Goal: Task Accomplishment & Management: Complete application form

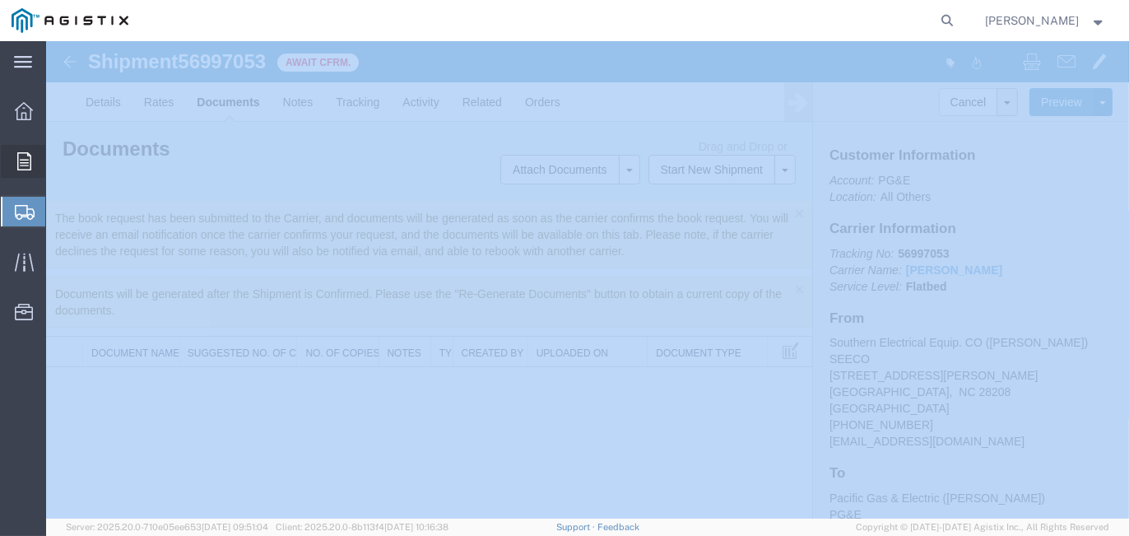
click at [56, 169] on span "Orders" at bounding box center [51, 161] width 12 height 33
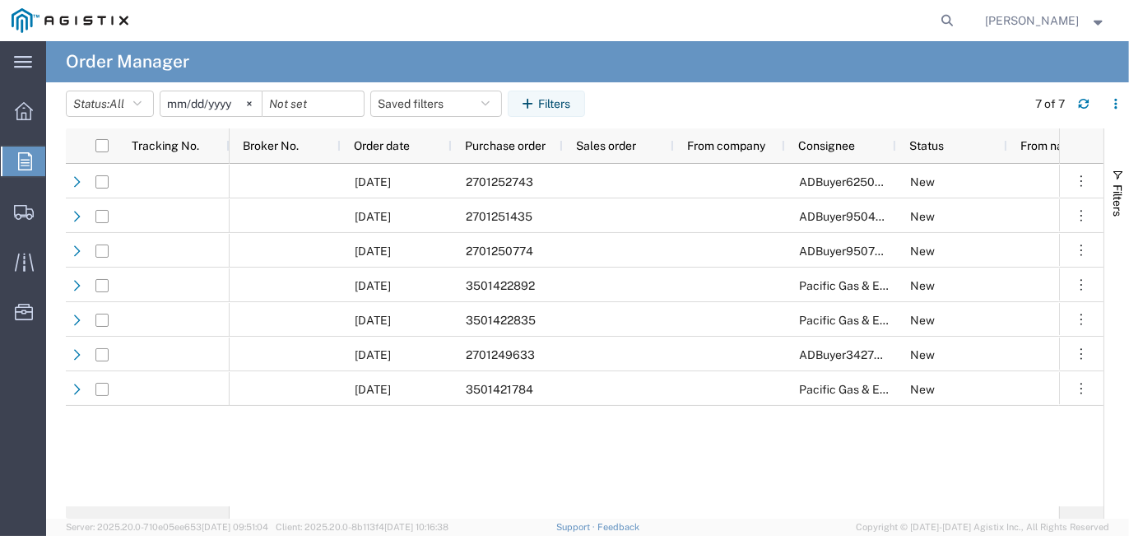
click at [204, 100] on input "[DATE]" at bounding box center [210, 103] width 101 height 25
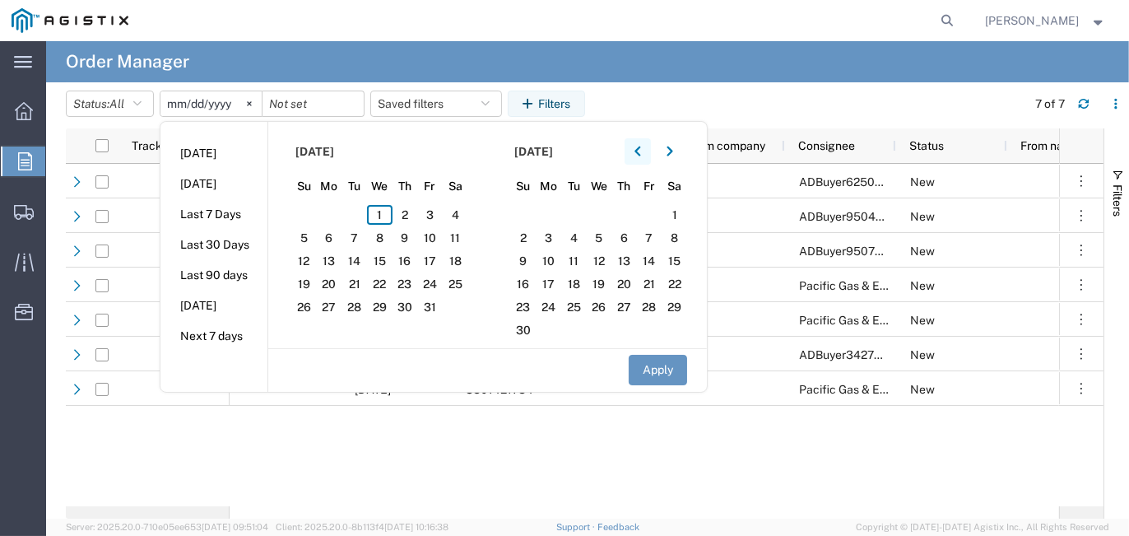
click at [636, 153] on button "button" at bounding box center [638, 151] width 26 height 26
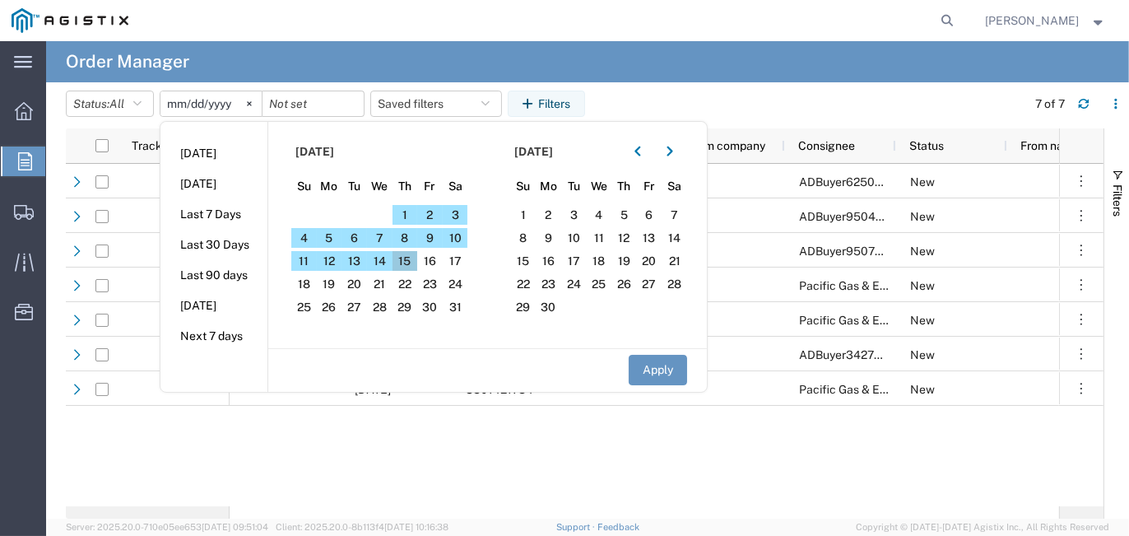
click at [407, 263] on span "15" at bounding box center [406, 261] width 26 height 20
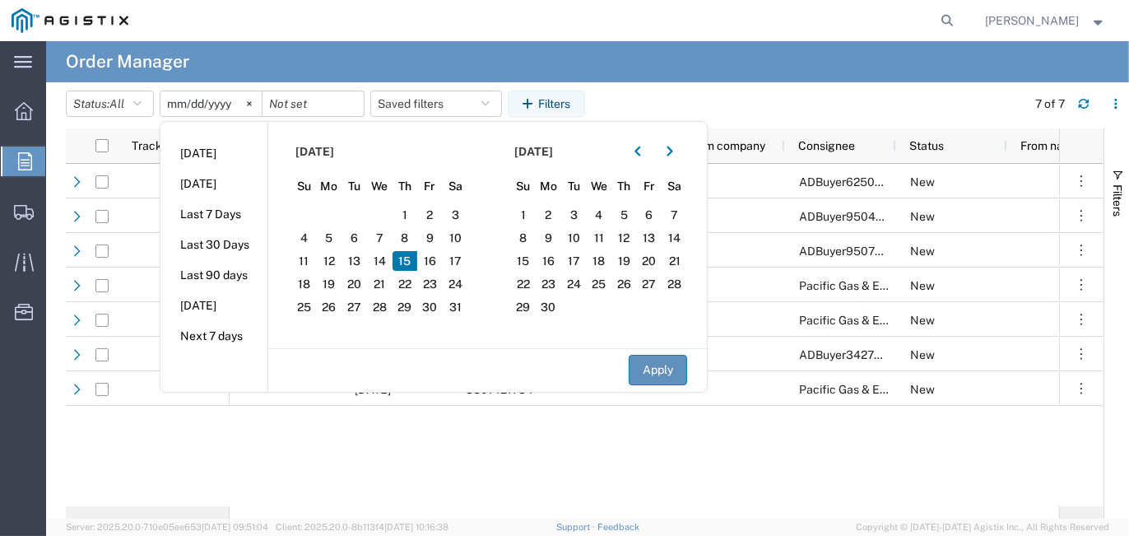
click at [653, 362] on button "Apply" at bounding box center [658, 370] width 58 height 30
type input "[DATE]"
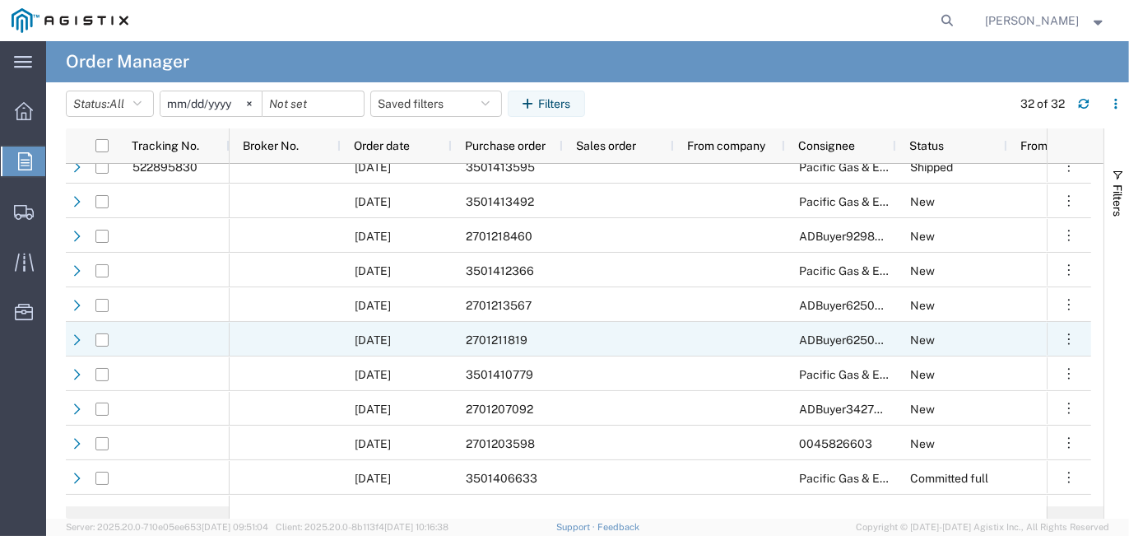
scroll to position [763, 0]
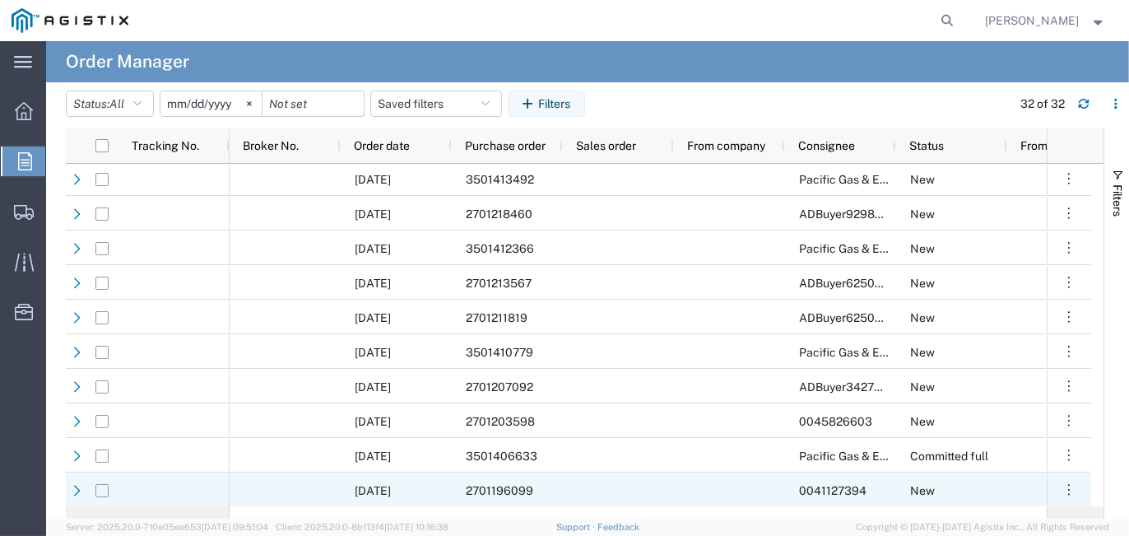
click at [103, 487] on input "Press Space to toggle row selection (unchecked)" at bounding box center [101, 490] width 13 height 13
checkbox input "true"
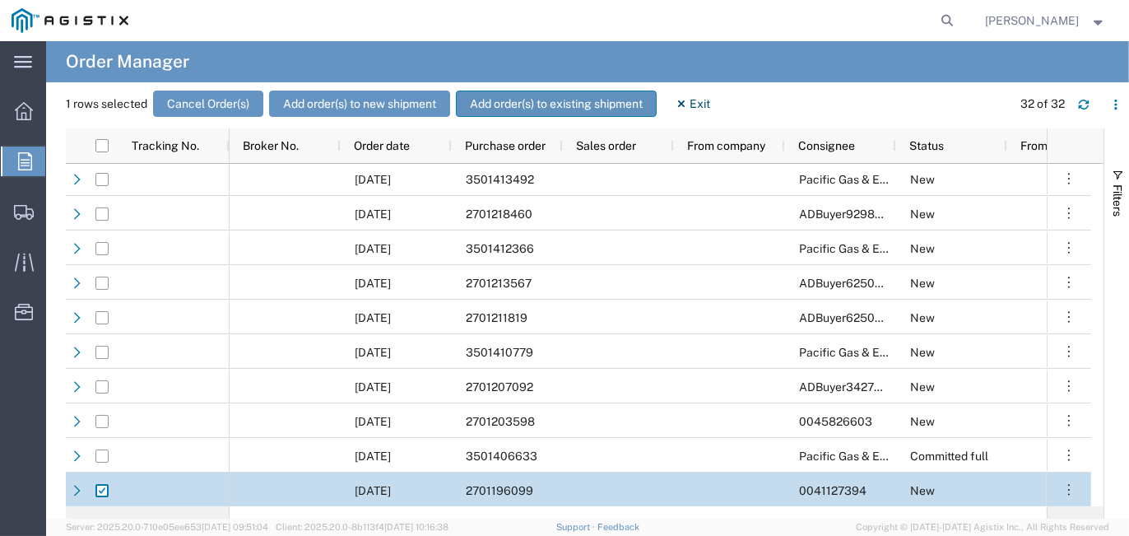
click at [531, 99] on button "Add order(s) to existing shipment" at bounding box center [556, 104] width 201 height 26
click at [364, 101] on button "Add order(s) to new shipment" at bounding box center [359, 104] width 181 height 26
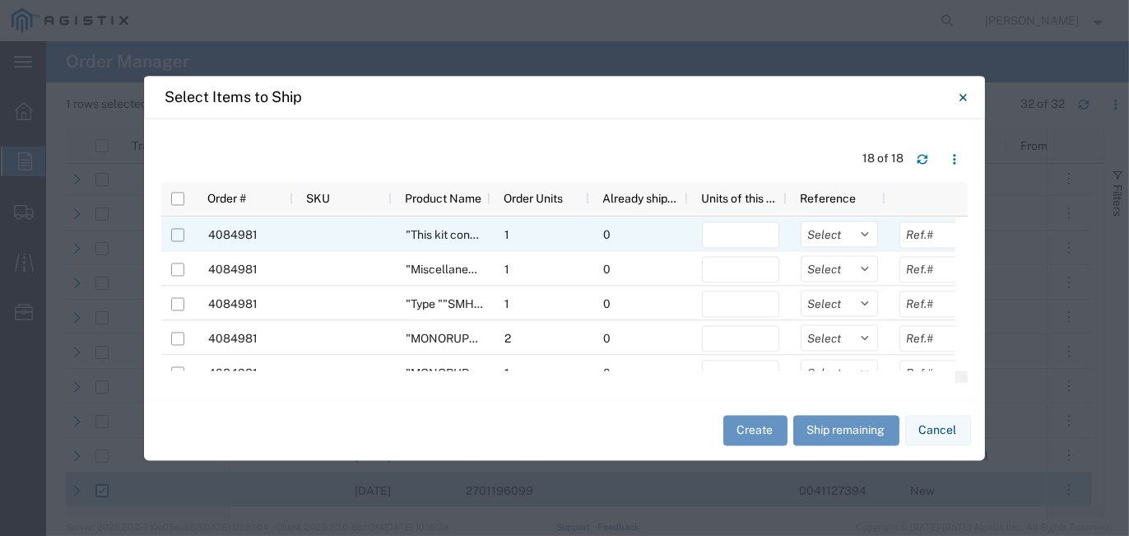
click at [176, 237] on input "Press Space to toggle row selection (unchecked)" at bounding box center [177, 234] width 13 height 13
checkbox input "true"
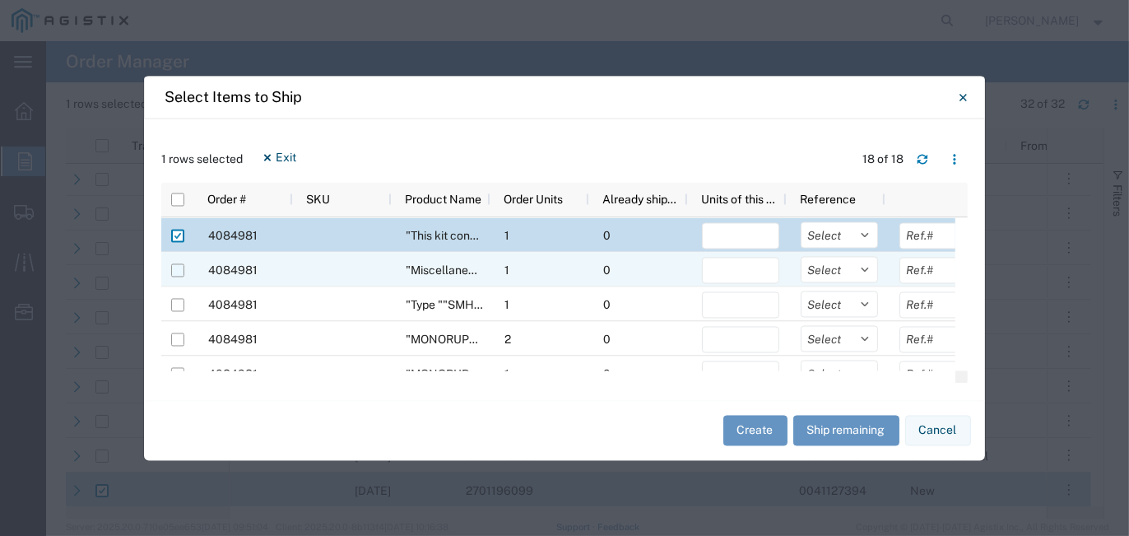
click at [174, 266] on input "Press Space to toggle row selection (unchecked)" at bounding box center [177, 269] width 13 height 13
checkbox input "true"
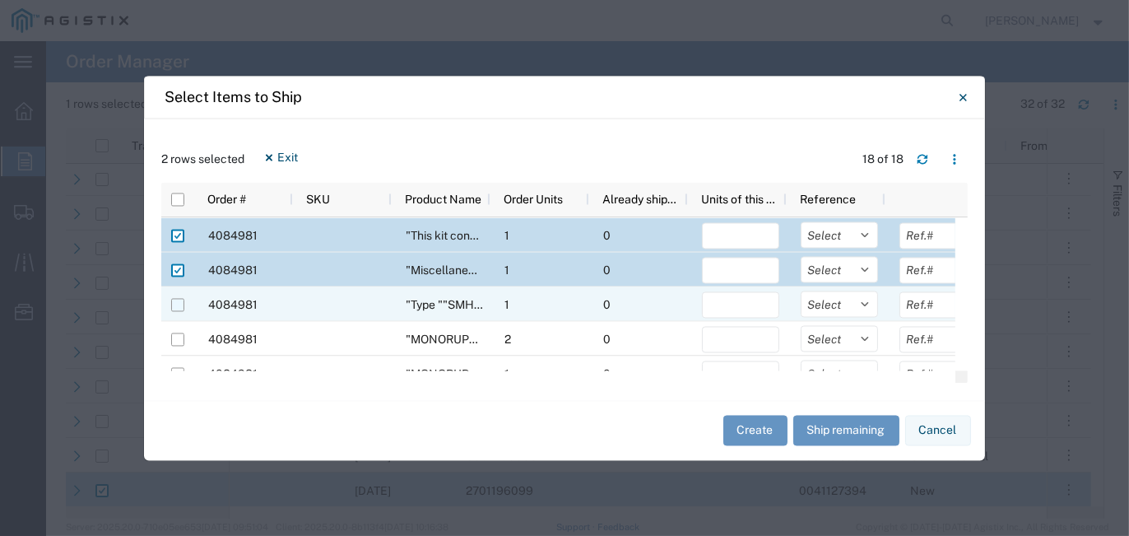
click at [177, 299] on input "Press Space to toggle row selection (unchecked)" at bounding box center [177, 304] width 13 height 13
checkbox input "true"
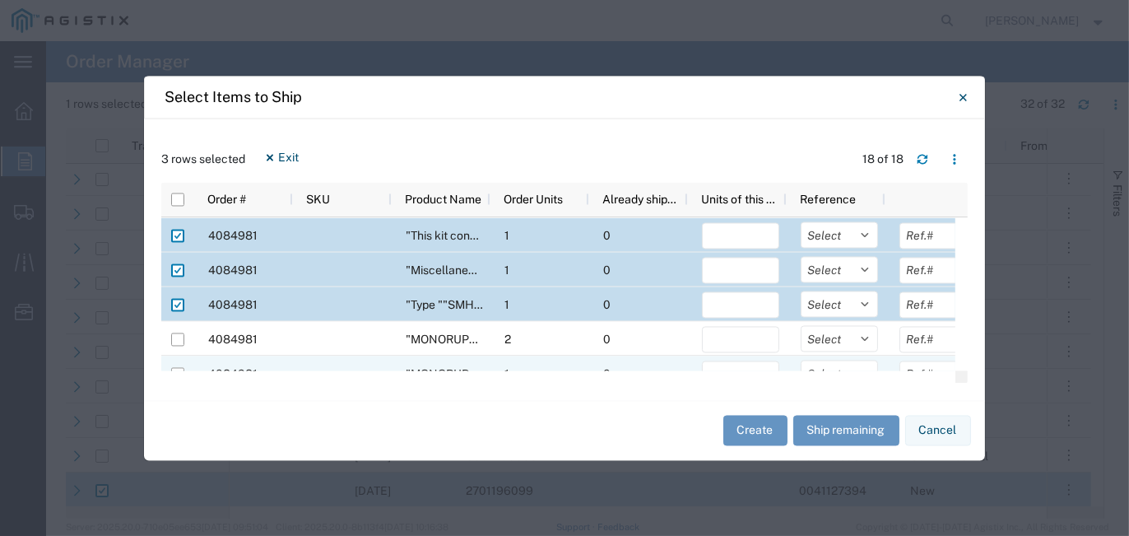
scroll to position [82, 0]
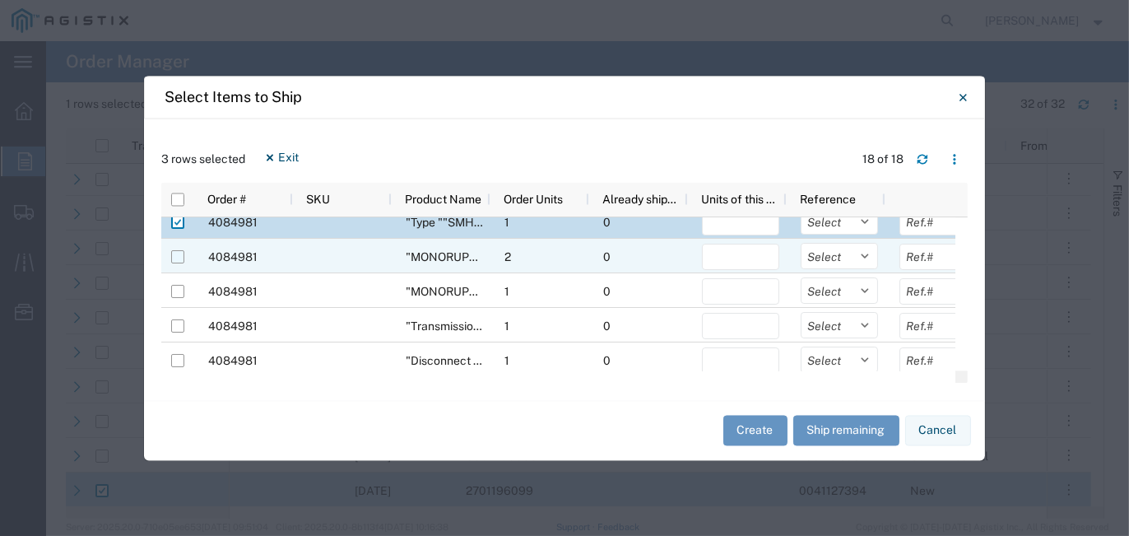
click at [183, 254] on input "Press Space to toggle row selection (unchecked)" at bounding box center [177, 256] width 13 height 13
checkbox input "true"
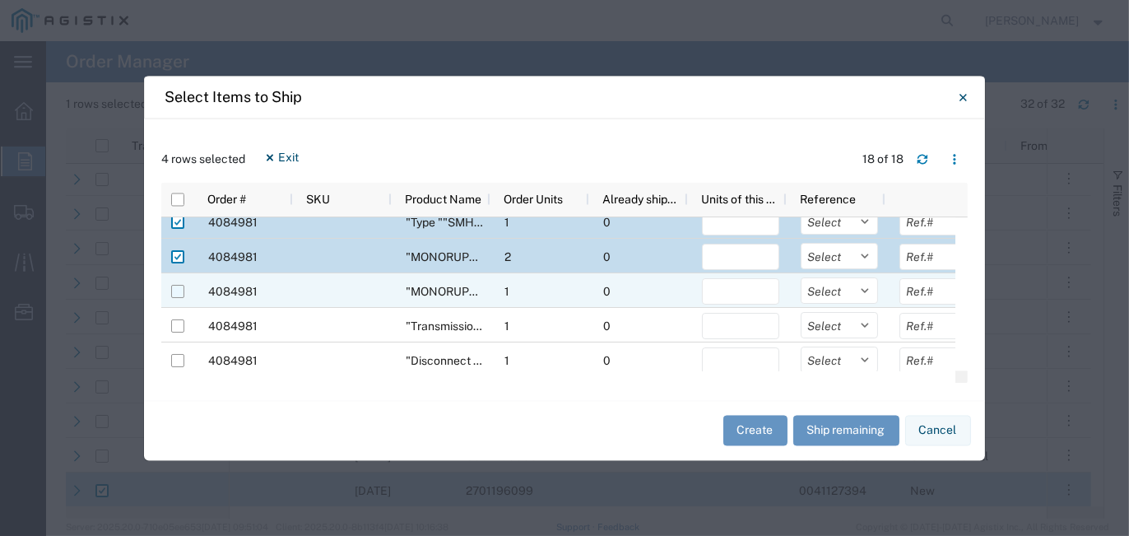
click at [175, 287] on input "Press Space to toggle row selection (unchecked)" at bounding box center [177, 291] width 13 height 13
checkbox input "true"
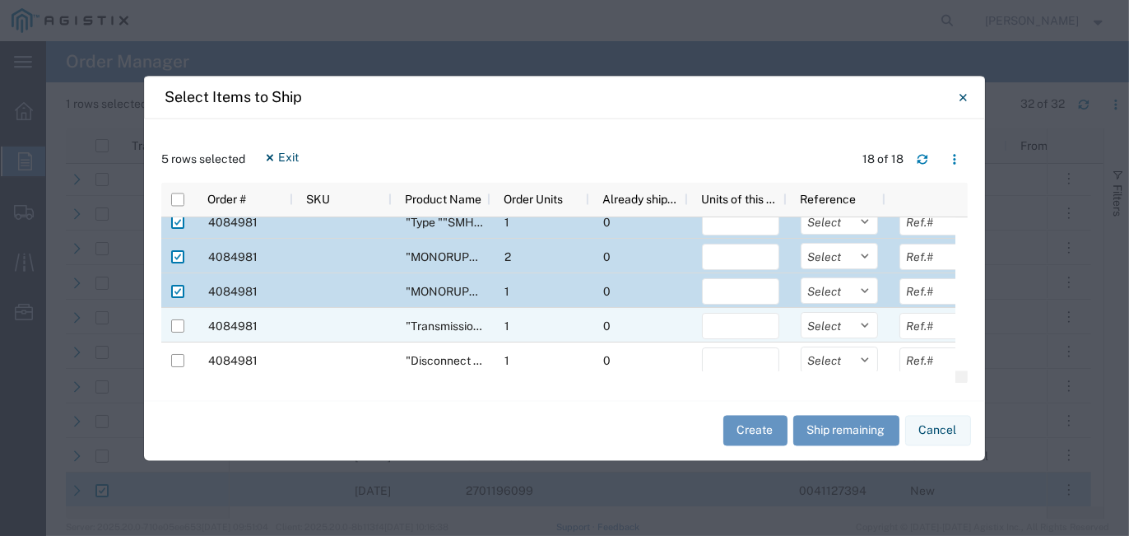
click at [178, 318] on div at bounding box center [177, 326] width 13 height 35
click at [177, 321] on input "Press Space to toggle row selection (unchecked)" at bounding box center [177, 325] width 13 height 13
checkbox input "true"
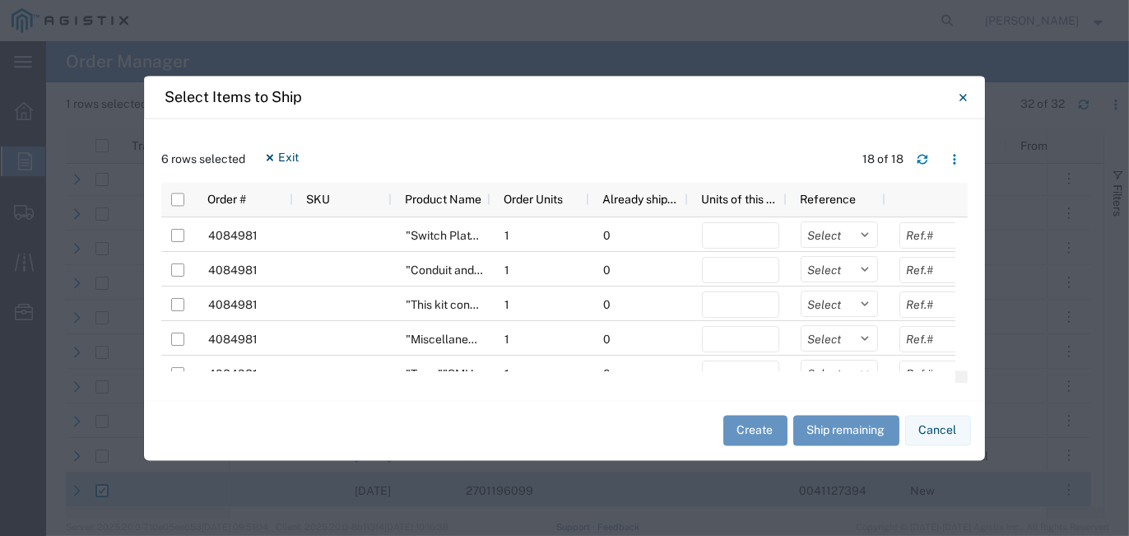
scroll to position [247, 0]
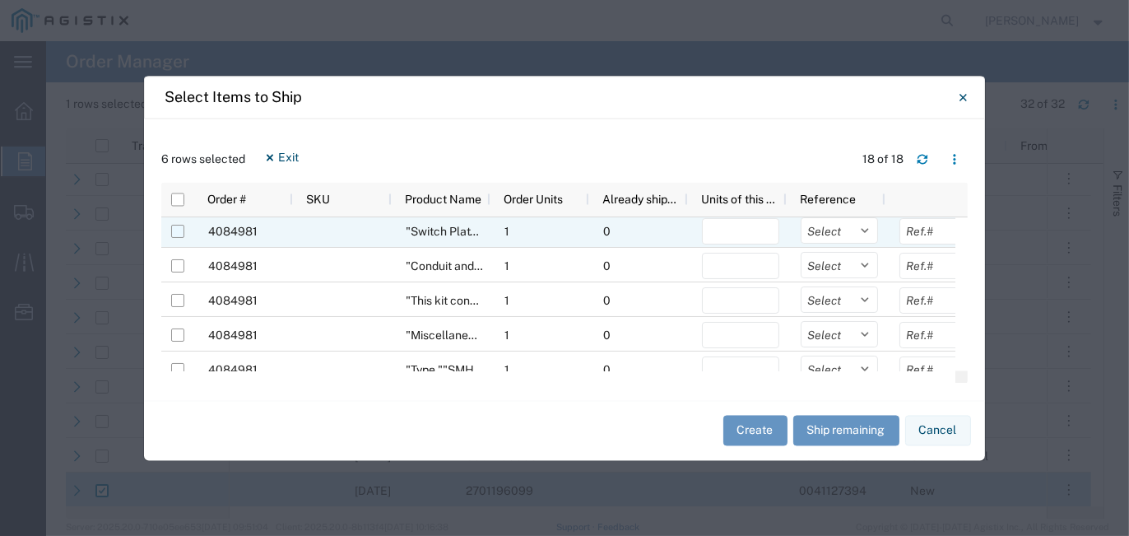
click at [177, 230] on input "Press Space to toggle row selection (unchecked)" at bounding box center [177, 230] width 13 height 13
checkbox input "true"
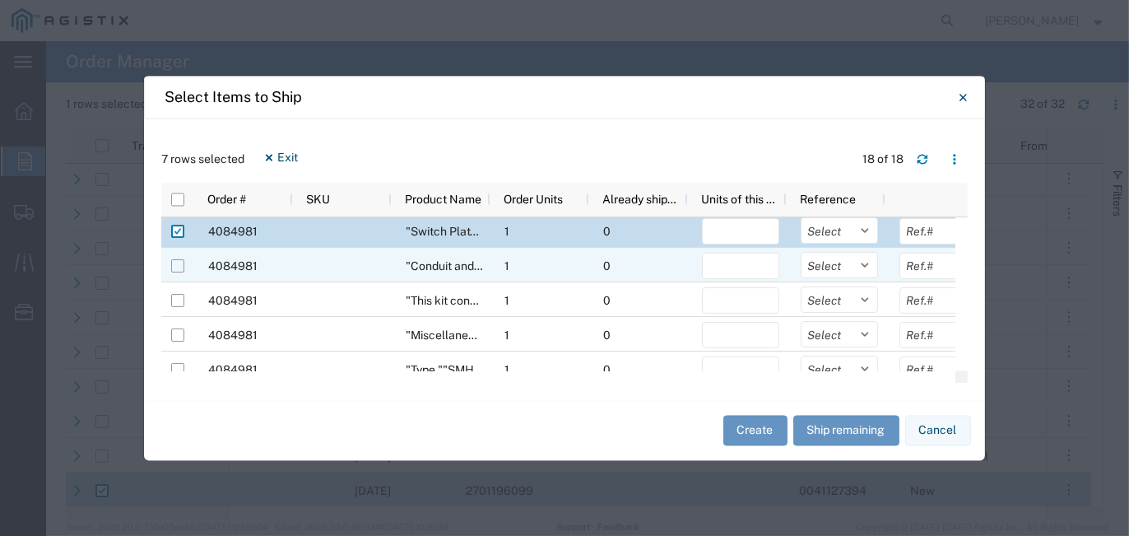
click at [173, 263] on input "Press Space to toggle row selection (unchecked)" at bounding box center [177, 264] width 13 height 13
checkbox input "true"
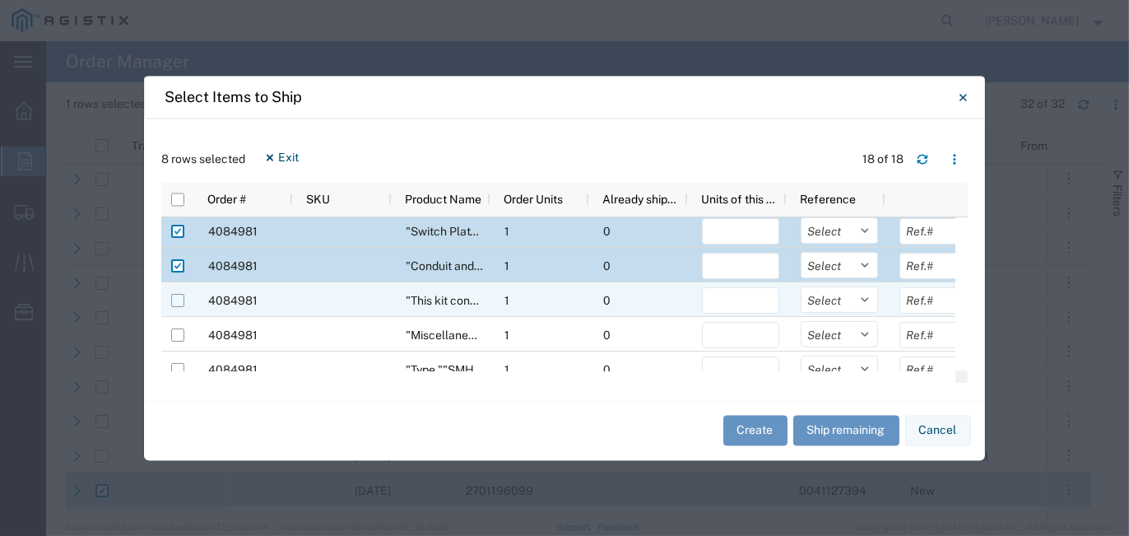
click at [175, 296] on input "Press Space to toggle row selection (unchecked)" at bounding box center [177, 299] width 13 height 13
checkbox input "true"
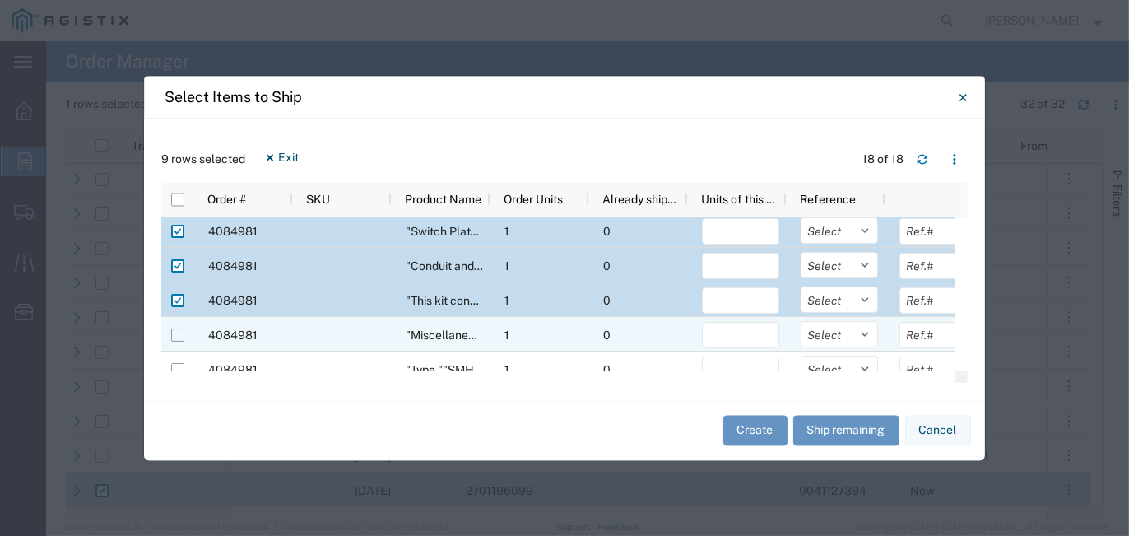
click at [182, 331] on input "Press Space to toggle row selection (unchecked)" at bounding box center [177, 334] width 13 height 13
checkbox input "true"
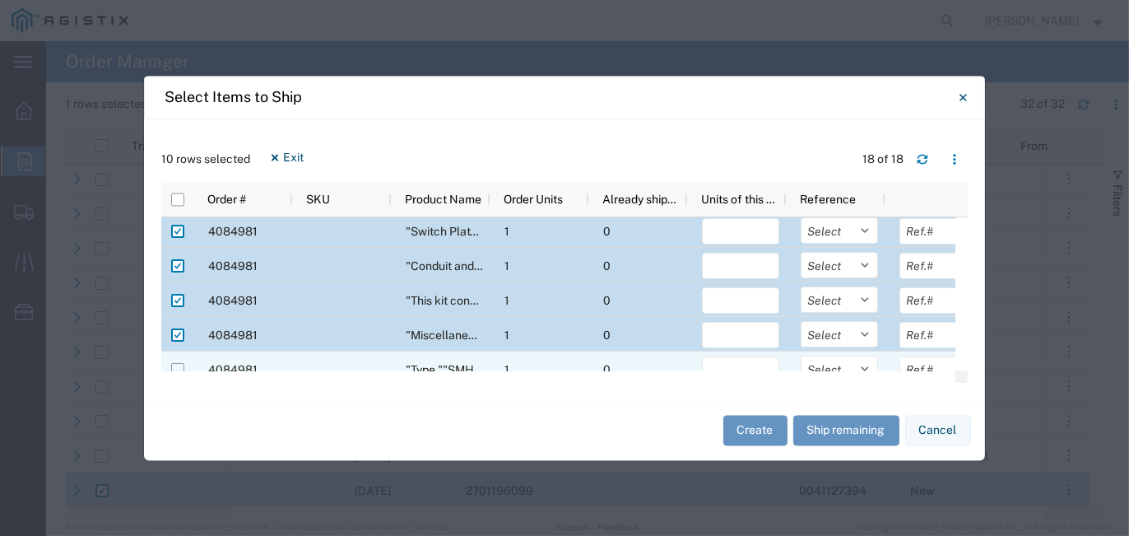
click at [180, 365] on input "Press Space to toggle row selection (unchecked)" at bounding box center [177, 368] width 13 height 13
checkbox input "true"
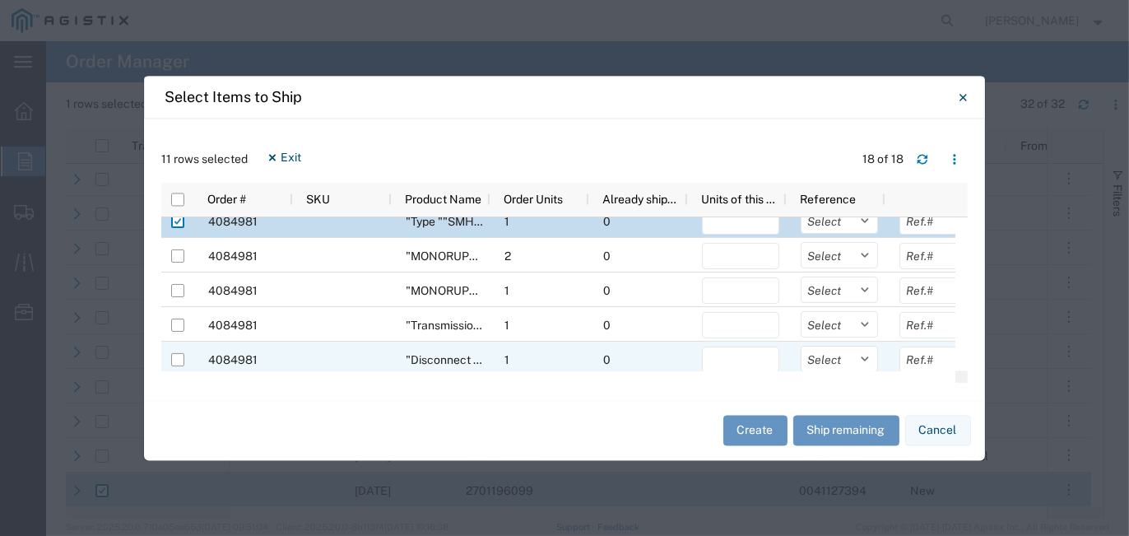
scroll to position [412, 0]
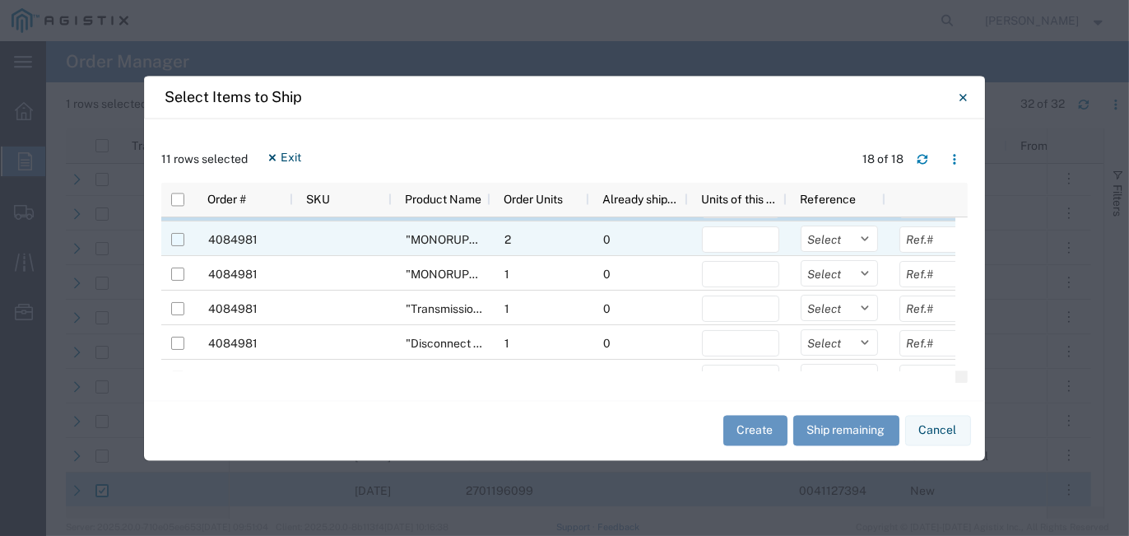
click at [180, 239] on input "Press Space to toggle row selection (unchecked)" at bounding box center [177, 238] width 13 height 13
checkbox input "true"
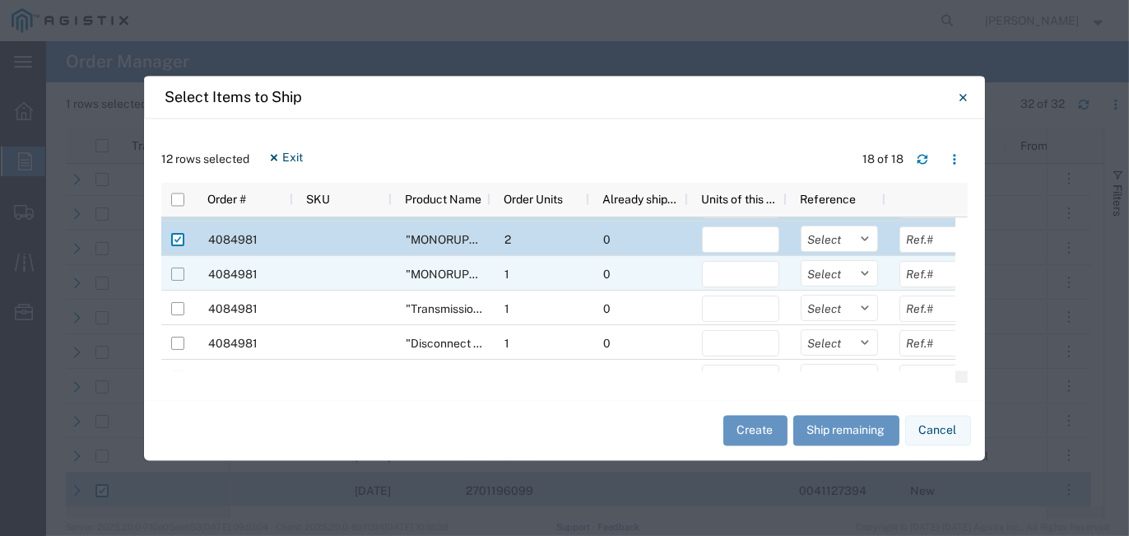
click at [177, 276] on input "Press Space to toggle row selection (unchecked)" at bounding box center [177, 273] width 13 height 13
checkbox input "true"
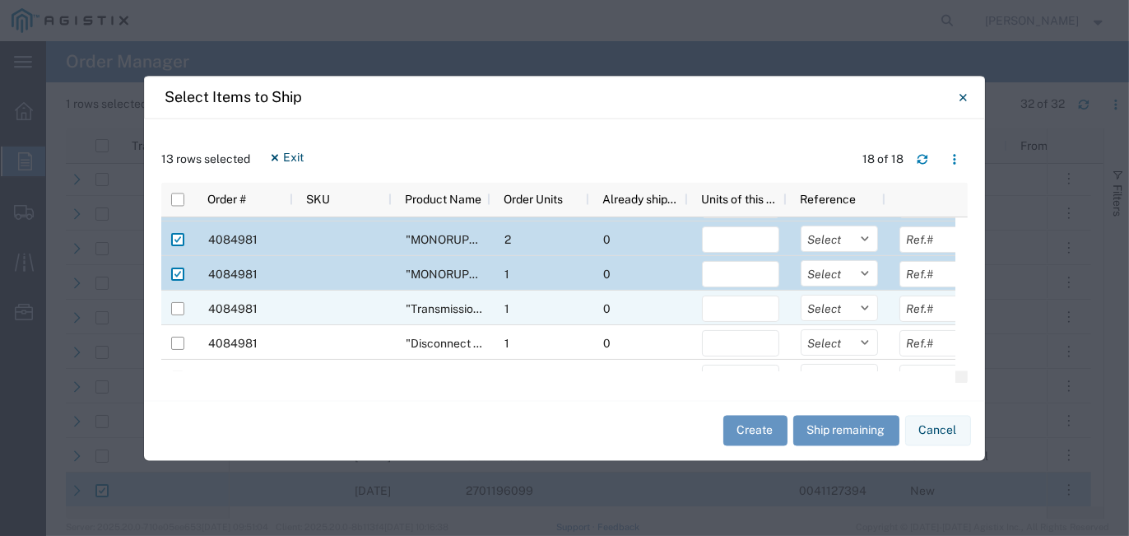
drag, startPoint x: 175, startPoint y: 306, endPoint x: 175, endPoint y: 317, distance: 10.7
click at [175, 307] on input "Press Space to toggle row selection (unchecked)" at bounding box center [177, 307] width 13 height 13
checkbox input "true"
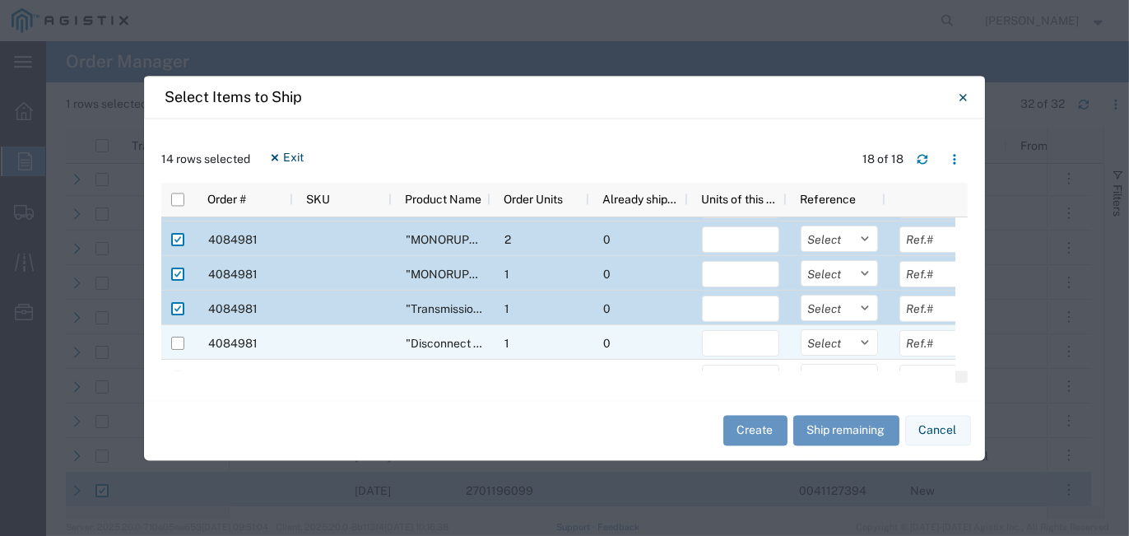
click at [175, 332] on div at bounding box center [177, 342] width 13 height 35
click at [179, 342] on input "Press Space to toggle row selection (unchecked)" at bounding box center [177, 342] width 13 height 13
checkbox input "true"
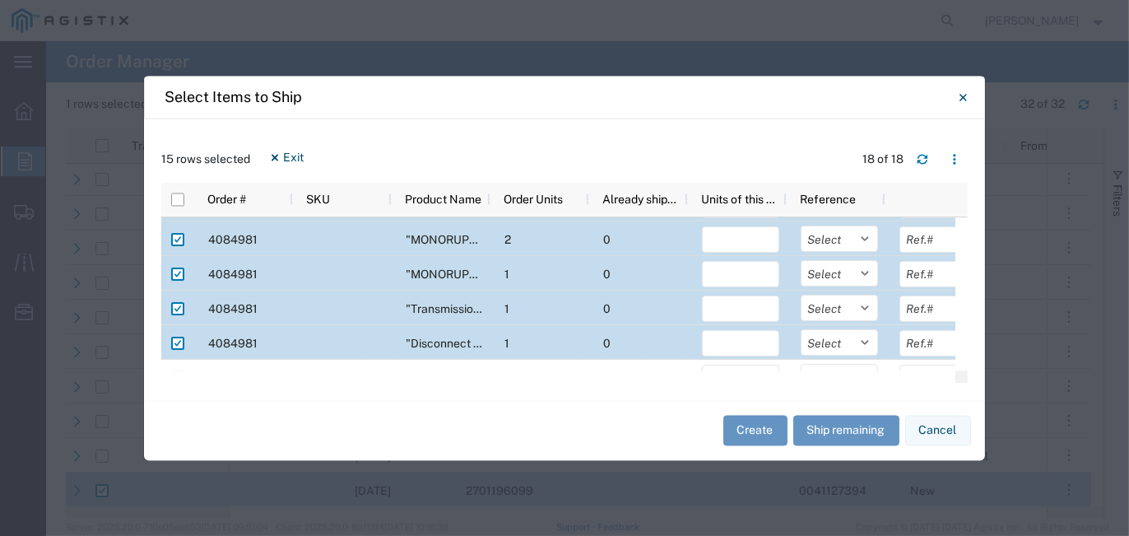
scroll to position [469, 0]
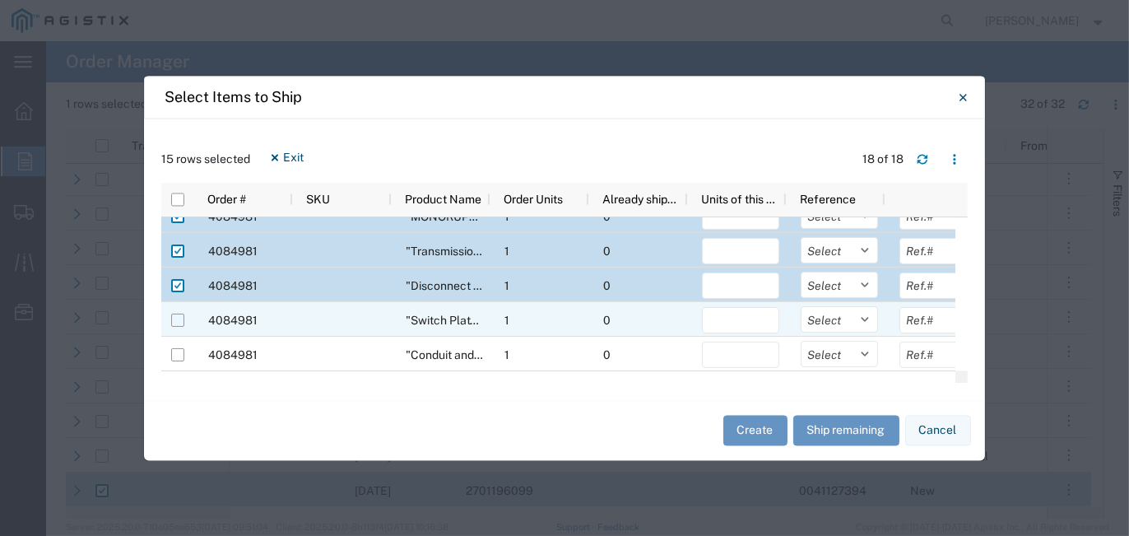
click at [179, 315] on input "Press Space to toggle row selection (unchecked)" at bounding box center [177, 319] width 13 height 13
checkbox input "true"
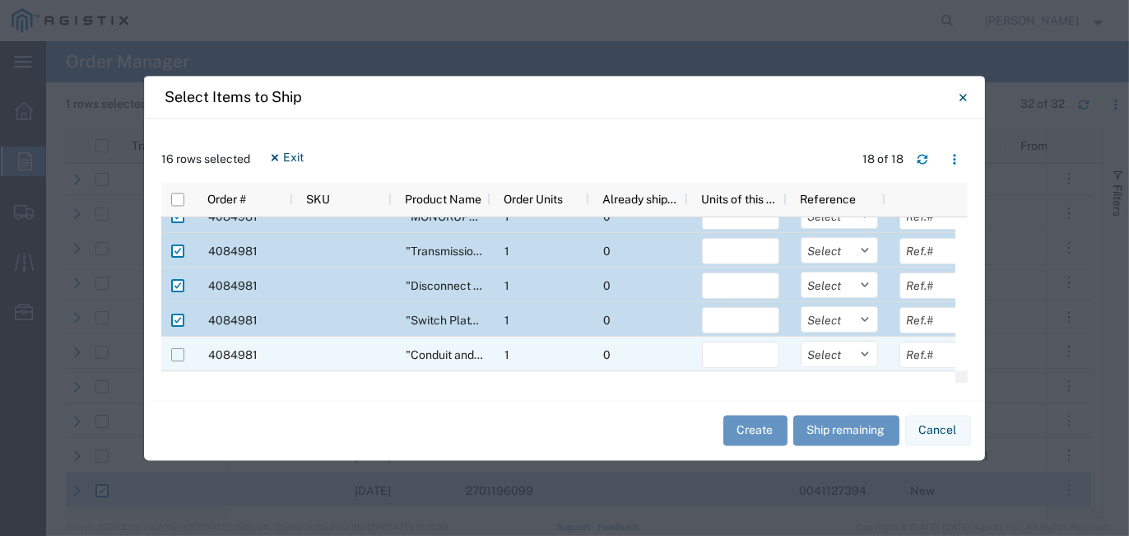
click at [179, 350] on input "Press Space to toggle row selection (unchecked)" at bounding box center [177, 353] width 13 height 13
checkbox input "true"
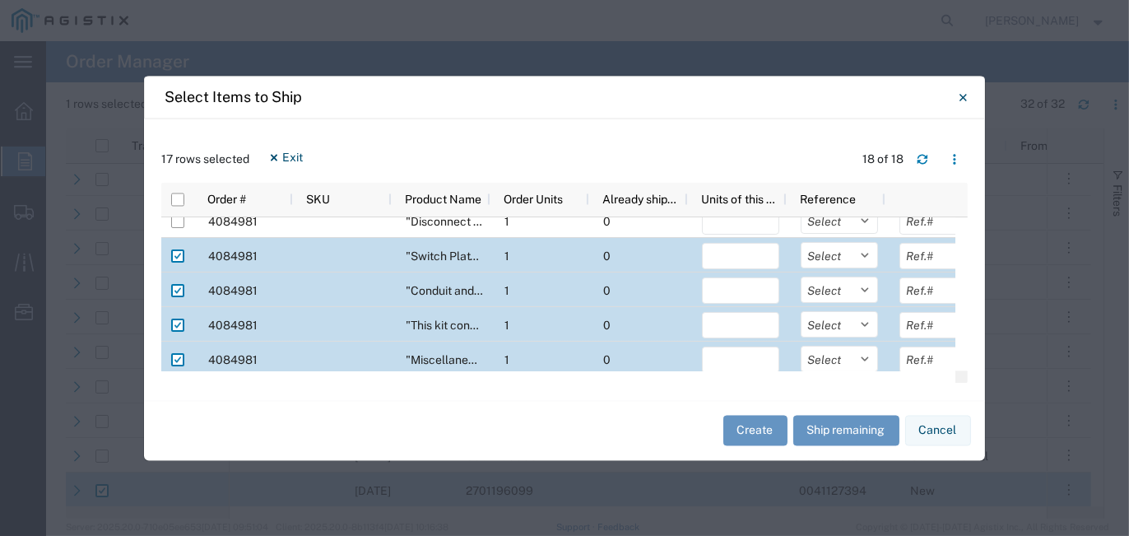
scroll to position [140, 0]
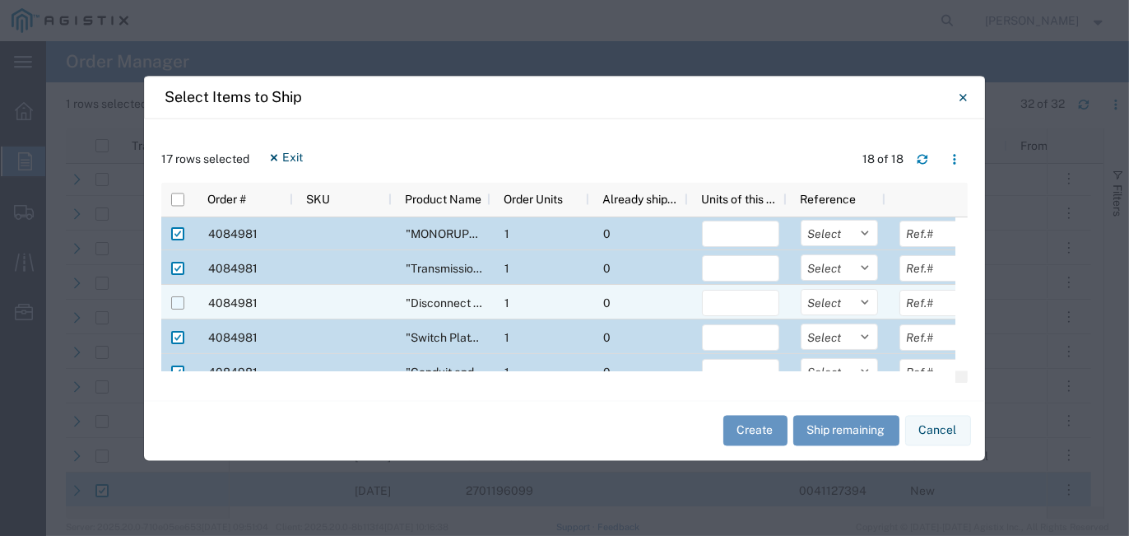
click at [181, 300] on input "Press Space to toggle row selection (unchecked)" at bounding box center [177, 302] width 13 height 13
checkbox input "true"
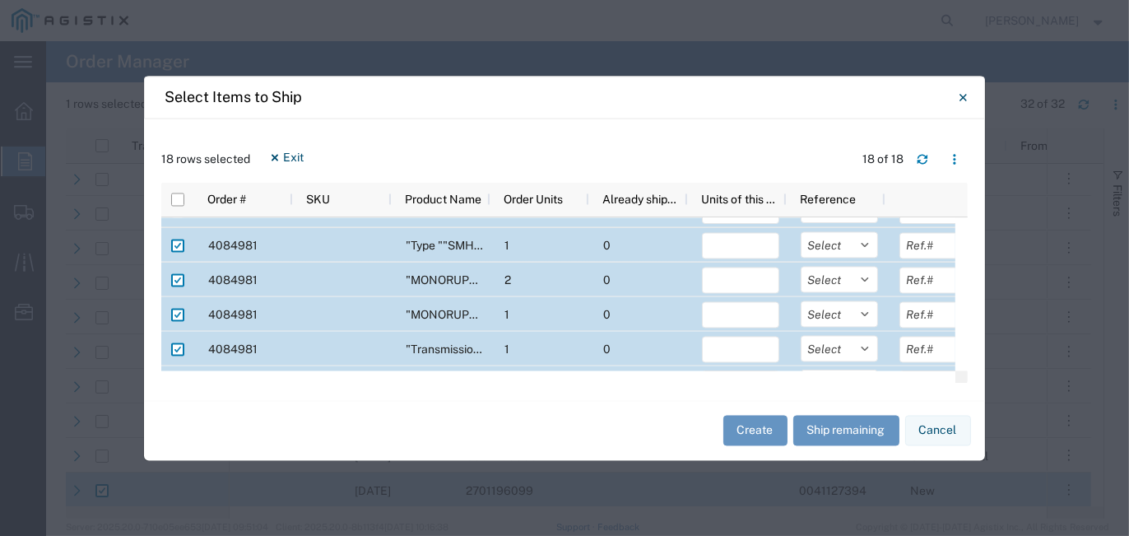
scroll to position [0, 0]
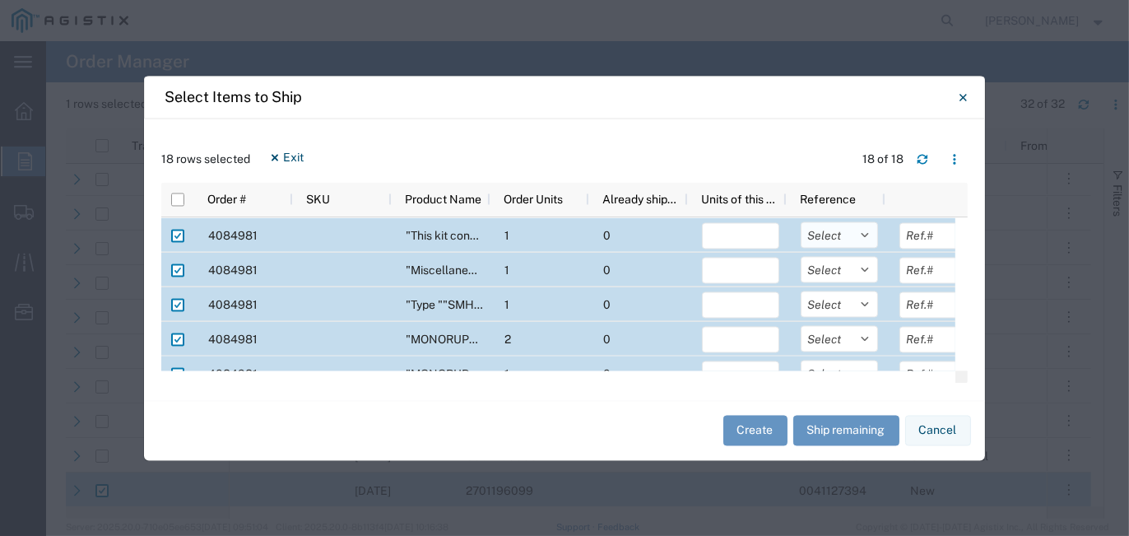
click at [864, 236] on select "Select Purchase Order Delivery Number" at bounding box center [839, 234] width 77 height 26
select select "PURCHORD"
click at [801, 221] on select "Select Purchase Order Delivery Number" at bounding box center [839, 234] width 77 height 26
click at [858, 265] on select "Select Purchase Order Delivery Number" at bounding box center [839, 269] width 77 height 26
select select "PURCHORD"
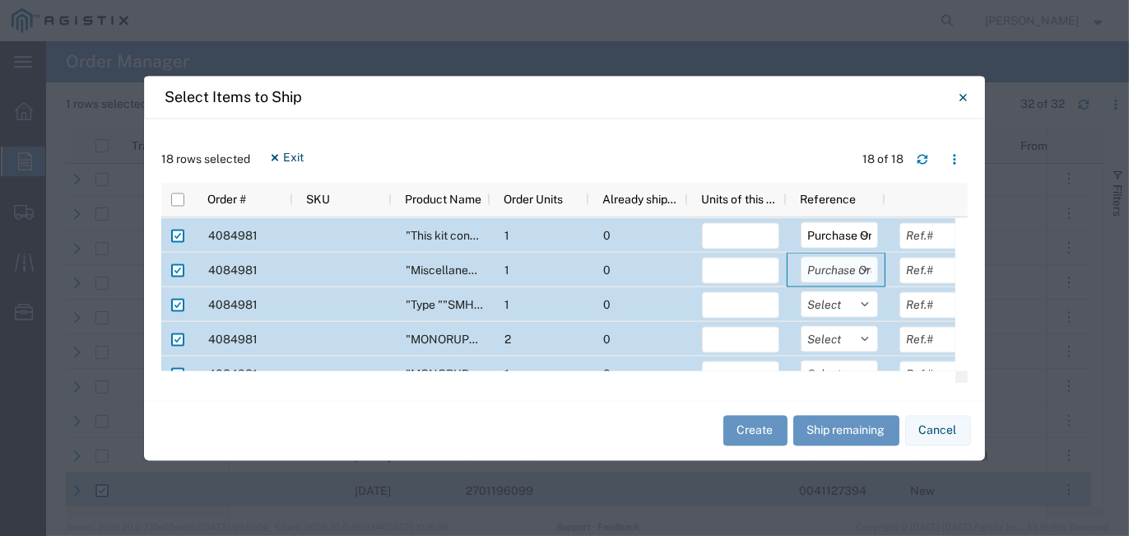
click at [801, 256] on select "Select Purchase Order Delivery Number" at bounding box center [839, 269] width 77 height 26
click at [863, 311] on select "Select Purchase Order Delivery Number" at bounding box center [839, 304] width 77 height 26
select select "PURCHORD"
click at [801, 291] on select "Select Purchase Order Delivery Number" at bounding box center [839, 304] width 77 height 26
click at [862, 328] on select "Select Purchase Order Delivery Number" at bounding box center [839, 338] width 77 height 26
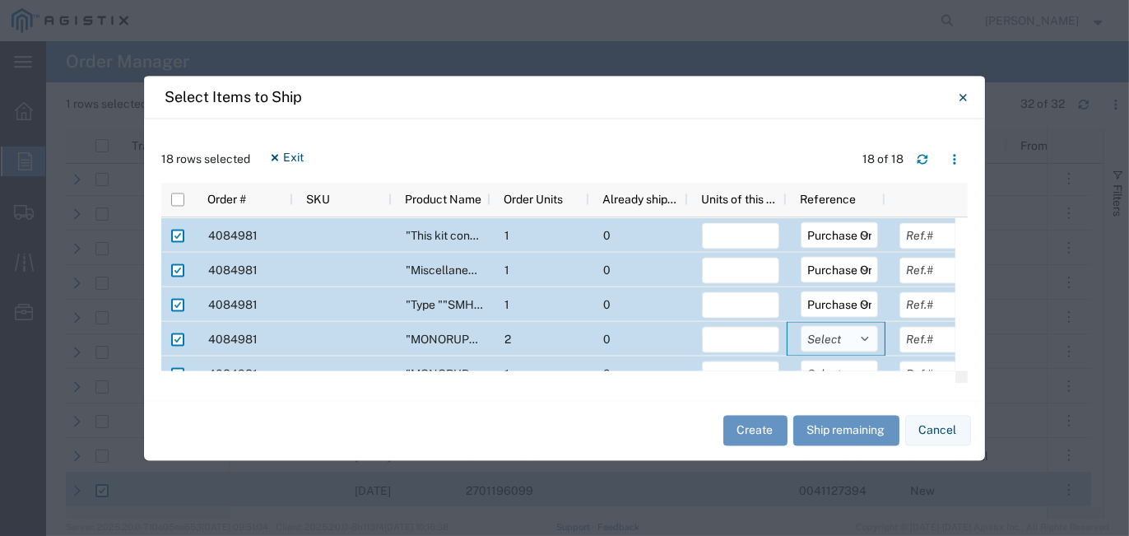
select select "PURCHORD"
click at [801, 325] on select "Select Purchase Order Delivery Number" at bounding box center [839, 338] width 77 height 26
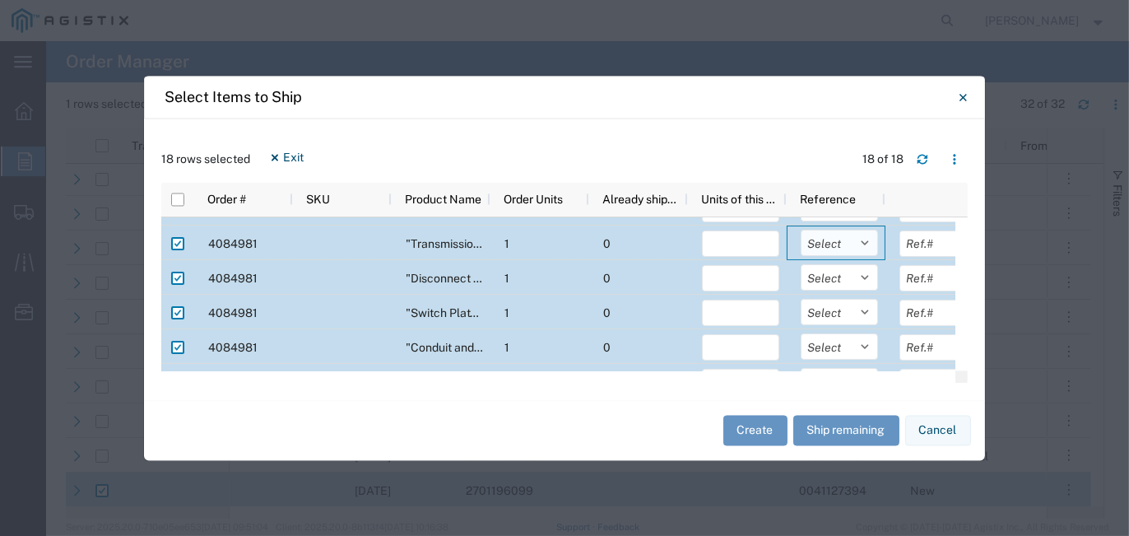
click at [864, 245] on select "Select Purchase Order Delivery Number" at bounding box center [839, 243] width 77 height 26
select select "PURCHORD"
click at [801, 230] on select "Select Purchase Order Delivery Number" at bounding box center [839, 243] width 77 height 26
click at [866, 281] on select "Select Purchase Order Delivery Number" at bounding box center [839, 277] width 77 height 26
select select "PURCHORD"
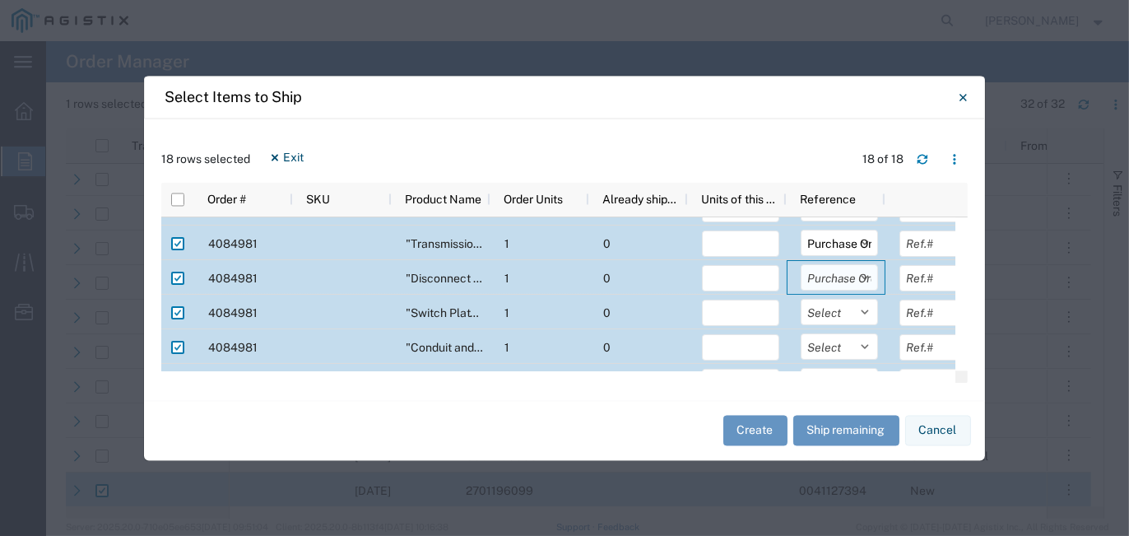
click at [801, 264] on select "Select Purchase Order Delivery Number" at bounding box center [839, 277] width 77 height 26
click at [862, 317] on select "Select Purchase Order Delivery Number" at bounding box center [839, 312] width 77 height 26
select select "PURCHORD"
click at [801, 299] on select "Select Purchase Order Delivery Number" at bounding box center [839, 312] width 77 height 26
click at [867, 348] on select "Select Purchase Order Delivery Number" at bounding box center [839, 346] width 77 height 26
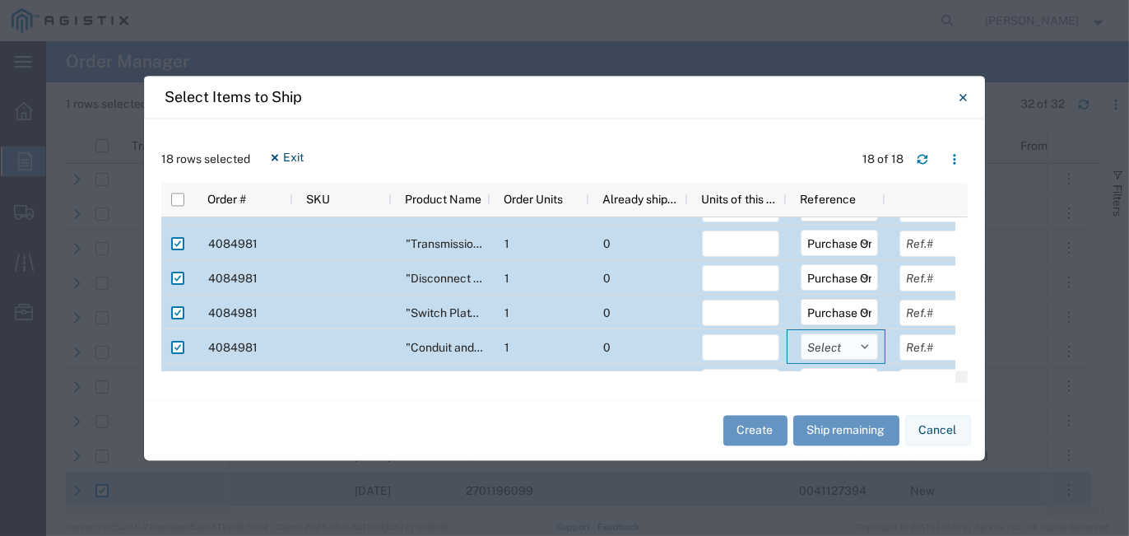
select select "PURCHORD"
click at [801, 333] on select "Select Purchase Order Delivery Number" at bounding box center [839, 346] width 77 height 26
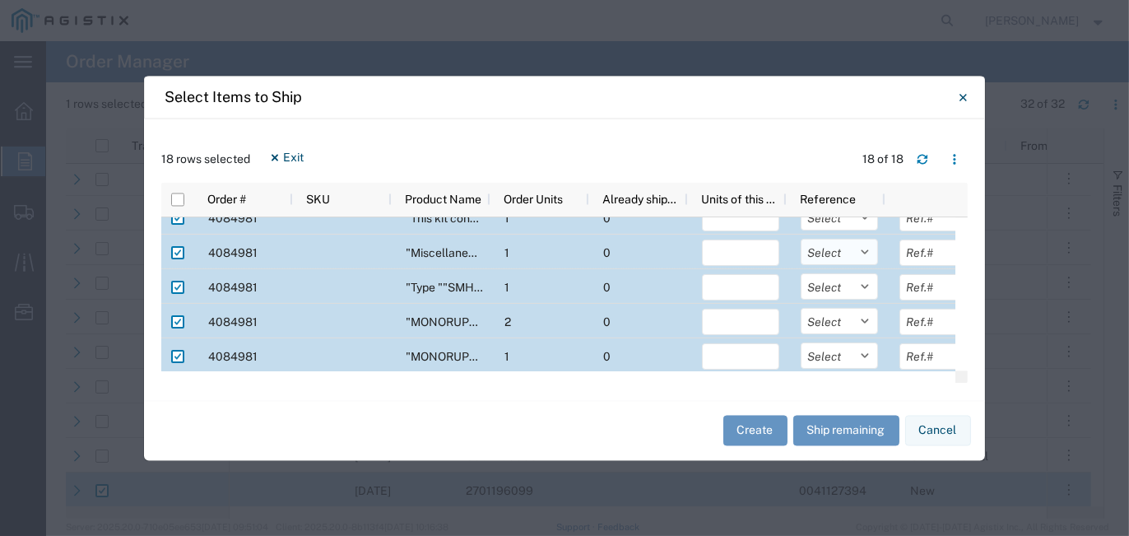
click at [864, 251] on select "Select Purchase Order Delivery Number" at bounding box center [839, 251] width 77 height 26
select select "PURCHORD"
click at [801, 238] on select "Select Purchase Order Delivery Number" at bounding box center [839, 251] width 77 height 26
click at [863, 288] on select "Select Purchase Order Delivery Number" at bounding box center [839, 285] width 77 height 26
select select "PURCHORD"
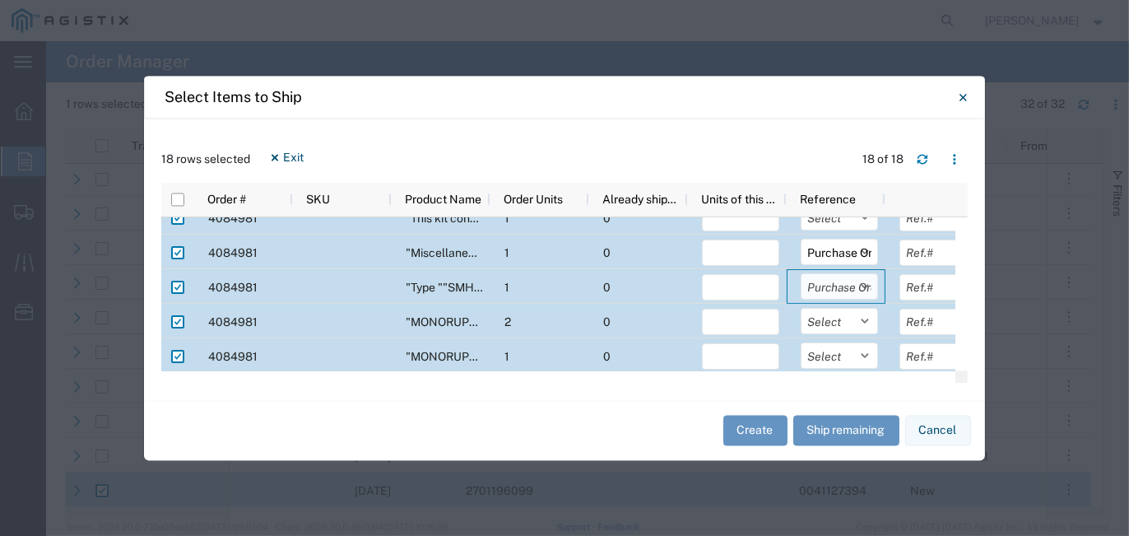
click at [801, 272] on select "Select Purchase Order Delivery Number" at bounding box center [839, 285] width 77 height 26
click at [866, 319] on select "Select Purchase Order Delivery Number" at bounding box center [839, 320] width 77 height 26
select select "PURCHORD"
click at [801, 307] on select "Select Purchase Order Delivery Number" at bounding box center [839, 320] width 77 height 26
click at [871, 351] on select "Select Purchase Order Delivery Number" at bounding box center [839, 355] width 77 height 26
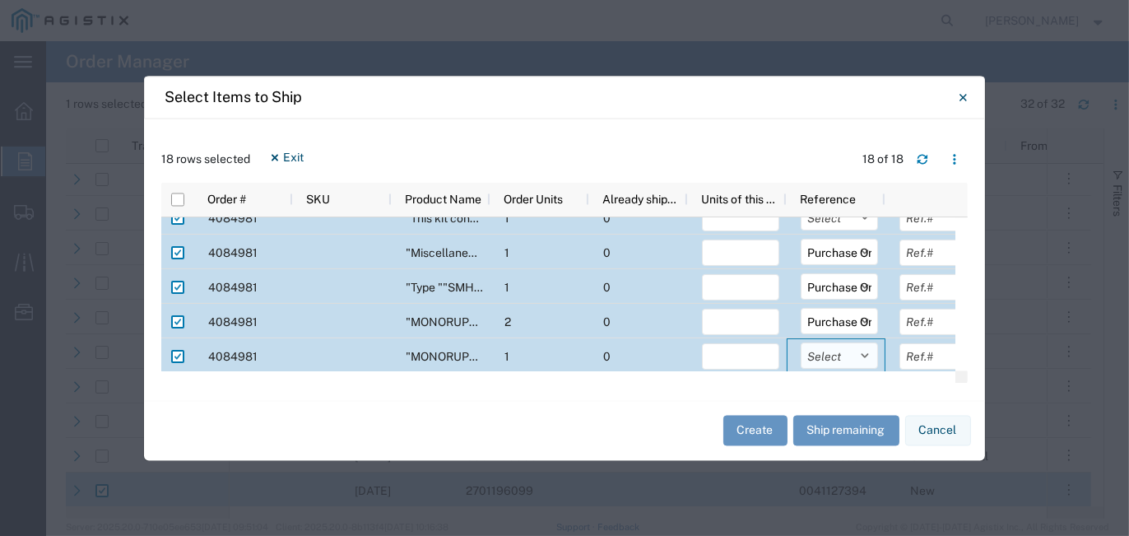
select select "PURCHORD"
click at [801, 342] on select "Select Purchase Order Delivery Number" at bounding box center [839, 355] width 77 height 26
click at [862, 252] on select "Select Purchase Order Delivery Number" at bounding box center [839, 249] width 77 height 26
select select "PURCHORD"
click at [801, 236] on select "Select Purchase Order Delivery Number" at bounding box center [839, 249] width 77 height 26
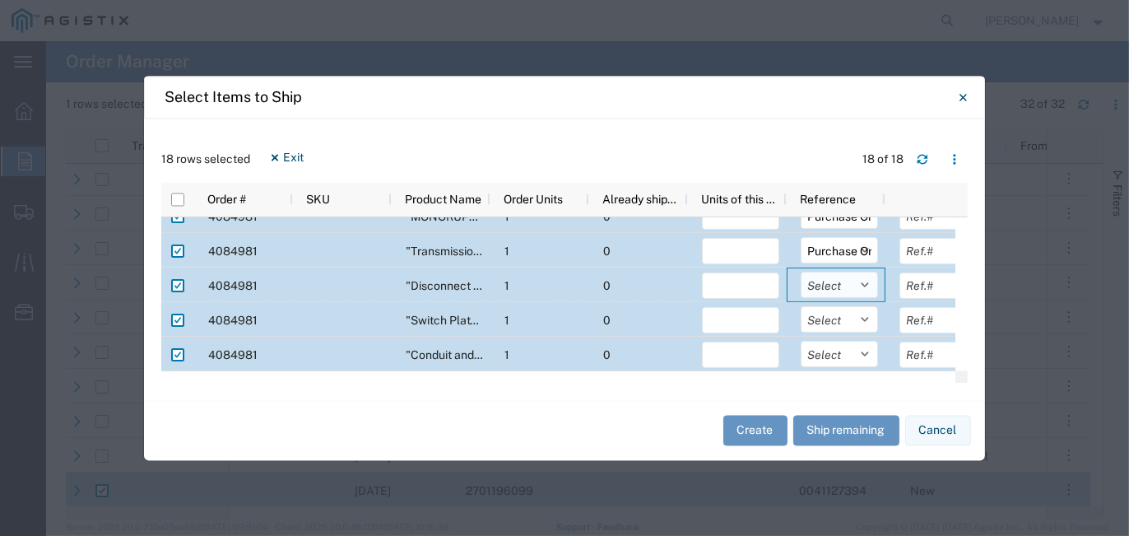
click at [860, 282] on select "Select Purchase Order Delivery Number" at bounding box center [839, 284] width 77 height 26
select select "PURCHORD"
click at [801, 271] on select "Select Purchase Order Delivery Number" at bounding box center [839, 284] width 77 height 26
click at [861, 309] on select "Select Purchase Order Delivery Number" at bounding box center [839, 318] width 77 height 26
select select "PURCHORD"
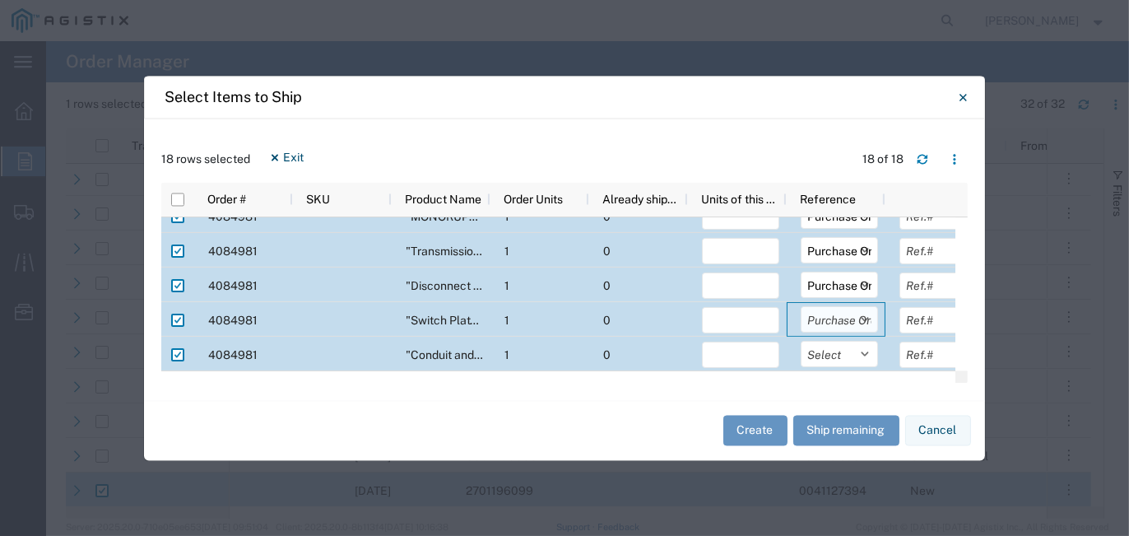
click at [801, 305] on select "Select Purchase Order Delivery Number" at bounding box center [839, 318] width 77 height 26
click at [865, 348] on select "Select Purchase Order Delivery Number" at bounding box center [839, 353] width 77 height 26
select select "PURCHORD"
click at [801, 340] on select "Select Purchase Order Delivery Number" at bounding box center [839, 353] width 77 height 26
select select "PURCHORD"
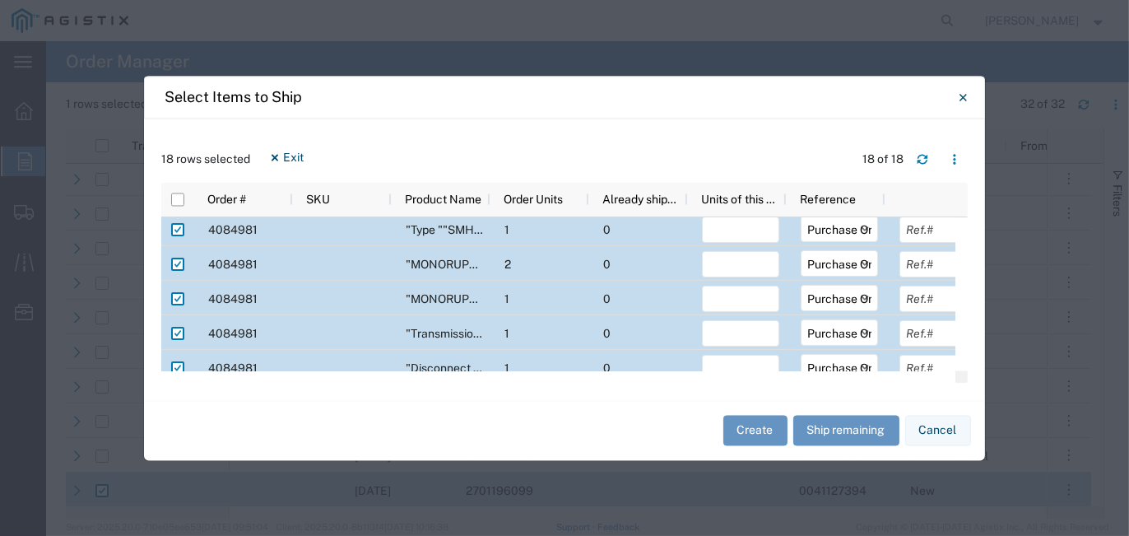
select select "PURCHORD"
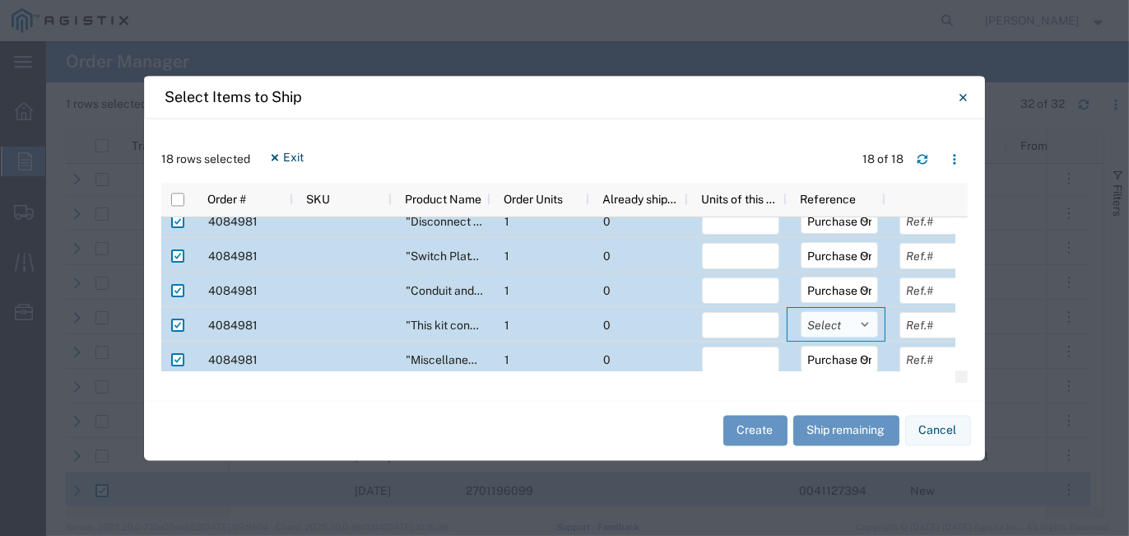
click at [866, 319] on select "Select Purchase Order Delivery Number" at bounding box center [839, 323] width 77 height 26
select select "PURCHORD"
click at [801, 310] on select "Select Purchase Order Delivery Number" at bounding box center [839, 323] width 77 height 26
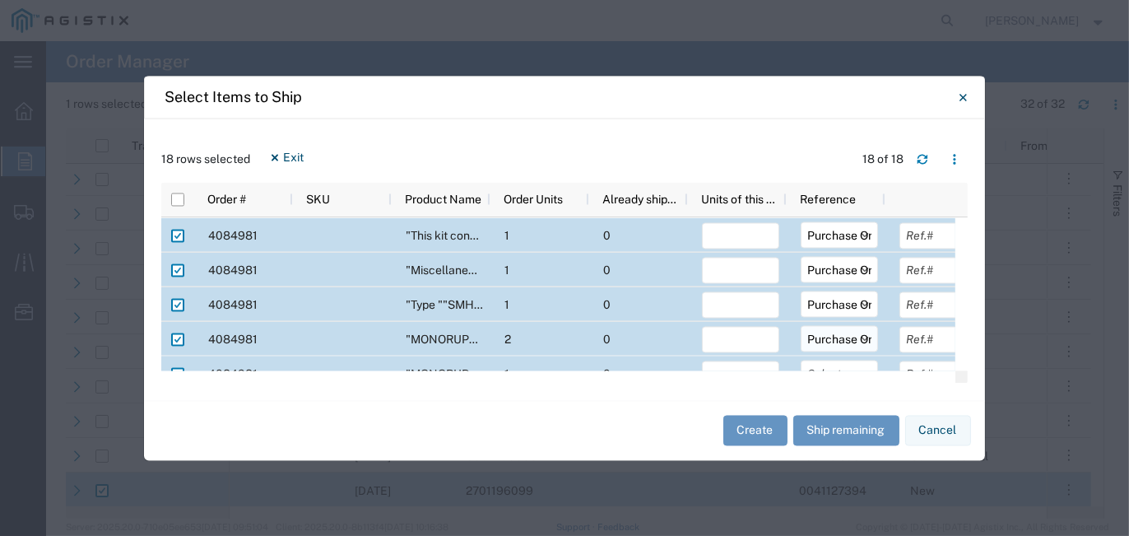
select select "PURCHORD"
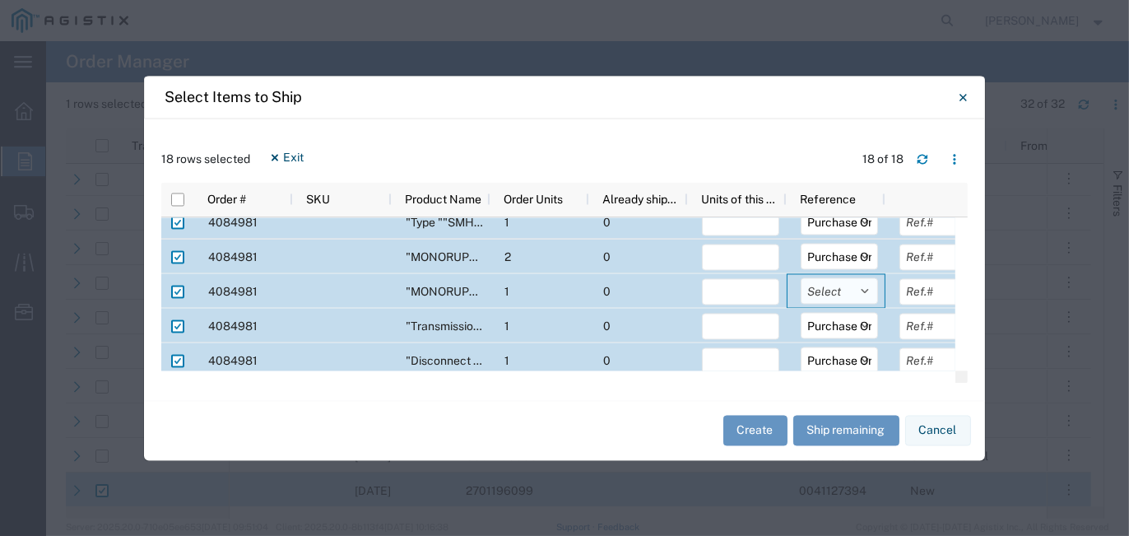
click at [868, 294] on select "Select Purchase Order Delivery Number" at bounding box center [839, 290] width 77 height 26
select select "PURCHORD"
click at [801, 277] on select "Select Purchase Order Delivery Number" at bounding box center [839, 290] width 77 height 26
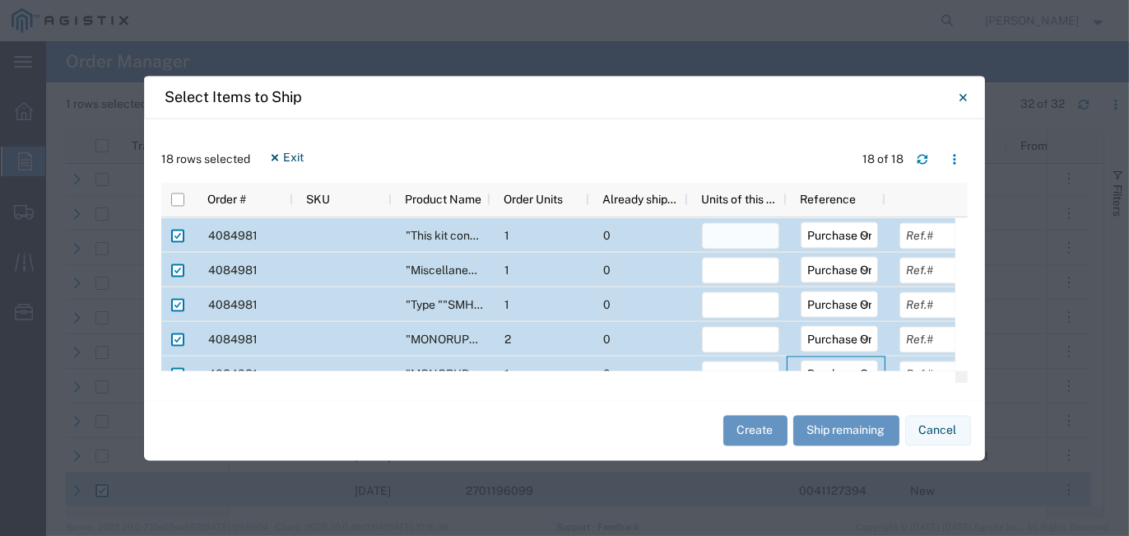
click at [724, 238] on input "number" at bounding box center [740, 235] width 77 height 26
type input "1"
click at [734, 272] on input "number" at bounding box center [740, 270] width 77 height 26
type input "1"
click at [733, 290] on div at bounding box center [737, 303] width 99 height 35
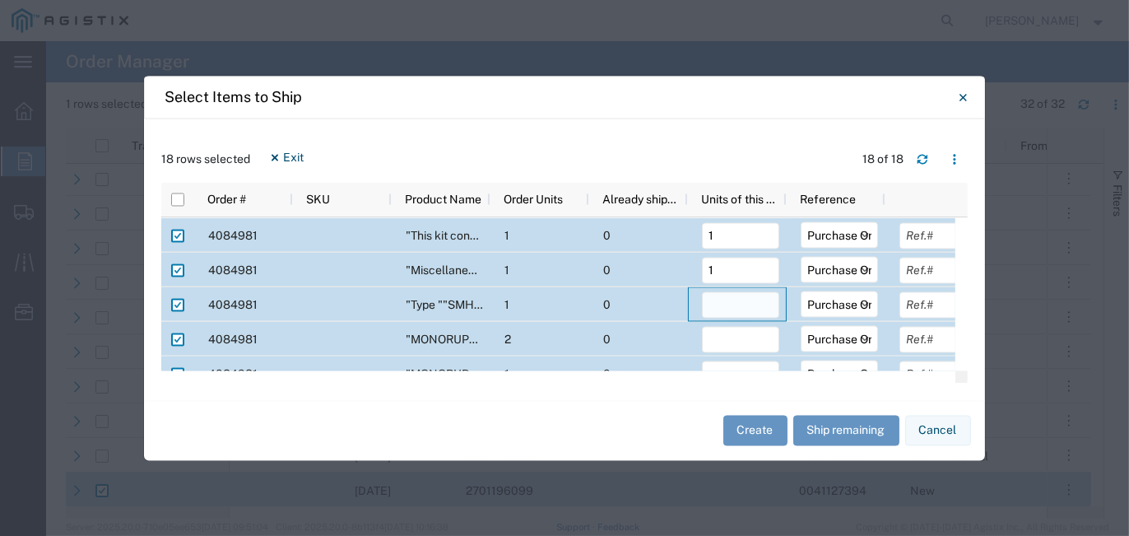
click at [730, 299] on input "number" at bounding box center [740, 304] width 77 height 26
type input "1"
click at [729, 332] on input "number" at bounding box center [740, 339] width 77 height 26
type input "1"
type input "2"
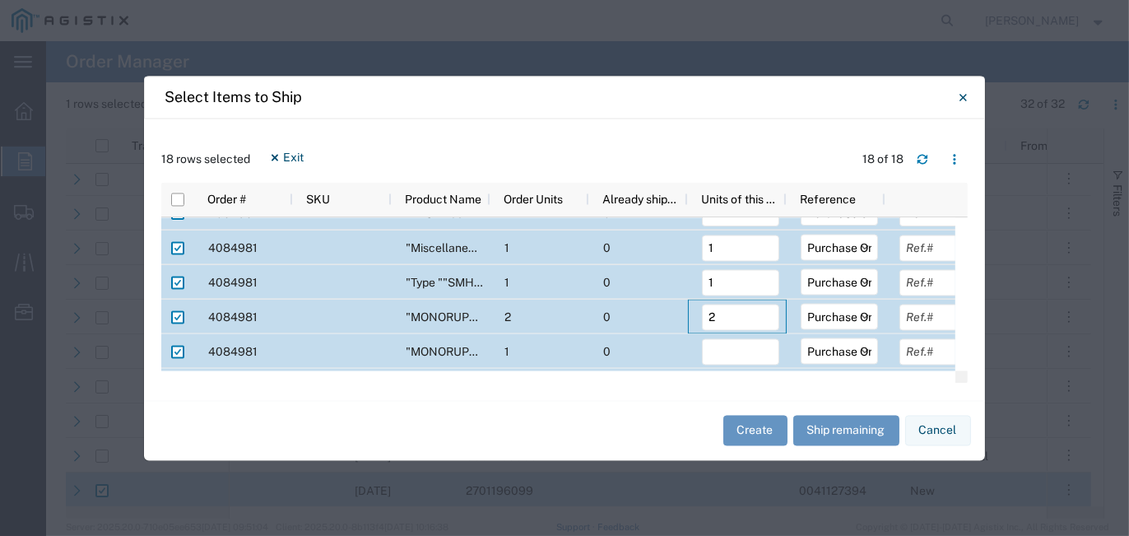
select select "PURCHORD"
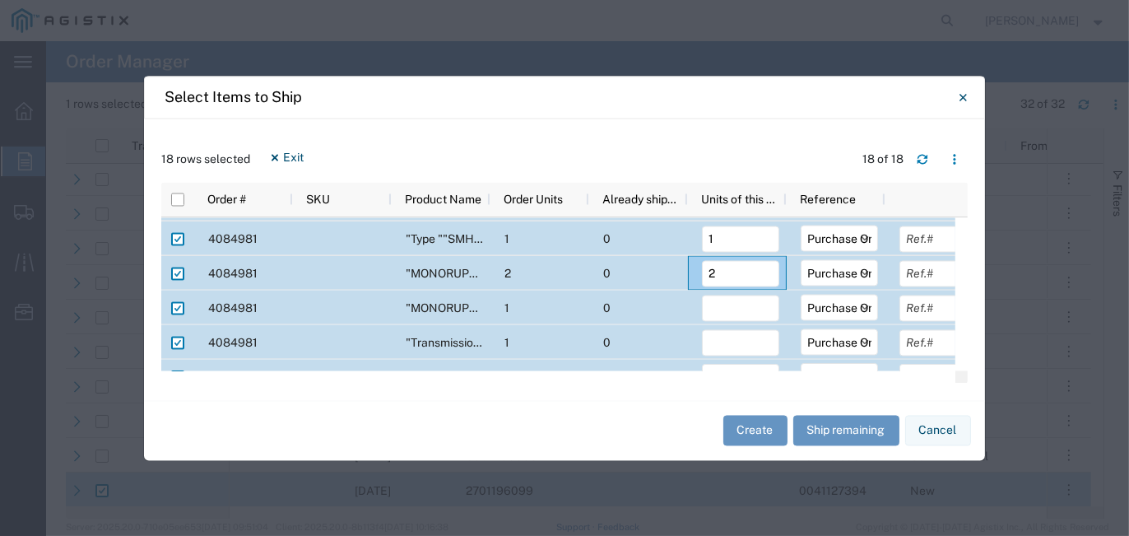
select select "PURCHORD"
click at [716, 282] on input "number" at bounding box center [740, 275] width 77 height 26
type input "1"
click at [732, 307] on input "number" at bounding box center [740, 309] width 77 height 26
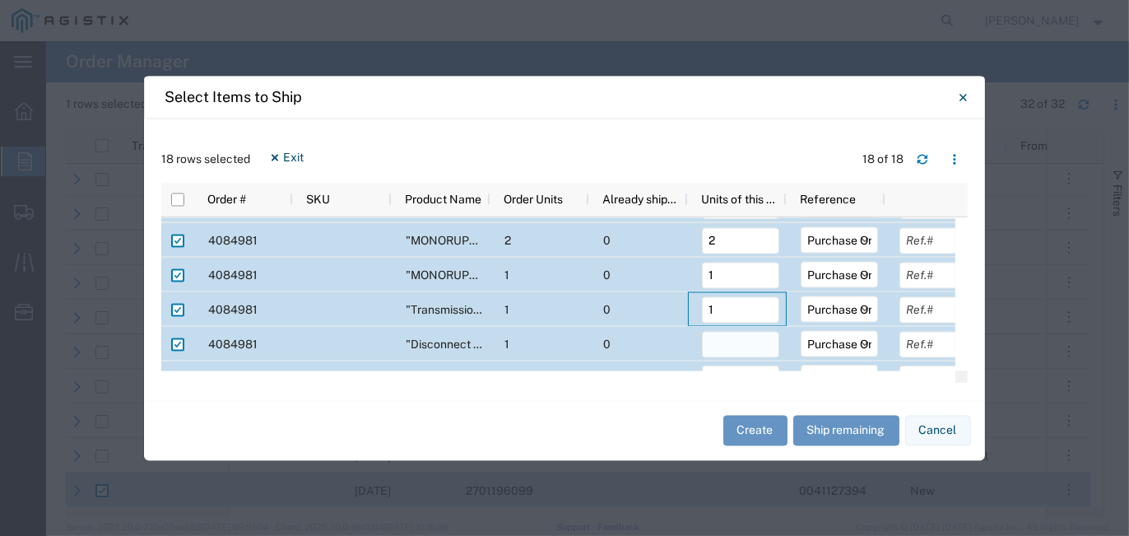
type input "1"
click at [737, 342] on input "number" at bounding box center [740, 344] width 77 height 26
type input "0"
type input "1"
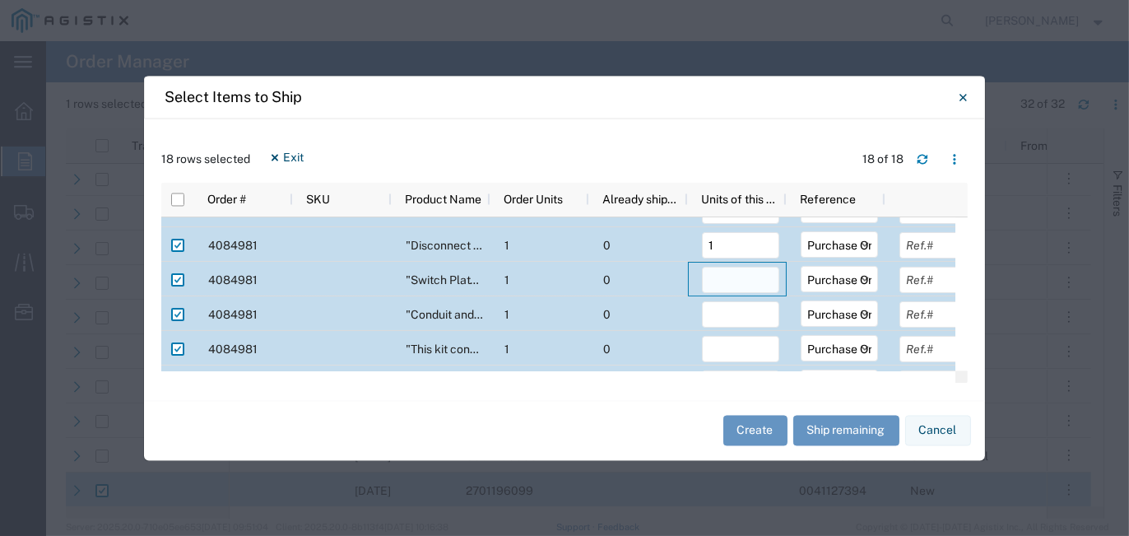
click at [740, 282] on input "number" at bounding box center [740, 280] width 77 height 26
type input "1"
click at [749, 317] on input "number" at bounding box center [740, 314] width 77 height 26
type input "1"
click at [730, 353] on input "number" at bounding box center [740, 349] width 77 height 26
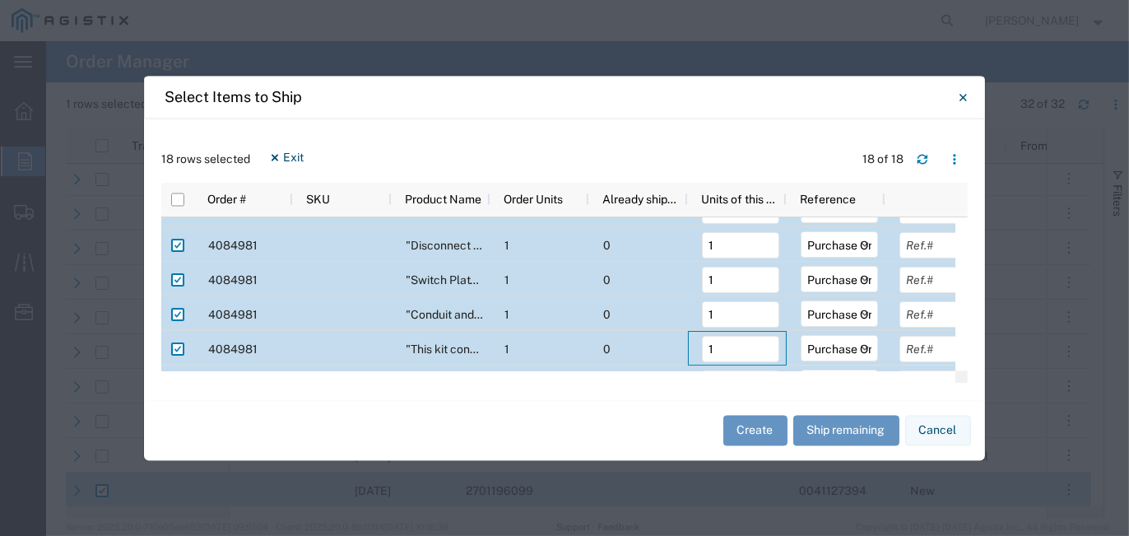
type input "1"
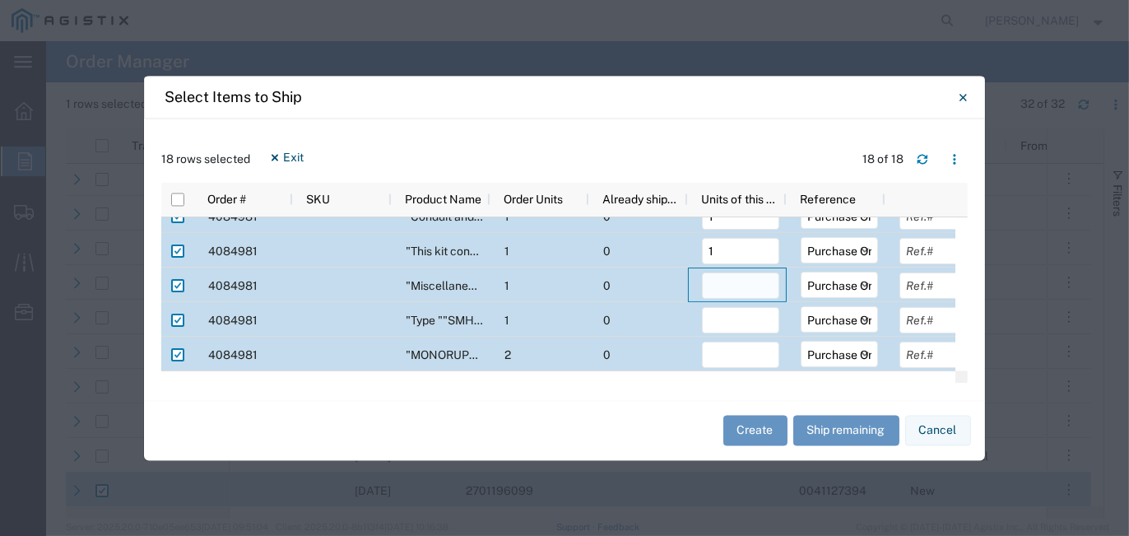
click at [737, 287] on input "number" at bounding box center [740, 285] width 77 height 26
type input "1"
click at [732, 321] on input "number" at bounding box center [740, 319] width 77 height 26
type input "1"
click at [732, 353] on input "number" at bounding box center [740, 354] width 77 height 26
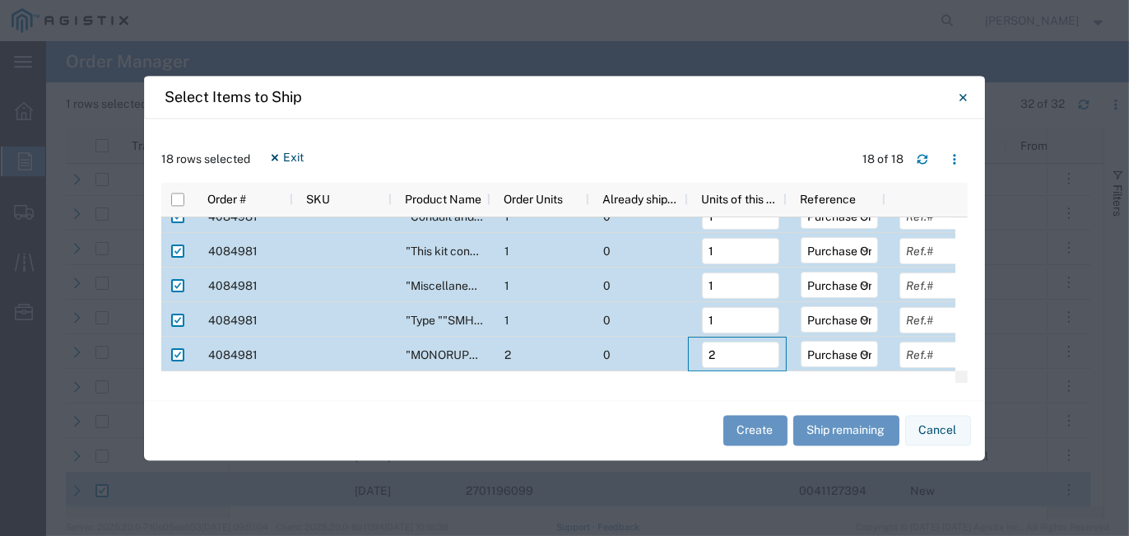
type input "2"
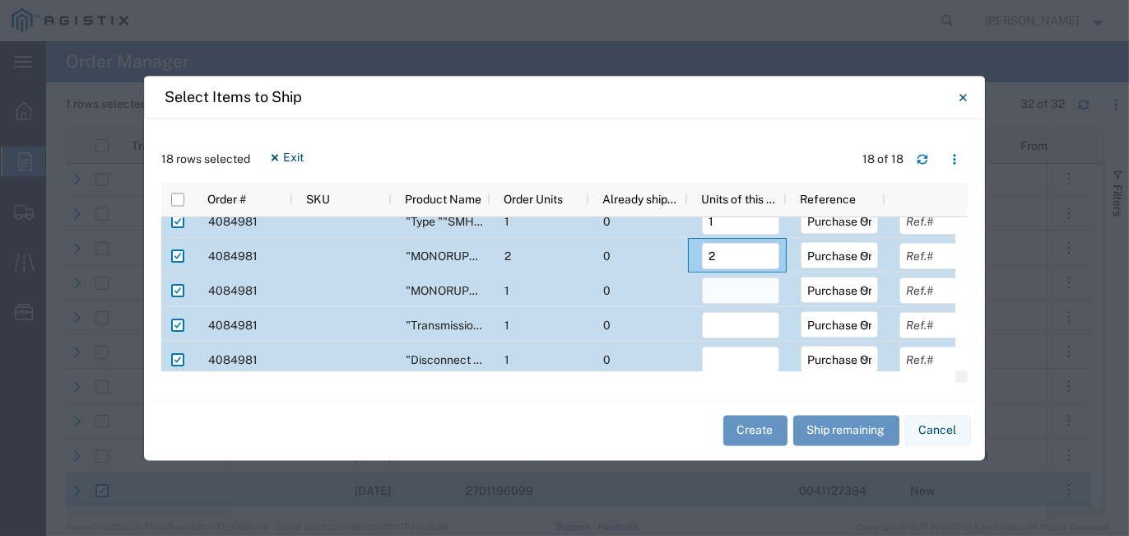
click at [745, 293] on input "number" at bounding box center [740, 290] width 77 height 26
type input "1"
click at [742, 331] on input "number" at bounding box center [740, 324] width 77 height 26
type input "1"
click at [742, 357] on input "number" at bounding box center [740, 359] width 77 height 26
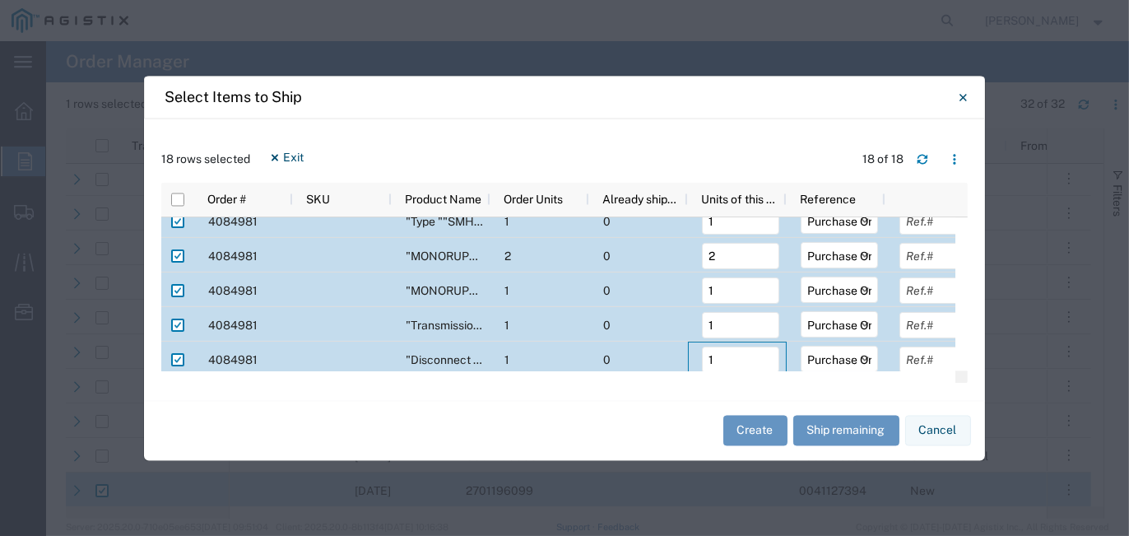
type input "1"
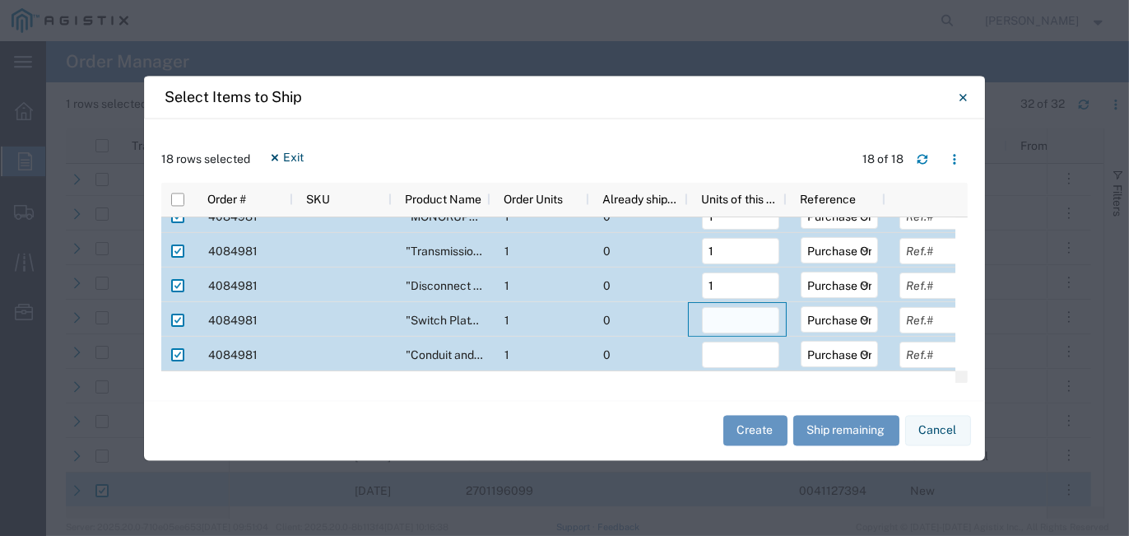
click at [755, 318] on input "number" at bounding box center [740, 319] width 77 height 26
type input "1"
click at [756, 351] on input "number" at bounding box center [740, 354] width 77 height 26
type input "1"
click at [767, 426] on button "Create" at bounding box center [755, 431] width 64 height 30
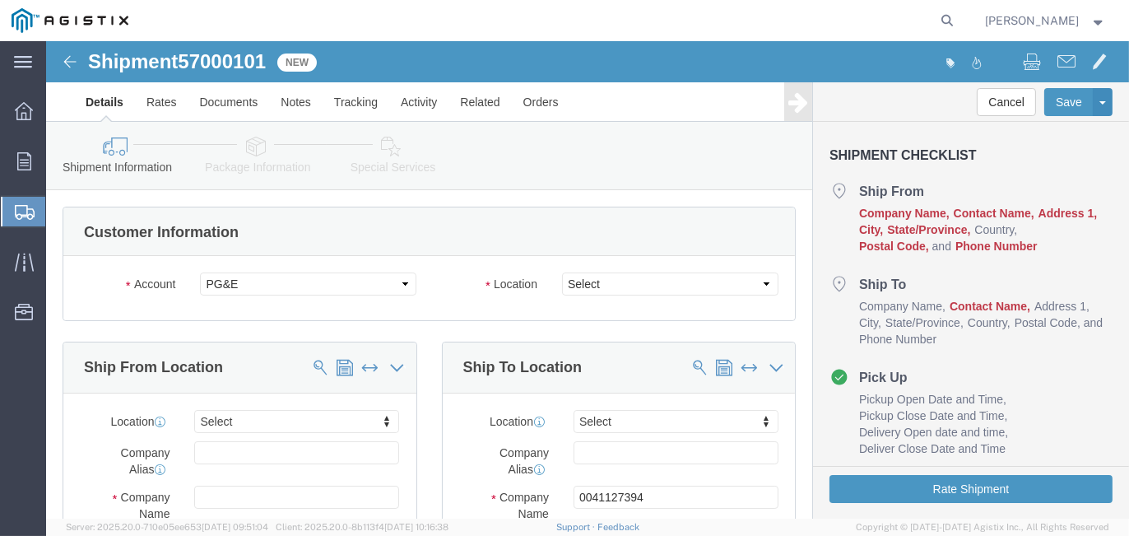
select select
click select "Select All Others [GEOGRAPHIC_DATA] [GEOGRAPHIC_DATA] [GEOGRAPHIC_DATA] [GEOGRA…"
select select "23082"
click select "Select All Others [GEOGRAPHIC_DATA] [GEOGRAPHIC_DATA] [GEOGRAPHIC_DATA] [GEOGRA…"
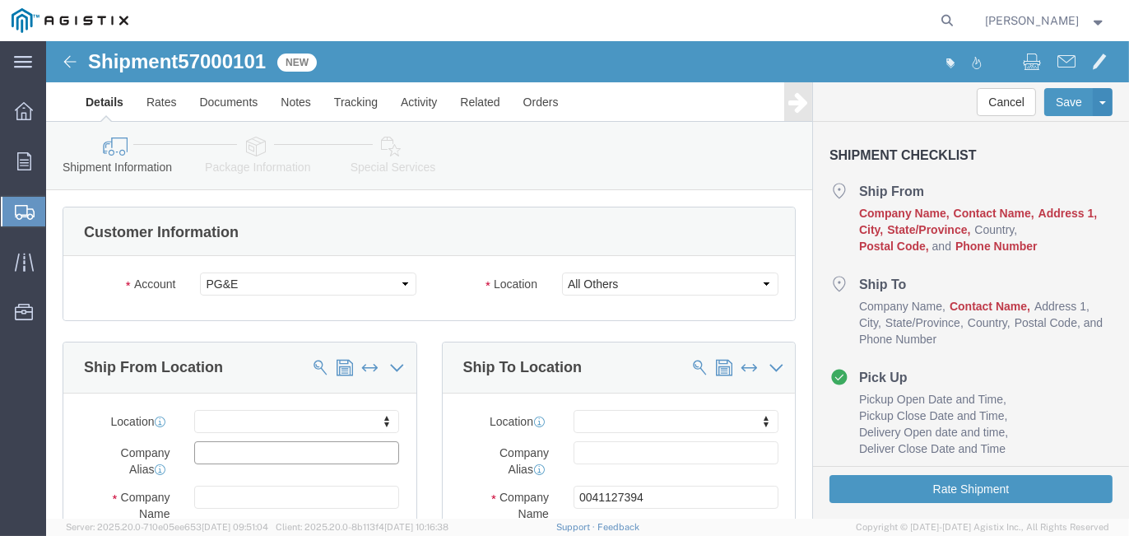
click input "text"
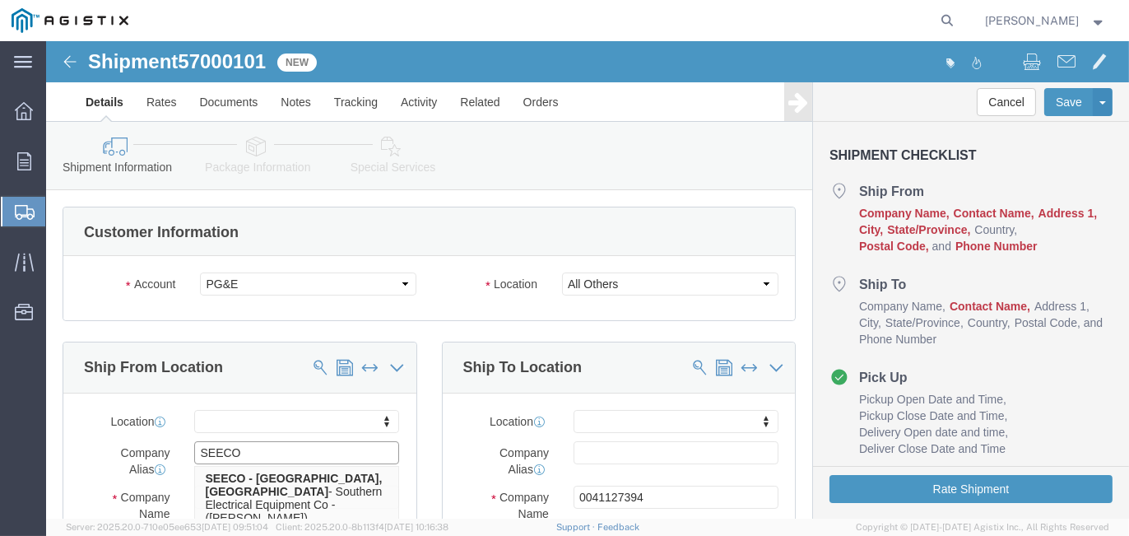
scroll to position [82, 0]
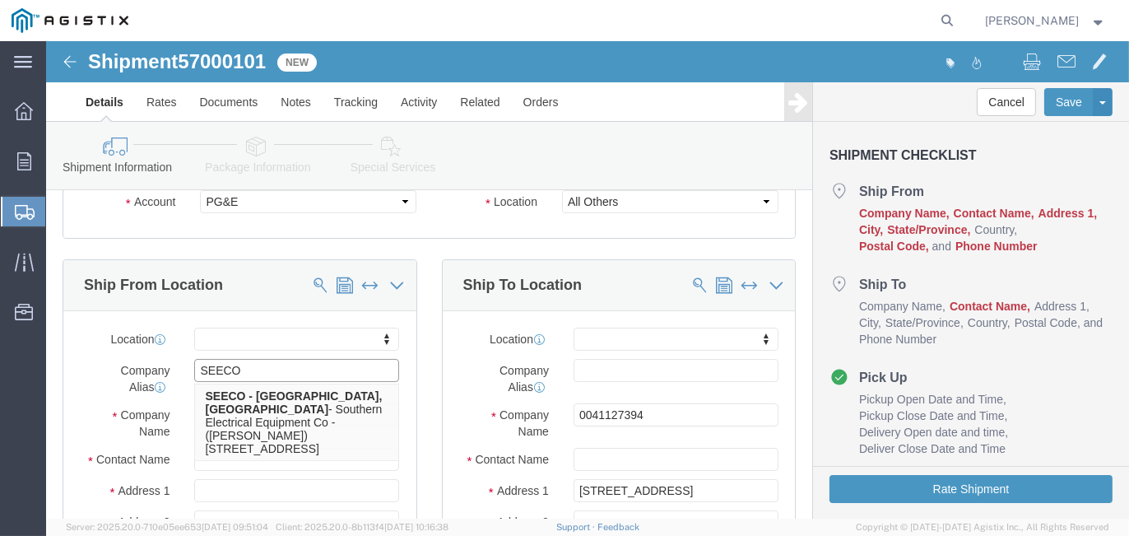
type input "SEECO"
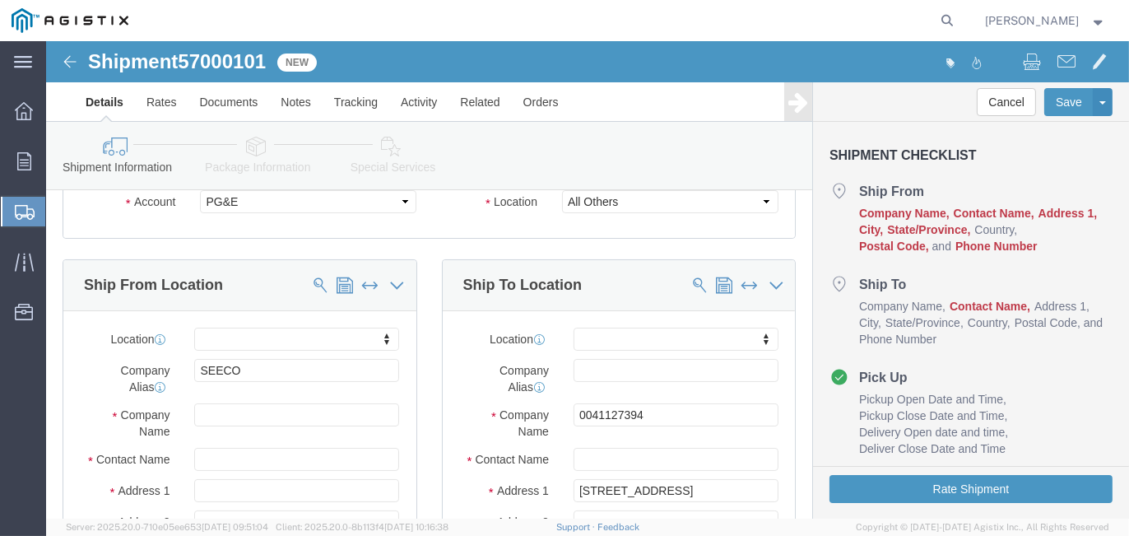
click label "Contact Name"
click input "text"
type input "Southern Electrical Equip. Co"
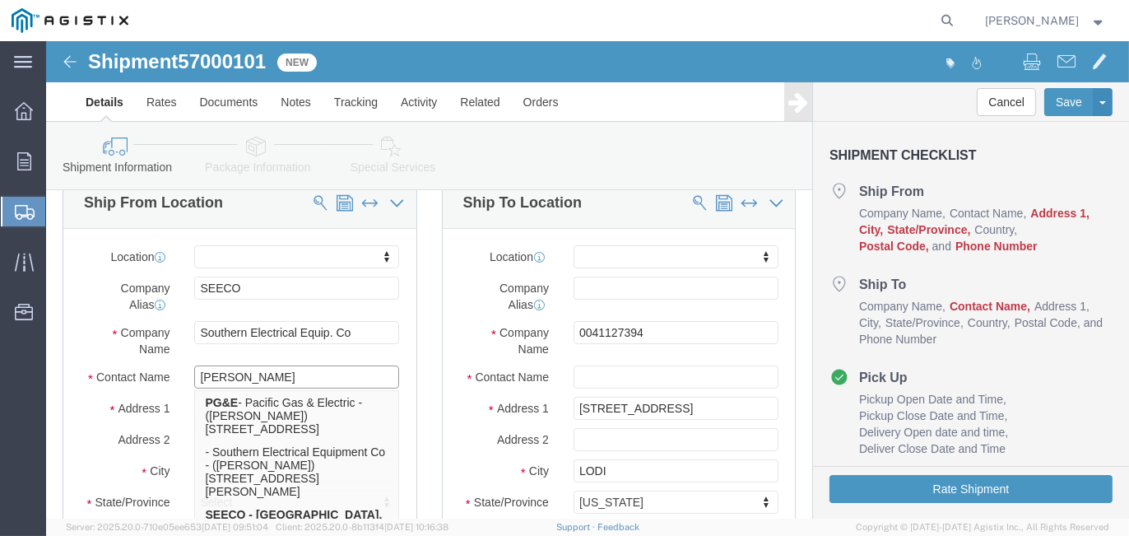
scroll to position [247, 0]
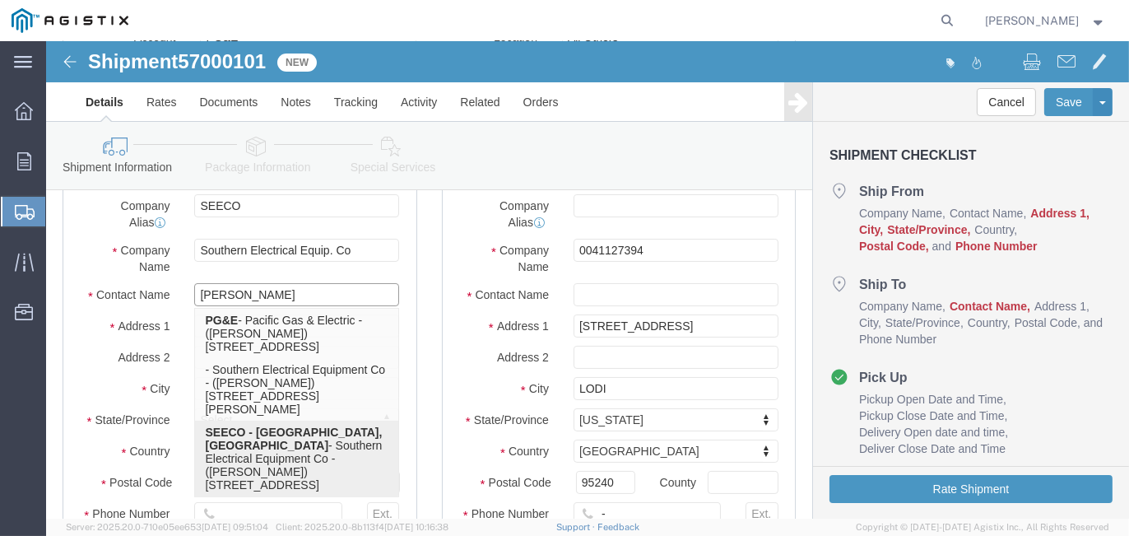
type input "[PERSON_NAME]"
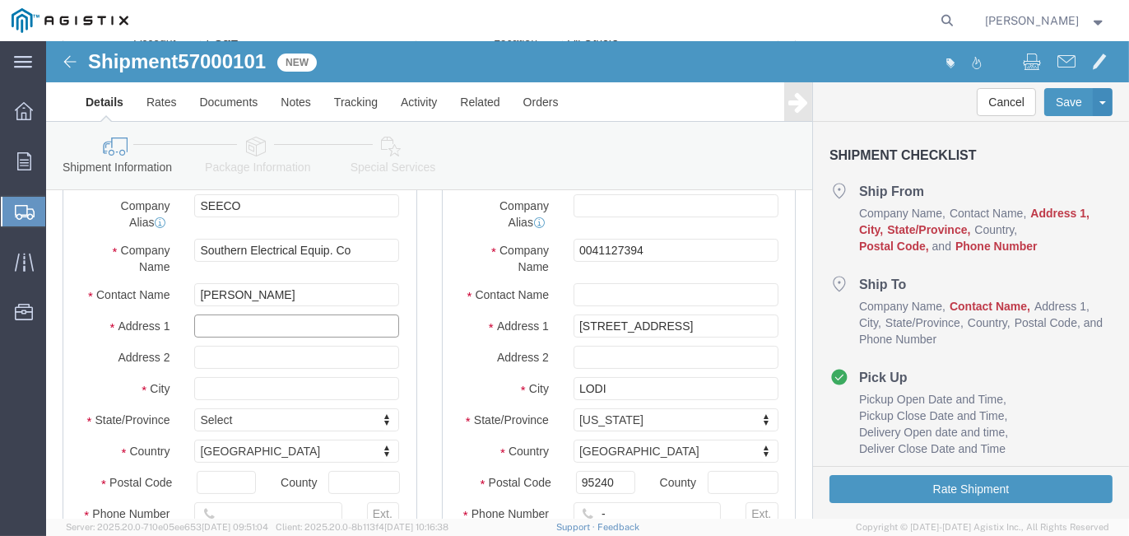
click input "text"
type input "[STREET_ADDRESS][PERSON_NAME]"
type input "Charlotte"
type input "N"
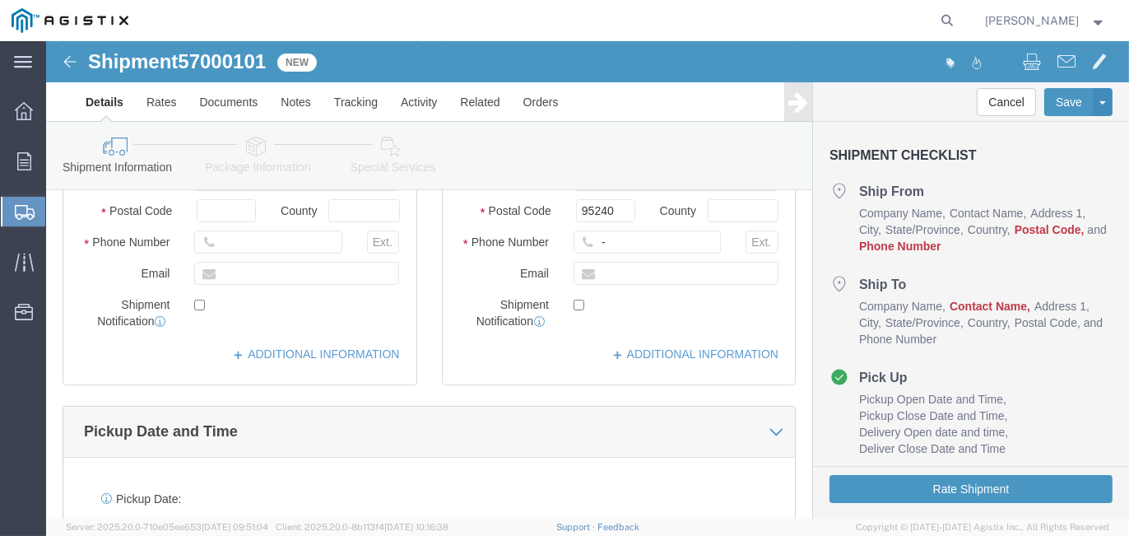
scroll to position [412, 0]
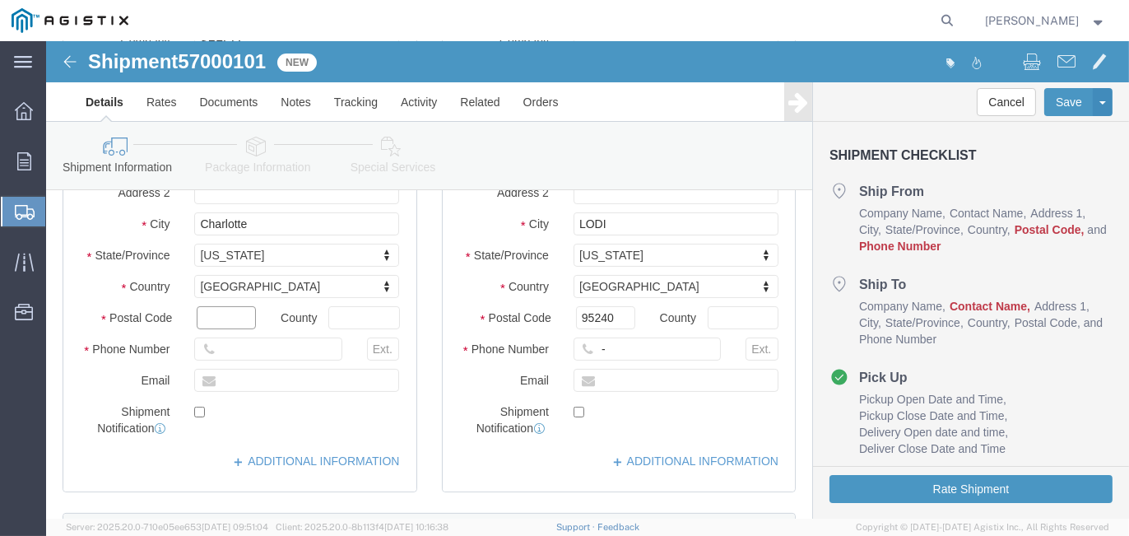
click input "text"
type input "28208"
type input "[GEOGRAPHIC_DATA]"
type input "7043921396"
click input "text"
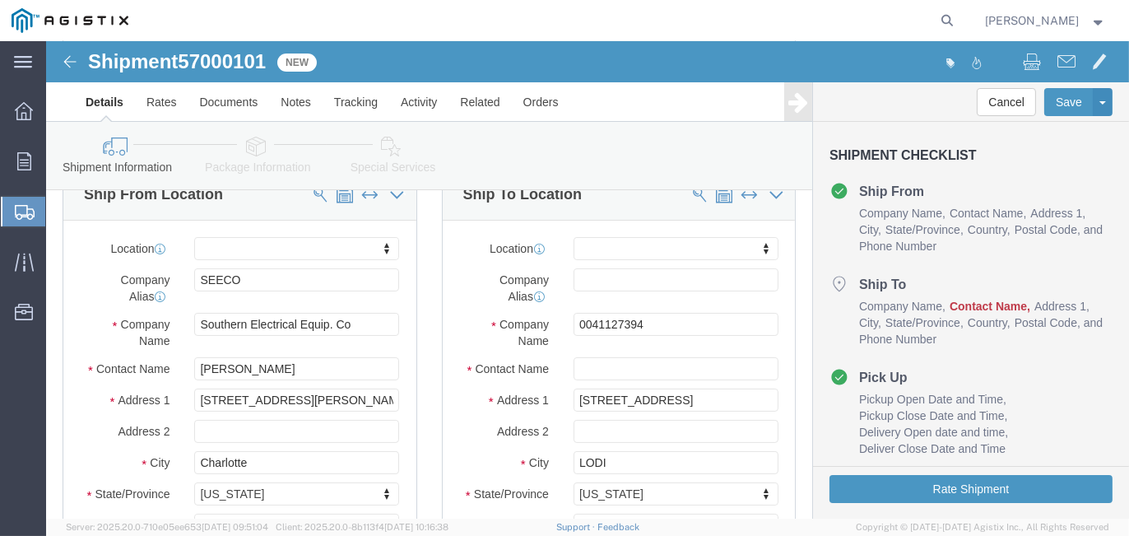
scroll to position [165, 0]
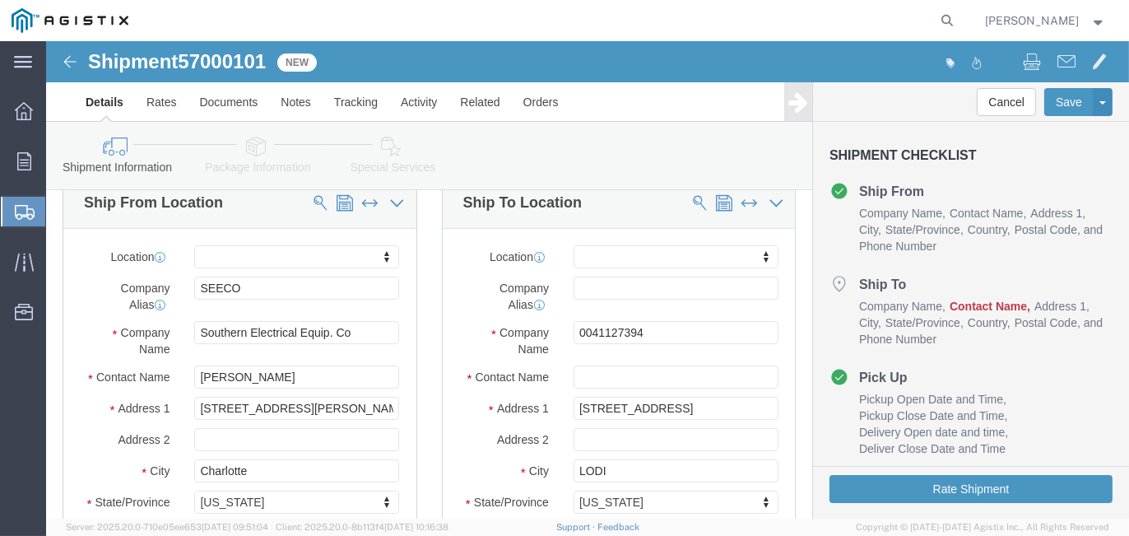
type input "[EMAIL_ADDRESS][DOMAIN_NAME]"
click input "text"
type input "PG&E"
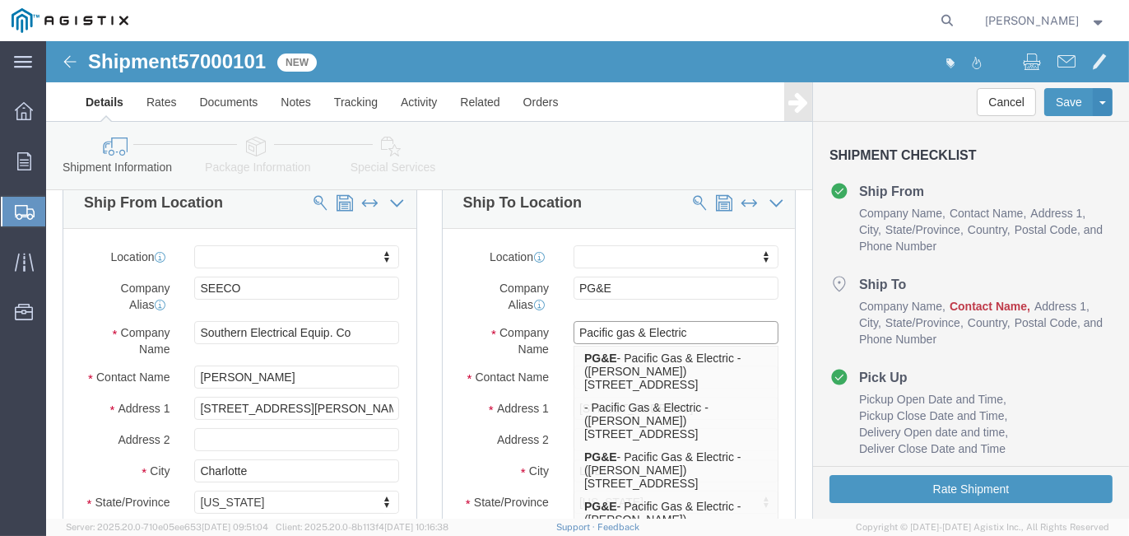
type input "Pacific gas & Electric"
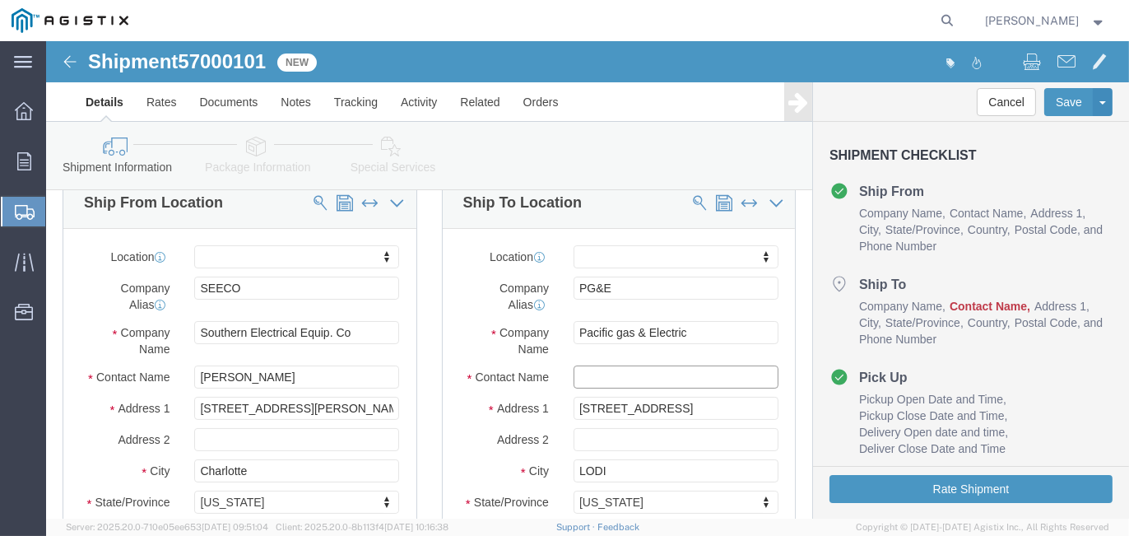
click input "text"
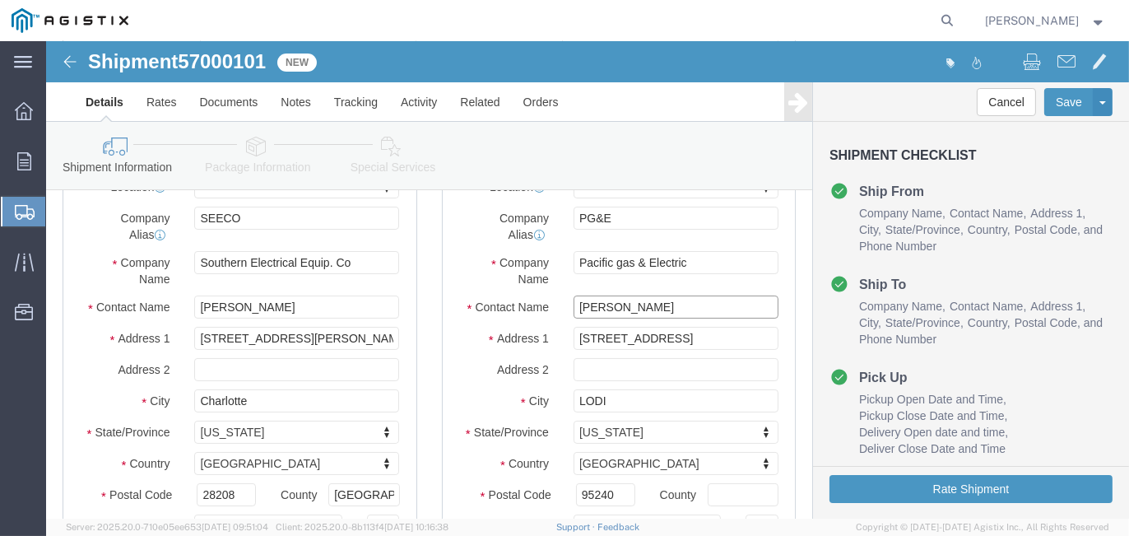
scroll to position [329, 0]
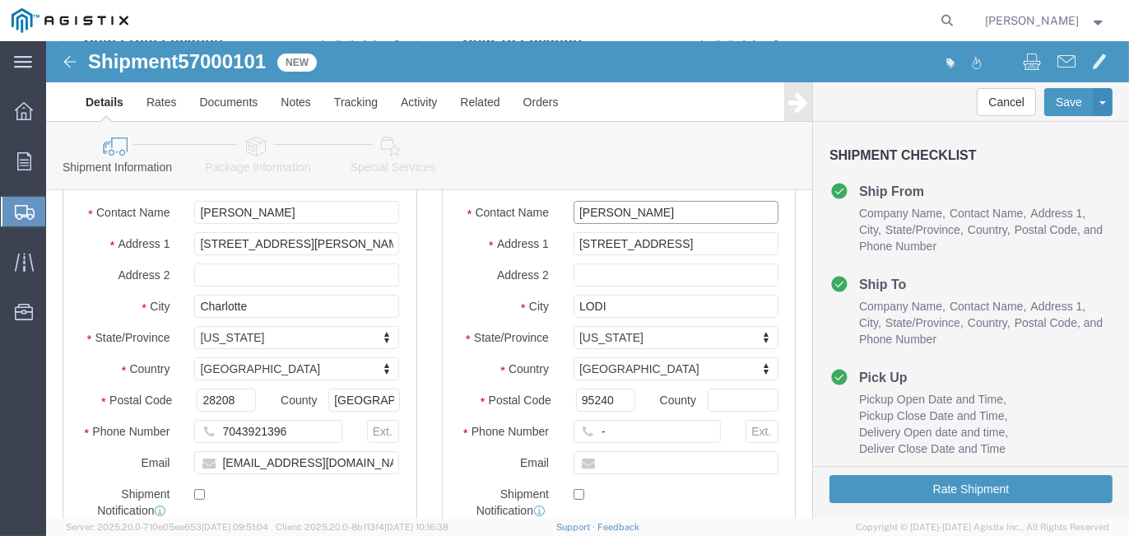
type input "[PERSON_NAME]"
click input "-"
type input "-510-552-8790"
click input "text"
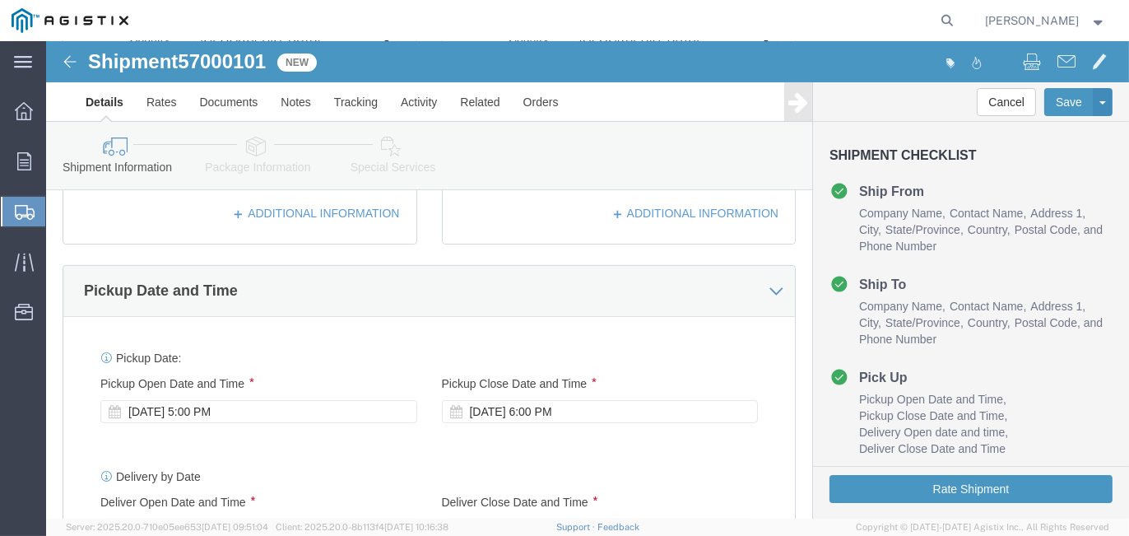
scroll to position [741, 0]
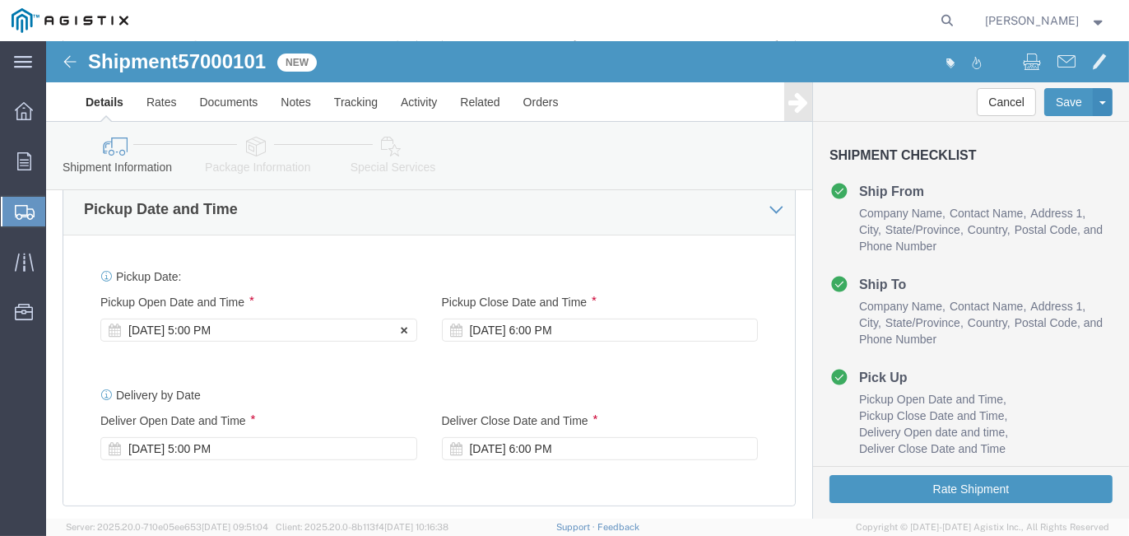
type input "[EMAIL_ADDRESS][DOMAIN_NAME]"
click div "[DATE] 5:00 PM"
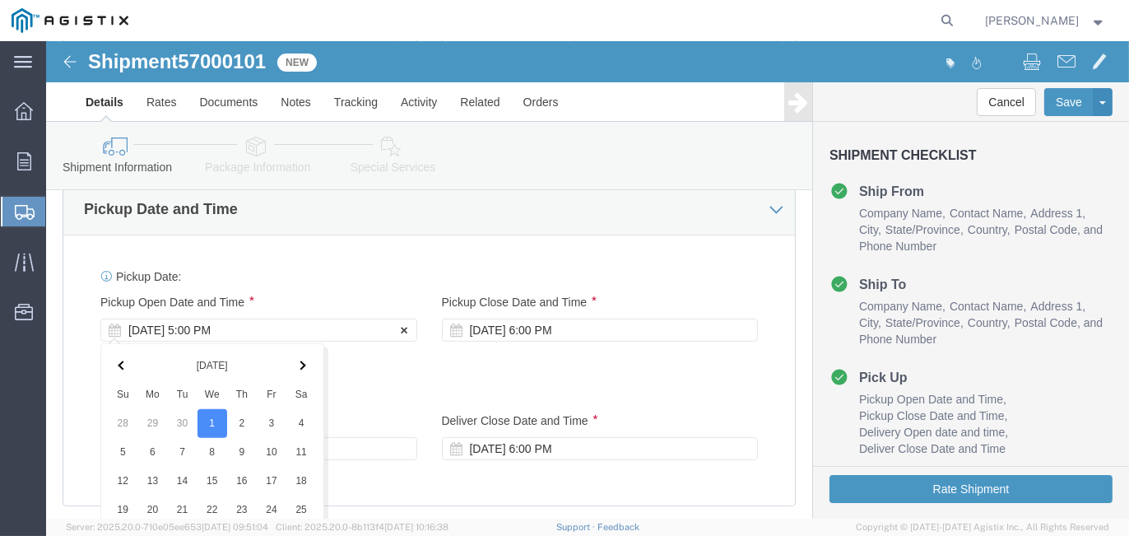
scroll to position [1086, 0]
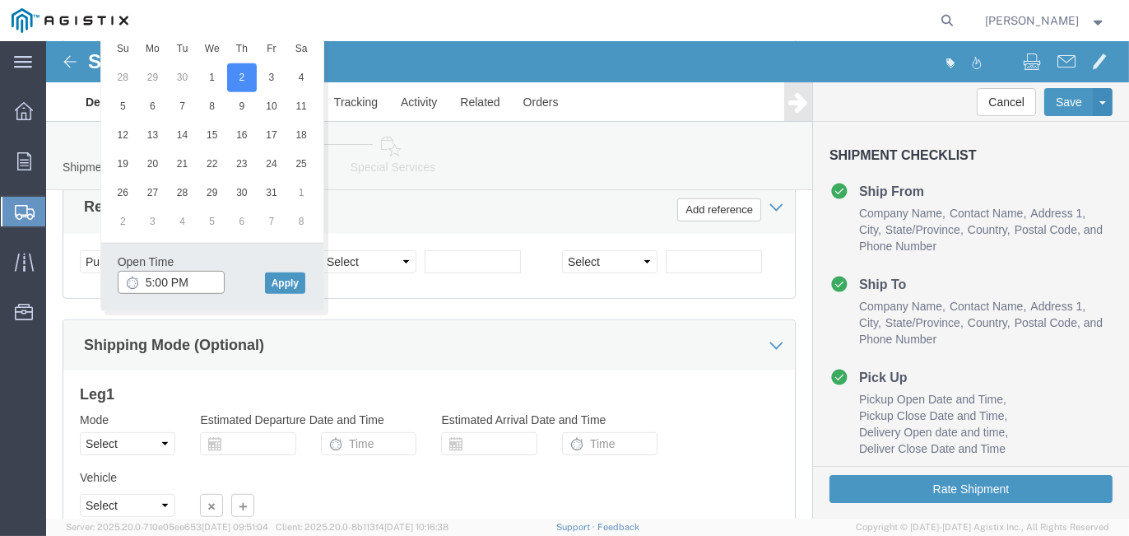
click input "5:00 PM"
type input "10:00 AM"
click button "Apply"
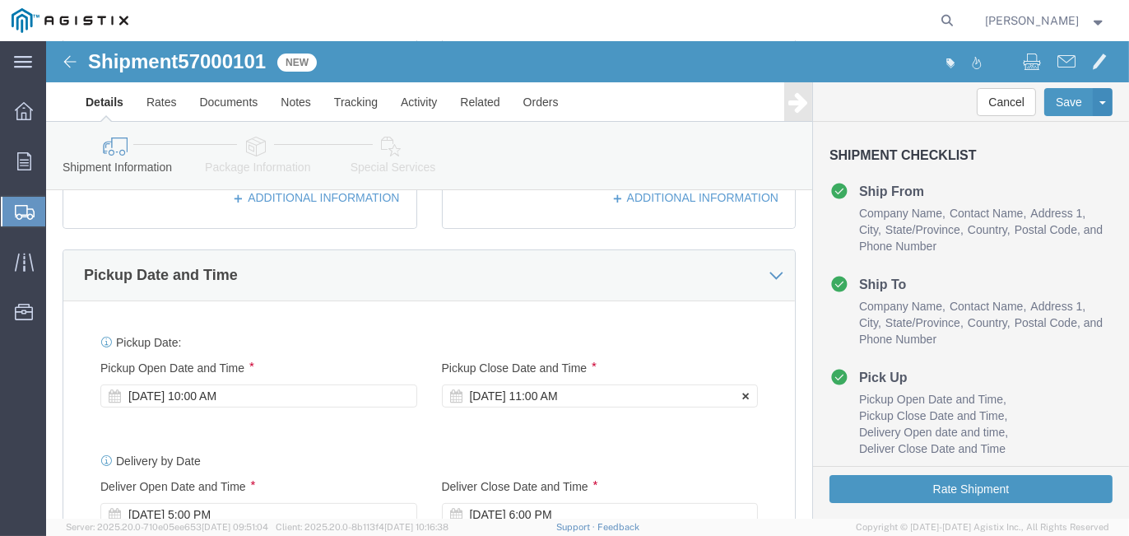
click div "[DATE] 11:00 AM"
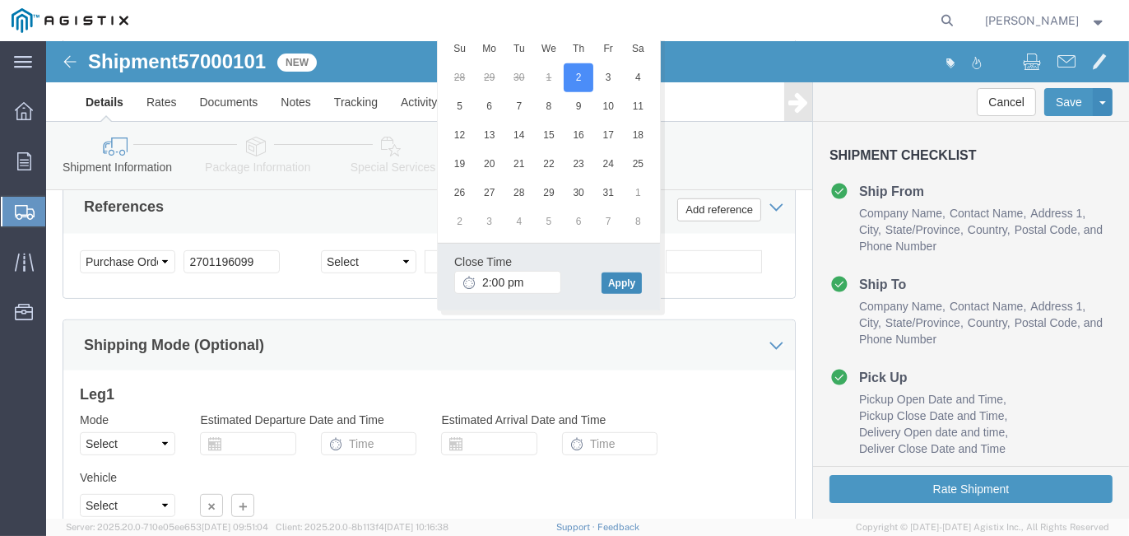
type input "2:00 PM"
click button "Apply"
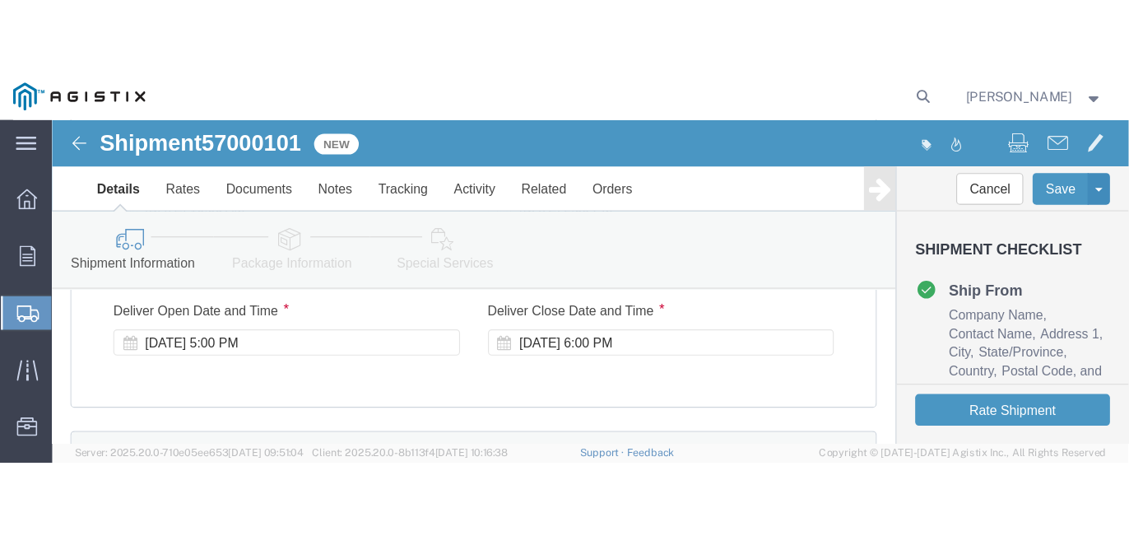
scroll to position [920, 0]
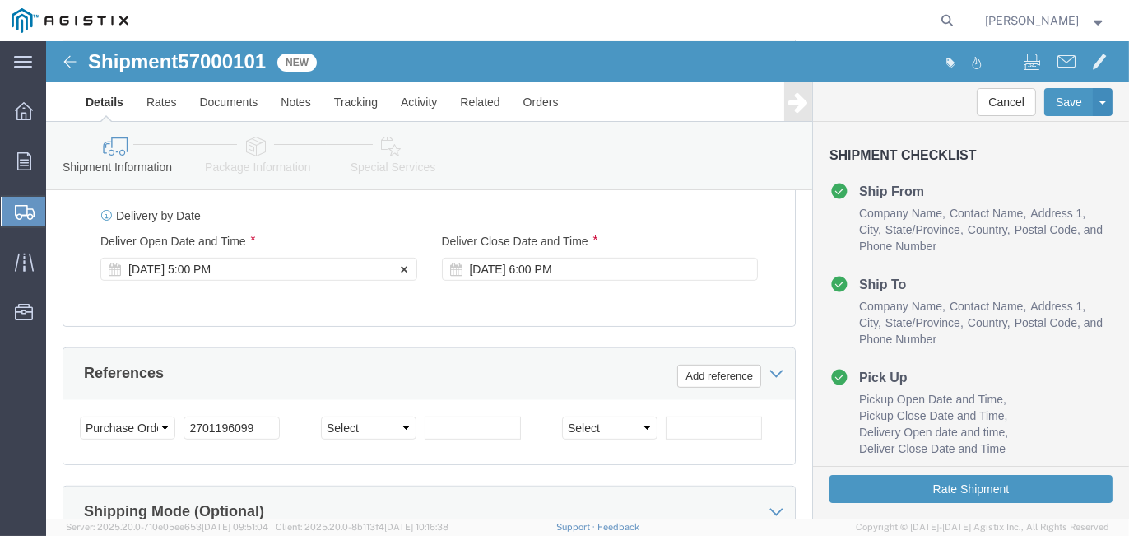
click div "[DATE] 5:00 PM"
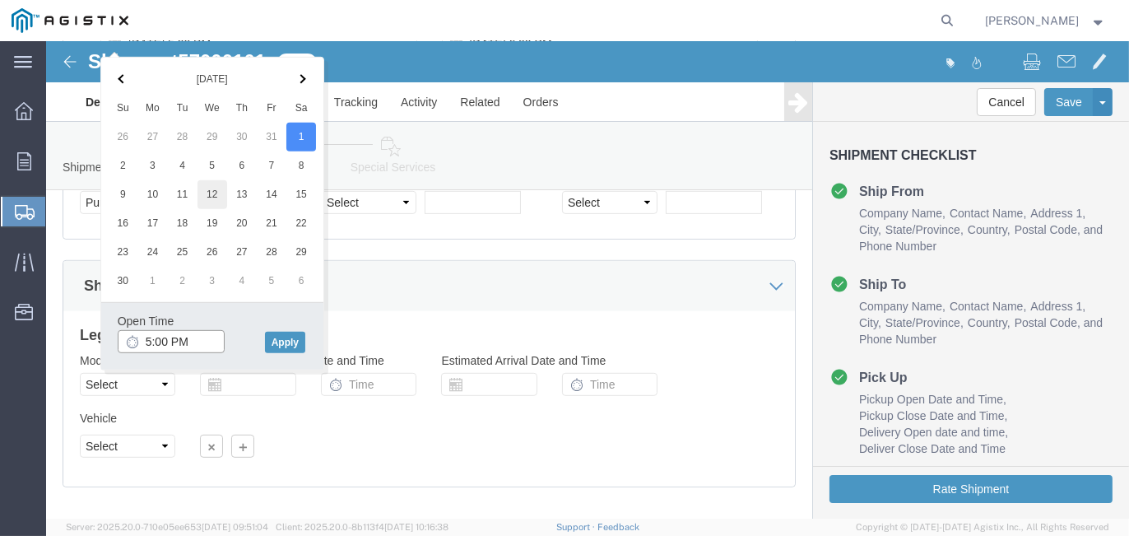
scroll to position [1122, 0]
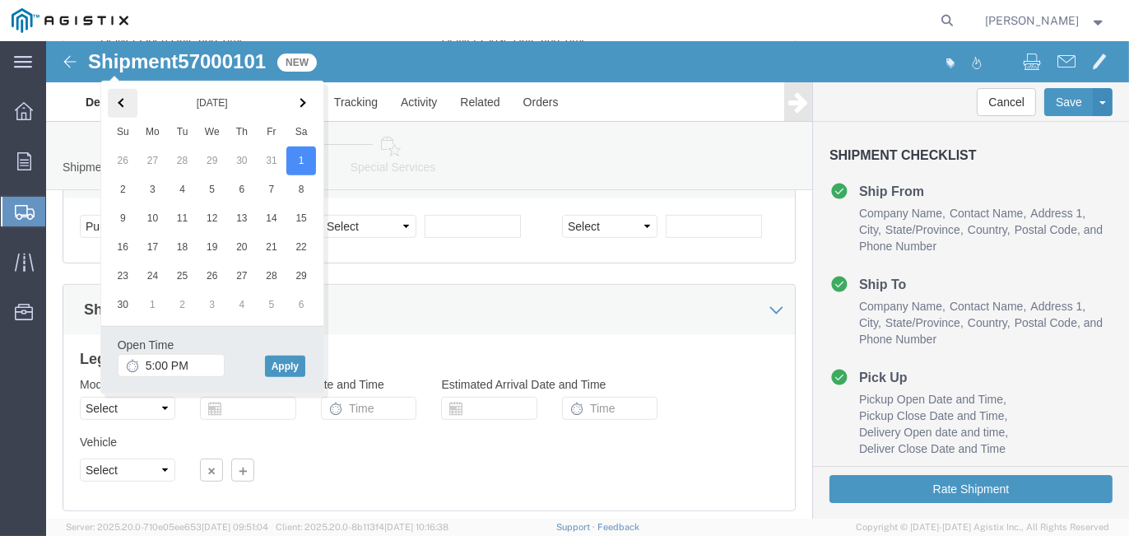
click th
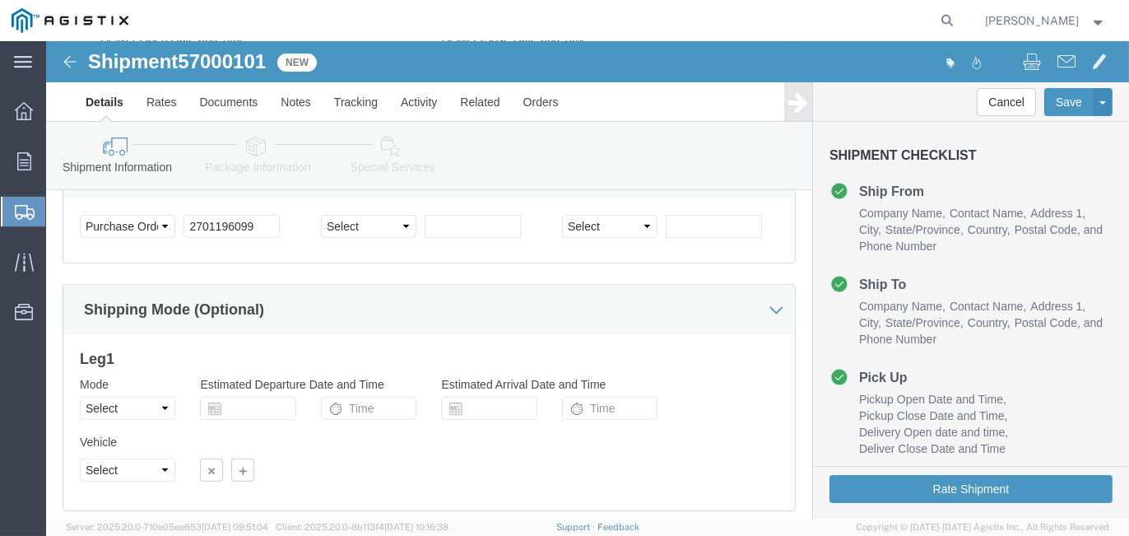
click div "Leg 1 Mode Select Air Less than Truckload Multi-Leg Ocean Freight Rail Small Pa…"
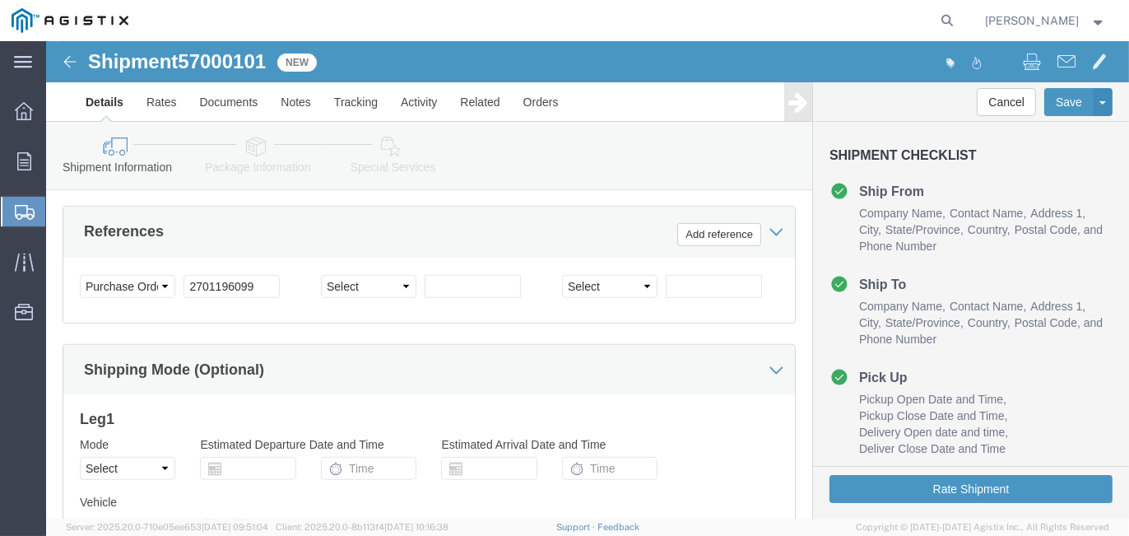
scroll to position [957, 0]
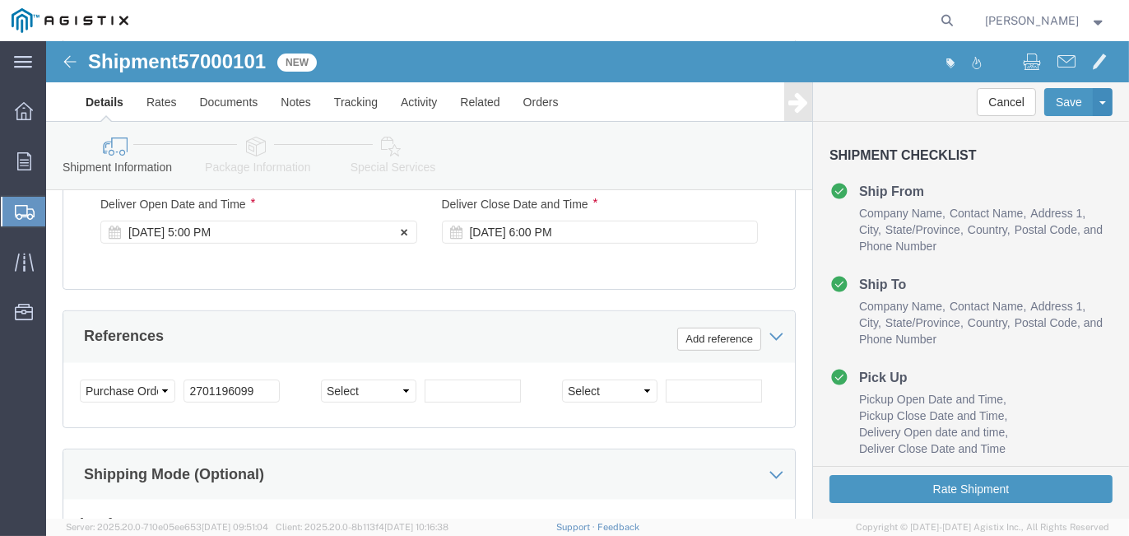
click div "[DATE] 5:00 PM"
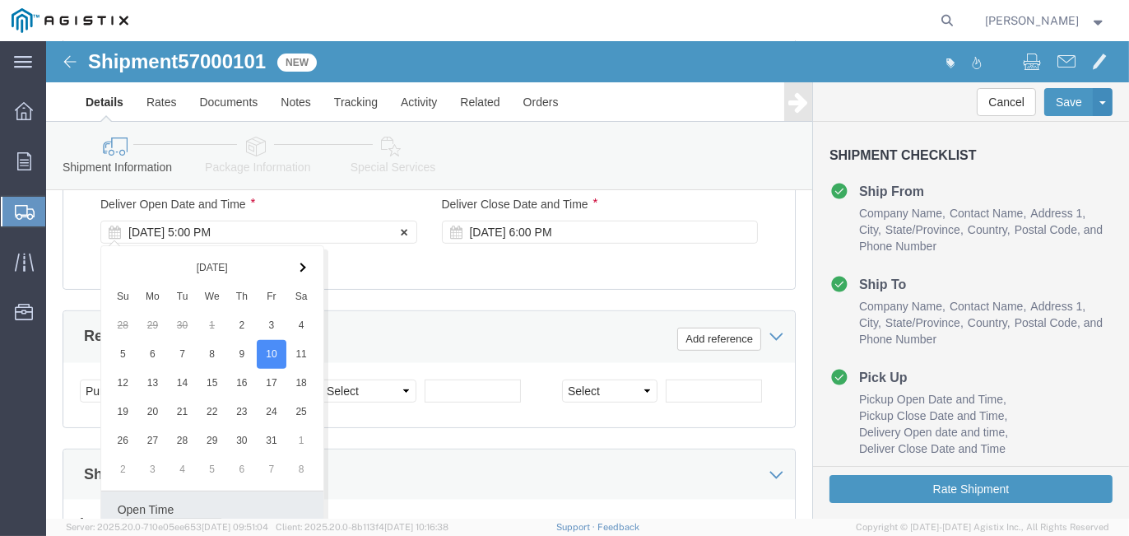
scroll to position [977, 0]
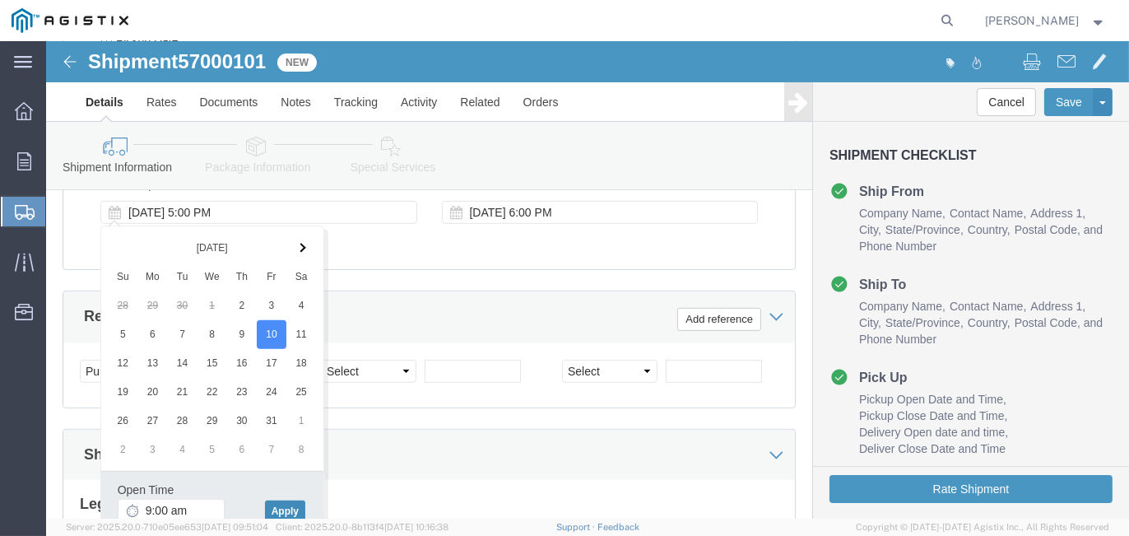
type input "9:00 AM"
click button "Apply"
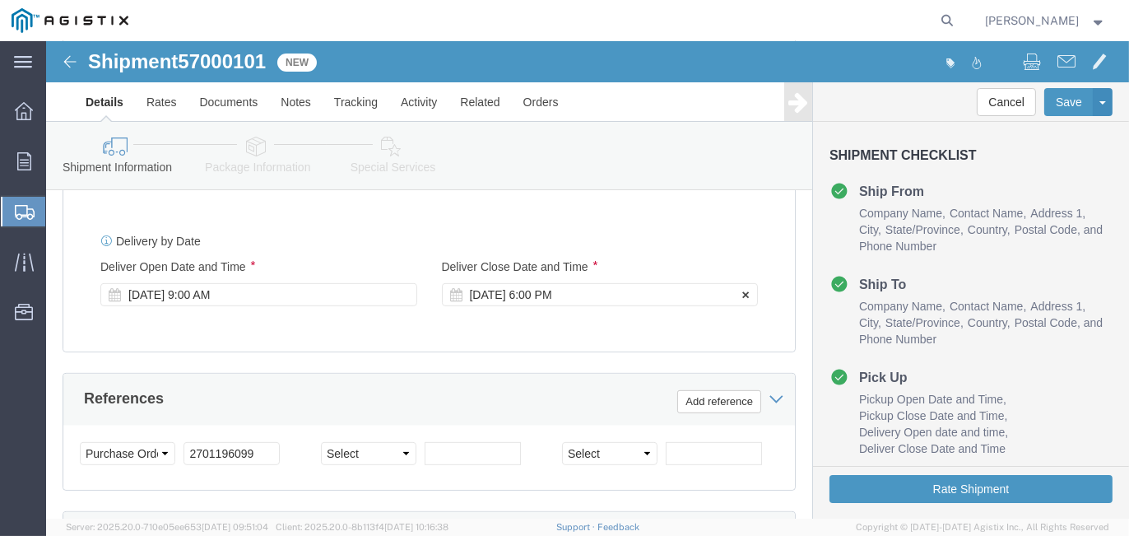
click div "[DATE] 6:00 PM"
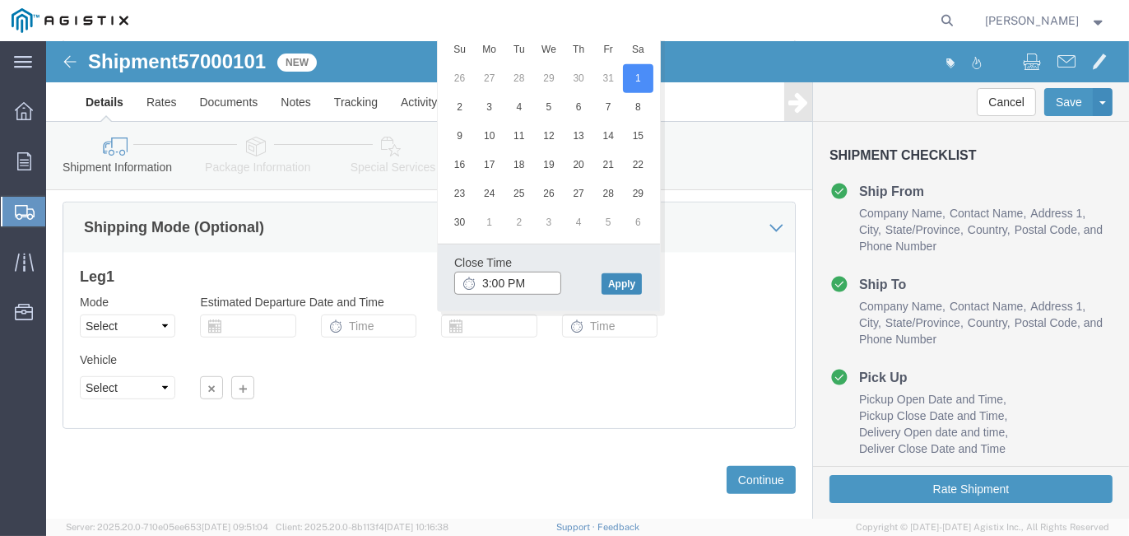
type input "3:00 PM"
click button "Apply"
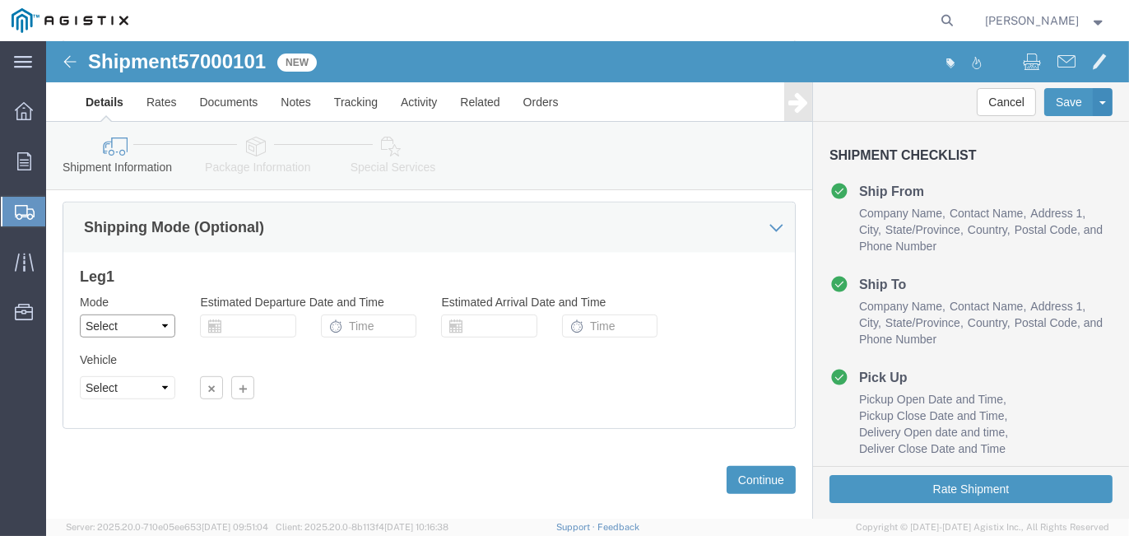
click select "Select Air Less than Truckload Multi-Leg Ocean Freight Rail Small Parcel Truckl…"
select select "TL"
click select "Select Air Less than Truckload Multi-Leg Ocean Freight Rail Small Parcel Truckl…"
drag, startPoint x: 162, startPoint y: 384, endPoint x: 116, endPoint y: 342, distance: 61.8
click select "Select 1-Ton (PSS) 10 Wheel 10 Yard Dump Truck 20 Yard Dump Truck Bobtail Botto…"
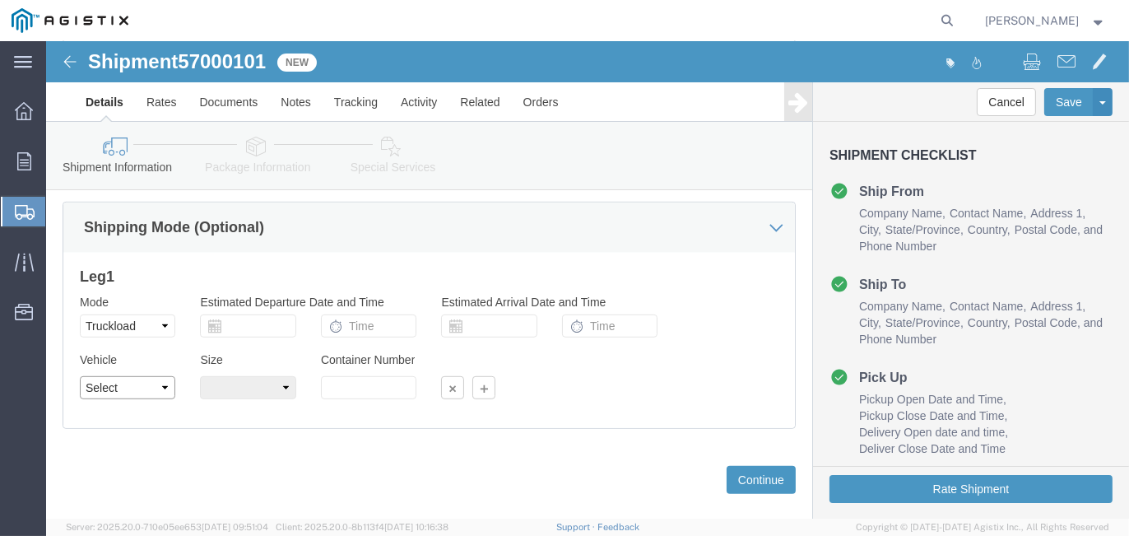
select select "FLBD"
click select "Select 1-Ton (PSS) 10 Wheel 10 Yard Dump Truck 20 Yard Dump Truck Bobtail Botto…"
click select "Select 35 Feet 20 Feet 28 Feet 53 Feet 40 Feet 48 Feet"
select select "48FT"
click select "Select 35 Feet 20 Feet 28 Feet 53 Feet 40 Feet 48 Feet"
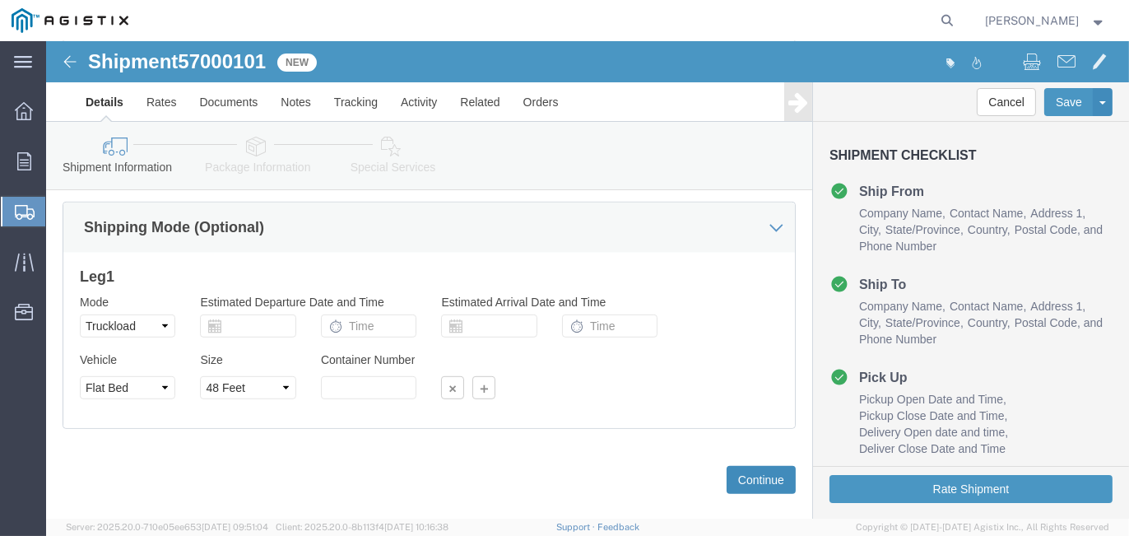
click button "Continue"
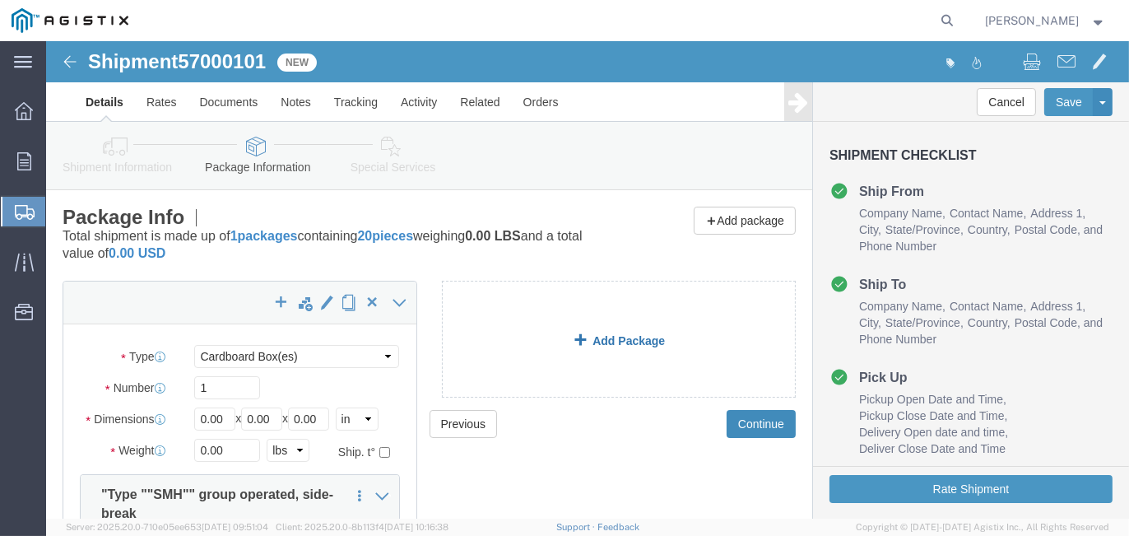
scroll to position [82, 0]
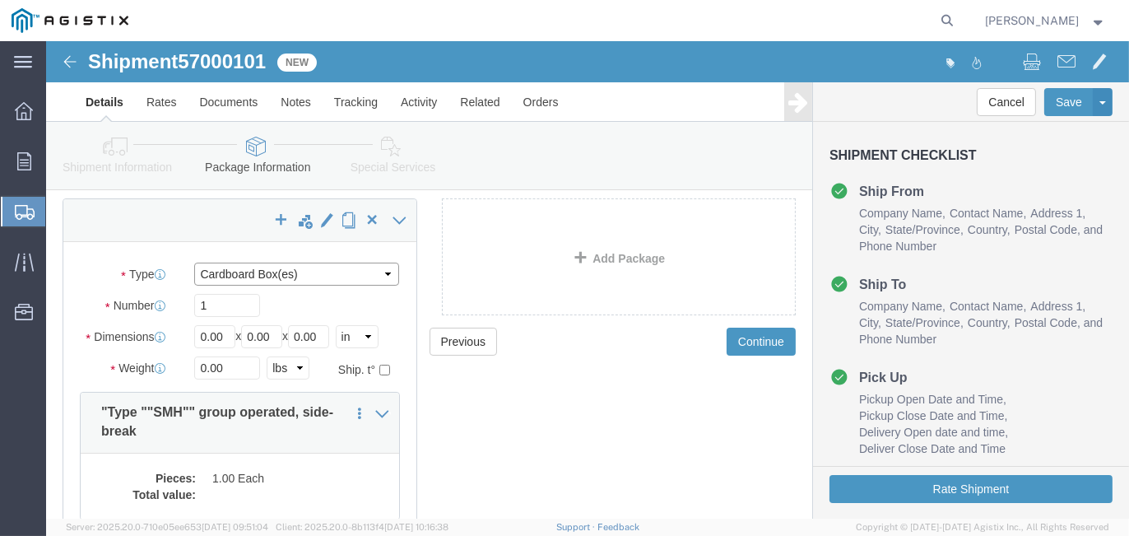
click select "Select Bulk Bundle(s) Cardboard Box(es) Carton(s) Crate(s) Drum(s) (Fiberboard)…"
select select "PONS"
click select "Select Bulk Bundle(s) Cardboard Box(es) Carton(s) Crate(s) Drum(s) (Fiberboard)…"
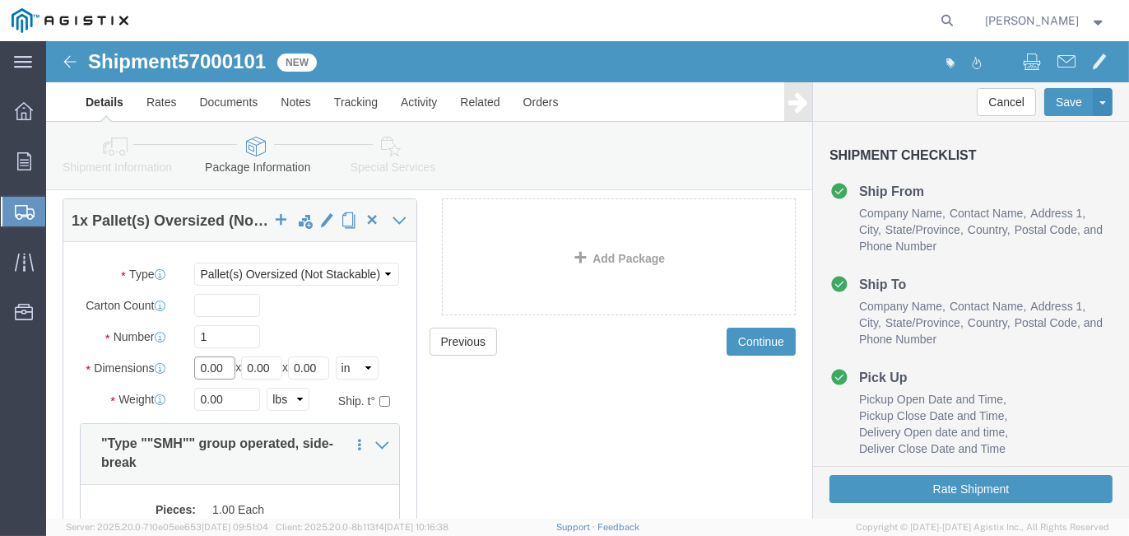
drag, startPoint x: 179, startPoint y: 323, endPoint x: 57, endPoint y: 300, distance: 123.8
click div "Package Type Select Bulk Bundle(s) Cardboard Box(es) Carton(s) Crate(s) Drum(s)…"
type input "182"
type input "66"
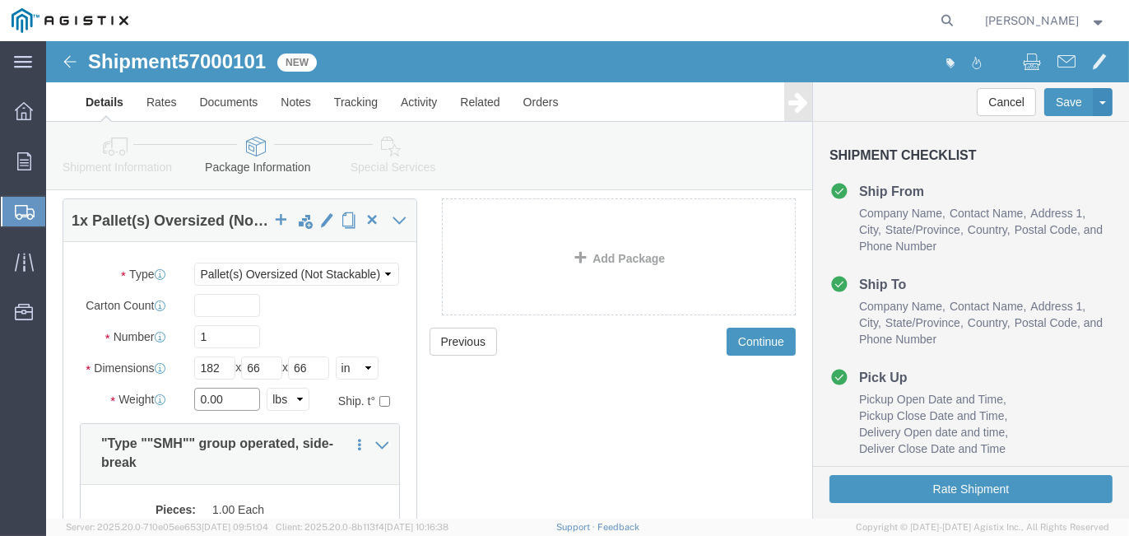
drag, startPoint x: 188, startPoint y: 358, endPoint x: 120, endPoint y: 358, distance: 68.3
click div "Weight 0.00 Select kgs lbs Ship. t°"
type input "2285"
drag, startPoint x: 173, startPoint y: 296, endPoint x: 132, endPoint y: 288, distance: 42.0
click div "Number 1"
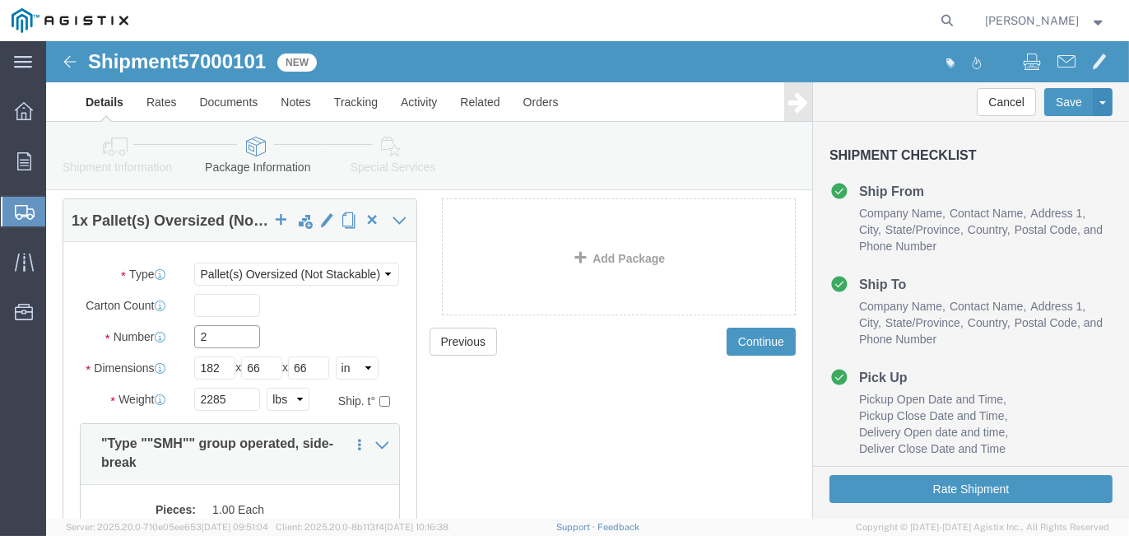
type input "2"
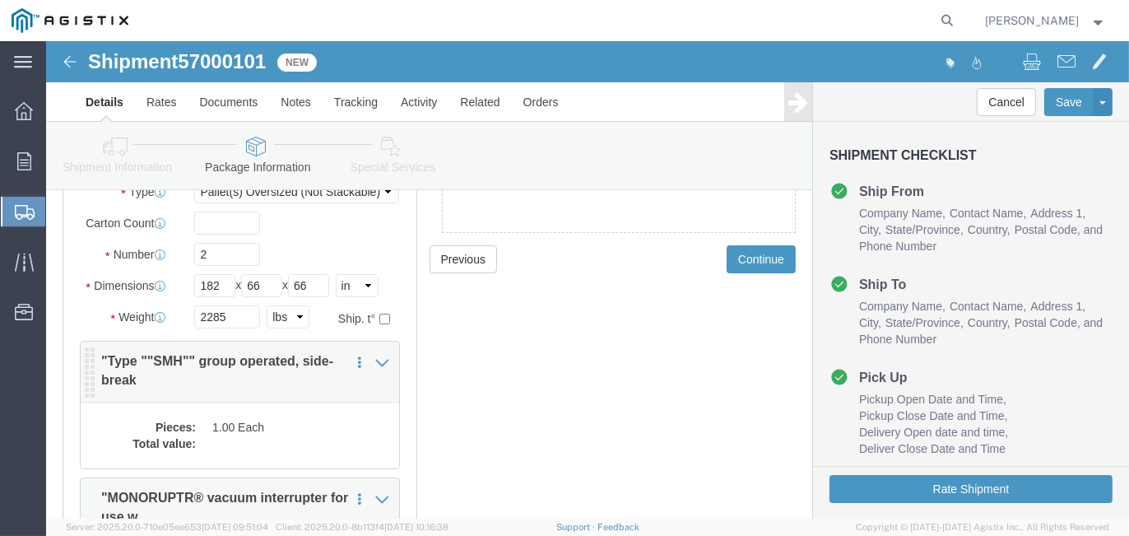
click dd "1.00 Each"
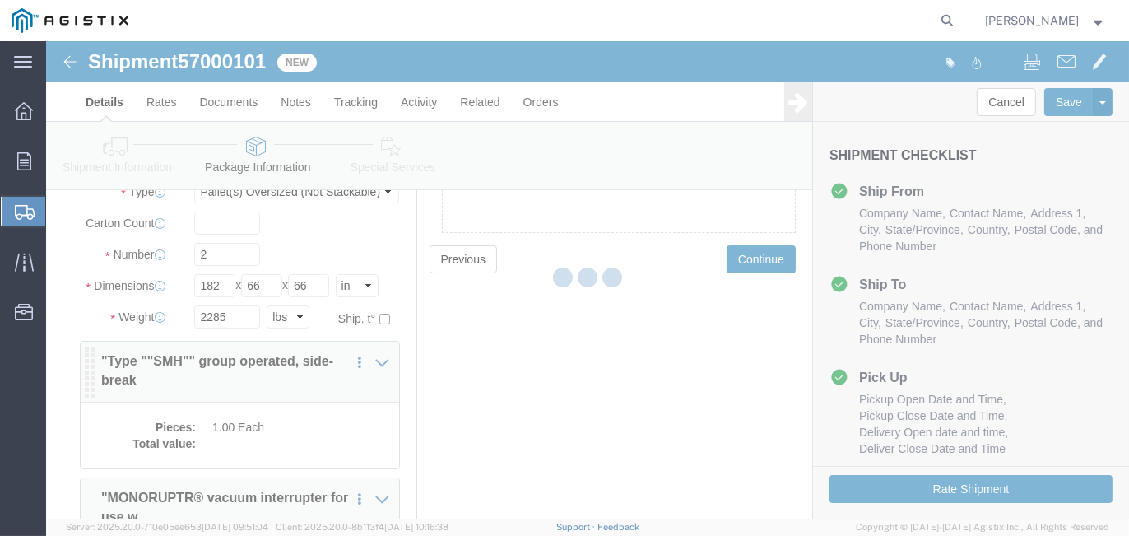
click at [323, 420] on div at bounding box center [587, 279] width 1083 height 477
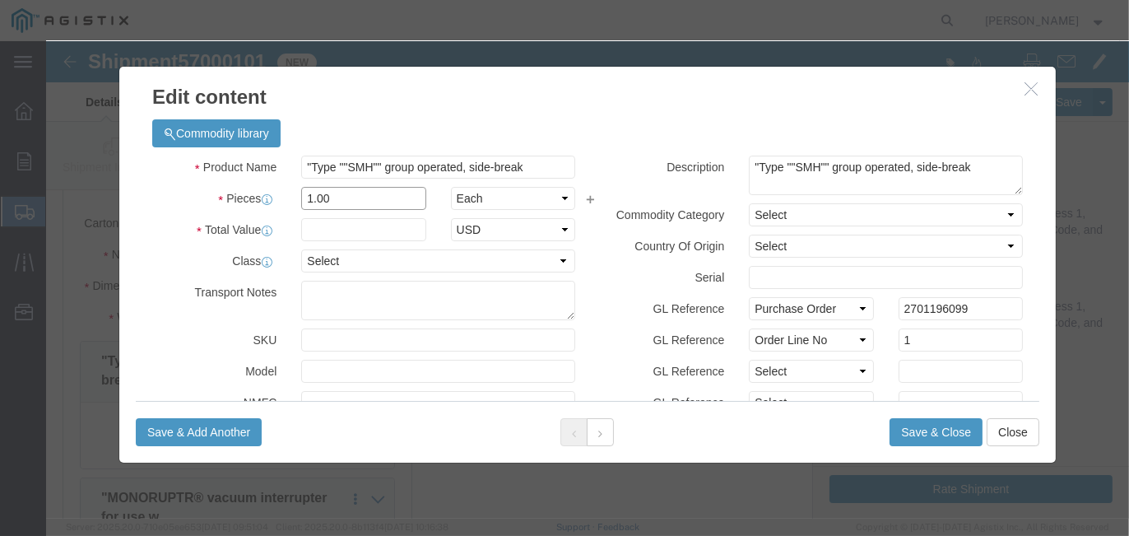
drag, startPoint x: 258, startPoint y: 153, endPoint x: 199, endPoint y: 151, distance: 58.5
click div "Pieces 1.00 Select Bag Barrels 100Board Feet Bottle Box Blister Pack Carats Can…"
type input "2.00"
click input "text"
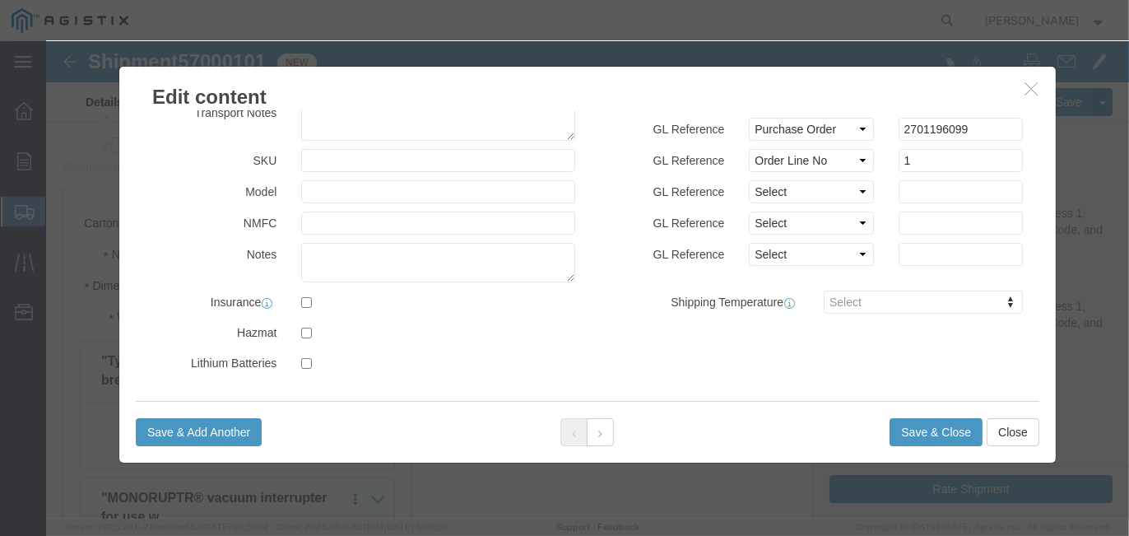
scroll to position [412, 0]
type input "49177.86"
click button "Save & Close"
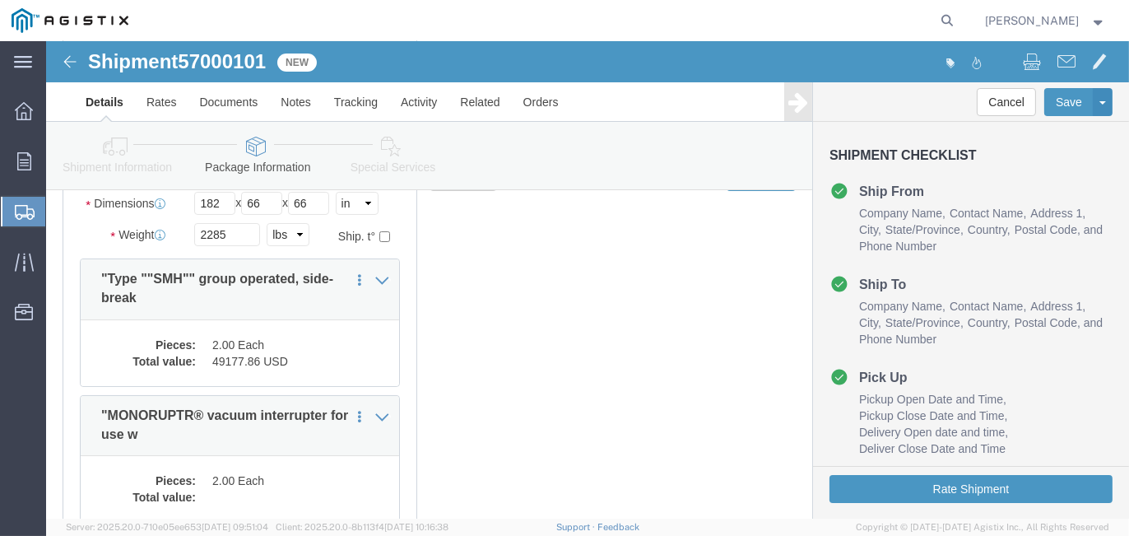
scroll to position [329, 0]
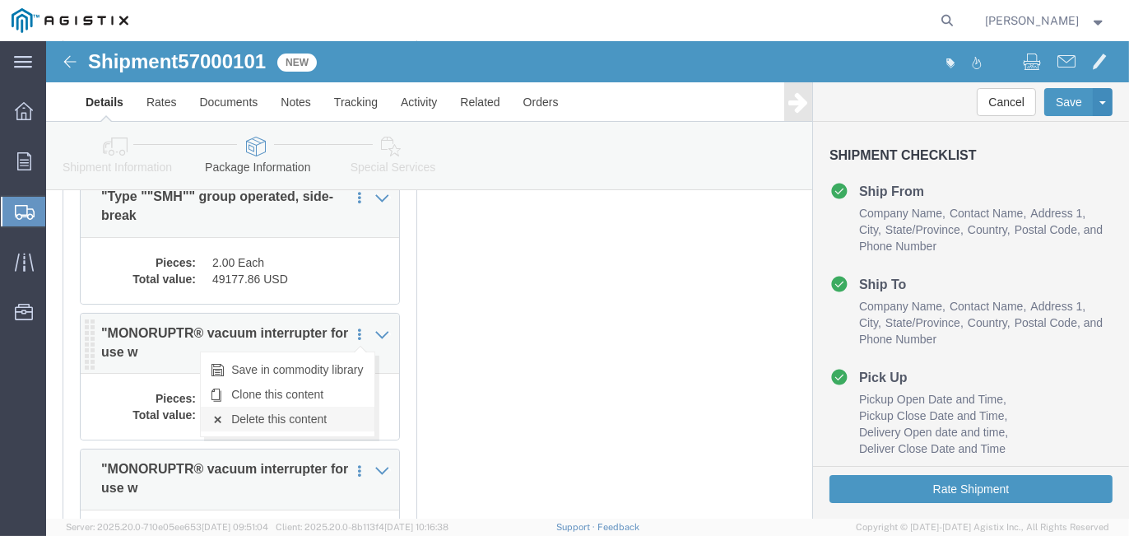
click link "Delete this content"
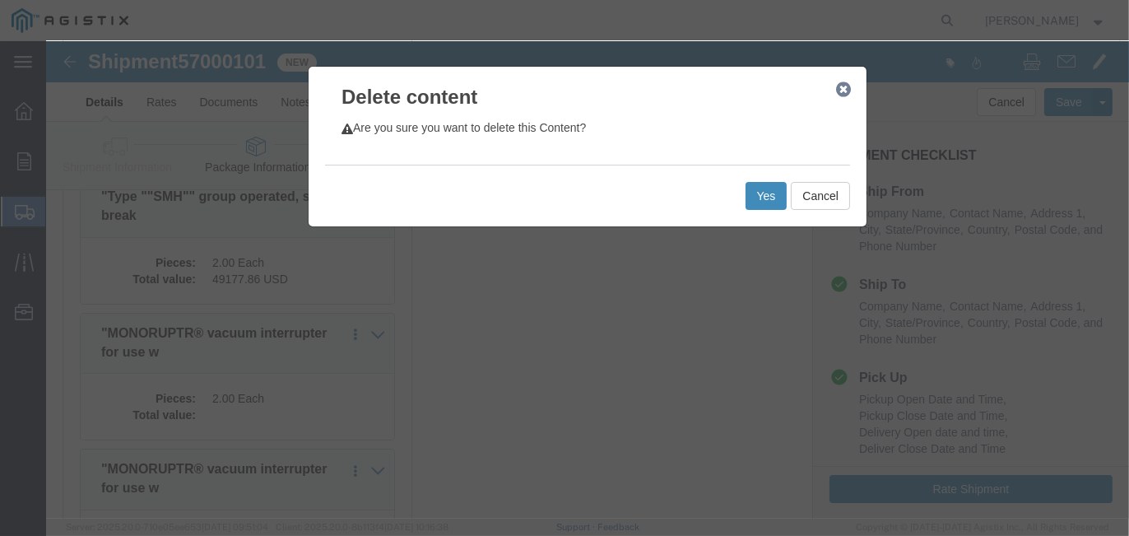
click button "Yes"
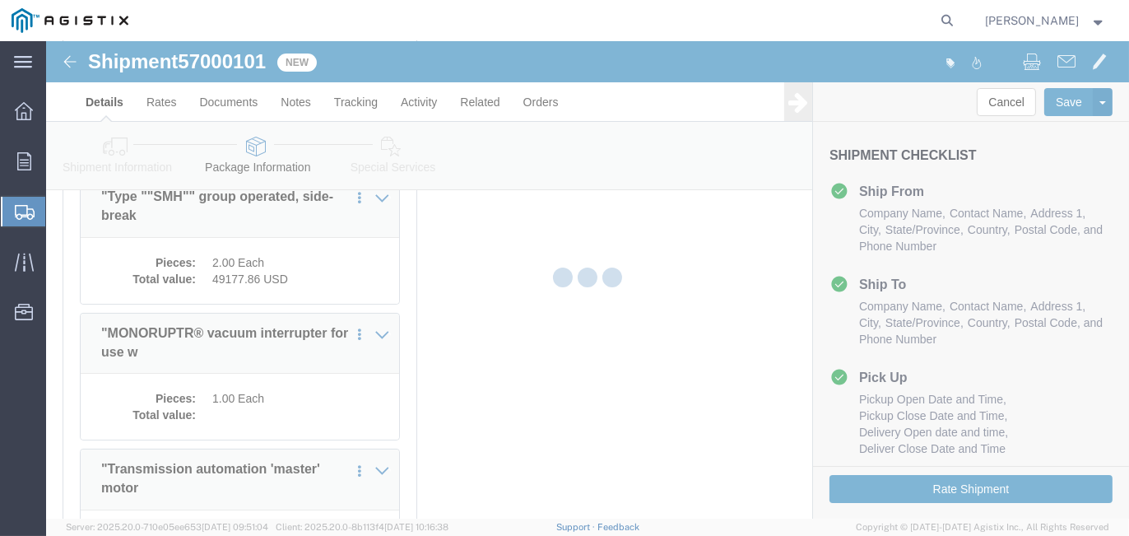
select select "PONS"
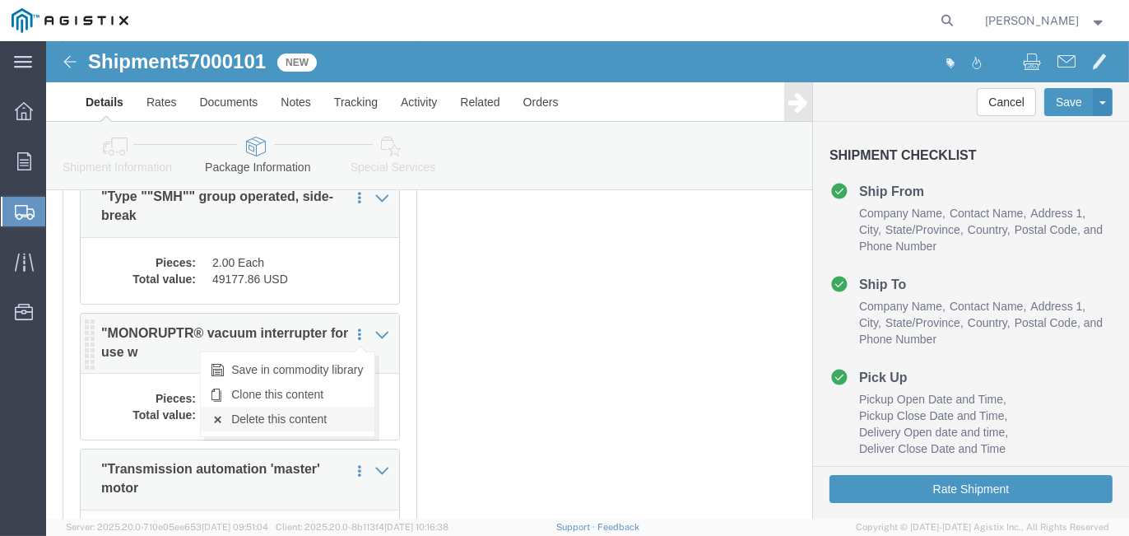
click link "Delete this content"
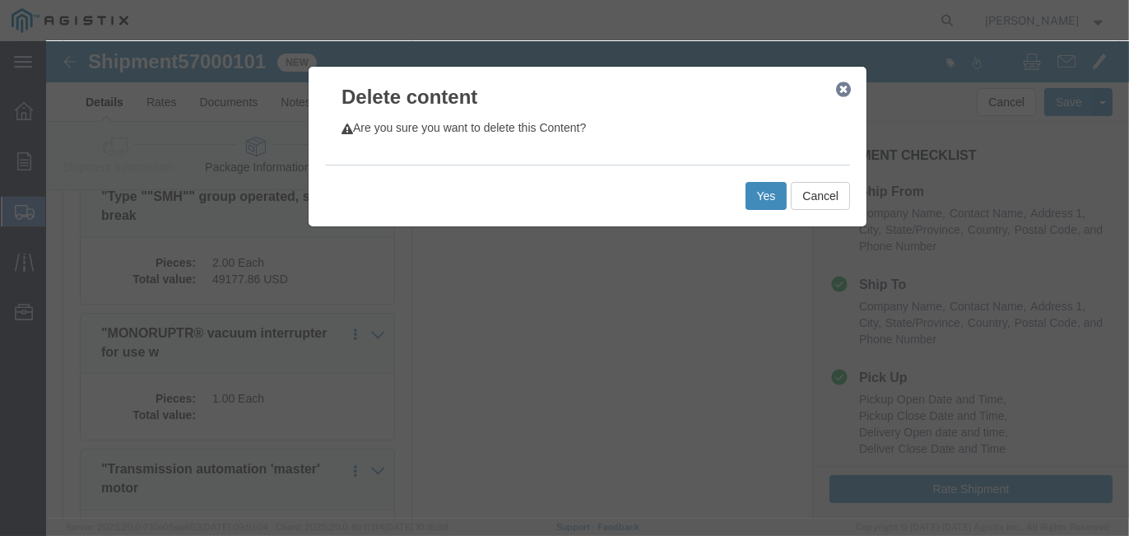
click button "Yes"
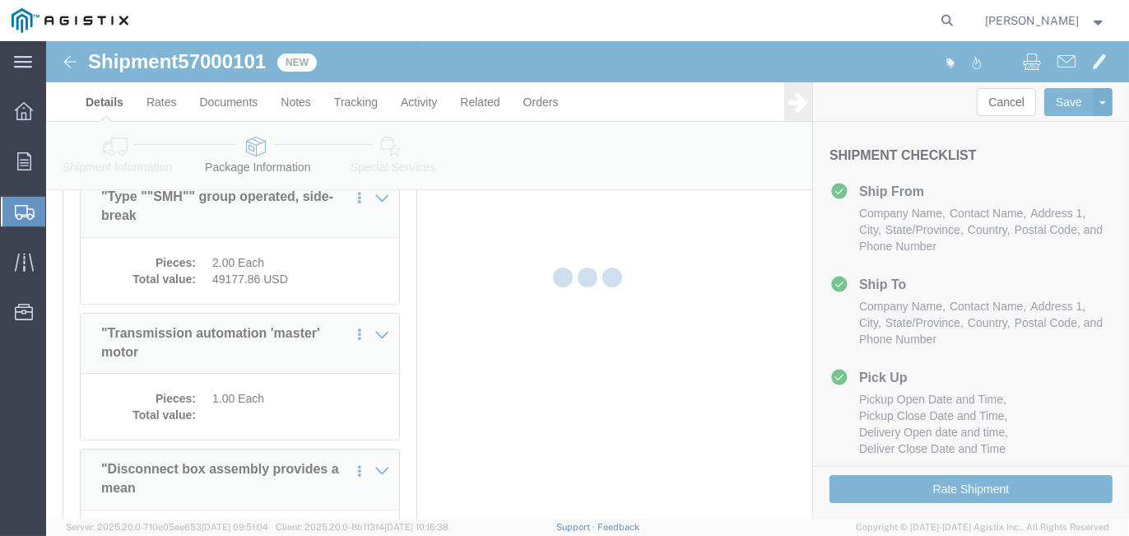
select select "PONS"
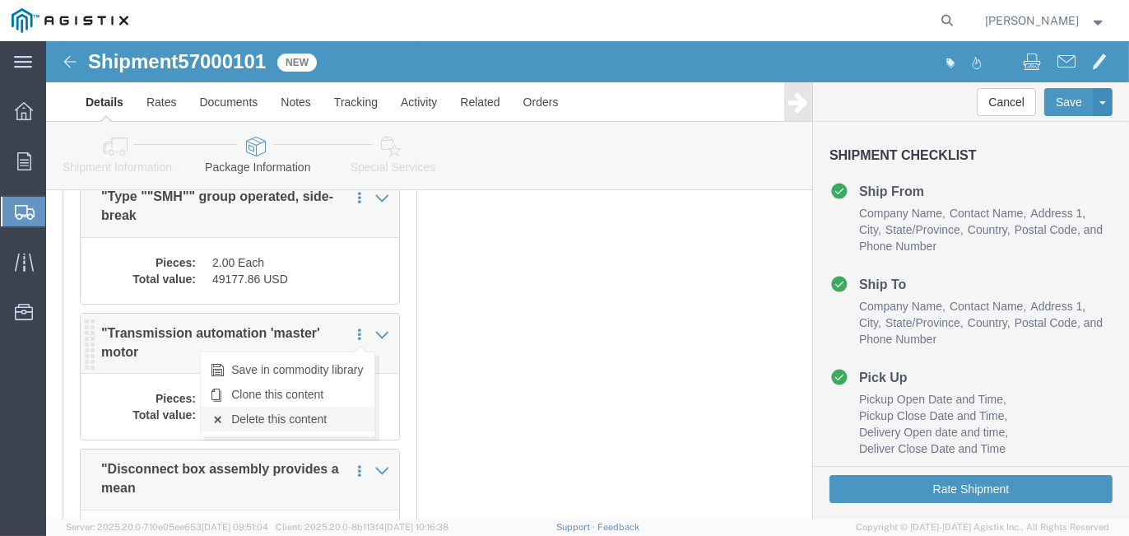
click link "Delete this content"
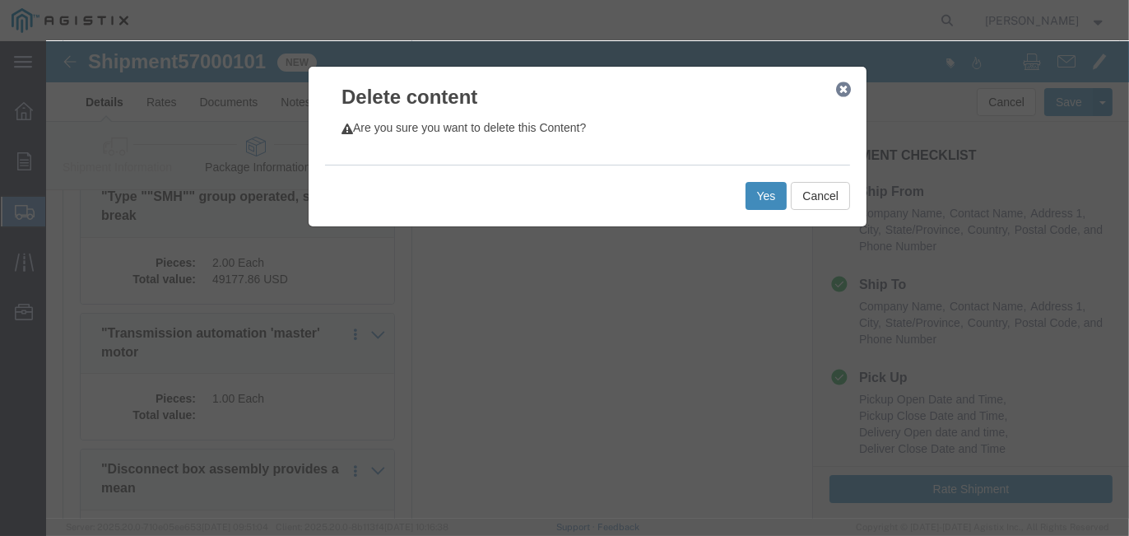
click button "Yes"
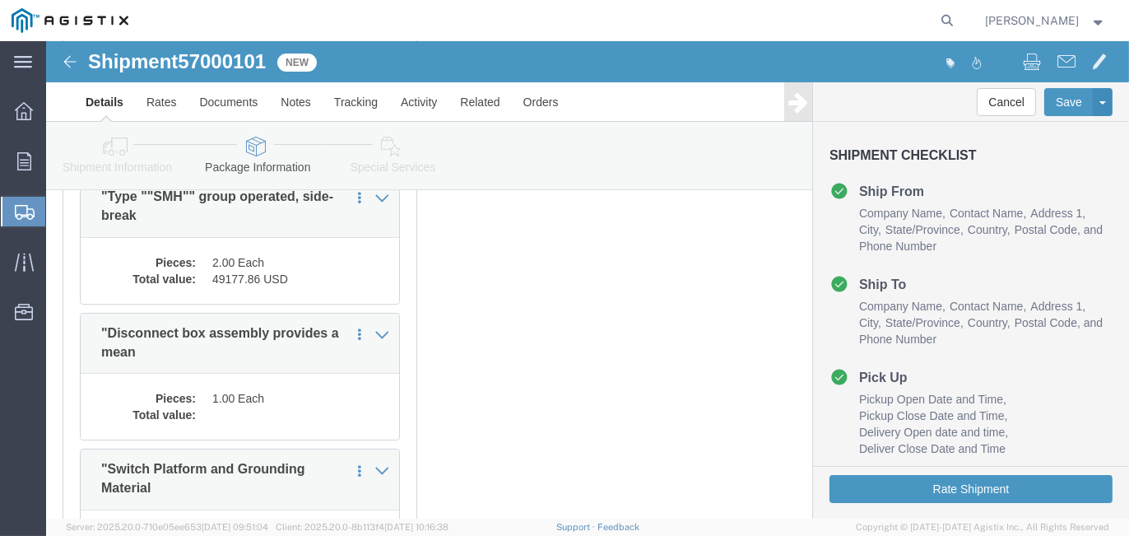
select select "PONS"
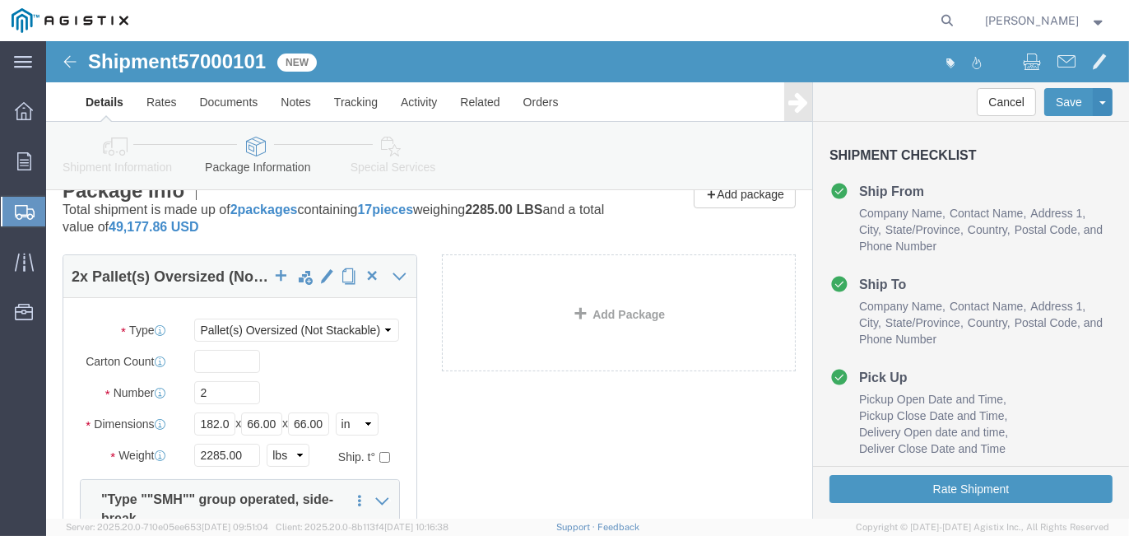
scroll to position [0, 0]
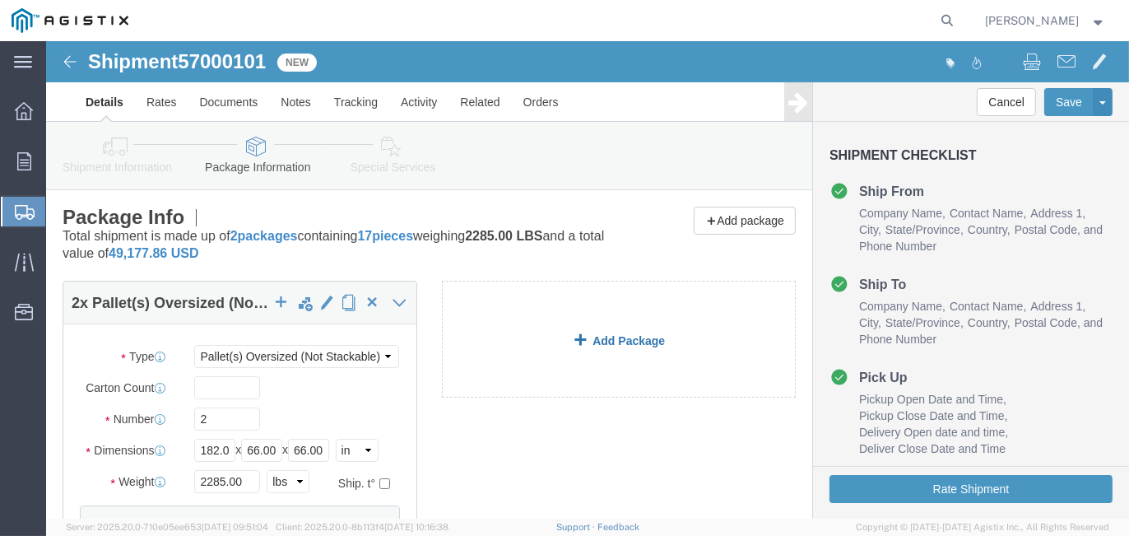
click link "Add Package"
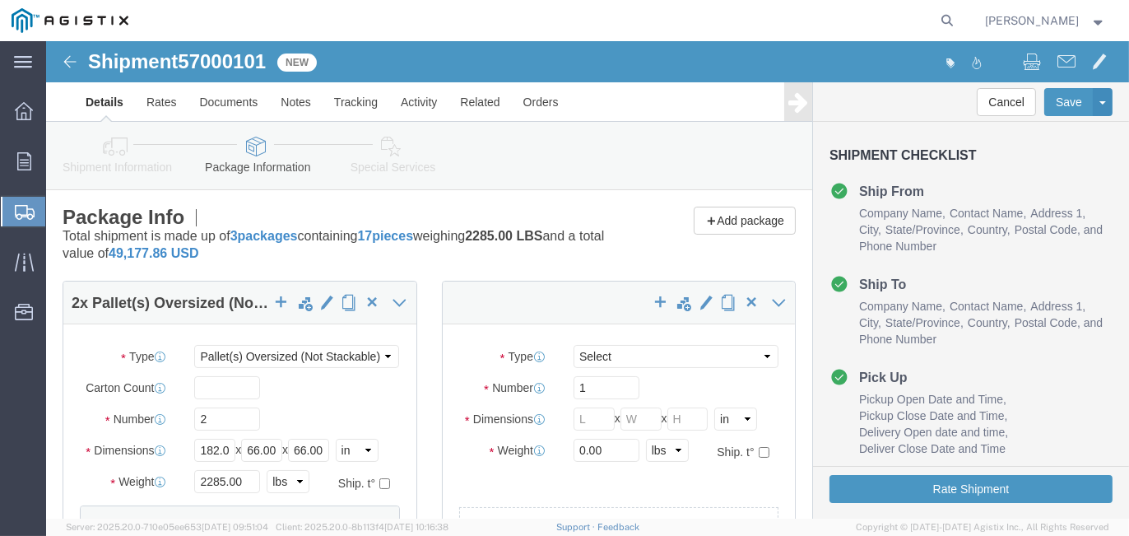
select select "PONS"
click select "Select Bulk Bundle(s) Cardboard Box(es) Carton(s) Crate(s) Drum(s) (Fiberboard)…"
select select "PONS"
click select "Select Bulk Bundle(s) Cardboard Box(es) Carton(s) Crate(s) Drum(s) (Fiberboard)…"
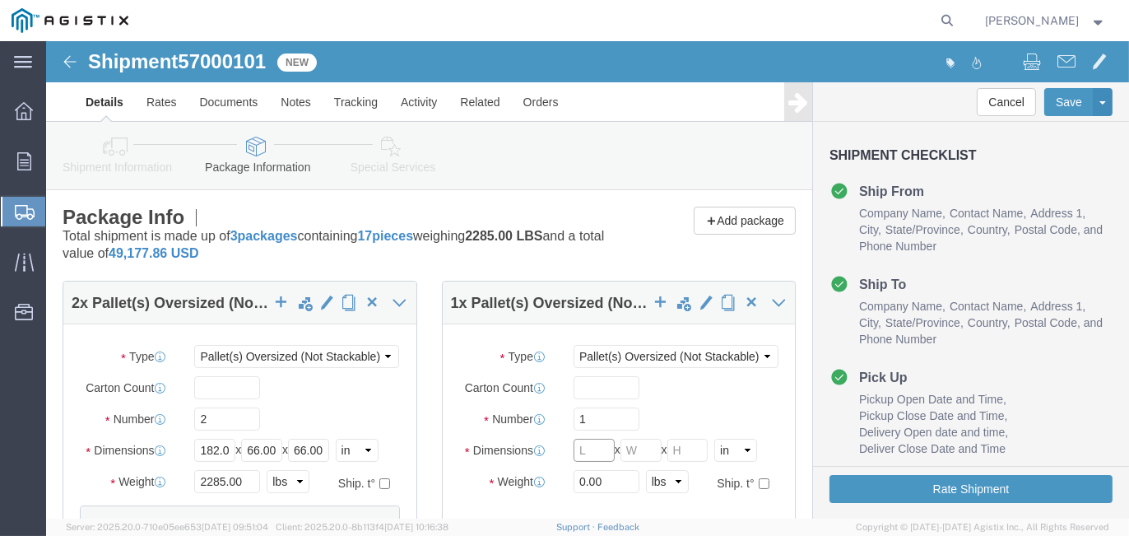
click input "text"
type input "72"
type input "68"
type input "6"
type input "75"
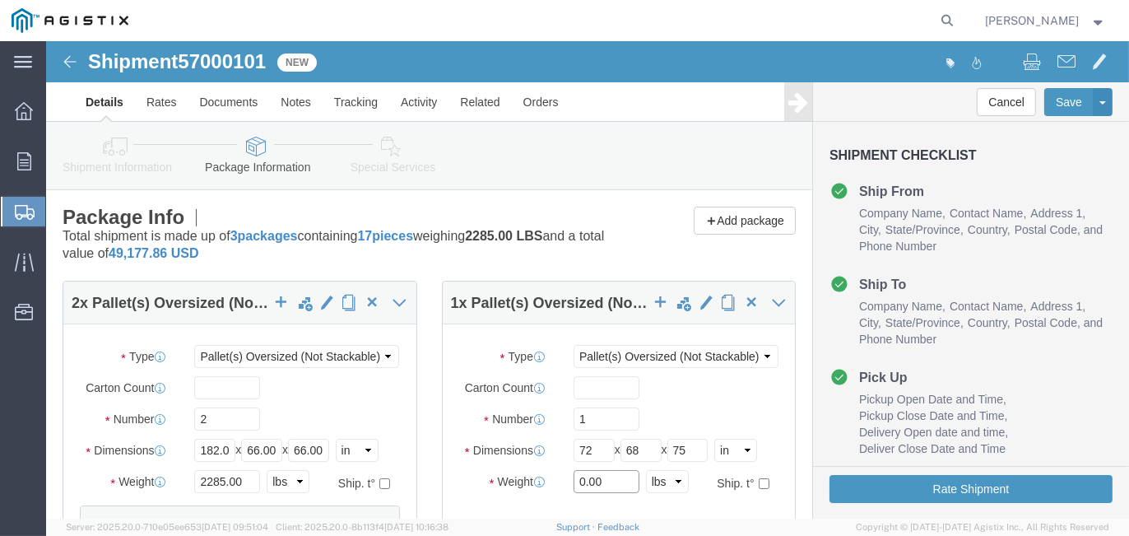
drag, startPoint x: 551, startPoint y: 440, endPoint x: 493, endPoint y: 440, distance: 57.6
click div "Weight 0.00 Select kgs lbs Ship. t°"
type input "1070"
drag, startPoint x: 550, startPoint y: 374, endPoint x: 478, endPoint y: 373, distance: 71.6
click div "Number 1"
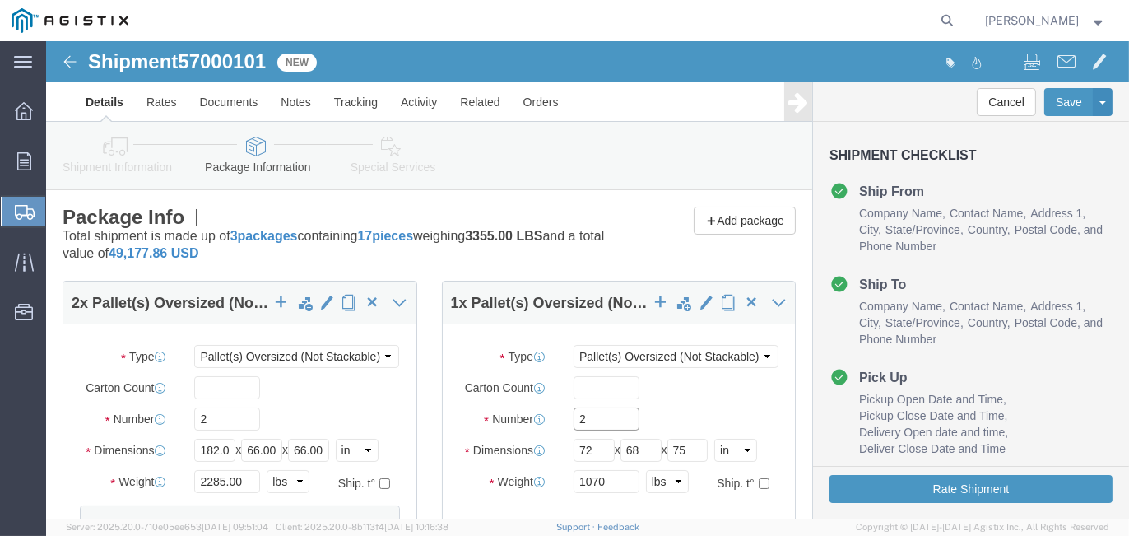
type input "2"
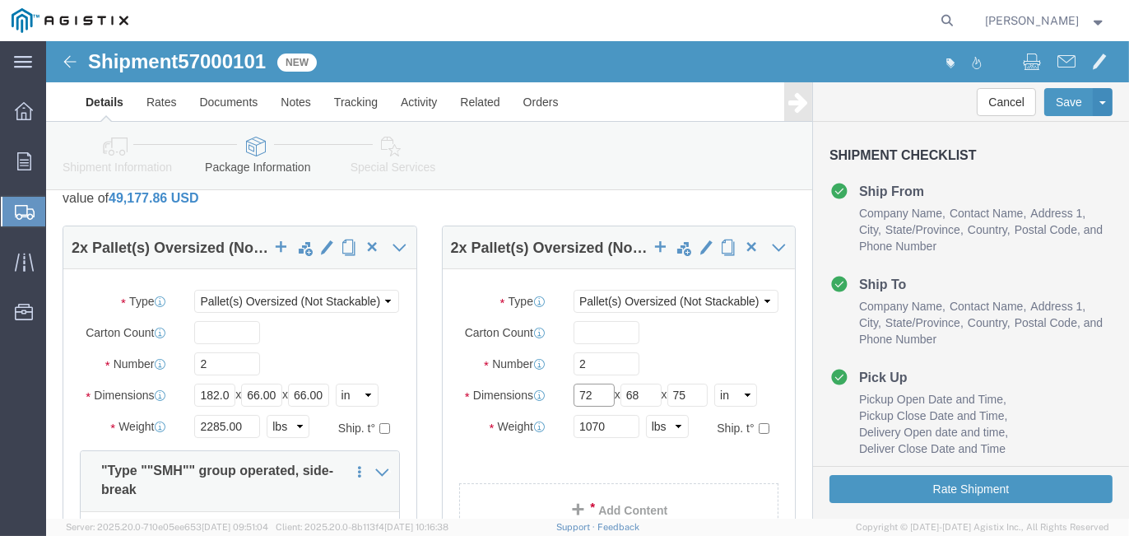
scroll to position [82, 0]
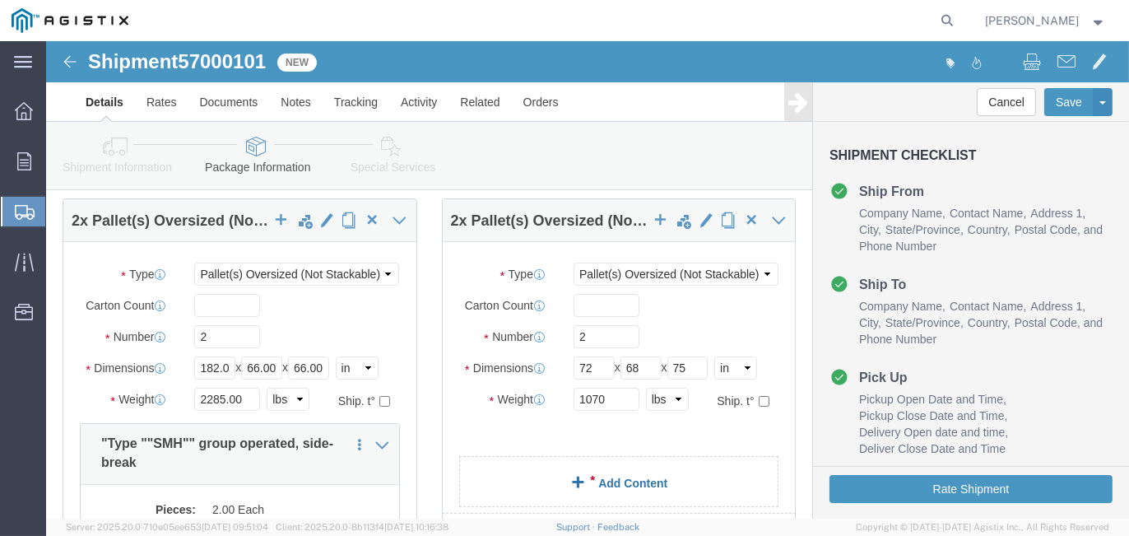
click link "Add Content"
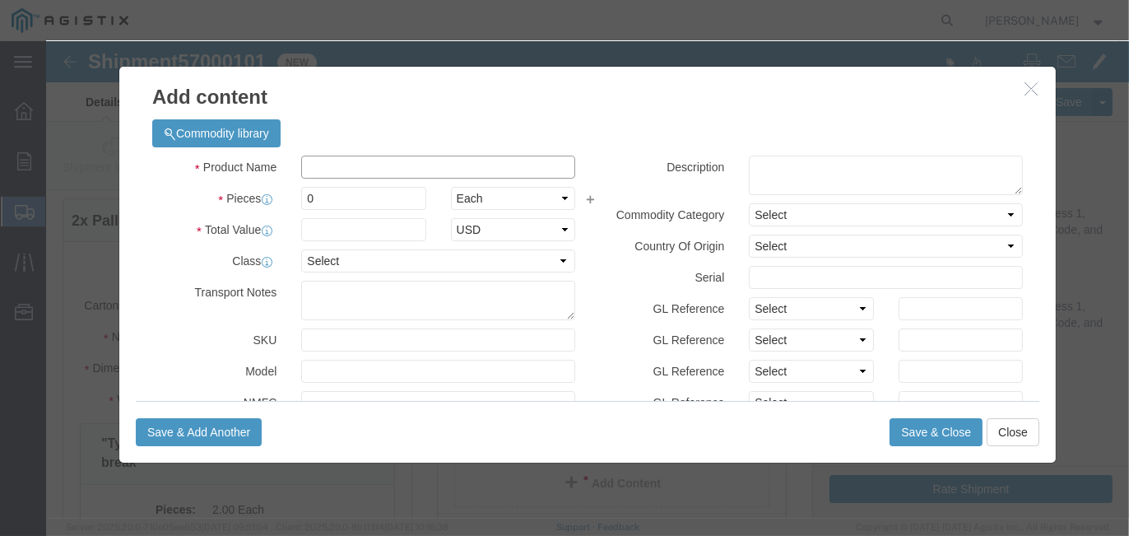
click input "text"
type input "Interrupters 3 Bottles"
click textarea
type textarea "SM06920-3"
click input "text"
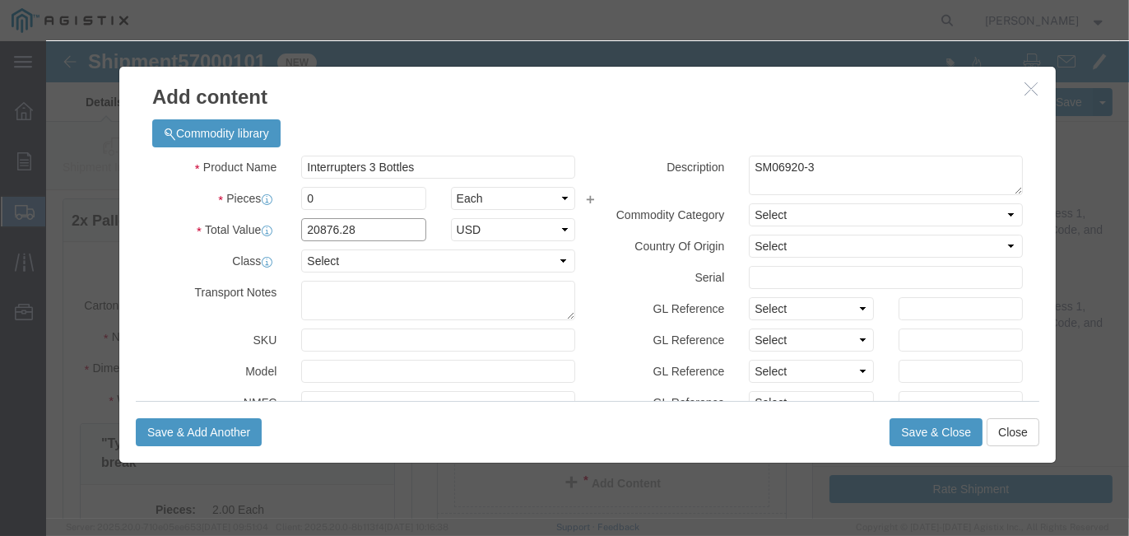
type input "20876.28"
select select "USD"
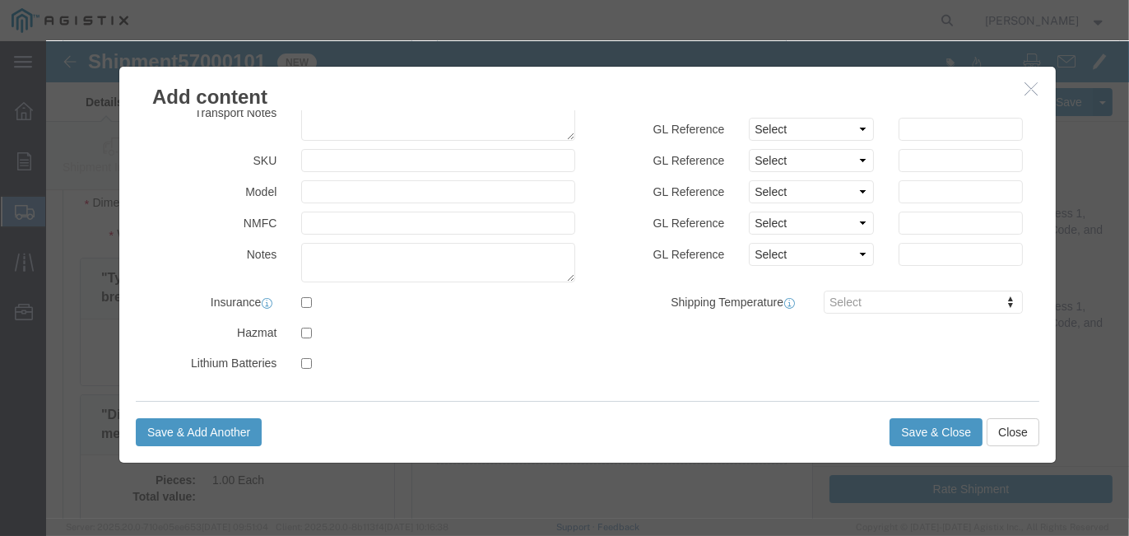
scroll to position [329, 0]
drag, startPoint x: 898, startPoint y: 383, endPoint x: 817, endPoint y: 365, distance: 82.7
click button "Save & Close"
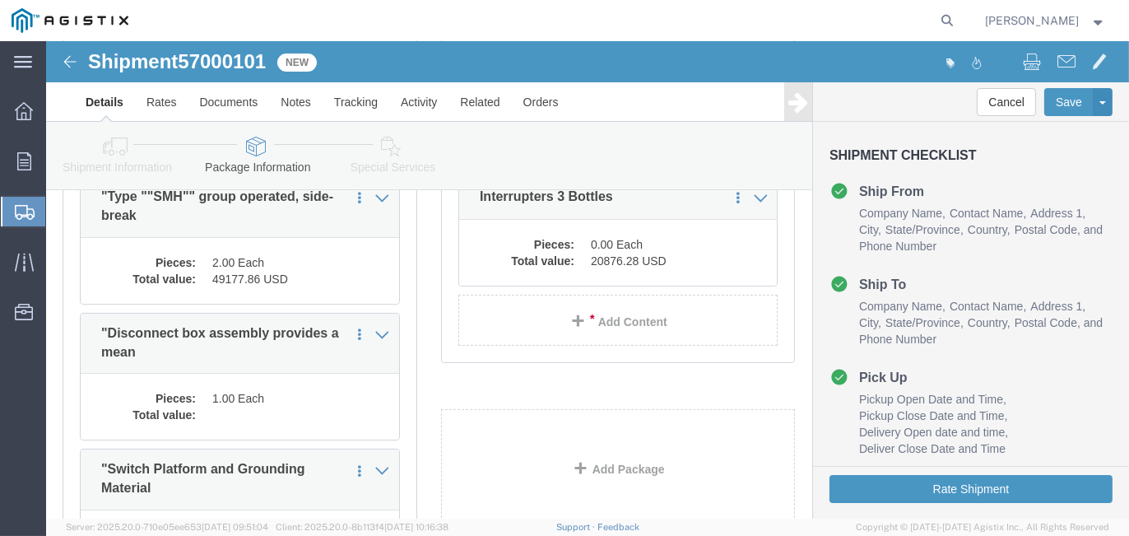
scroll to position [165, 0]
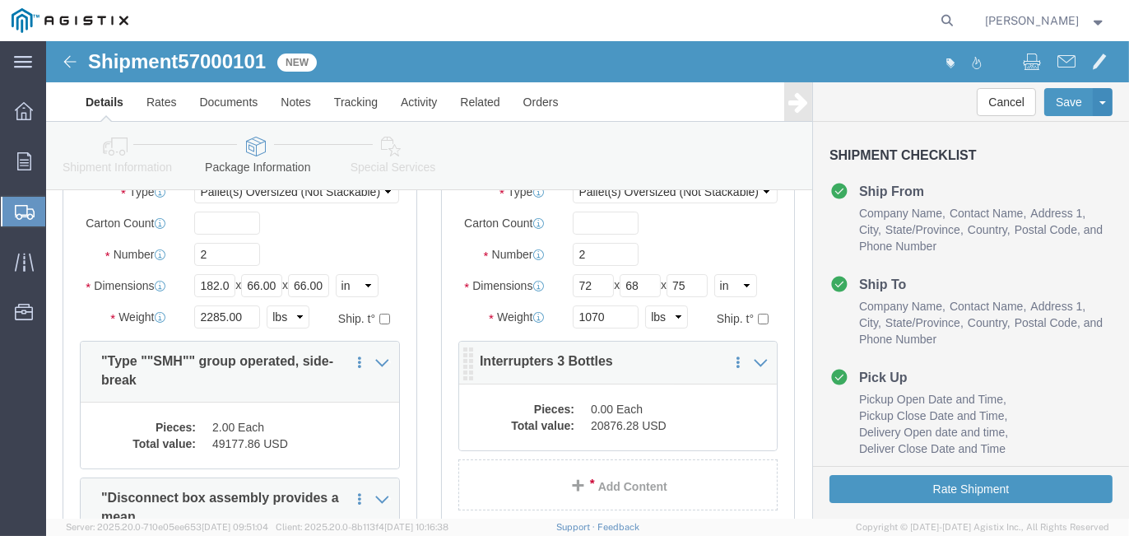
click dd "0.00 Each"
drag, startPoint x: 634, startPoint y: 365, endPoint x: 616, endPoint y: 365, distance: 17.3
click div
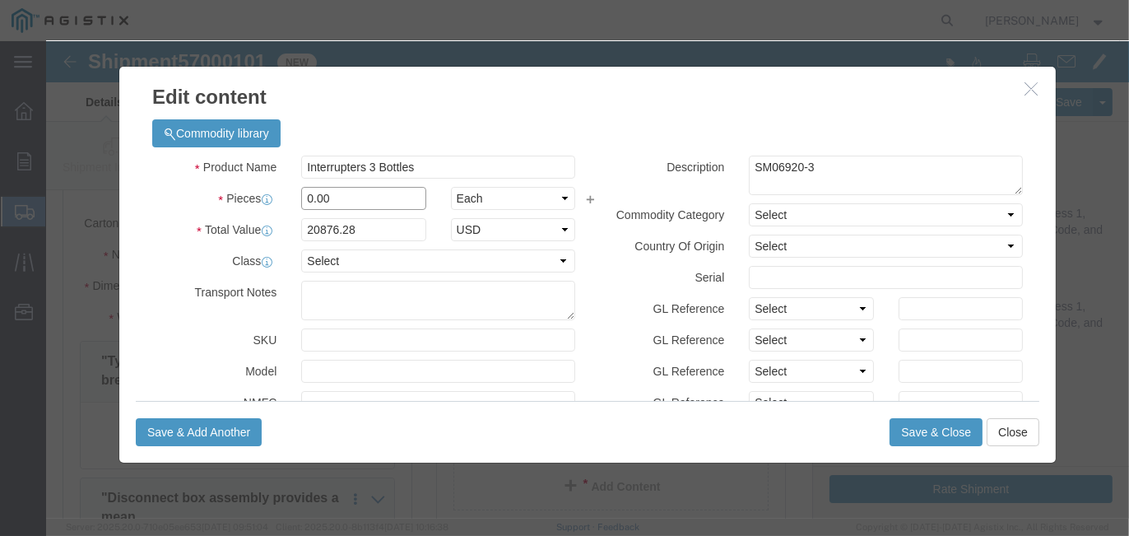
drag, startPoint x: 281, startPoint y: 159, endPoint x: 207, endPoint y: 143, distance: 75.7
click div "Product Name Interrupters 3 Bottles Pieces 0.00 Select Bag Barrels 100Board Fee…"
type input "2"
type input "41752.56"
click button "Save & Close"
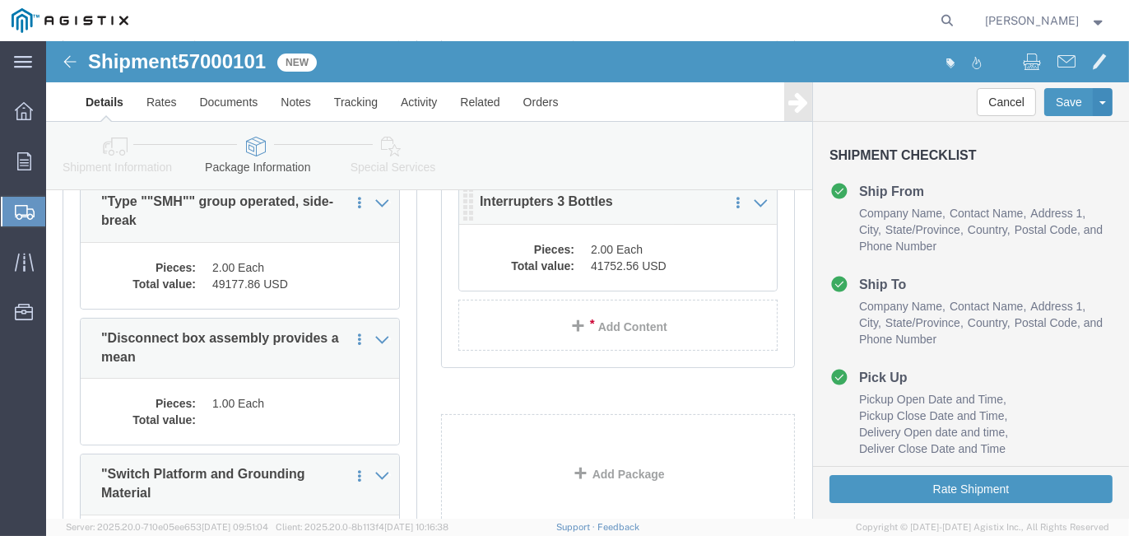
scroll to position [329, 0]
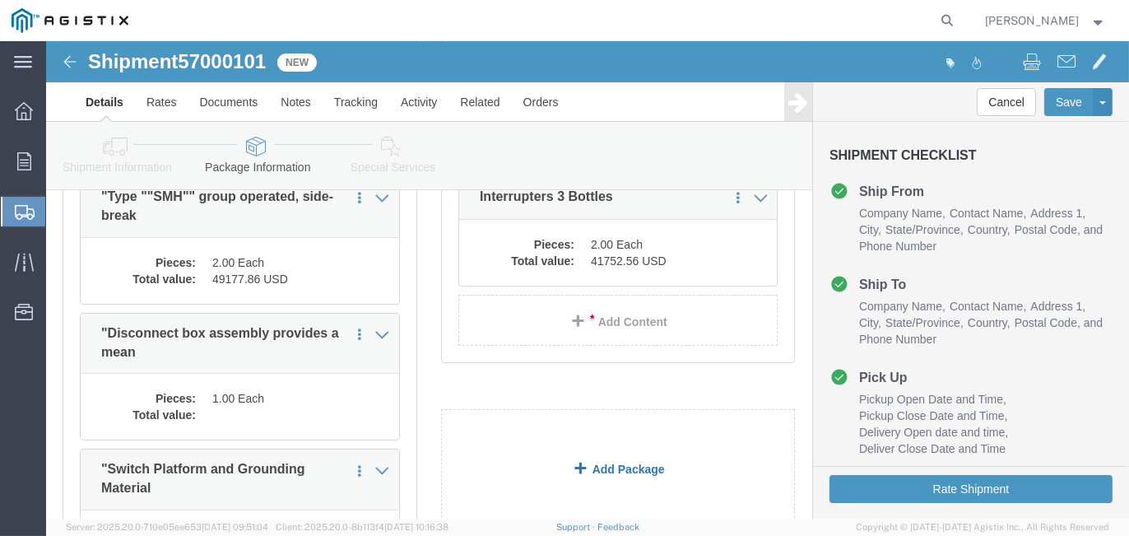
click link "Add Package"
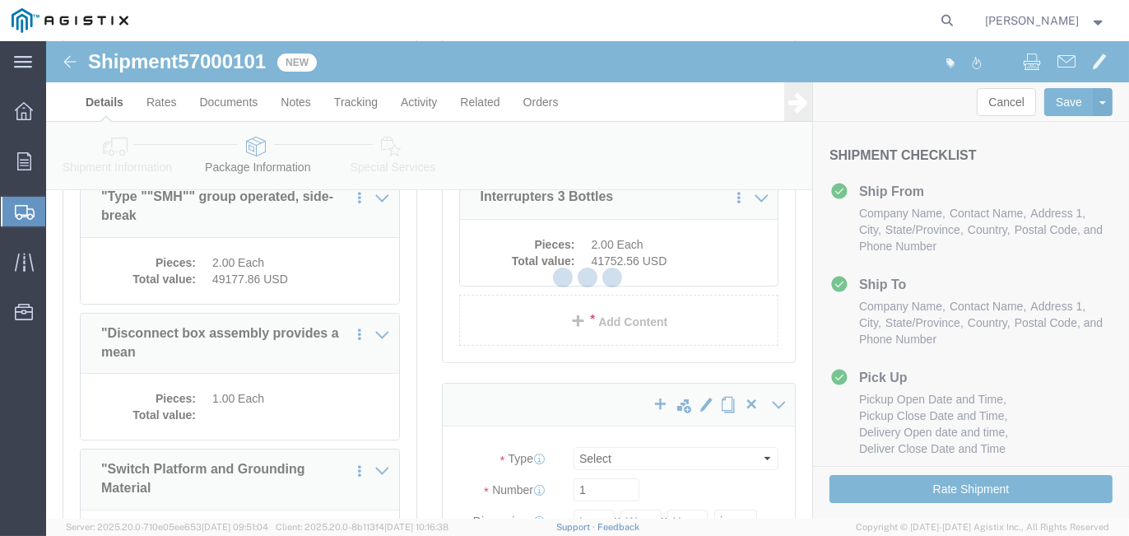
select select "PONS"
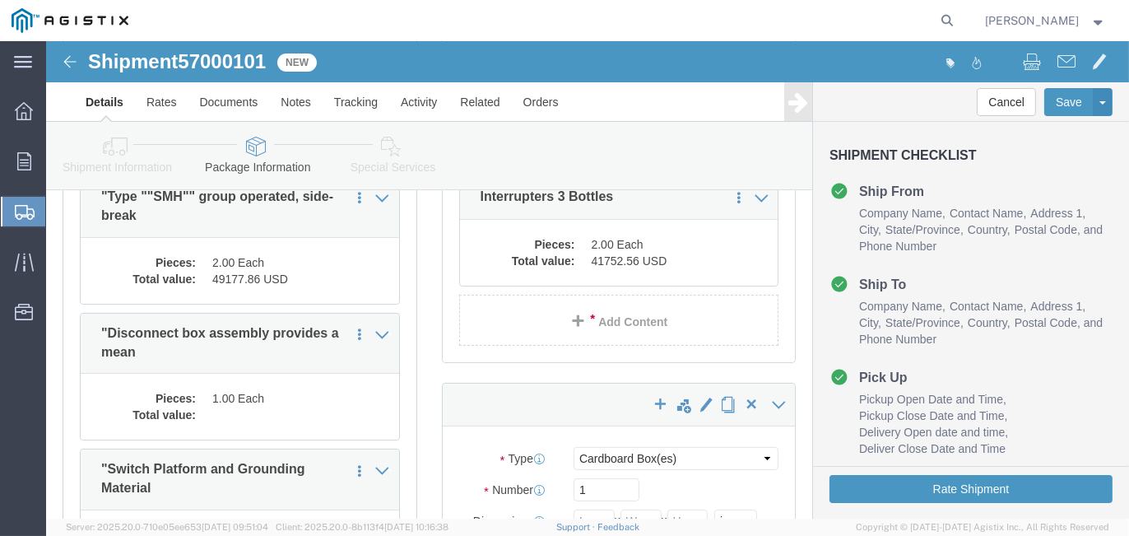
scroll to position [494, 0]
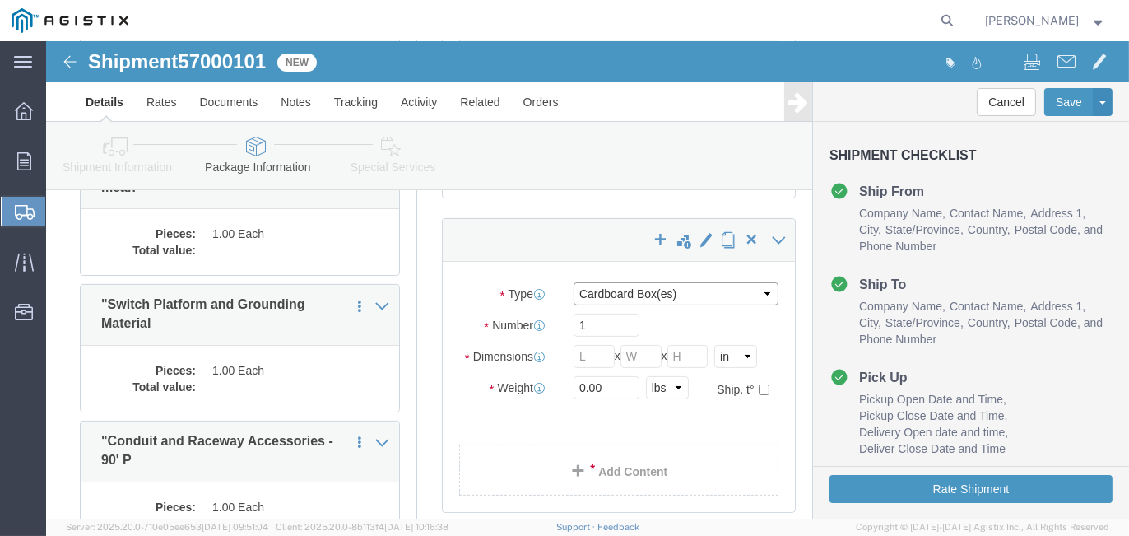
click select "Select Bulk Bundle(s) Cardboard Box(es) Carton(s) Crate(s) Drum(s) (Fiberboard)…"
select select "PONS"
click select "Select Bulk Bundle(s) Cardboard Box(es) Carton(s) Crate(s) Drum(s) (Fiberboard)…"
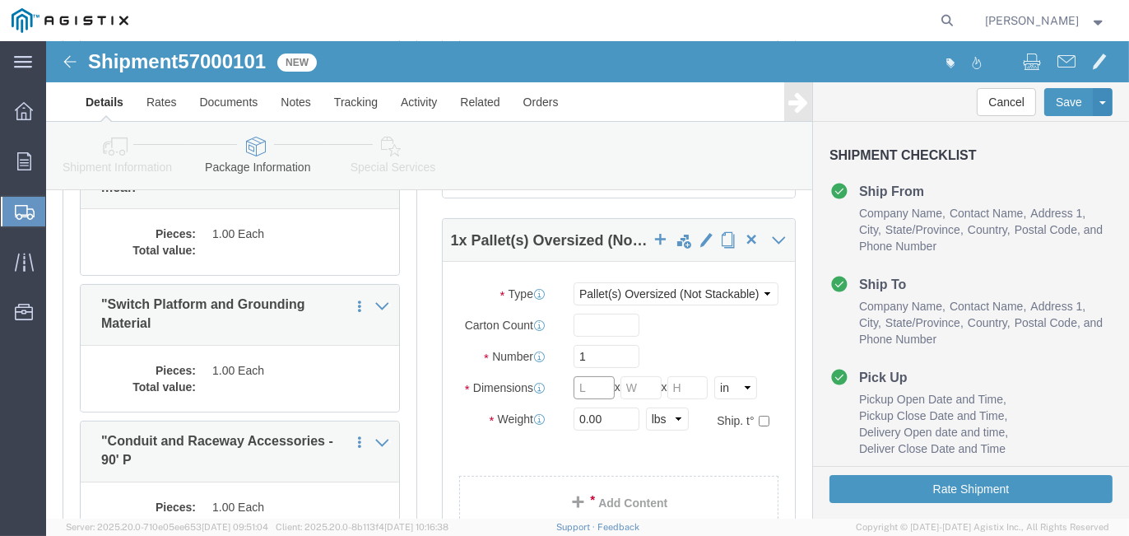
click input "text"
type input "26"
type input "33"
type input "75"
drag, startPoint x: 554, startPoint y: 379, endPoint x: 485, endPoint y: 379, distance: 69.1
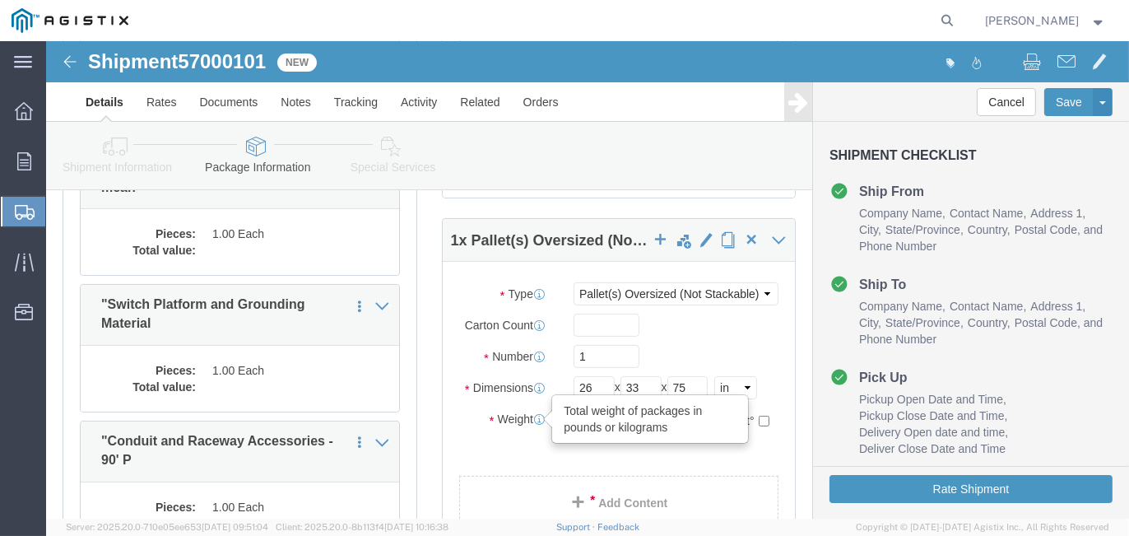
click div "Weight Total weight of packages in pounds or kilograms 0.00 Select kgs lbs Ship…"
type input "700"
click ul
drag, startPoint x: 542, startPoint y: 313, endPoint x: 507, endPoint y: 311, distance: 35.4
click div "Number 1"
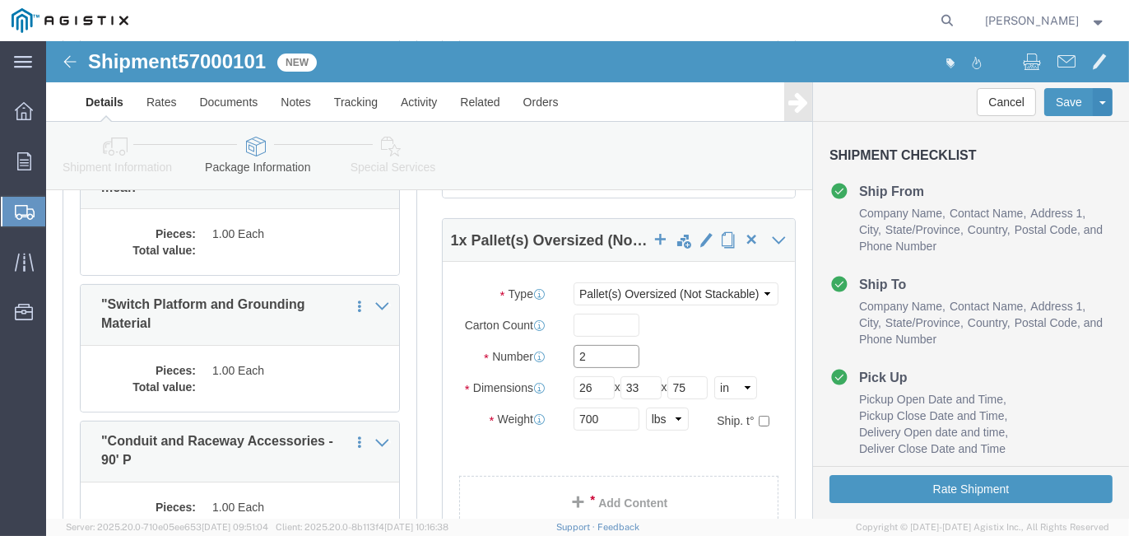
type input "2"
click link "Add Content"
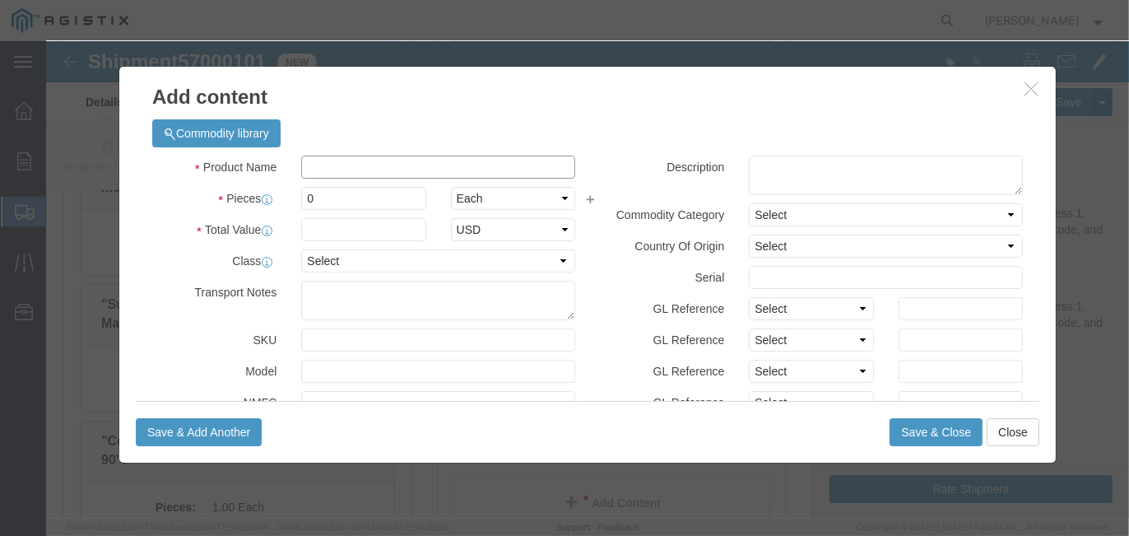
click input "text"
type input "Motor Operators"
drag, startPoint x: 778, startPoint y: 140, endPoint x: 769, endPoint y: 137, distance: 9.6
click textarea
type textarea "V817-8611 - M otor Operators"
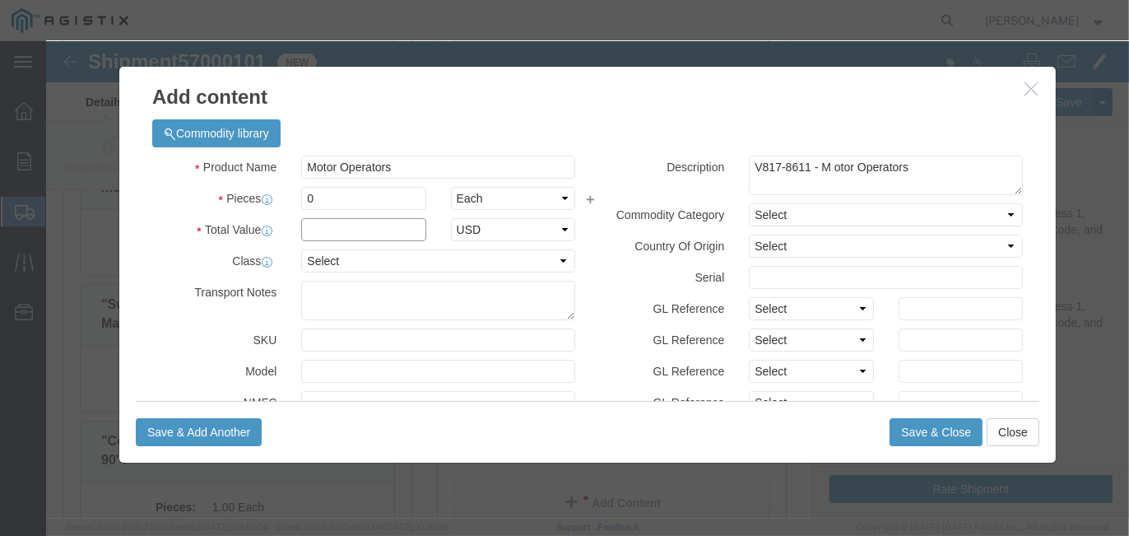
click input "text"
drag, startPoint x: 314, startPoint y: 158, endPoint x: 242, endPoint y: 141, distance: 74.5
click div "0"
type input "2"
click input "text"
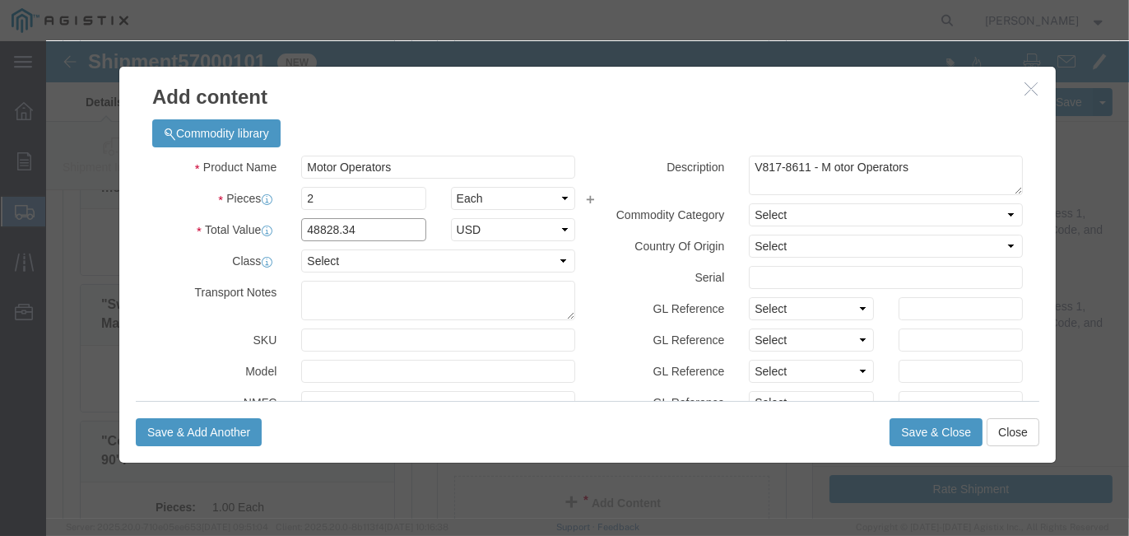
type input "48828.34"
select select "USD"
click button "Save & Close"
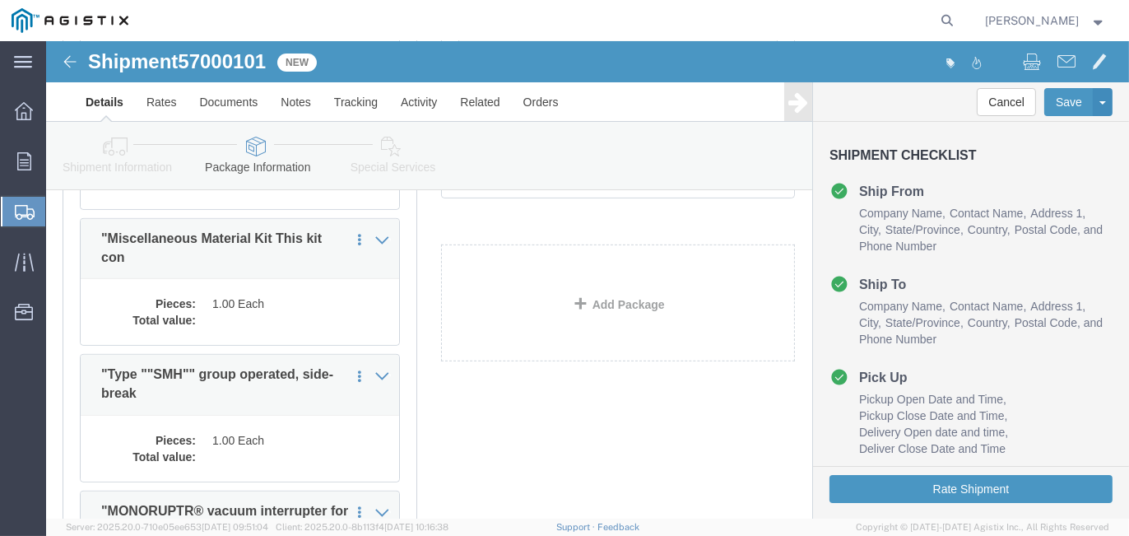
scroll to position [988, 0]
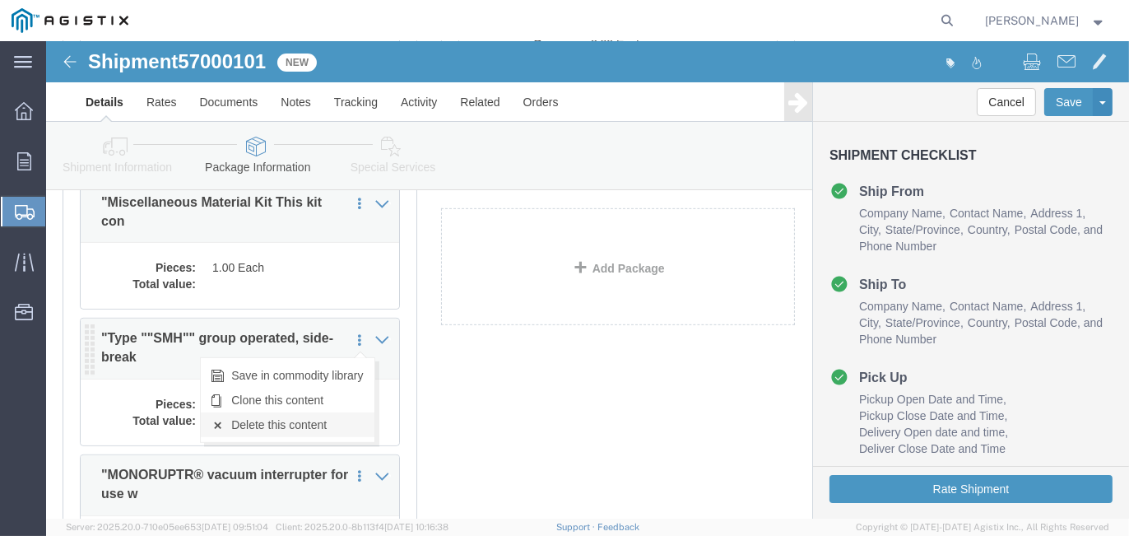
click link "Delete this content"
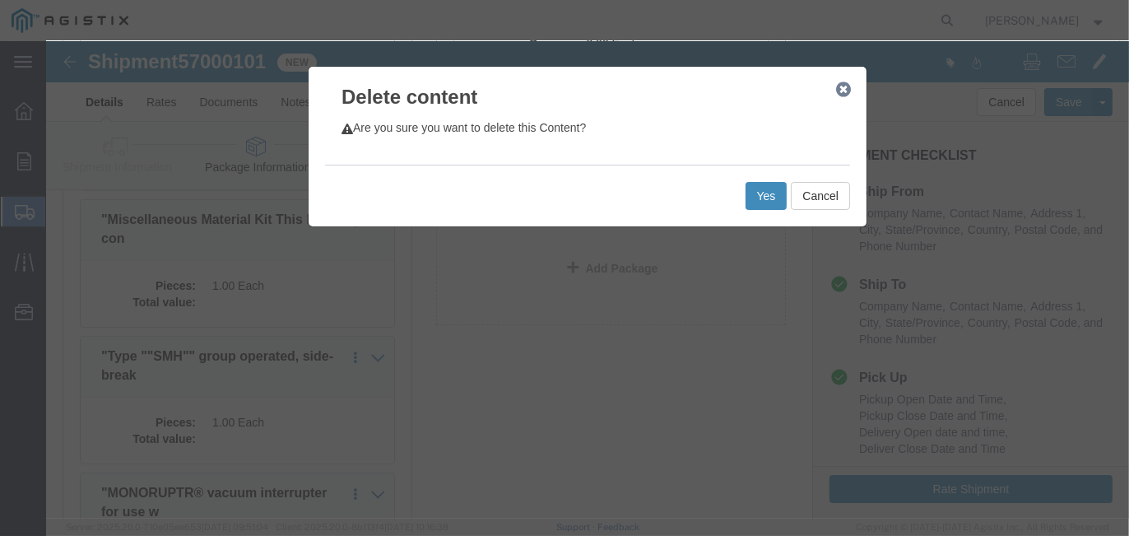
click button "Yes"
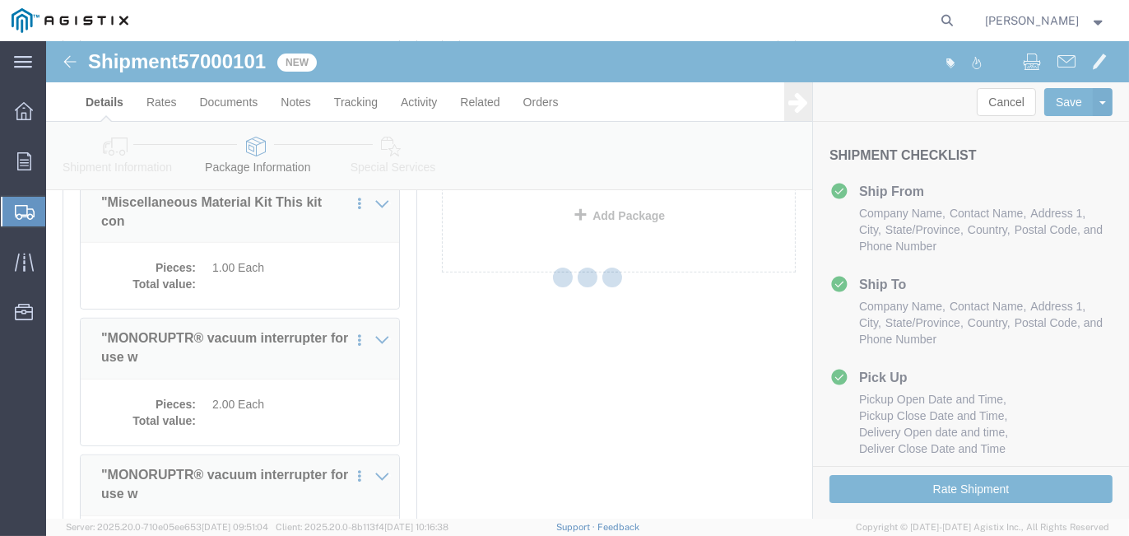
select select "PONS"
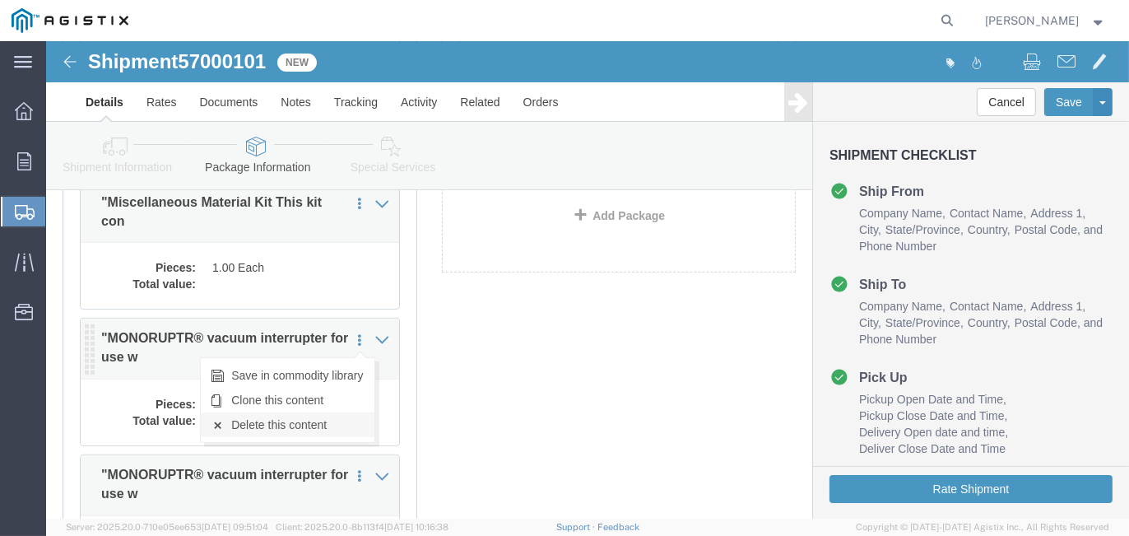
click link "Delete this content"
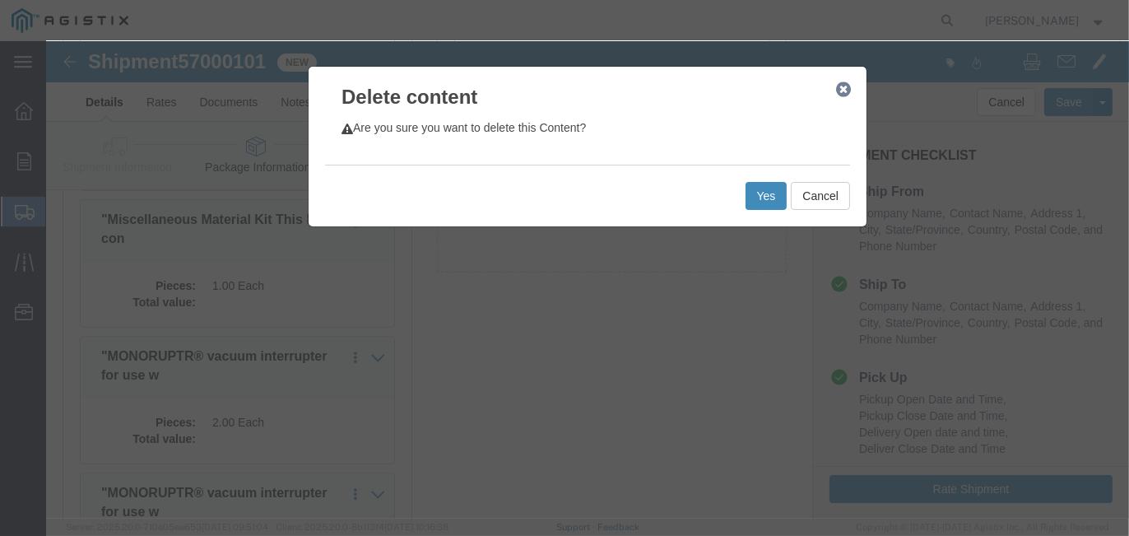
click button "Yes"
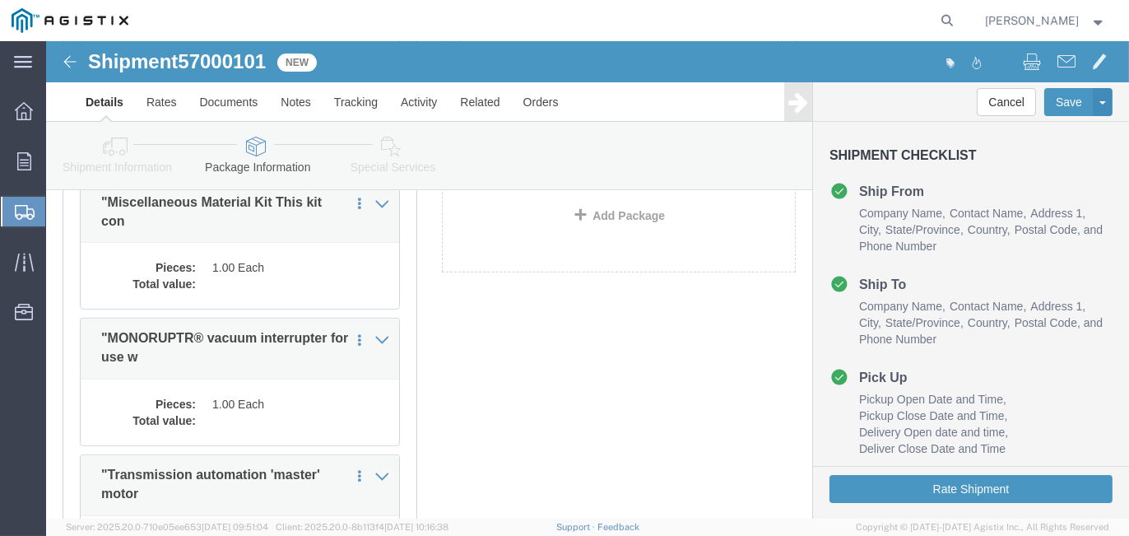
select select "PONS"
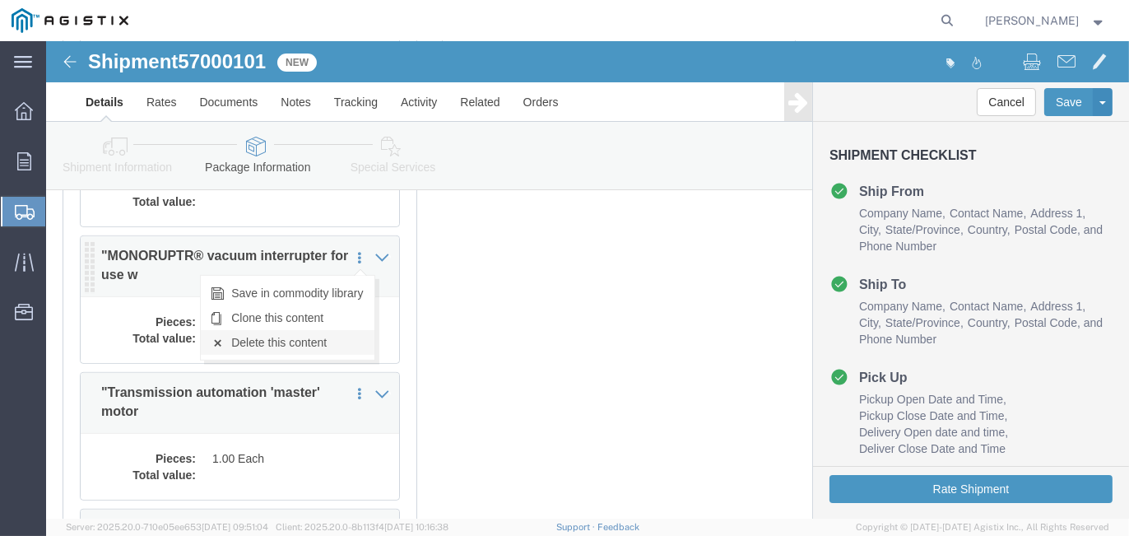
click link "Delete this content"
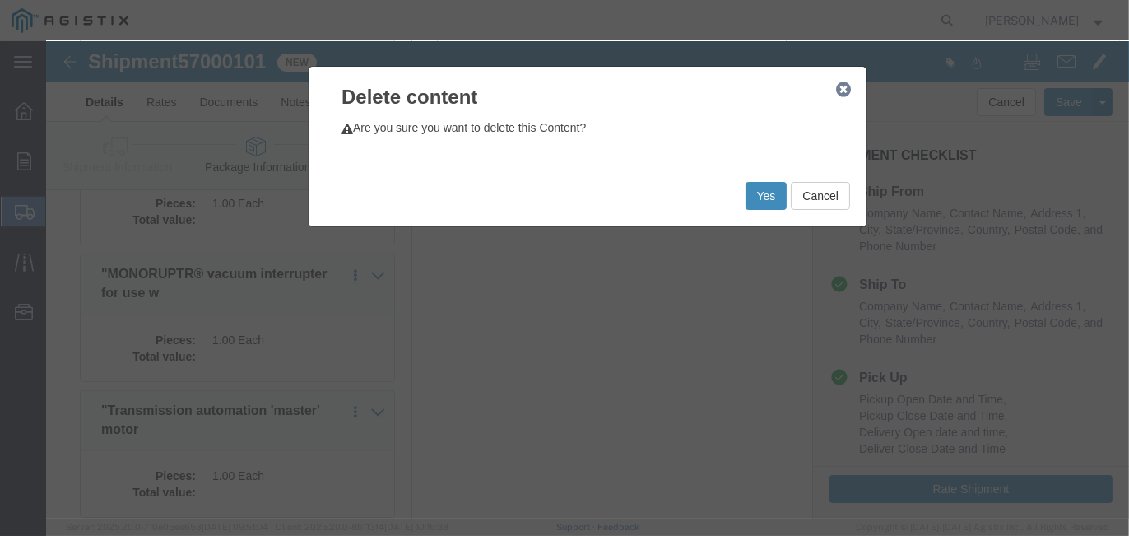
click button "Yes"
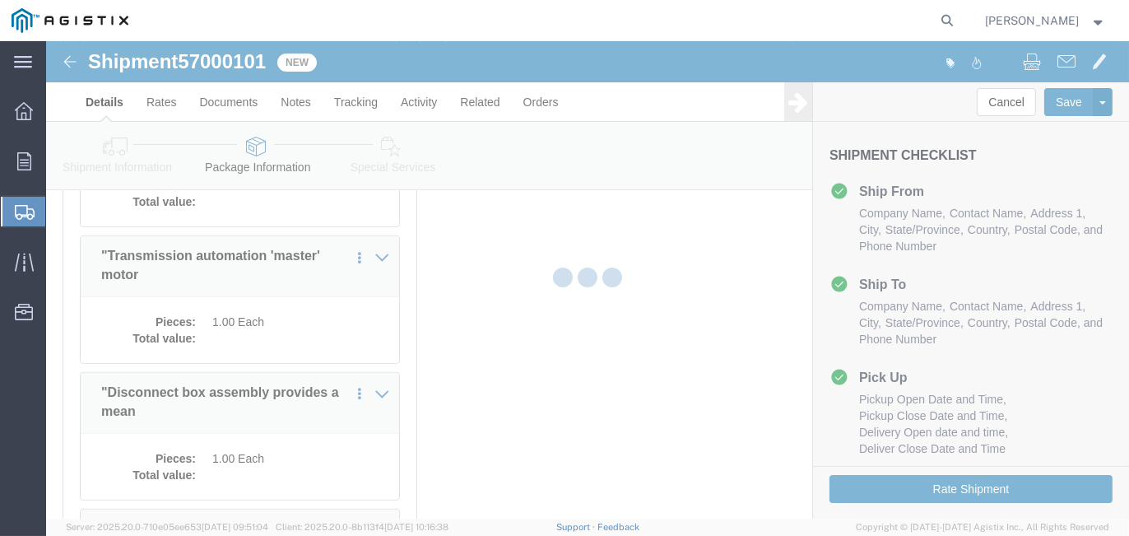
select select "PONS"
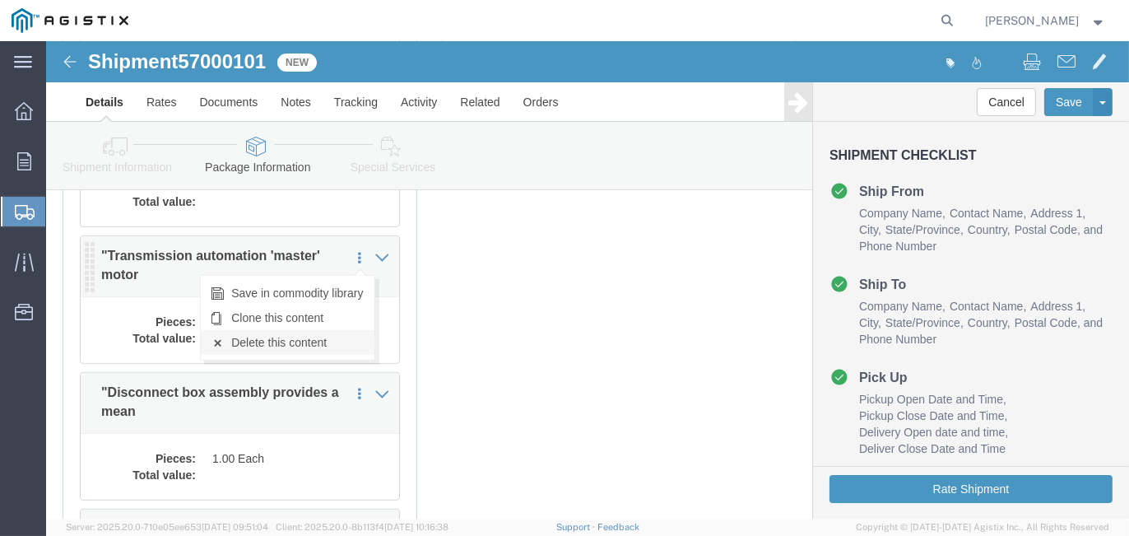
click link "Delete this content"
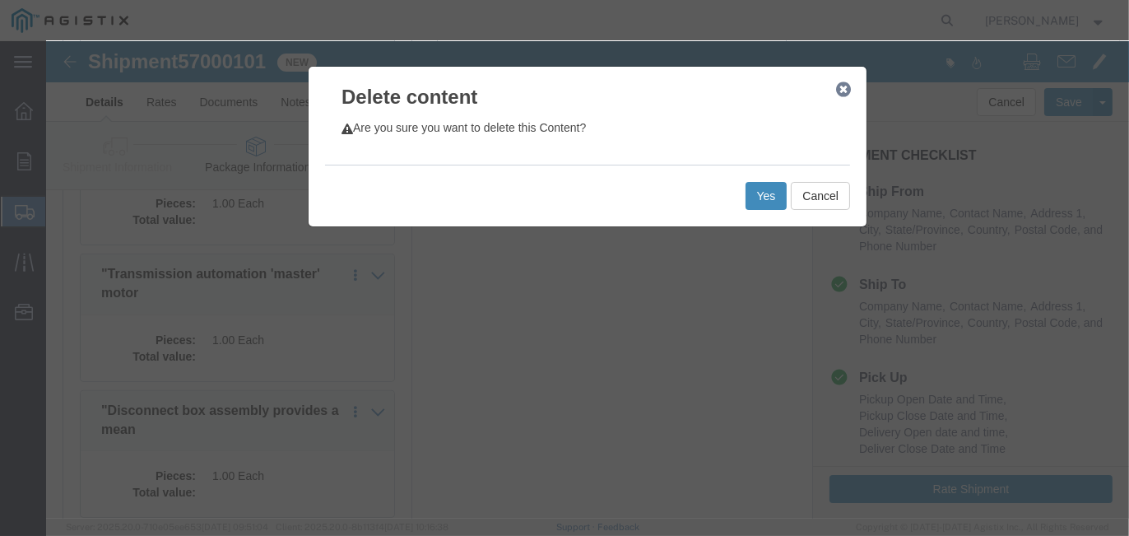
click button "Yes"
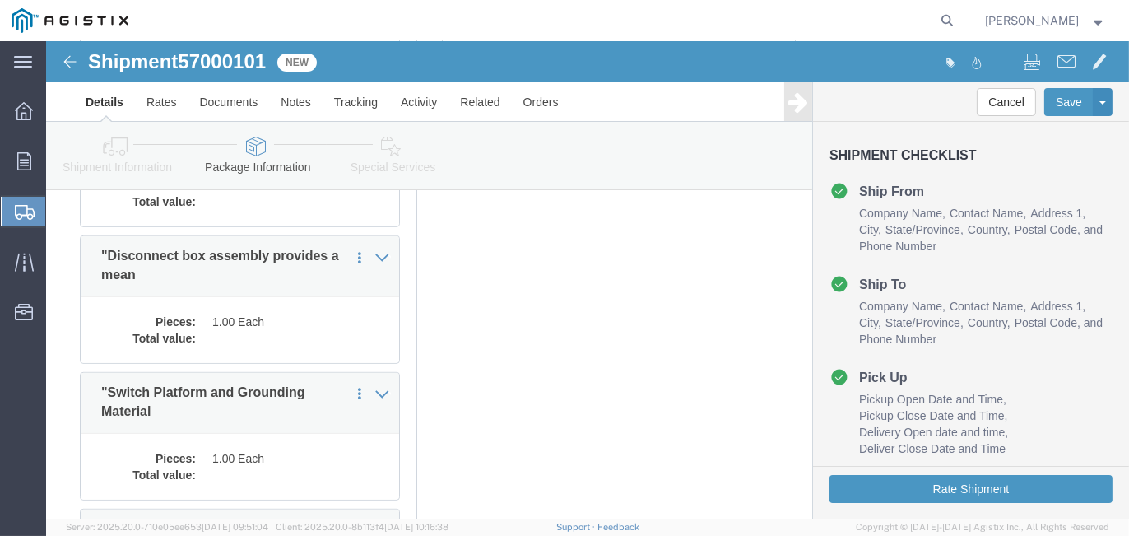
select select "PONS"
click link "Delete this content"
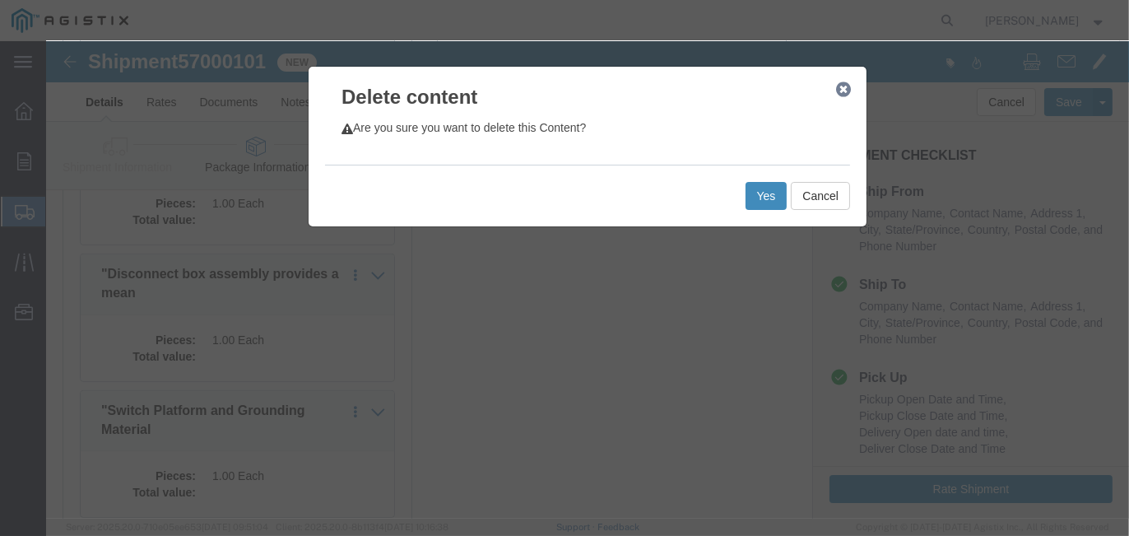
click button "Yes"
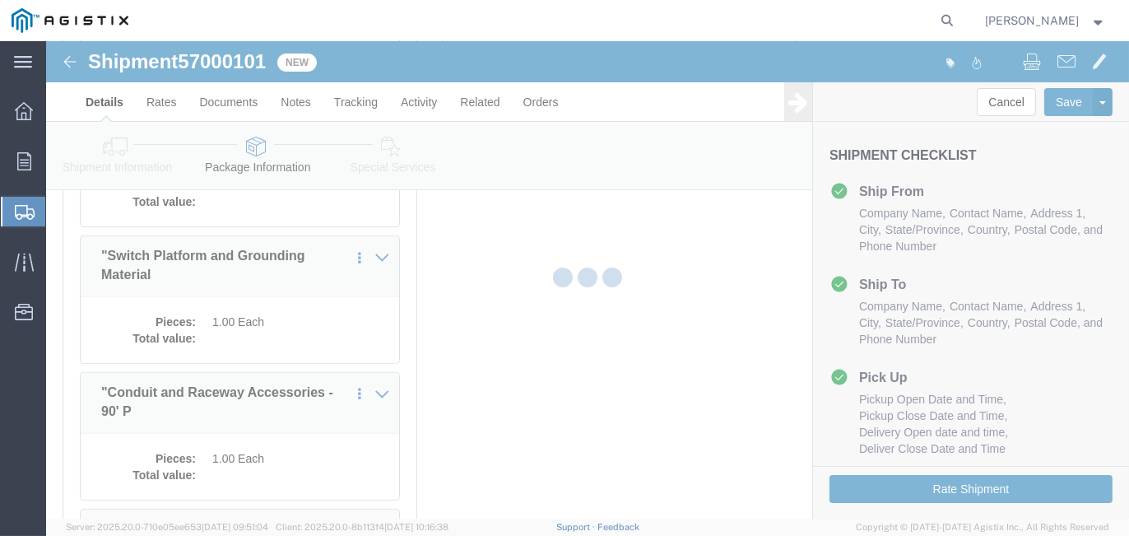
select select "PONS"
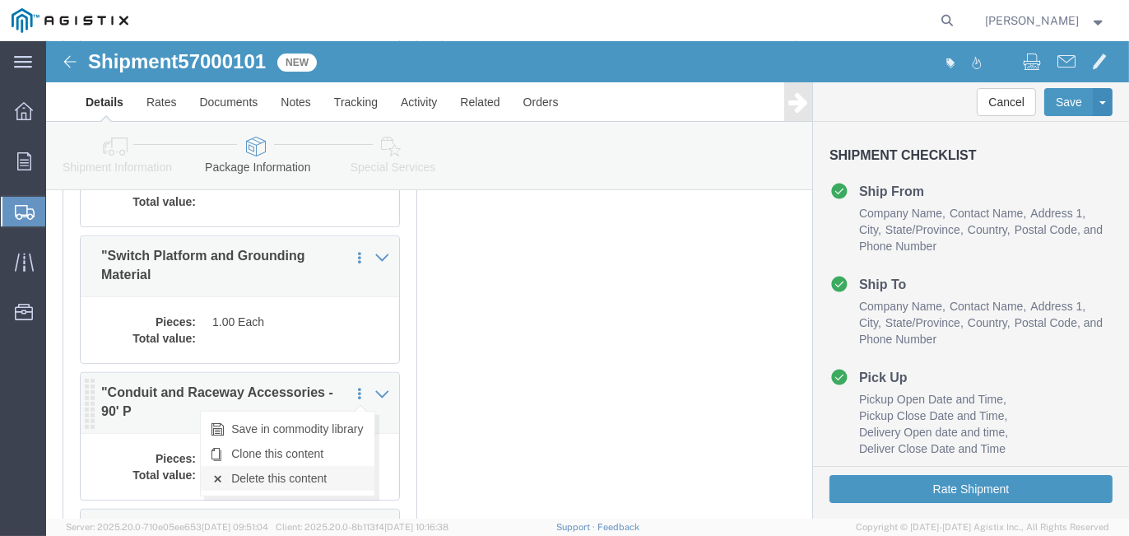
click link "Delete this content"
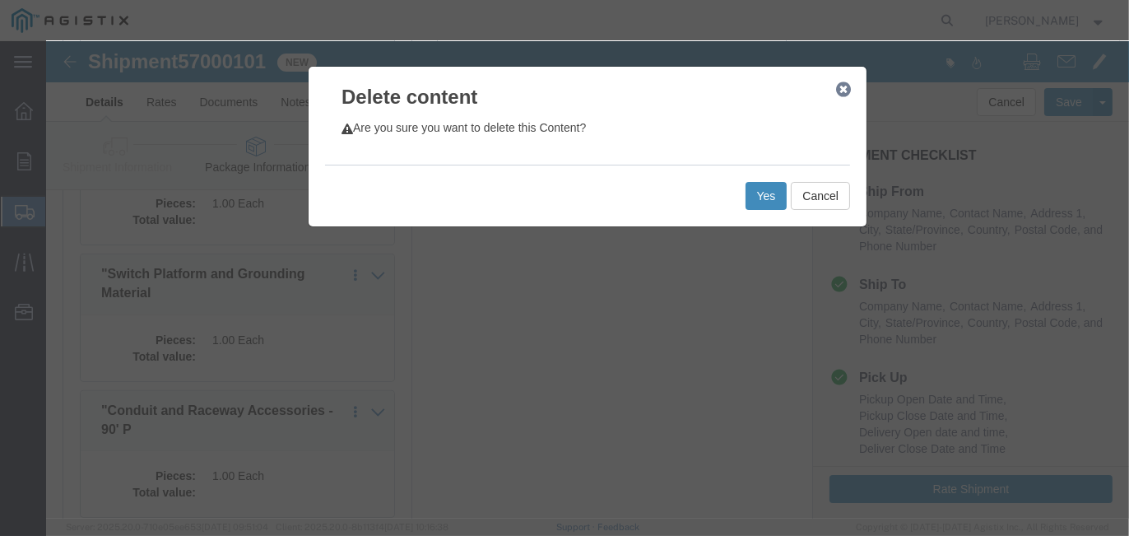
click button "Yes"
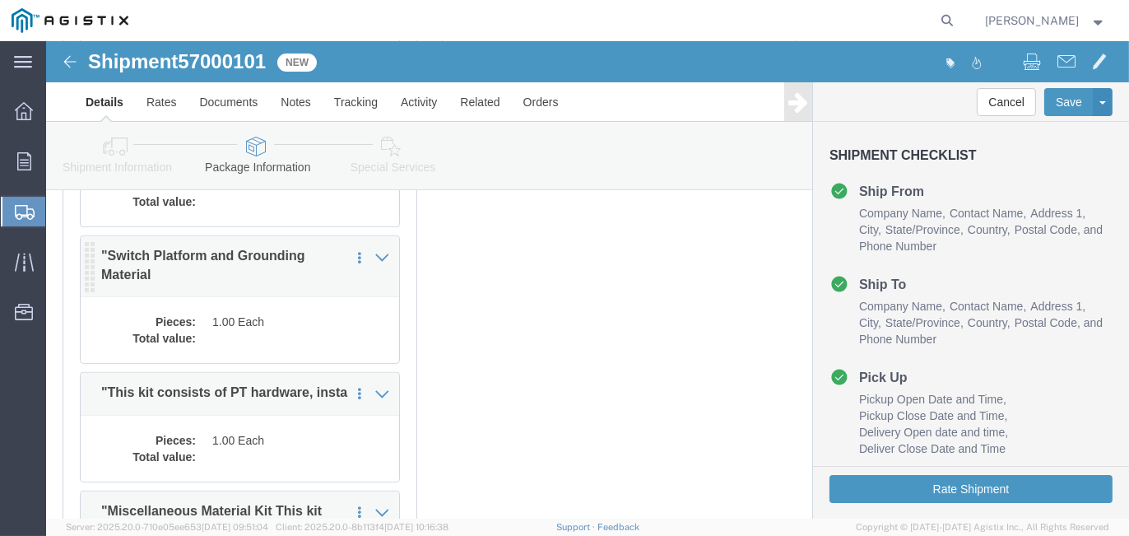
select select "PONS"
click link "Delete this content"
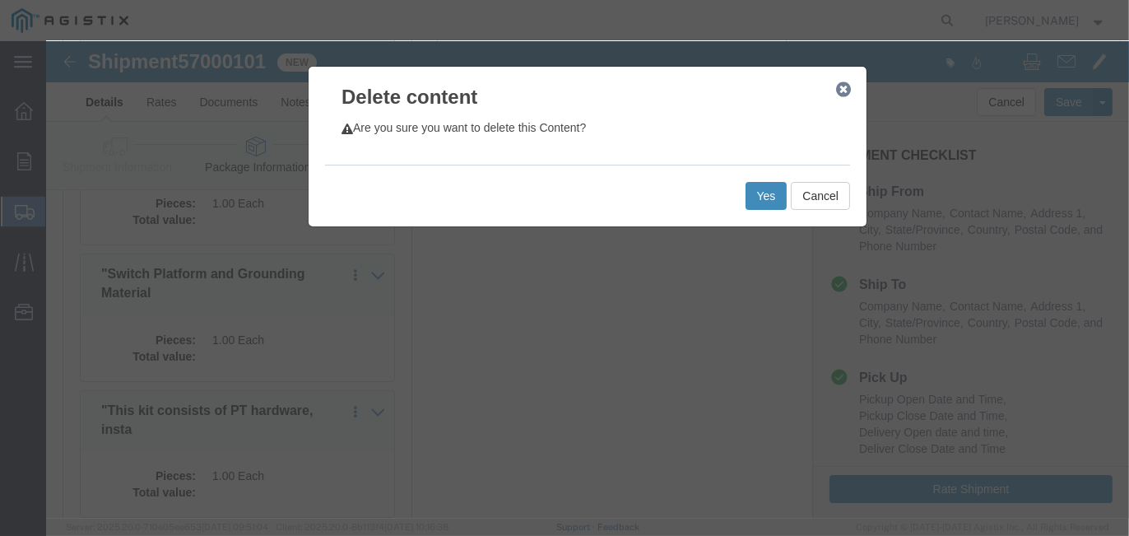
click button "Yes"
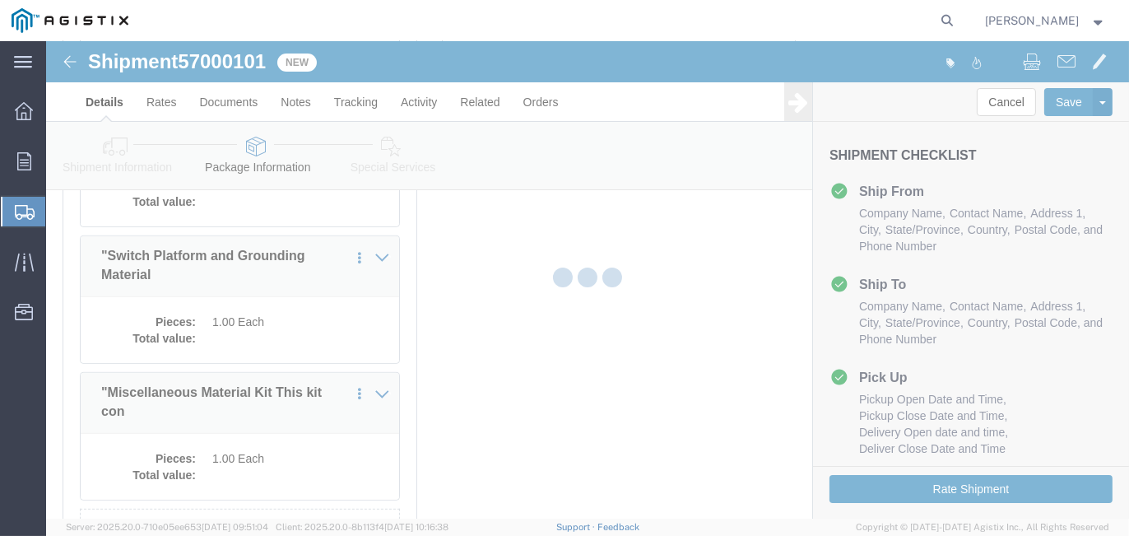
select select "PONS"
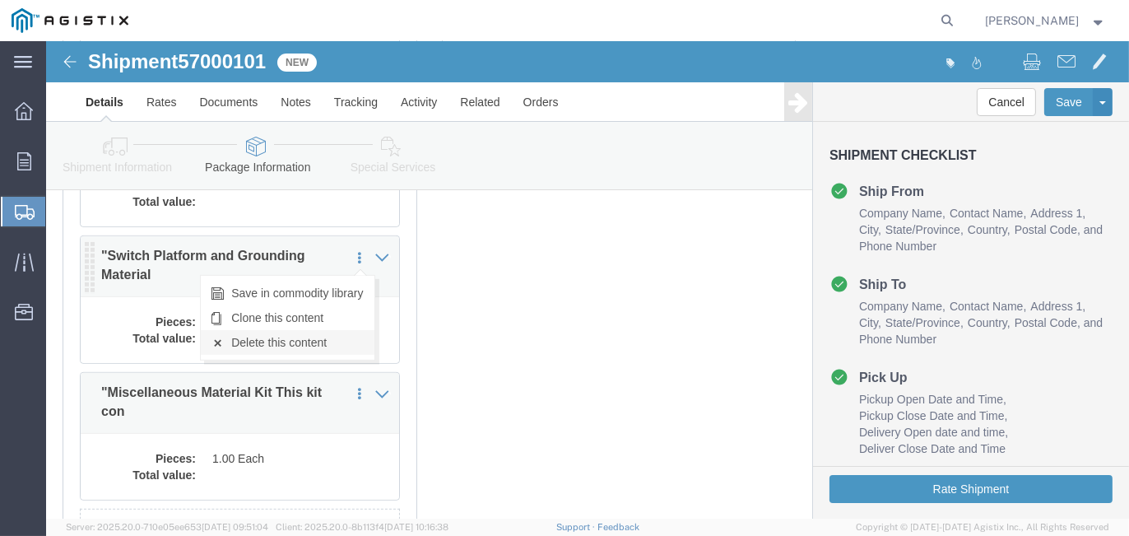
click link "Delete this content"
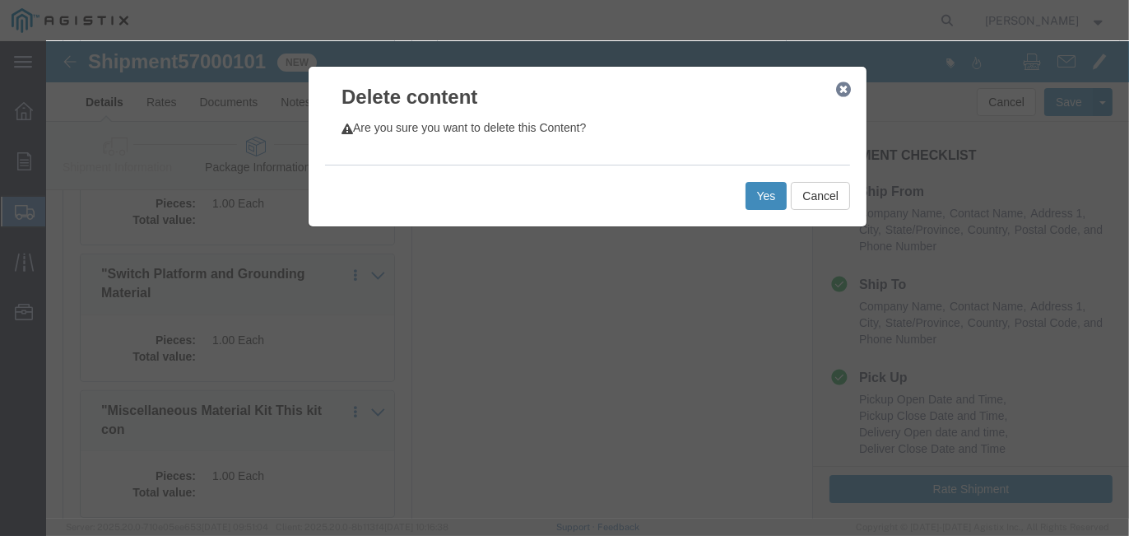
click button "Yes"
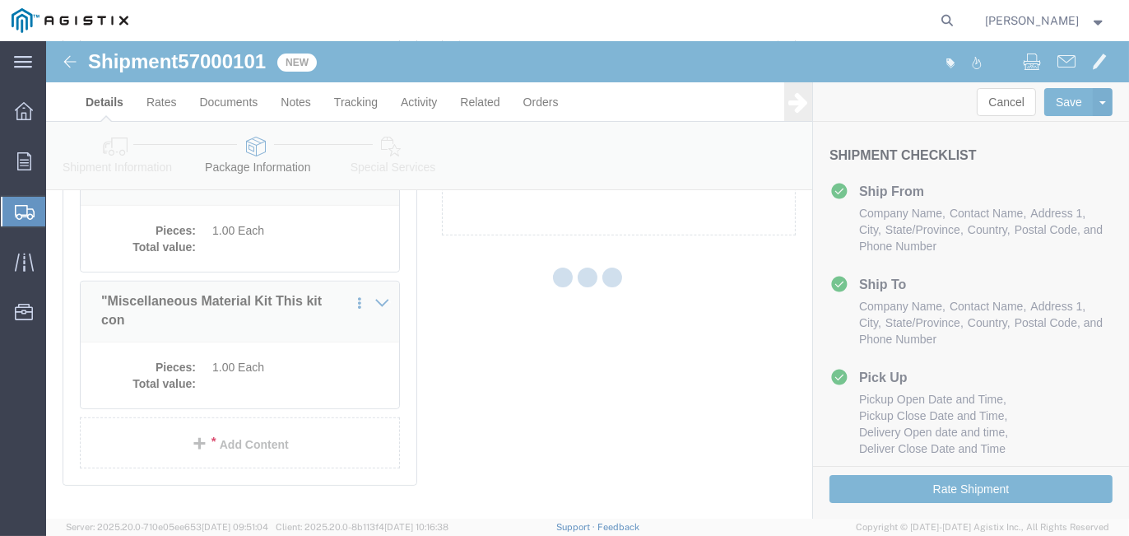
select select "PONS"
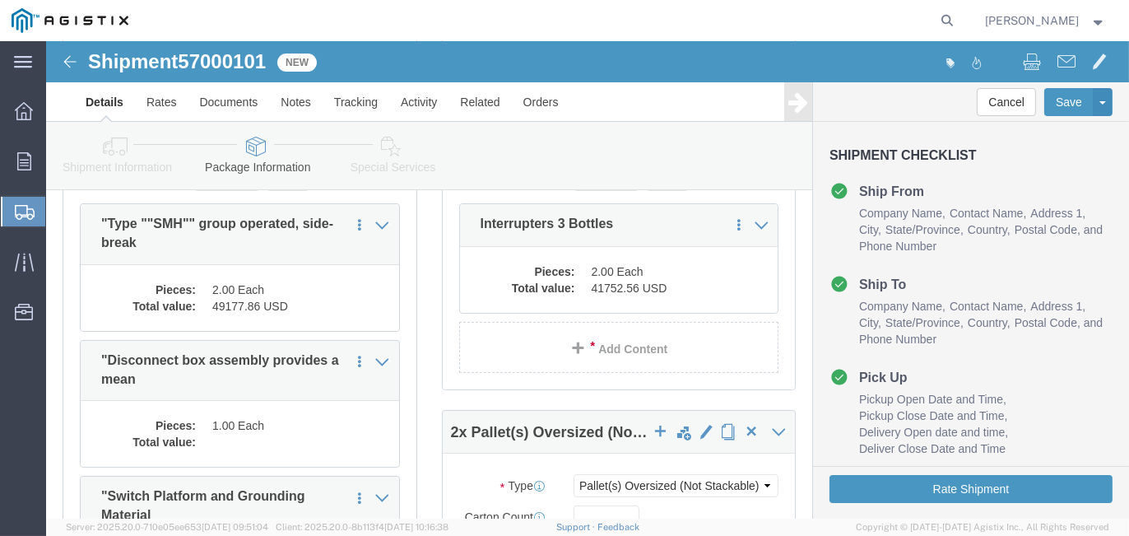
scroll to position [412, 0]
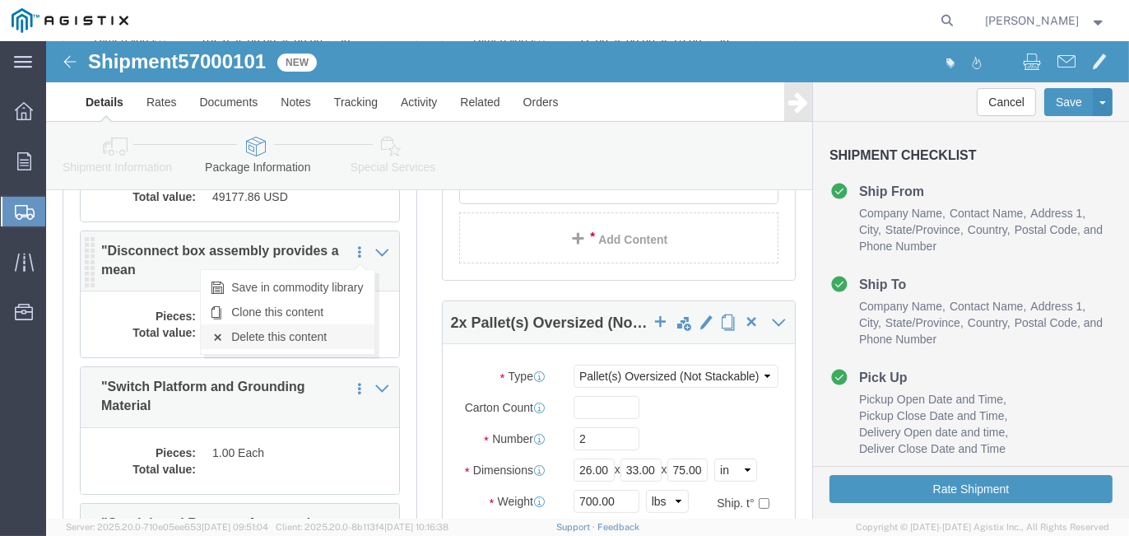
click link "Delete this content"
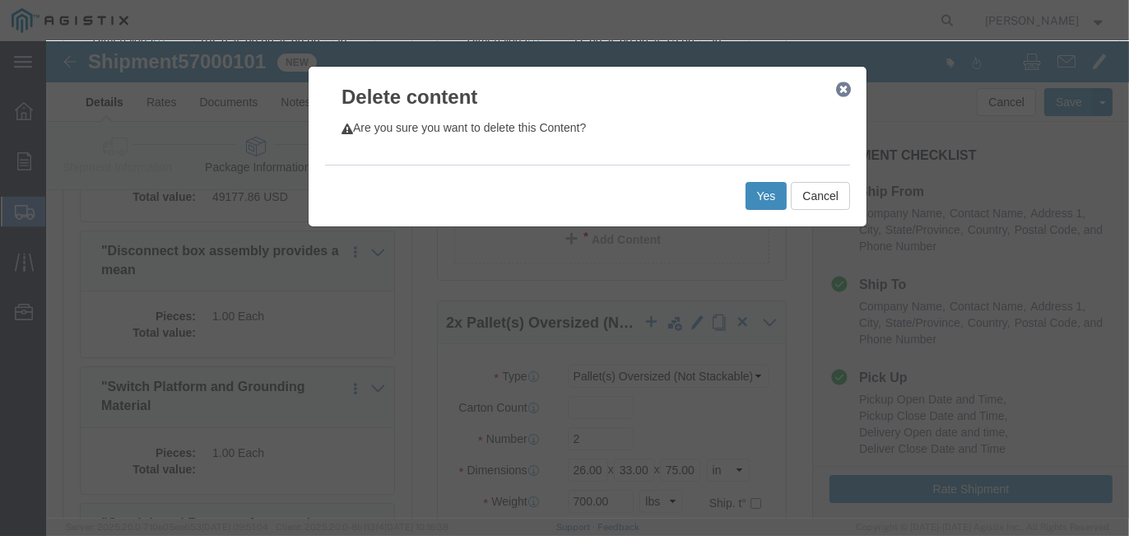
click button "Yes"
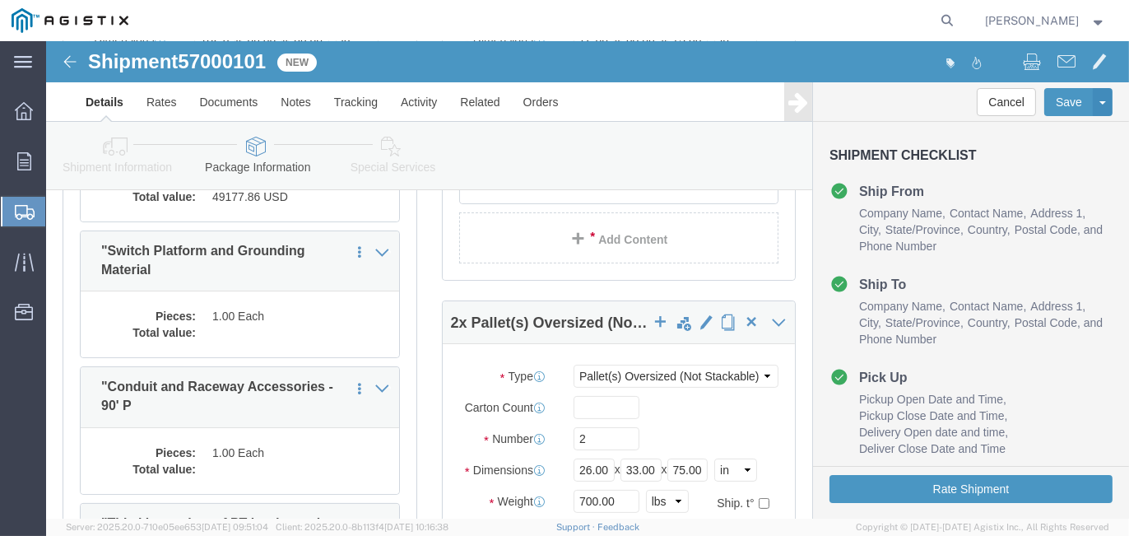
select select "PONS"
click link "Delete this content"
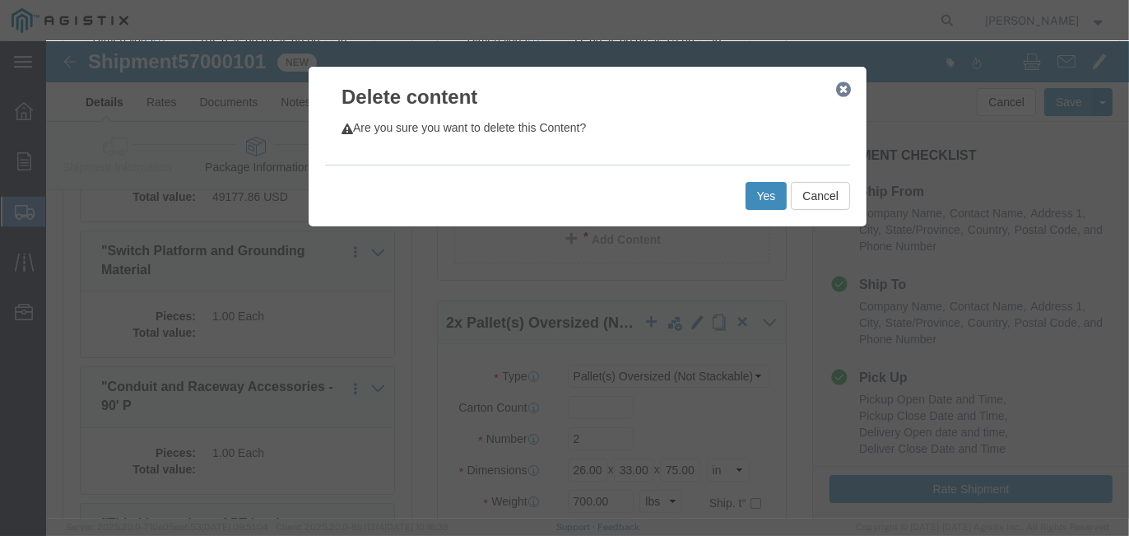
click button "Yes"
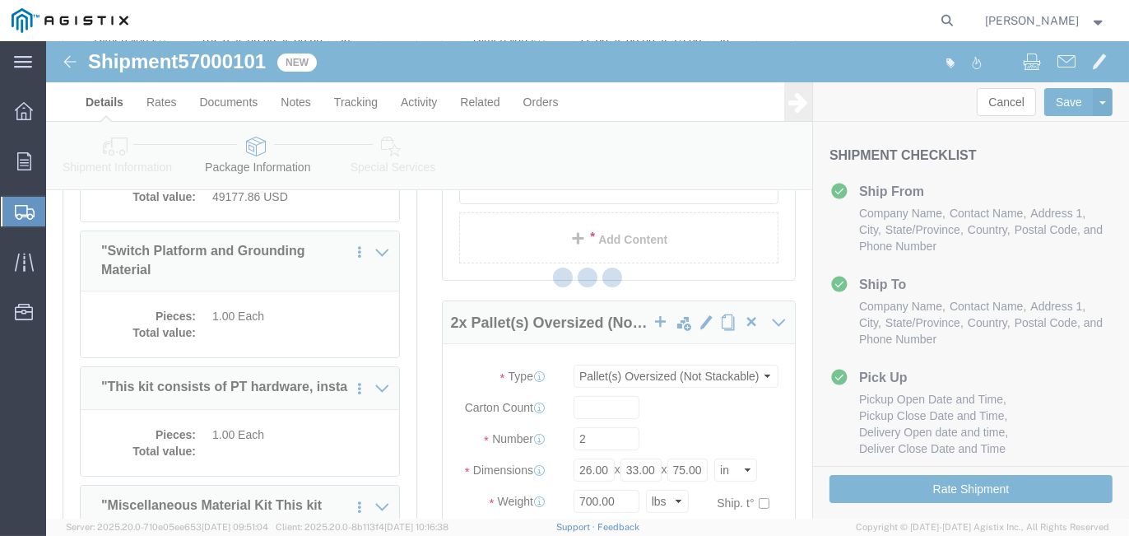
select select "PONS"
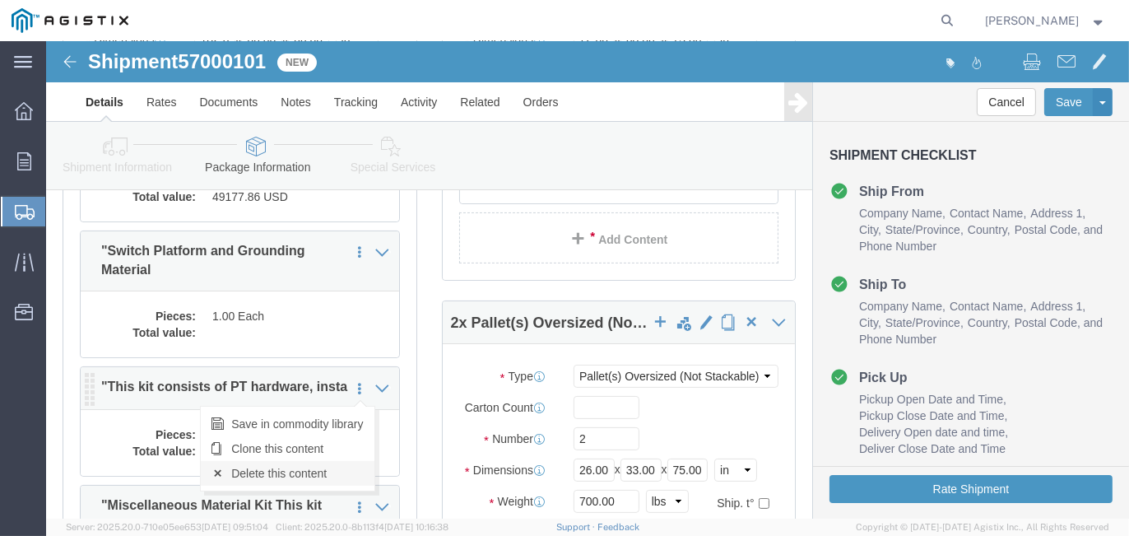
click link "Delete this content"
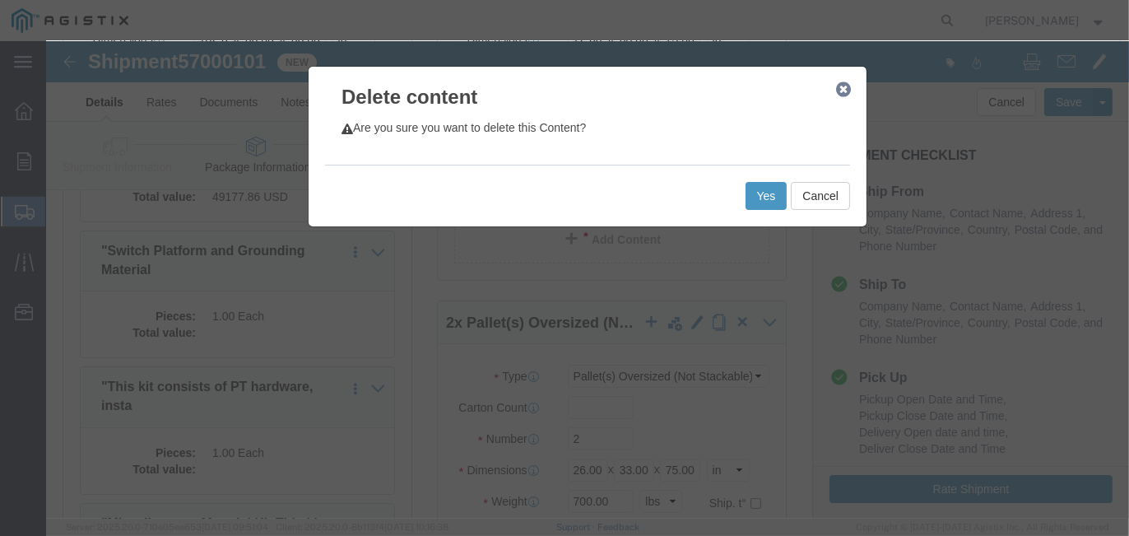
click div "Yes Cancel"
click button "Yes"
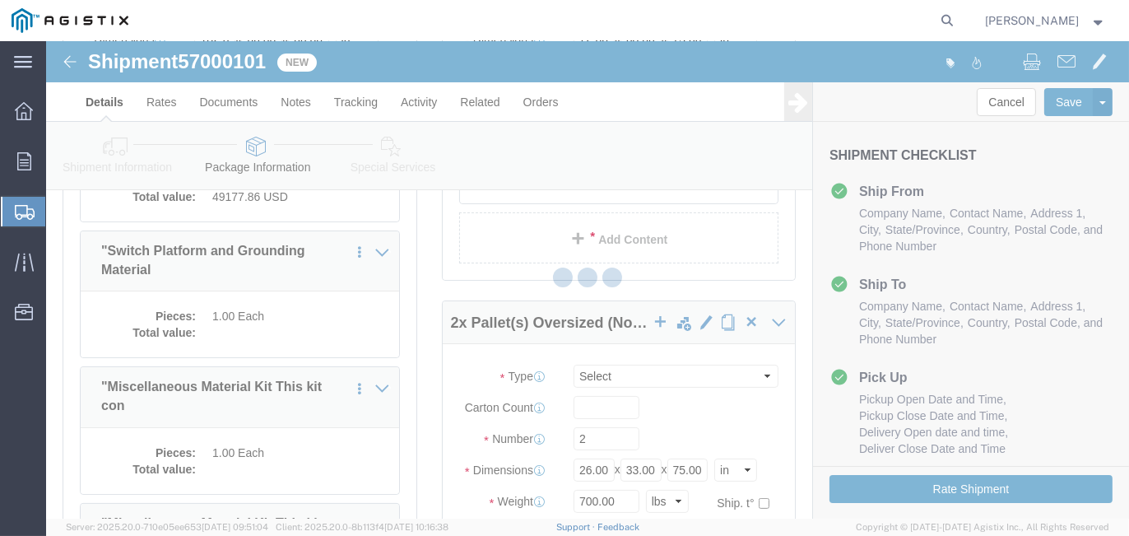
select select "PONS"
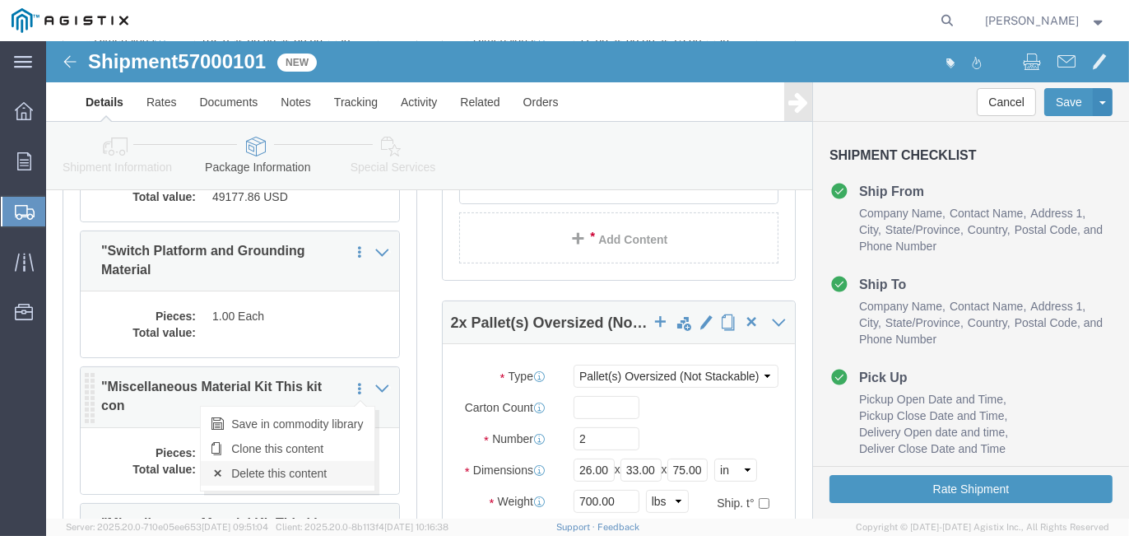
click link "Delete this content"
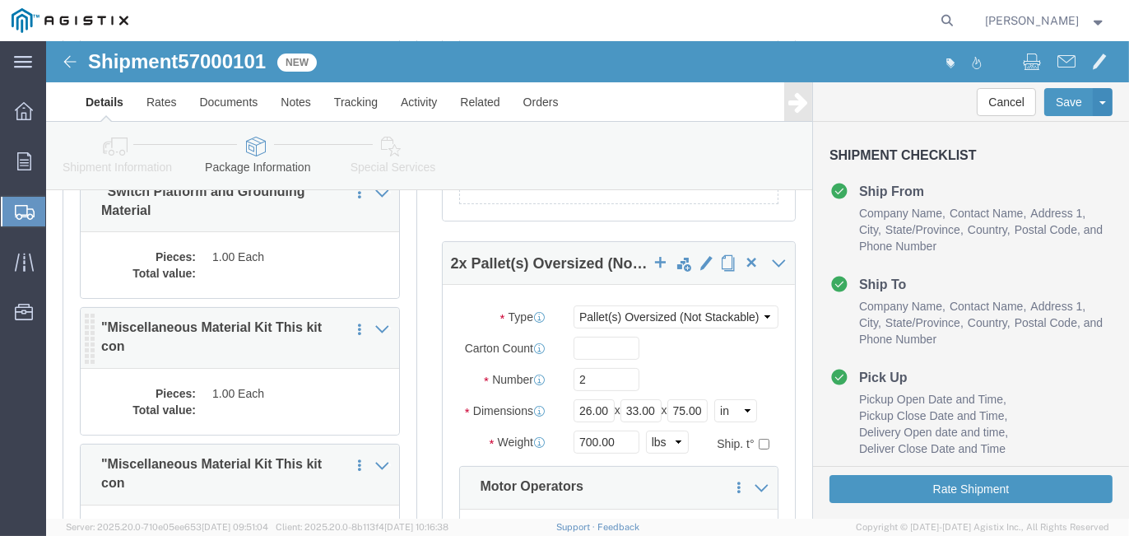
scroll to position [494, 0]
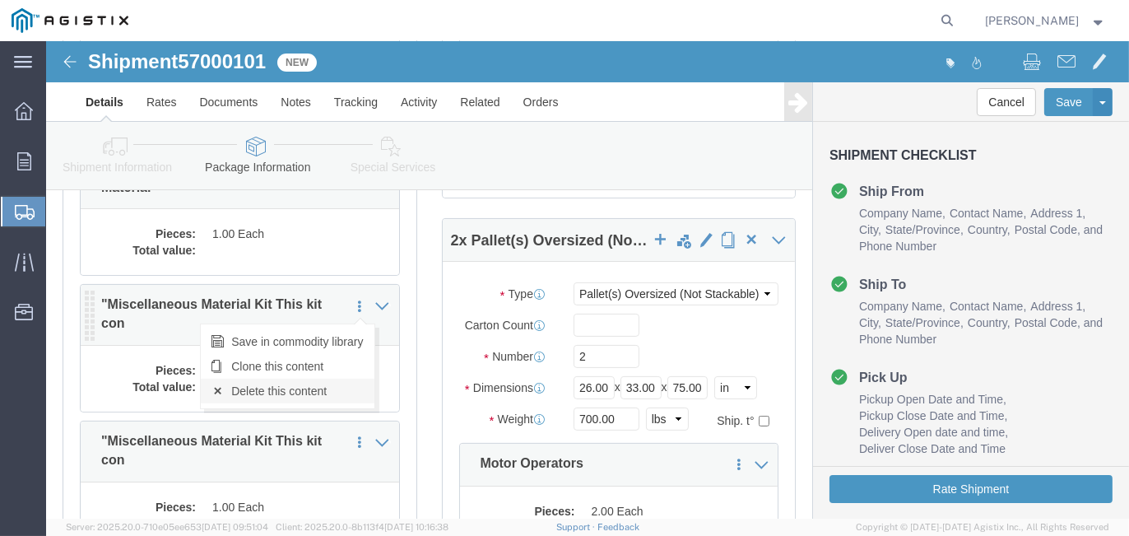
click link "Delete this content"
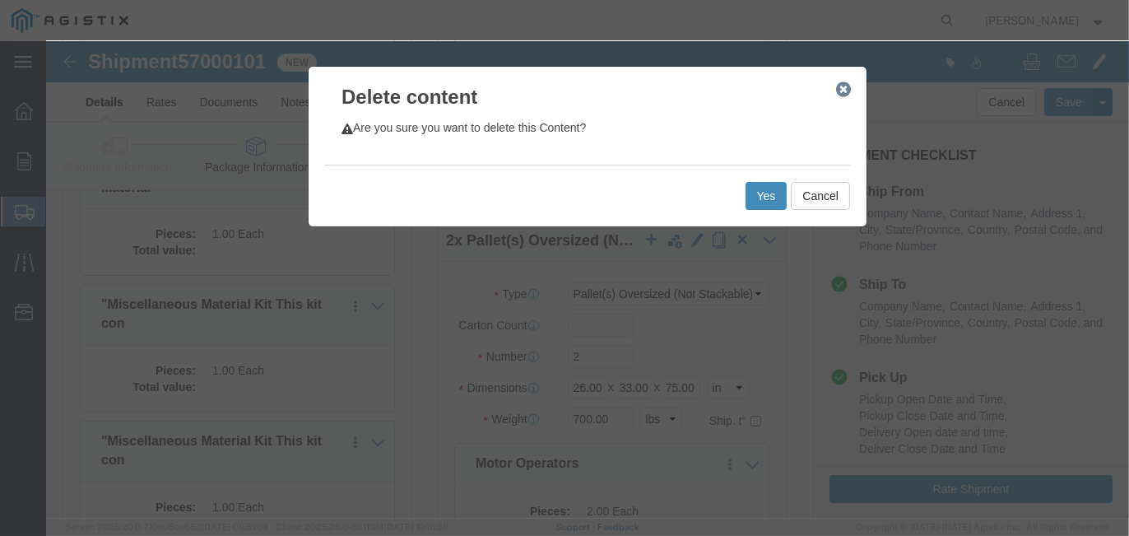
click button "Yes"
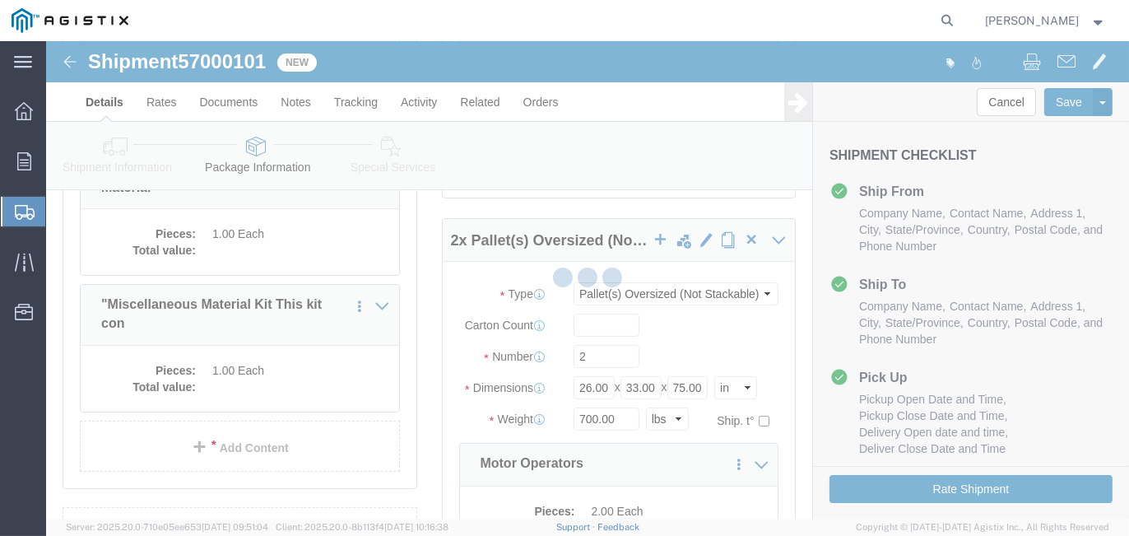
scroll to position [481, 0]
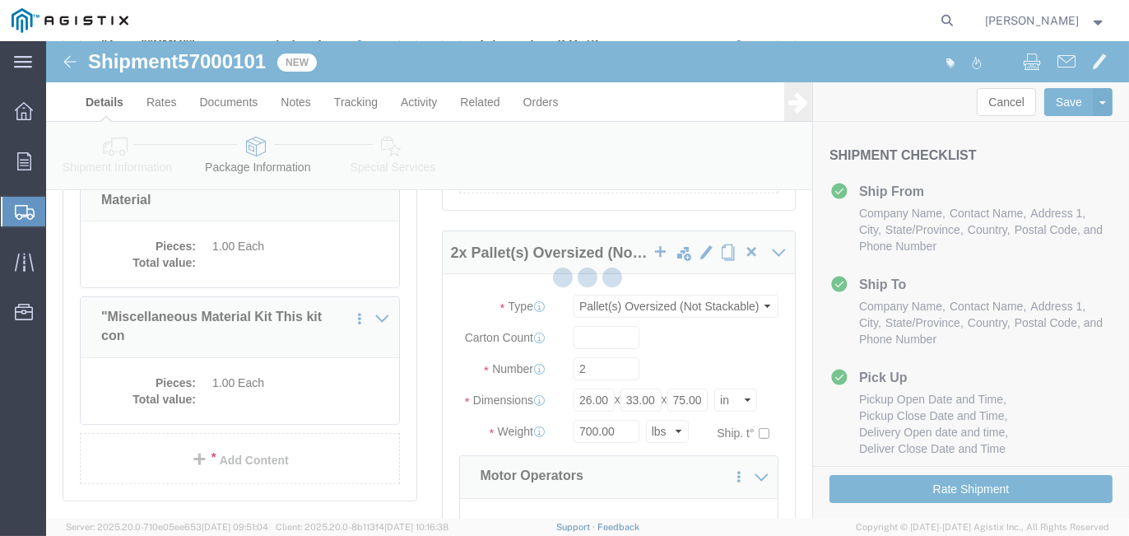
select select "PONS"
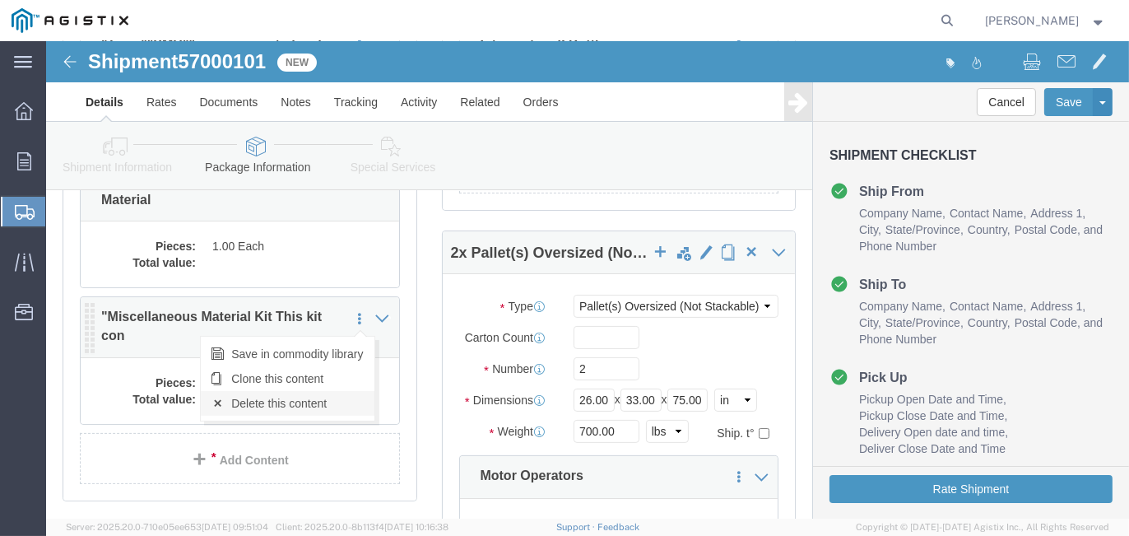
click link "Delete this content"
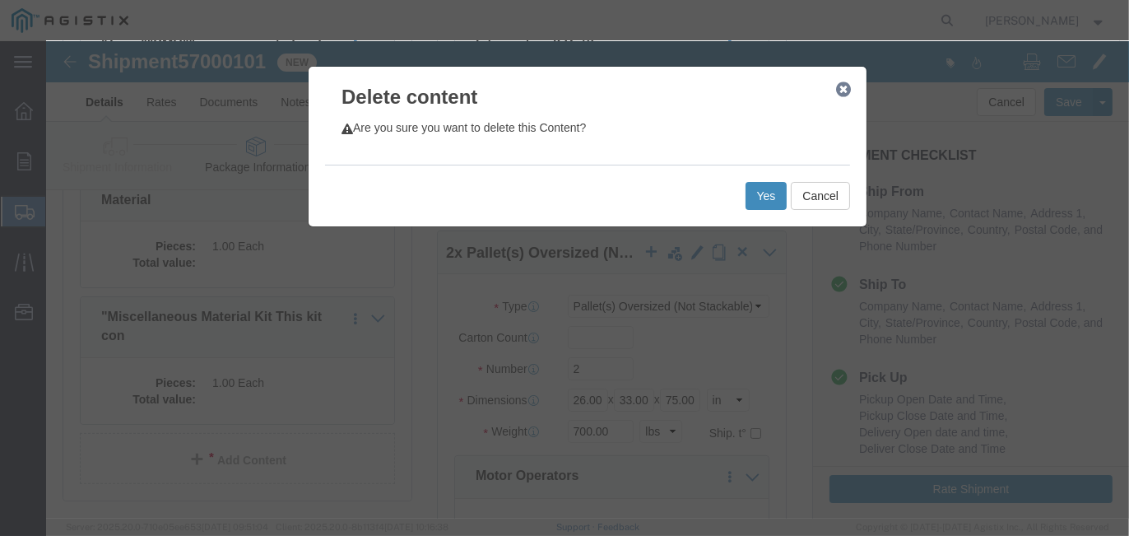
click button "Yes"
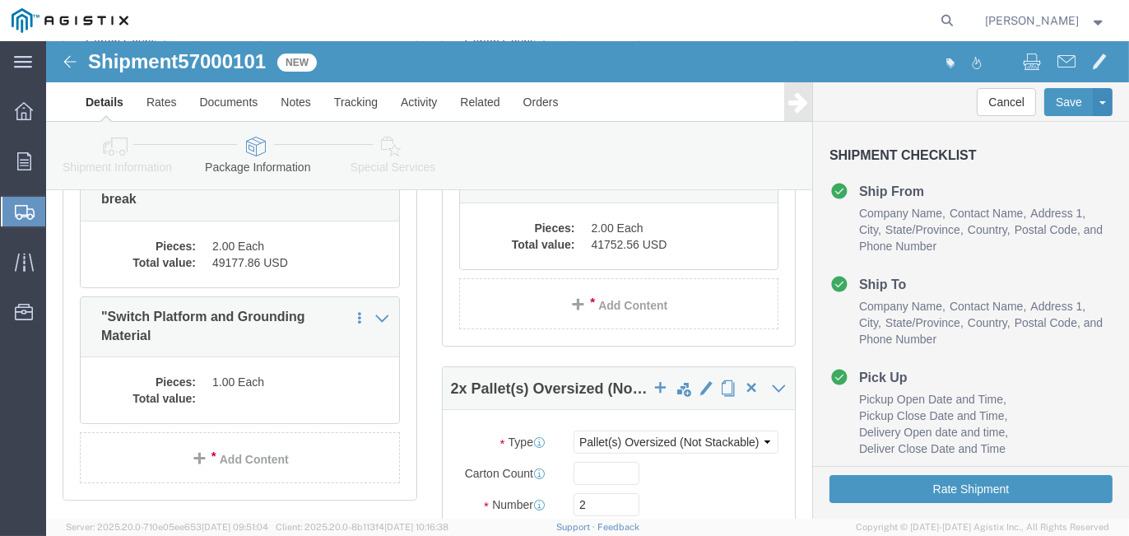
select select "PONS"
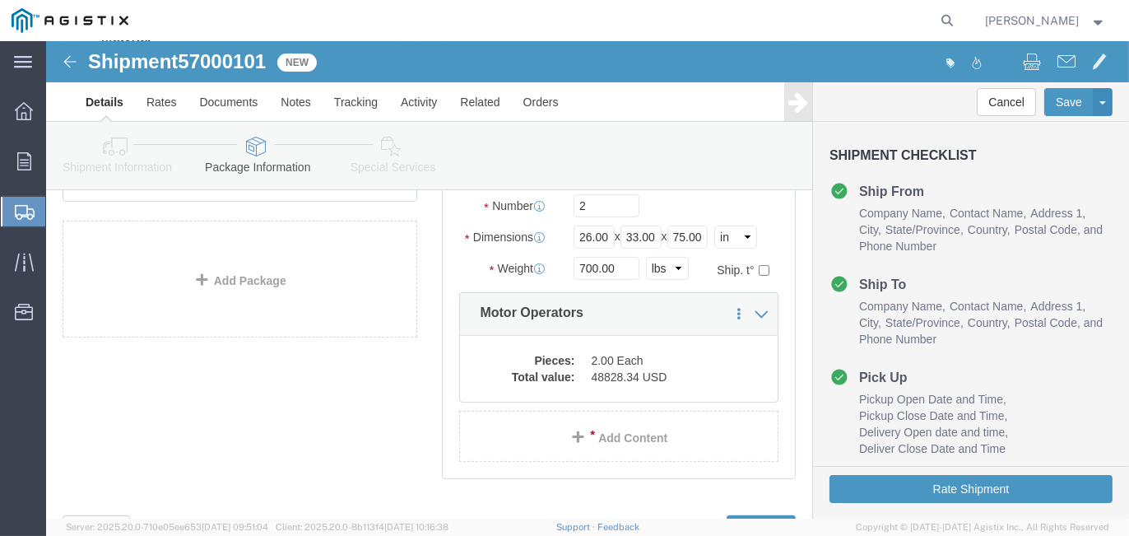
scroll to position [554, 0]
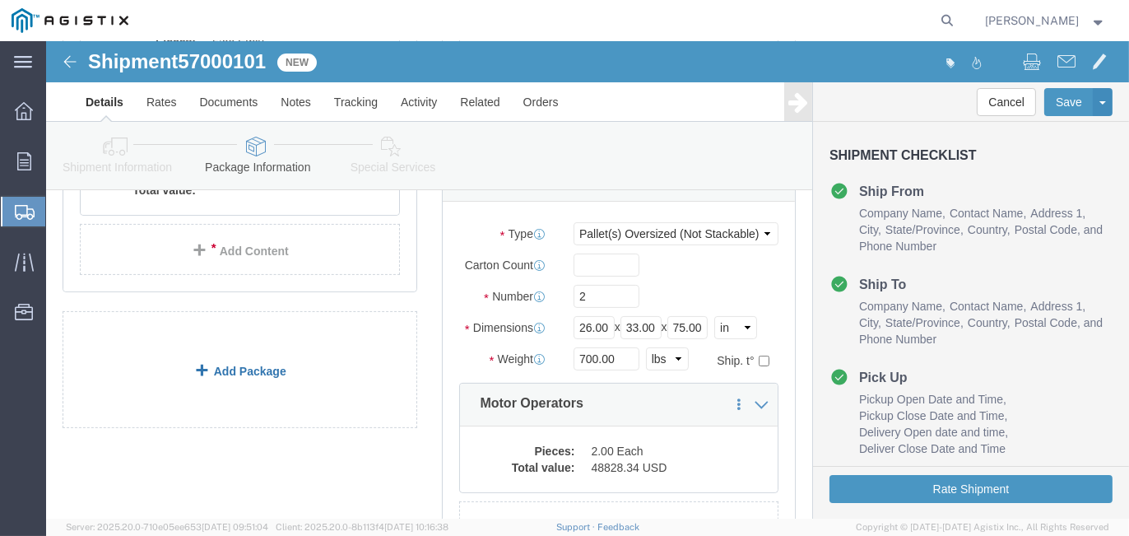
click link "Add Package"
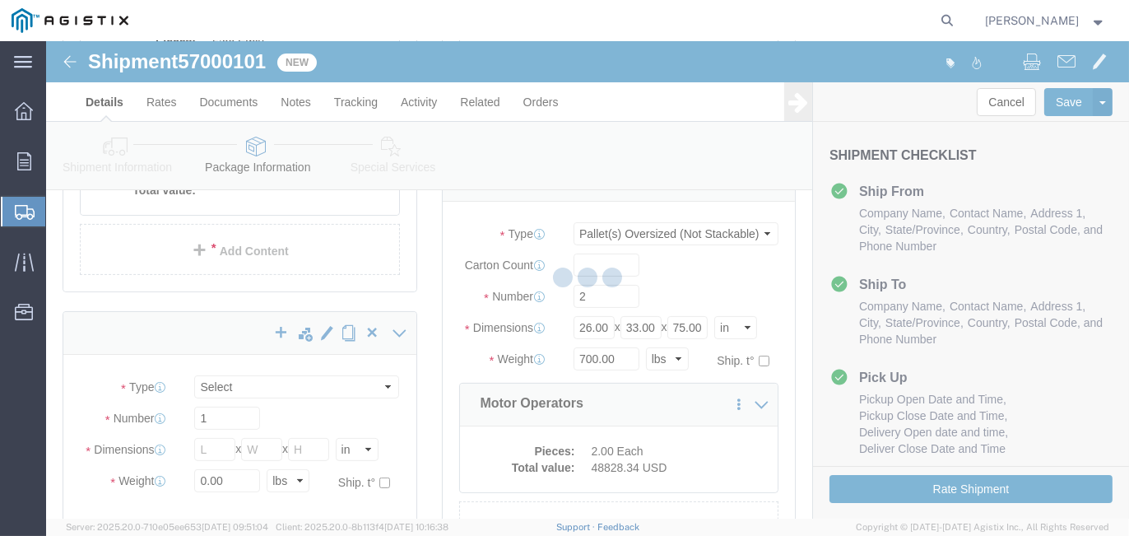
scroll to position [346, 0]
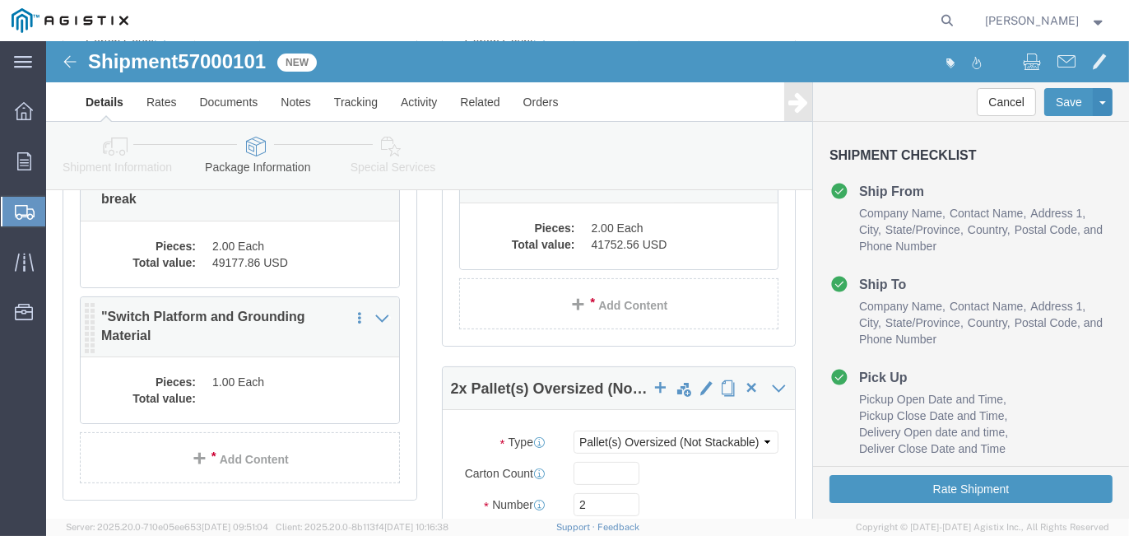
select select "PONS"
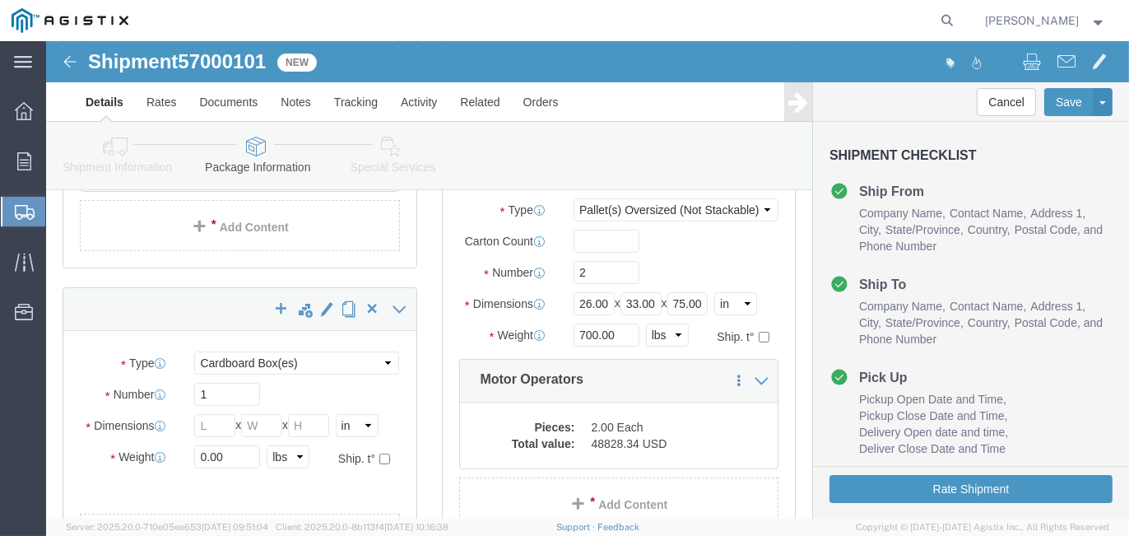
scroll to position [675, 0]
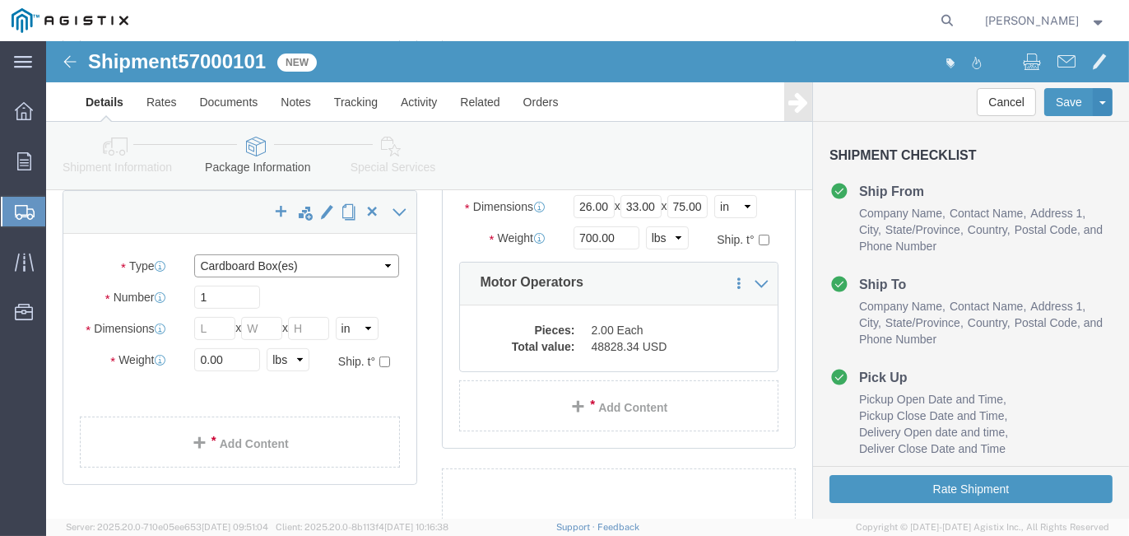
click select "Select Bulk Bundle(s) Cardboard Box(es) Carton(s) Crate(s) Drum(s) (Fiberboard)…"
select select "BNDL"
click select "Select Bulk Bundle(s) Cardboard Box(es) Carton(s) Crate(s) Drum(s) (Fiberboard)…"
click input "text"
type input "252"
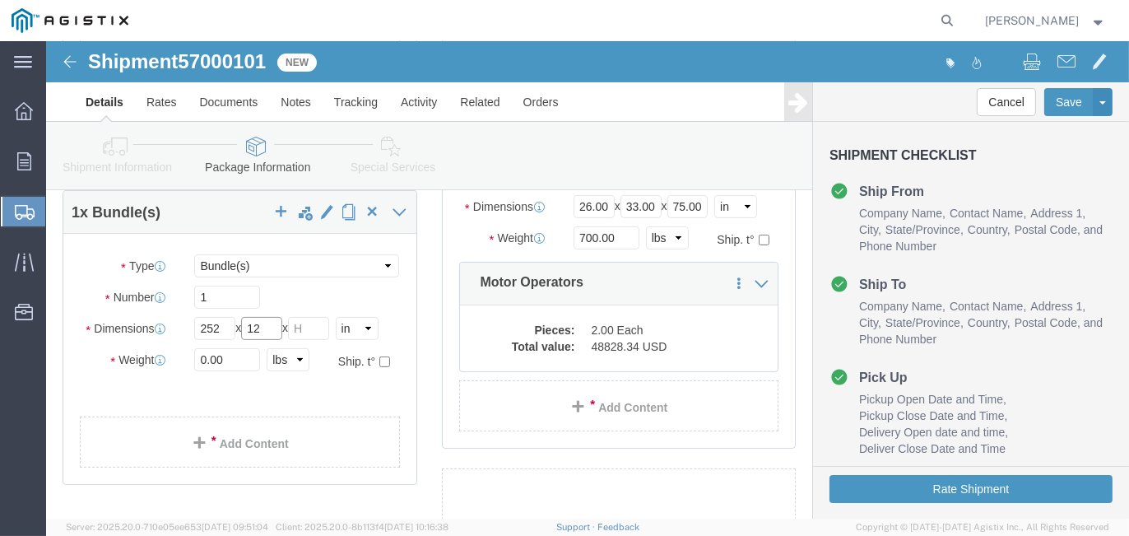
type input "12"
drag, startPoint x: 189, startPoint y: 320, endPoint x: 84, endPoint y: 310, distance: 105.8
click div "Weight 0.00 Select kgs lbs Ship. t°"
type input "475"
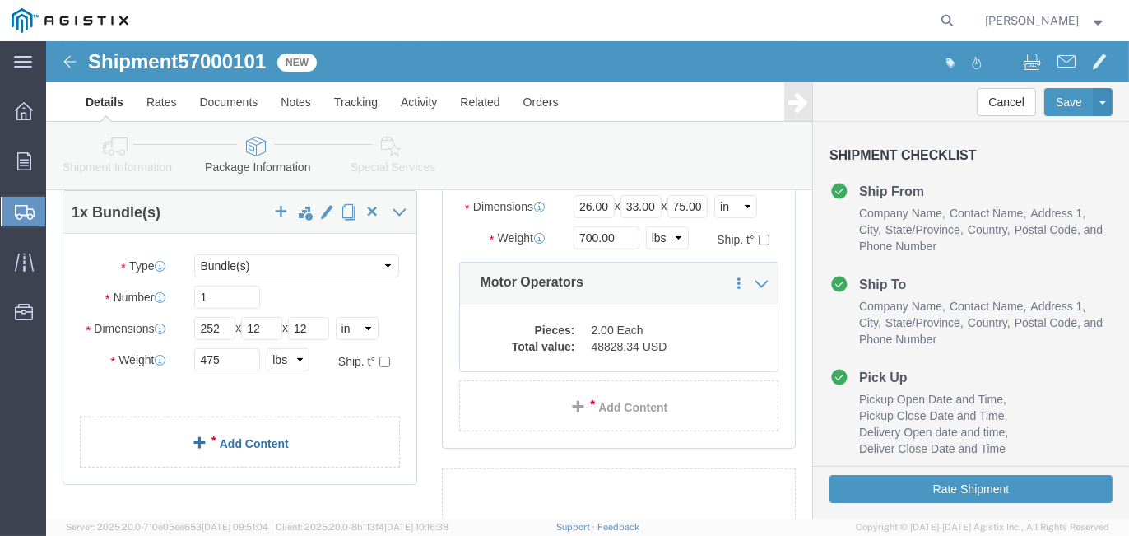
click link "Add Content"
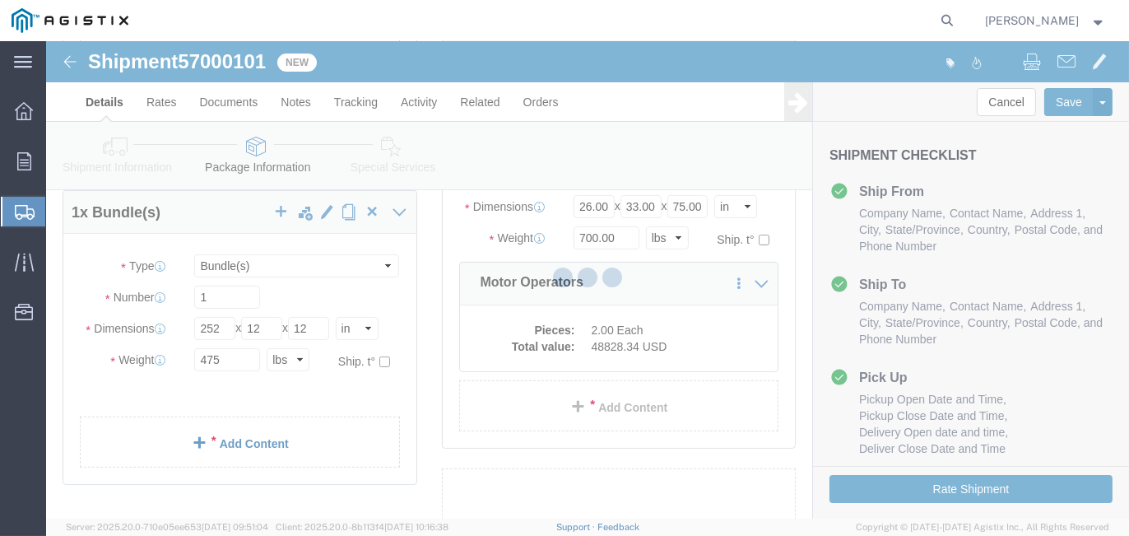
click at [218, 444] on div at bounding box center [587, 279] width 1083 height 477
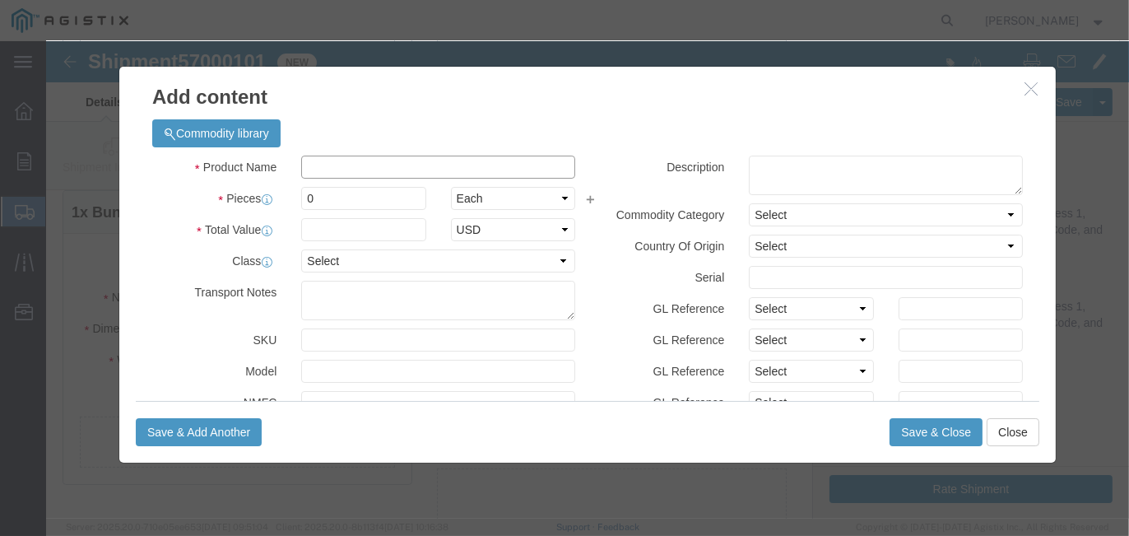
click input "text"
type input "PIPE"
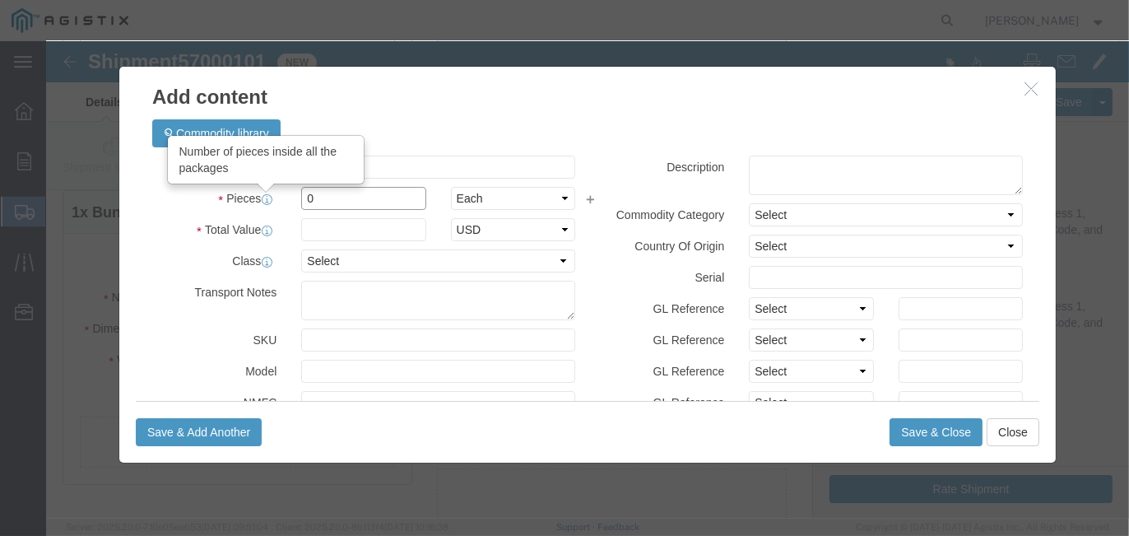
drag, startPoint x: 295, startPoint y: 158, endPoint x: 211, endPoint y: 152, distance: 85.0
click div "Pieces Number of pieces inside all the packages 0 Select Bag Barrels 100Board F…"
type input "4"
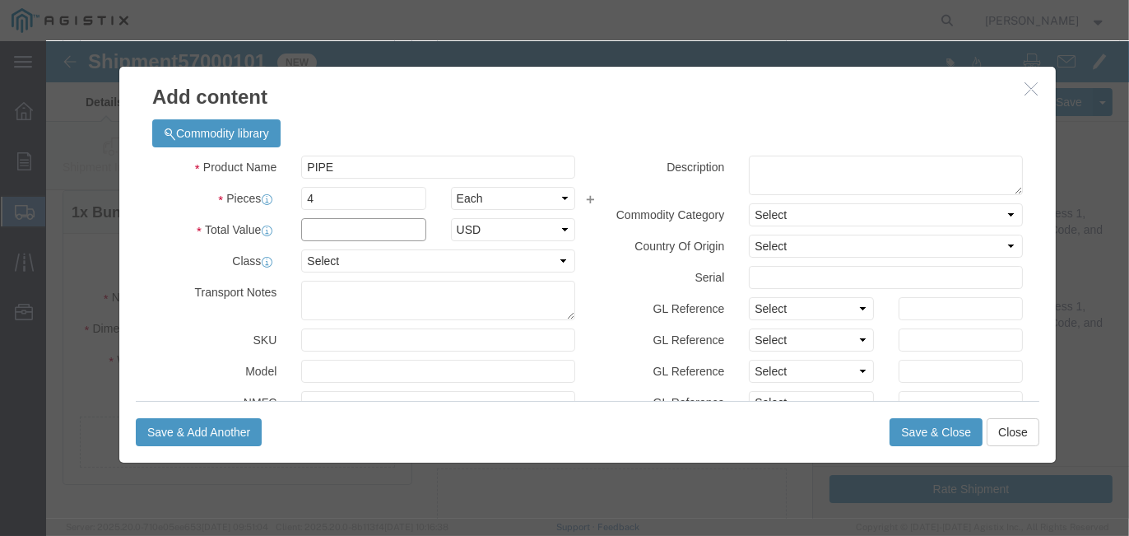
click input "text"
type input ".01"
select select "USD"
click textarea
type textarea "Galvanized pipe"
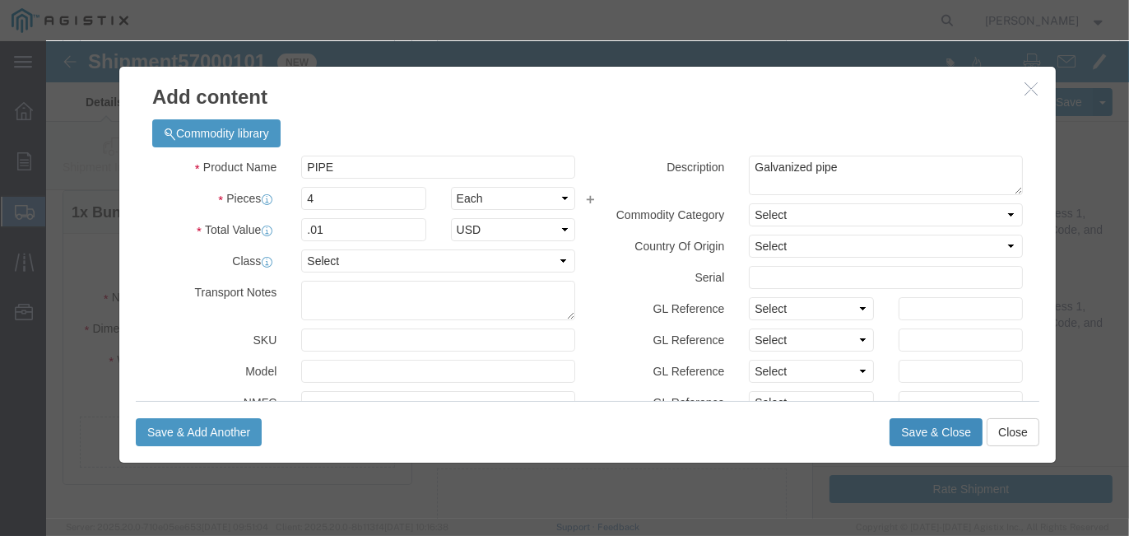
click button "Save & Close"
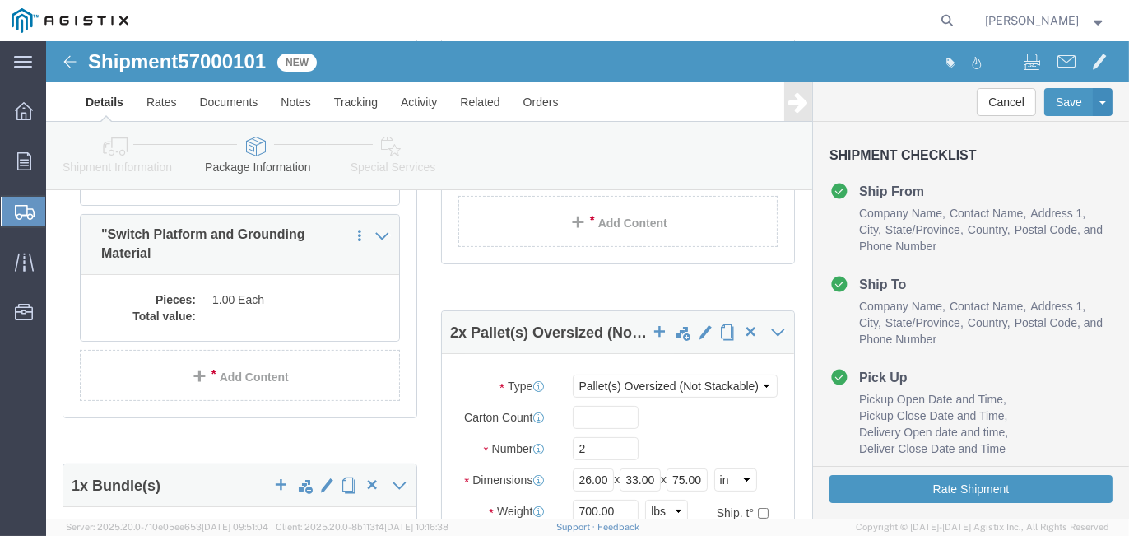
scroll to position [593, 0]
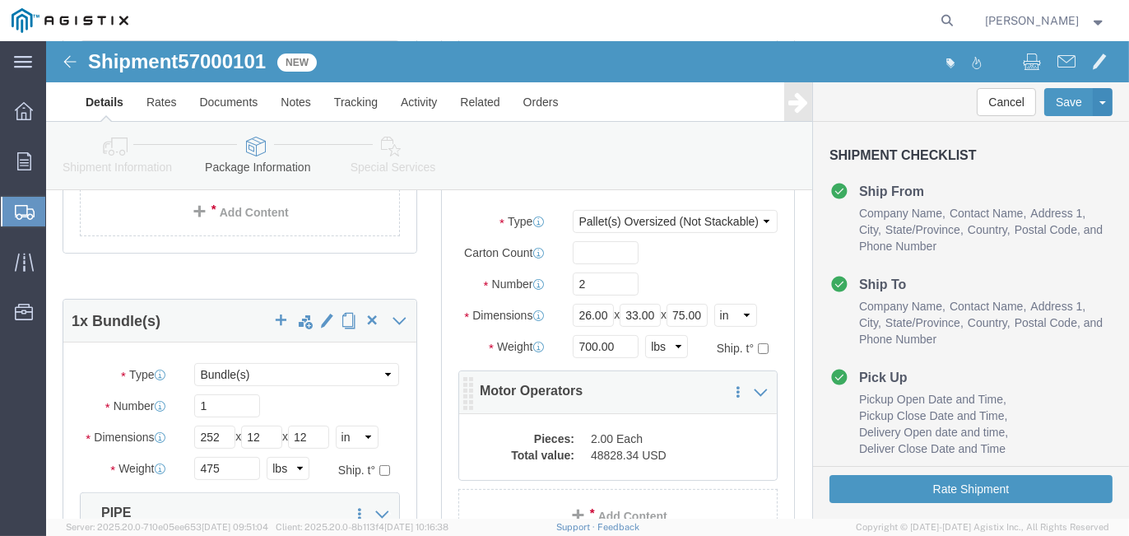
click dd "48828.34 USD"
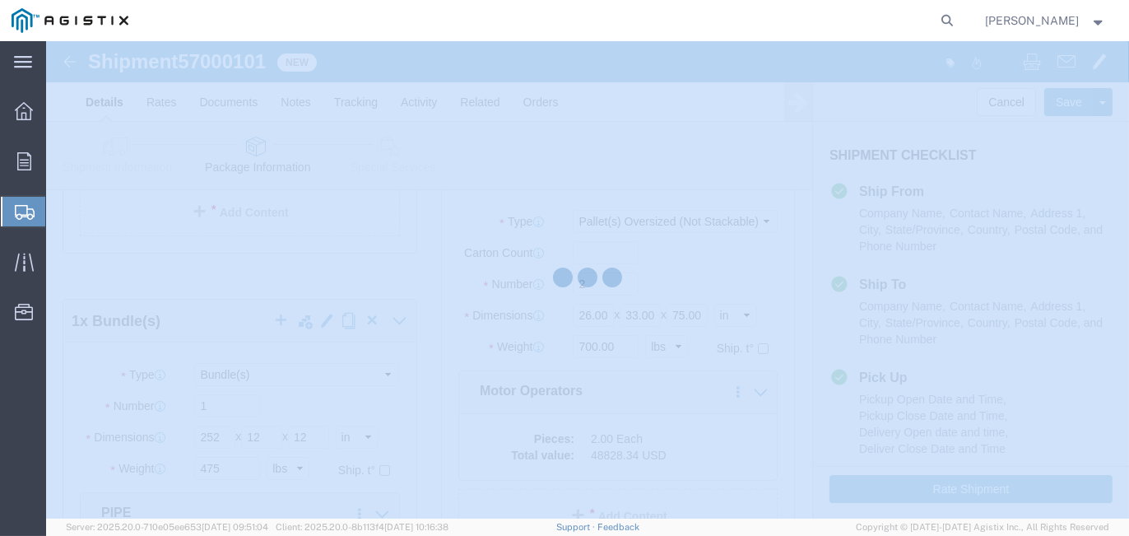
click at [701, 456] on div at bounding box center [587, 279] width 1083 height 477
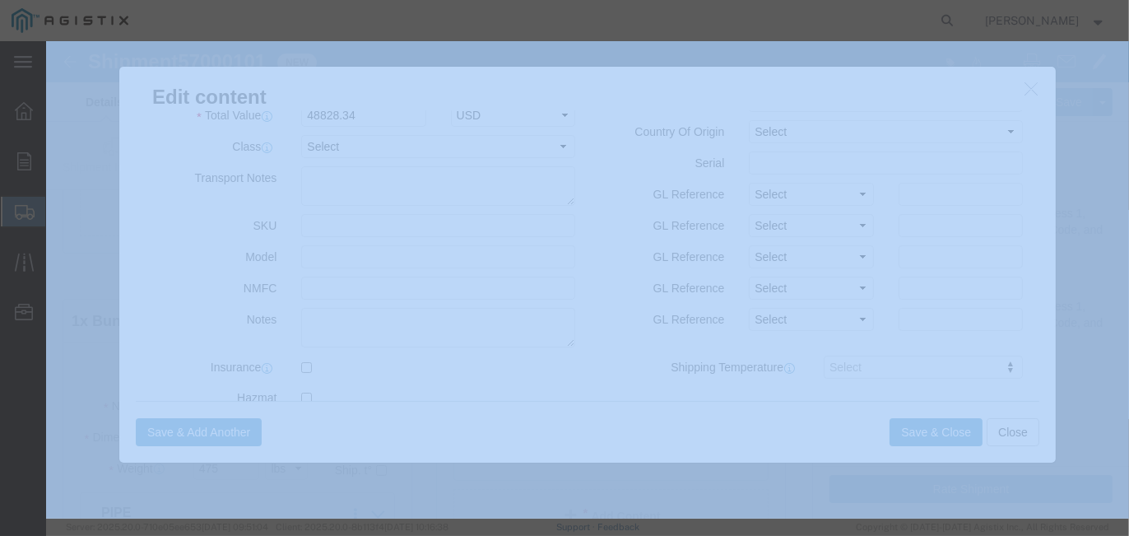
scroll to position [165, 0]
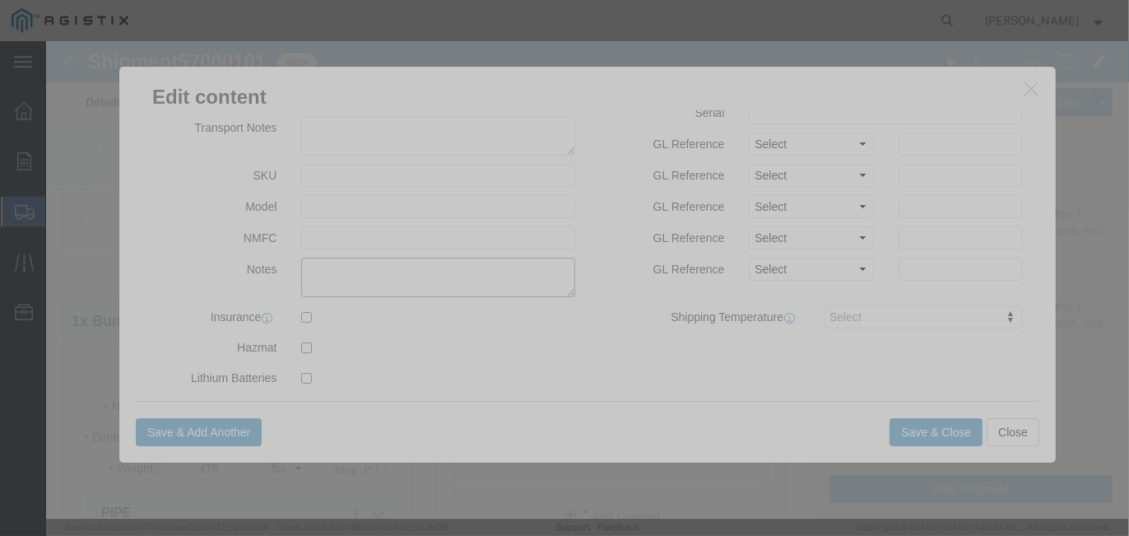
click textarea
type textarea "Need to be tarped 6-8' drops"
click button "Save & Close"
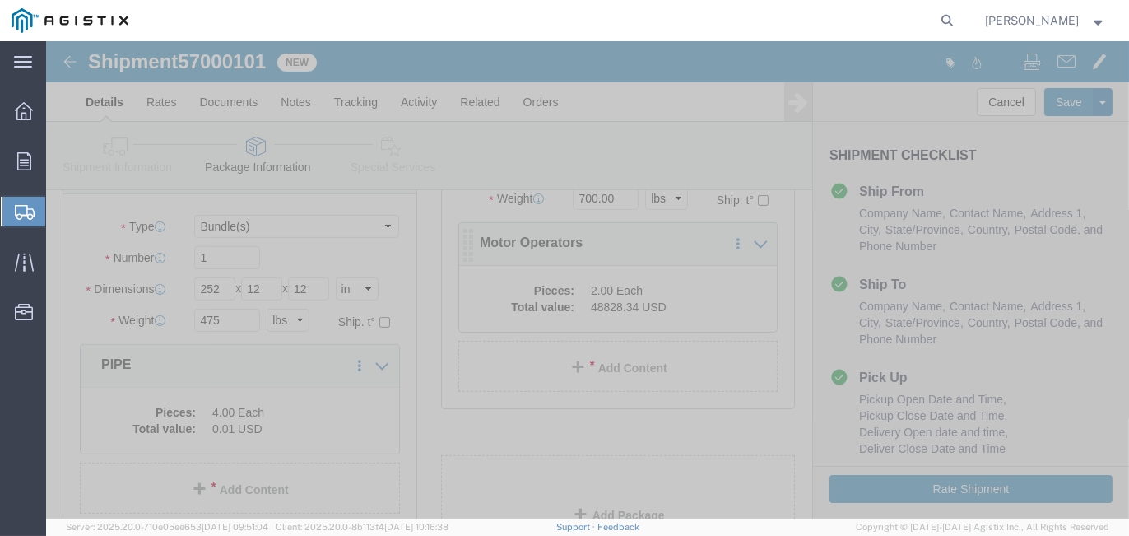
scroll to position [900, 0]
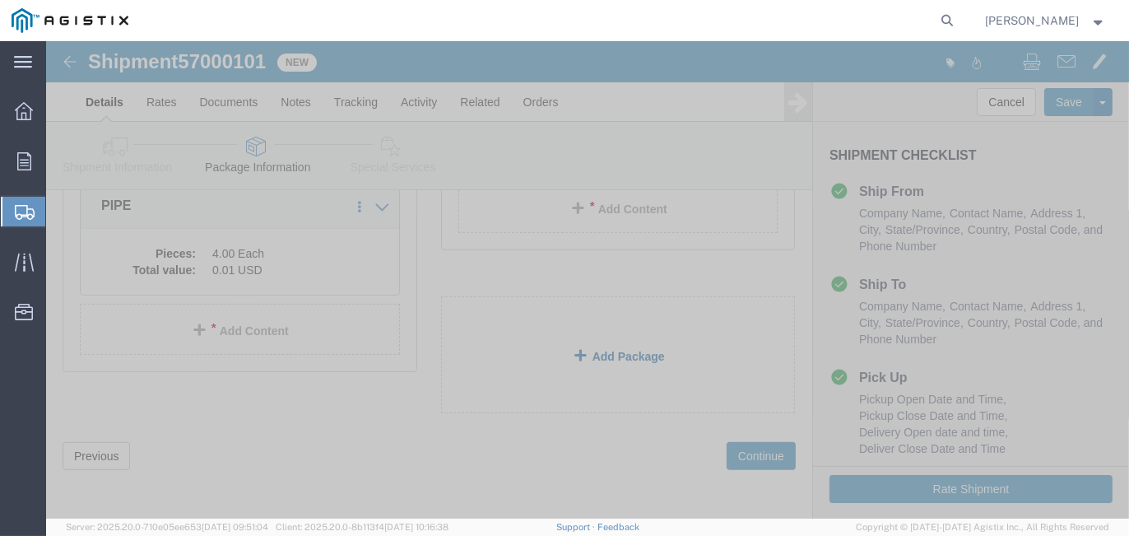
click link "Add Package"
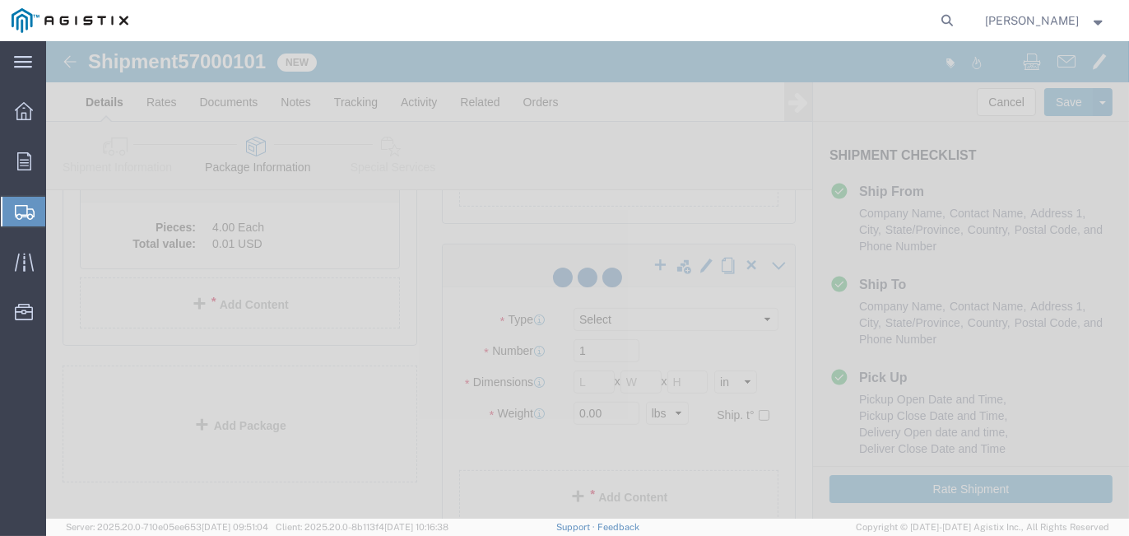
scroll to position [346, 0]
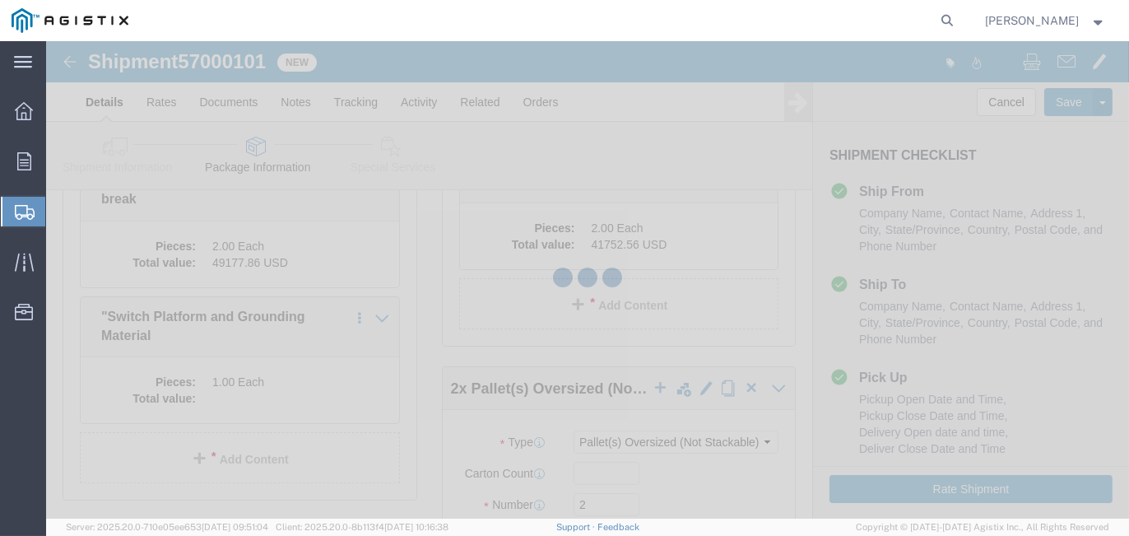
select select "PONS"
select select "BNDL"
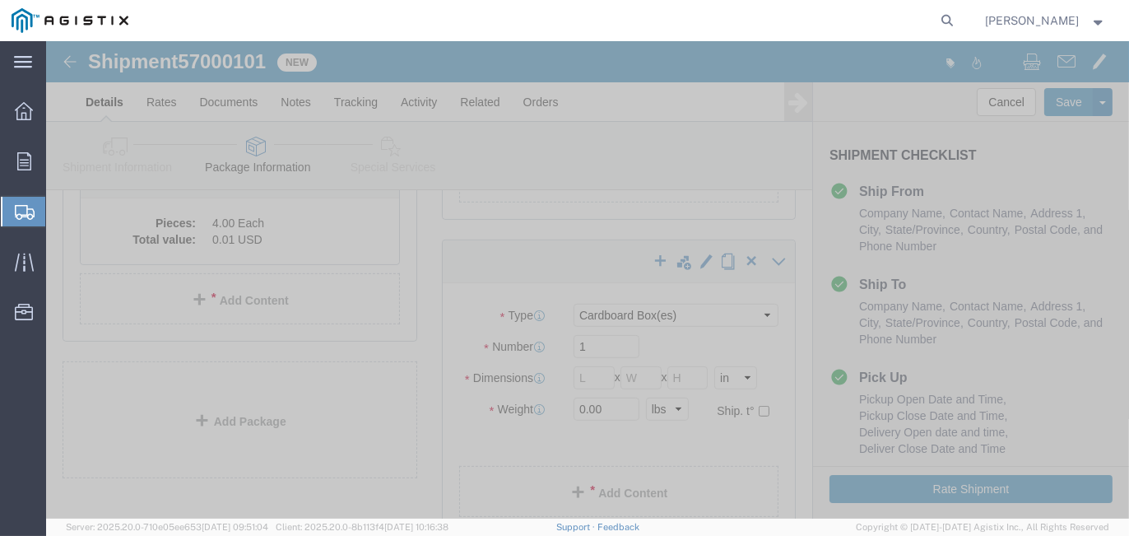
scroll to position [905, 0]
click select "Select Bulk Bundle(s) Cardboard Box(es) Carton(s) Crate(s) Drum(s) (Fiberboard)…"
select select "PONS"
click select "Select Bulk Bundle(s) Cardboard Box(es) Carton(s) Crate(s) Drum(s) (Fiberboard)…"
click input "text"
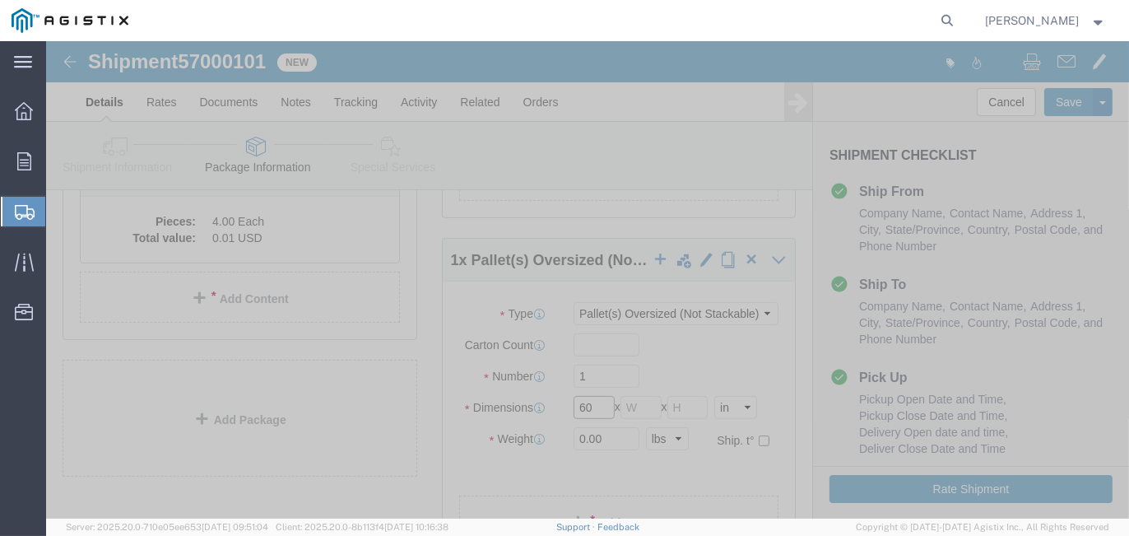
type input "60"
type input "48"
drag, startPoint x: 555, startPoint y: 394, endPoint x: 472, endPoint y: 394, distance: 82.3
click div "Weight 0.00 Select kgs lbs Ship. t°"
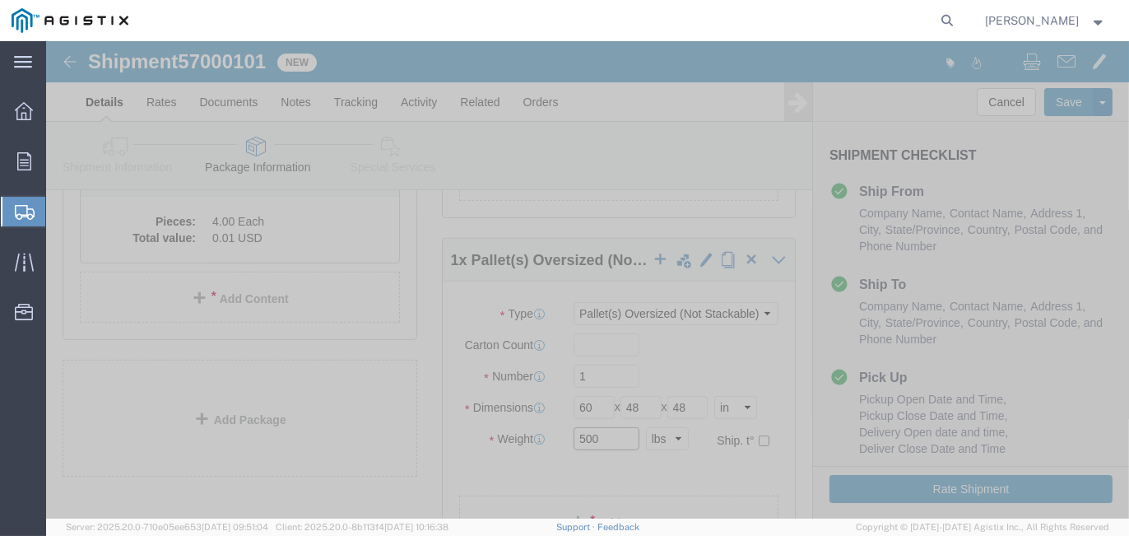
type input "500"
drag, startPoint x: 540, startPoint y: 342, endPoint x: 470, endPoint y: 339, distance: 70.0
click div "Number 1"
type input "2"
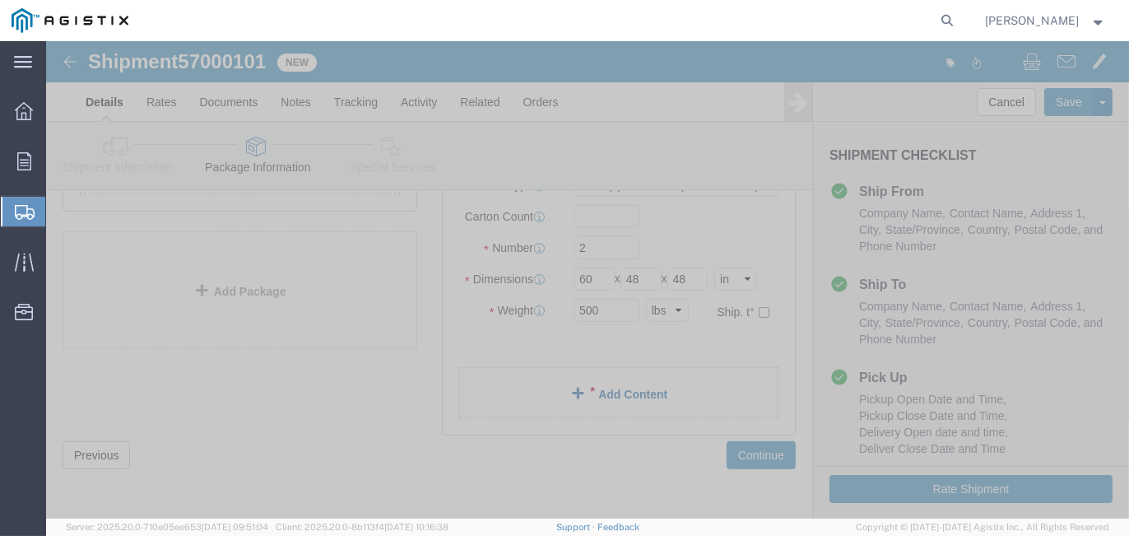
click link "Add Content"
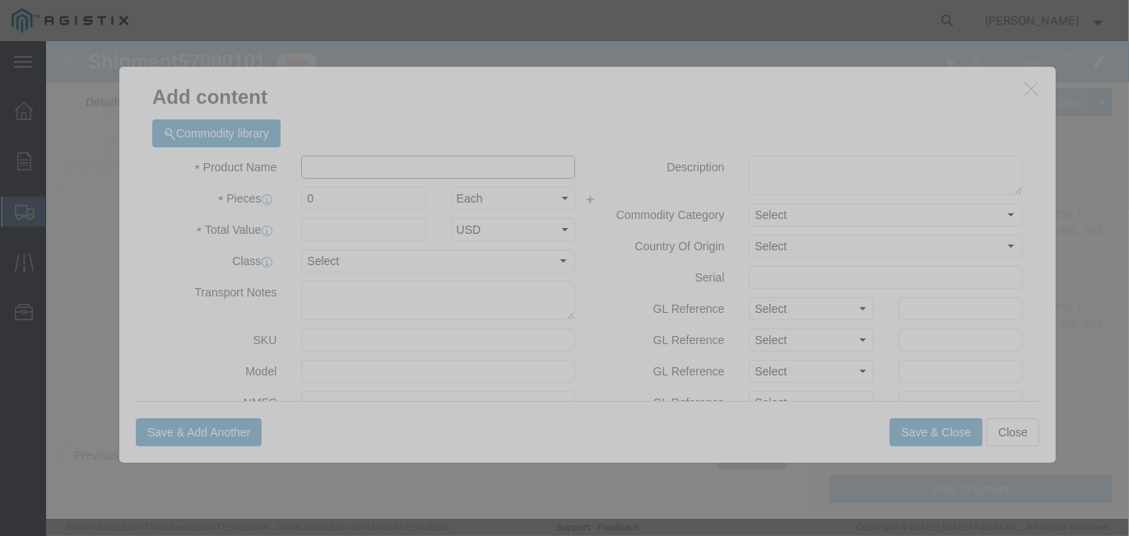
click input "text"
type input "Conduit / Raceway"
drag, startPoint x: 312, startPoint y: 158, endPoint x: 198, endPoint y: 142, distance: 114.8
click div "Product Name Conduit / Raceway Pieces 0 Select Bag Barrels 100Board Feet Bottle…"
type input "2"
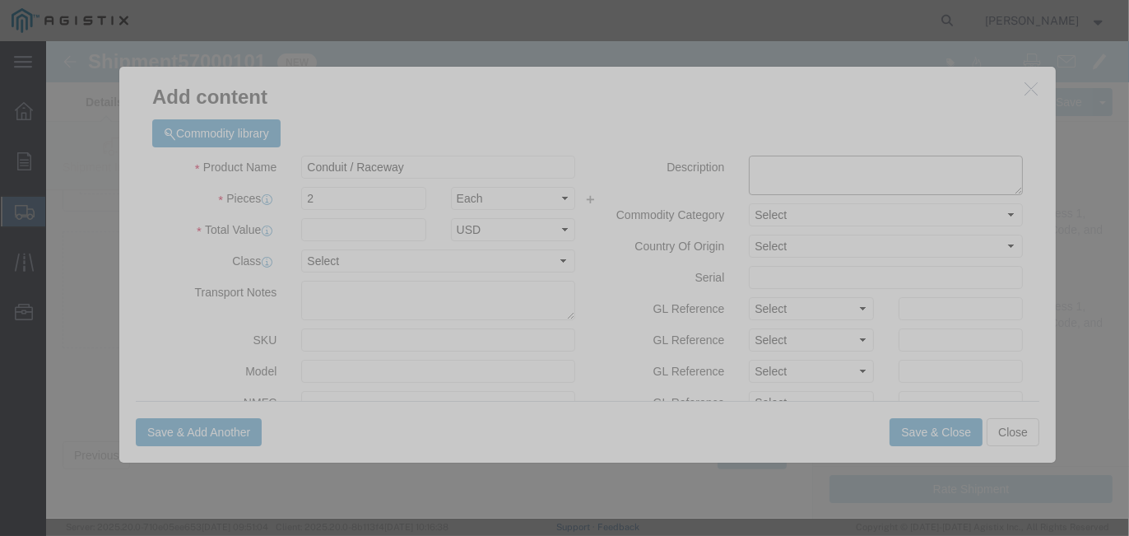
click textarea
type textarea "Conduit/ Raceway"
click input "text"
type input "15272.62"
click button "Save & Close"
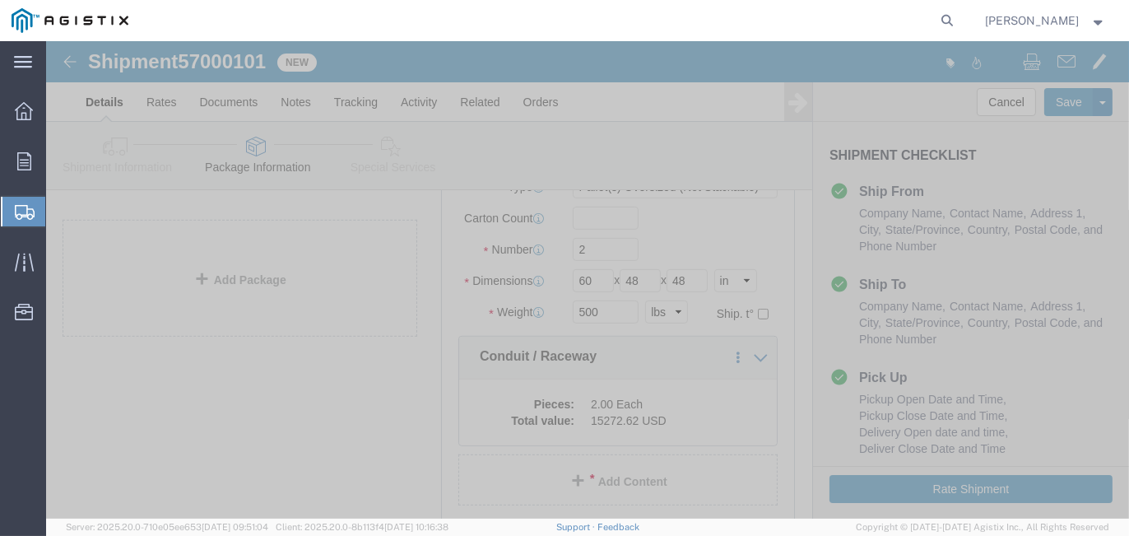
scroll to position [900, 0]
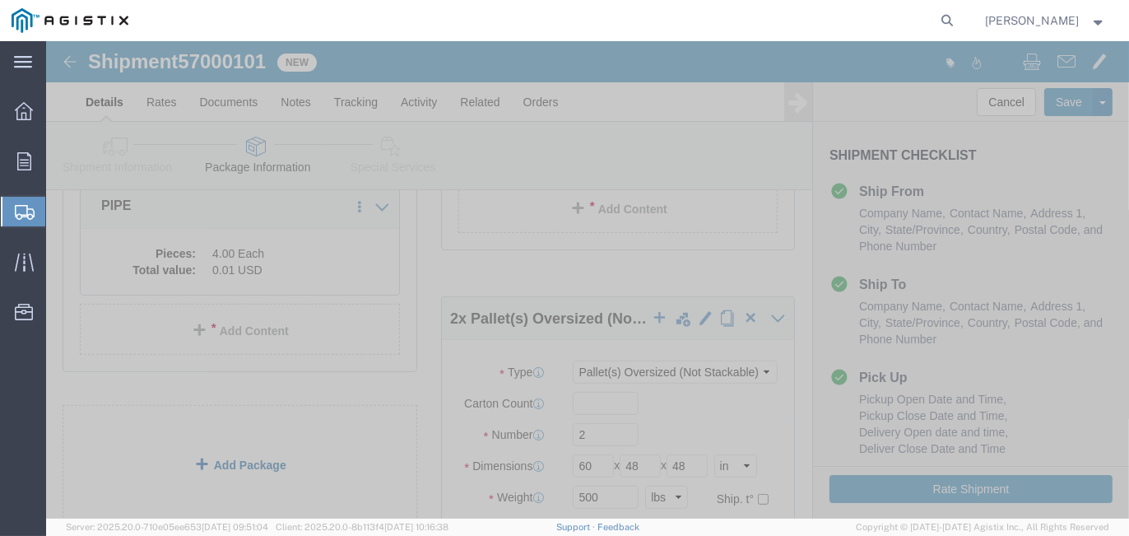
click link "Add Package"
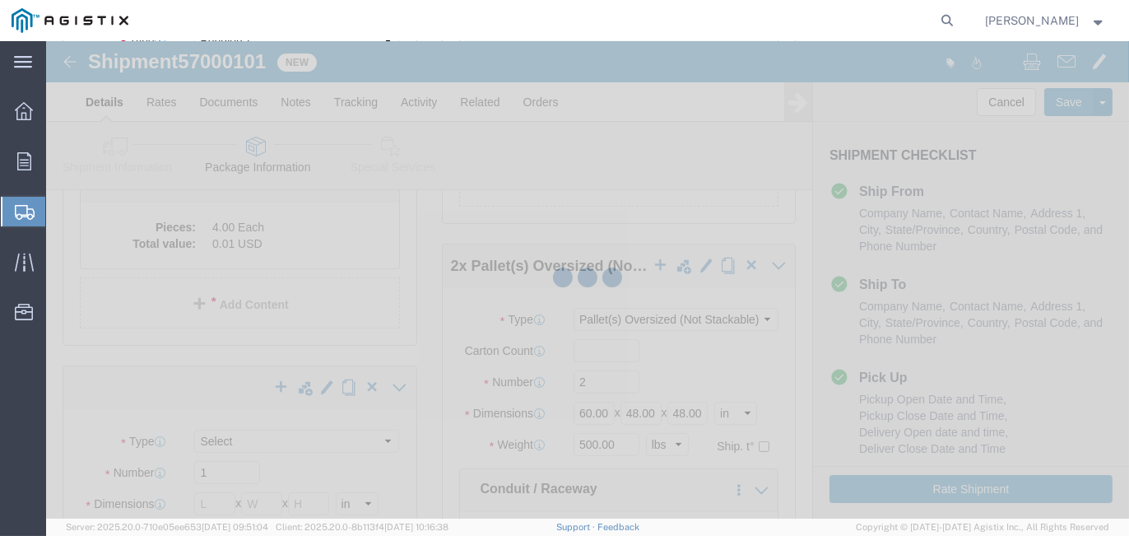
scroll to position [346, 0]
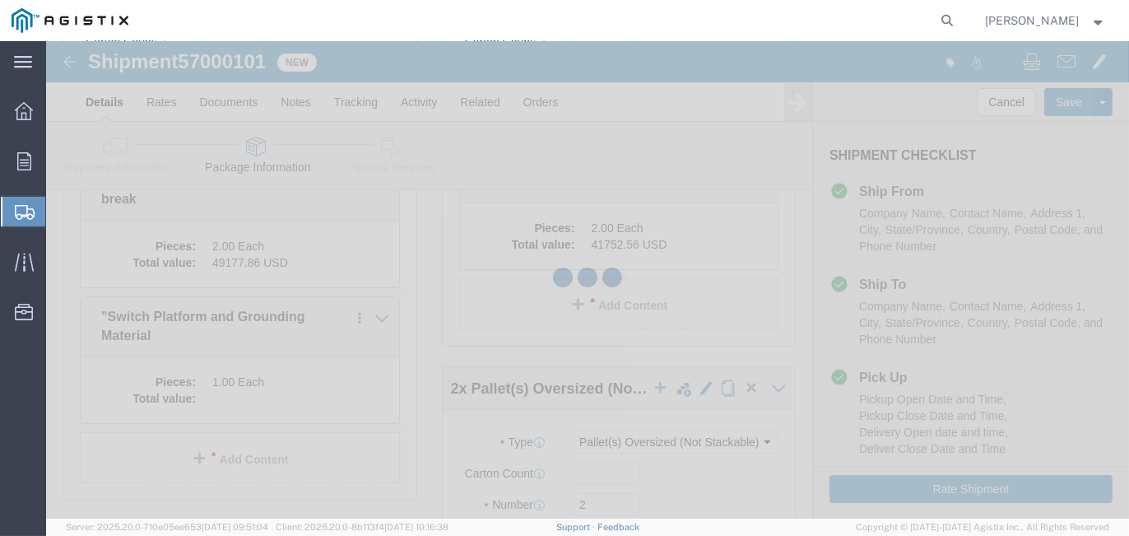
select select "PONS"
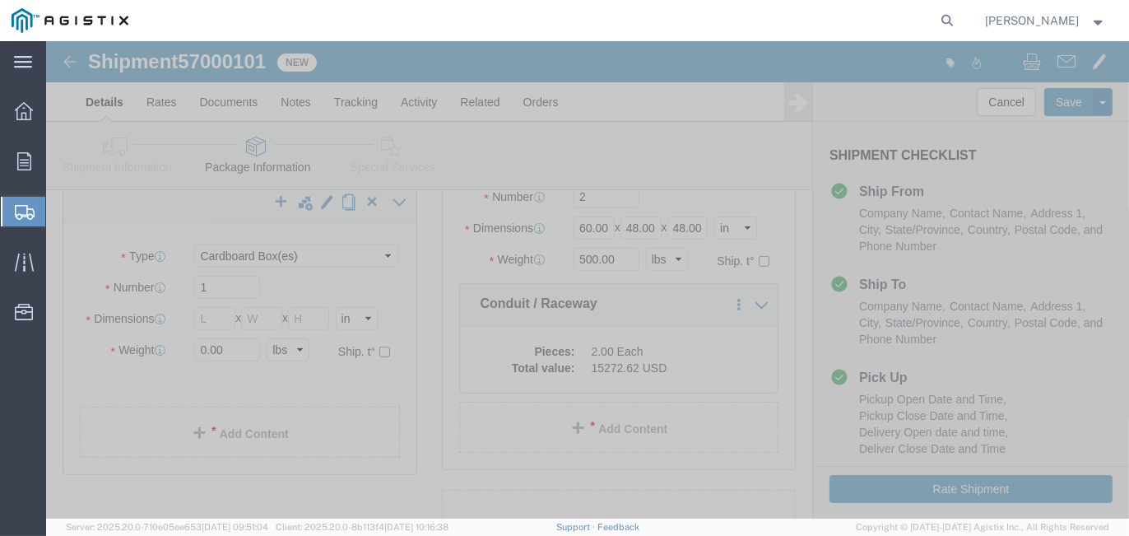
scroll to position [1086, 0]
click select "Select Bulk Bundle(s) Cardboard Box(es) Carton(s) Crate(s) Drum(s) (Fiberboard)…"
click input "text"
drag, startPoint x: 192, startPoint y: 335, endPoint x: 138, endPoint y: 319, distance: 55.7
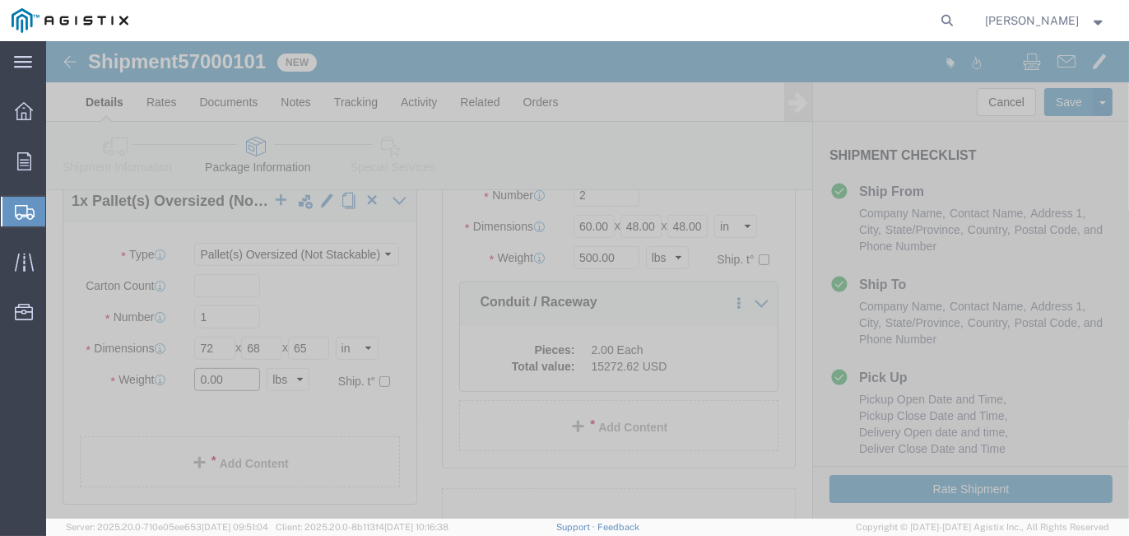
click div "Package Type Select Bulk Bundle(s) Cardboard Box(es) Carton(s) Crate(s) Drum(s)…"
drag, startPoint x: 185, startPoint y: 272, endPoint x: 128, endPoint y: 262, distance: 57.6
click div "Package Type Select Bulk Bundle(s) Cardboard Box(es) Carton(s) Crate(s) Drum(s)…"
click span
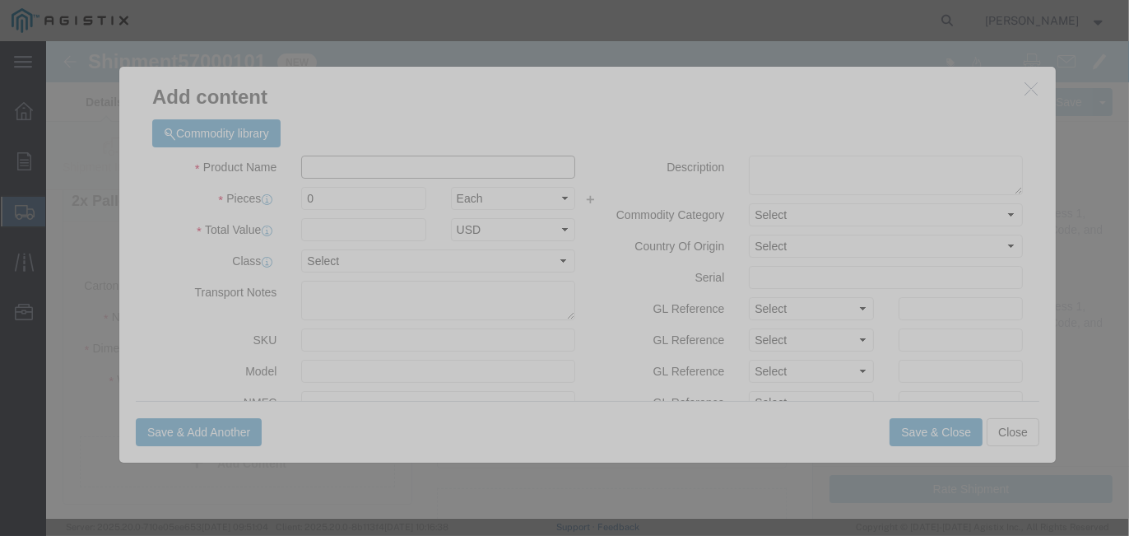
click input "text"
drag, startPoint x: 304, startPoint y: 161, endPoint x: 249, endPoint y: 142, distance: 58.6
click div "Product Name Box- Misc. Hardward & parts Pieces 0 Select Bag Barrels 100Board F…"
click div "Commodity library Product Name Box- Misc. Hardward & parts Pieces 2 Select Bag …"
click button "Save & Close"
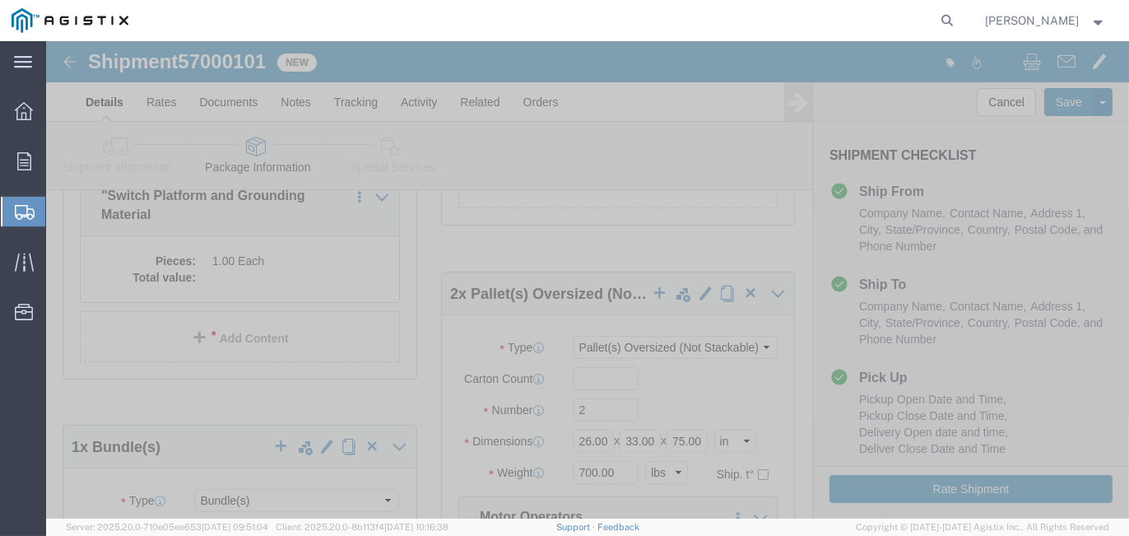
scroll to position [494, 0]
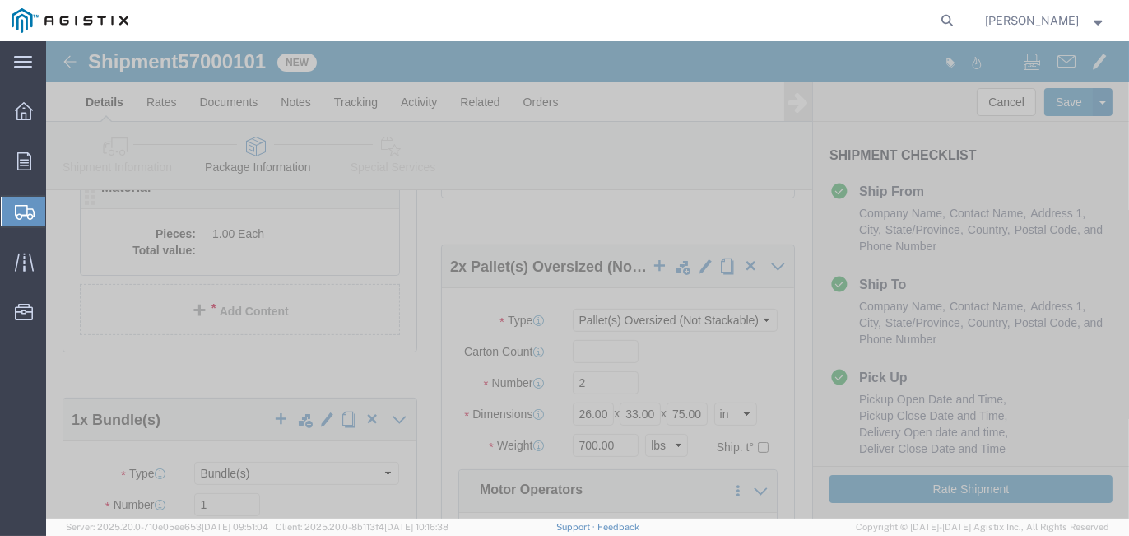
click dd
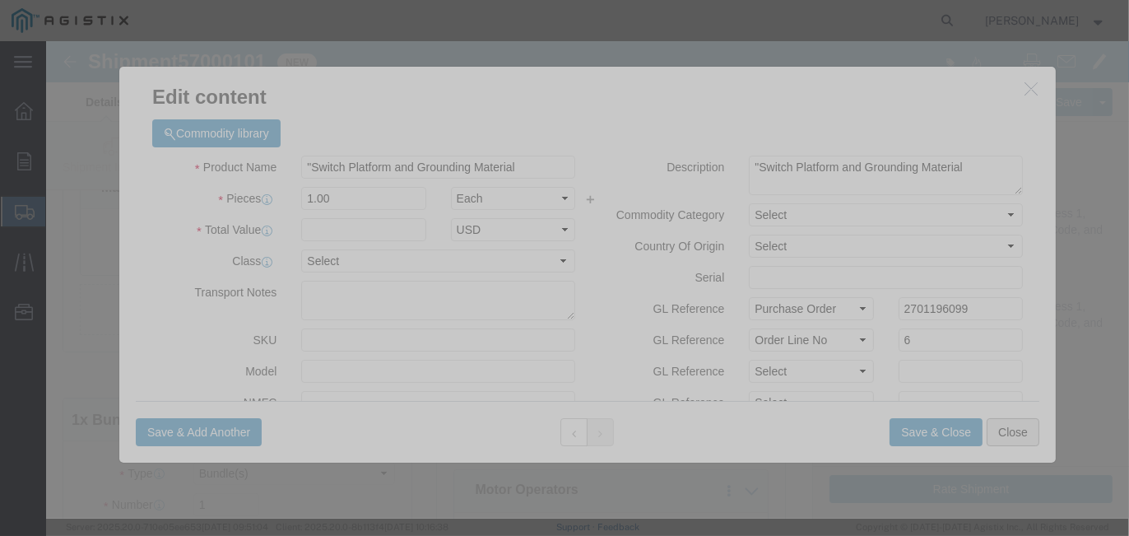
click button "Close"
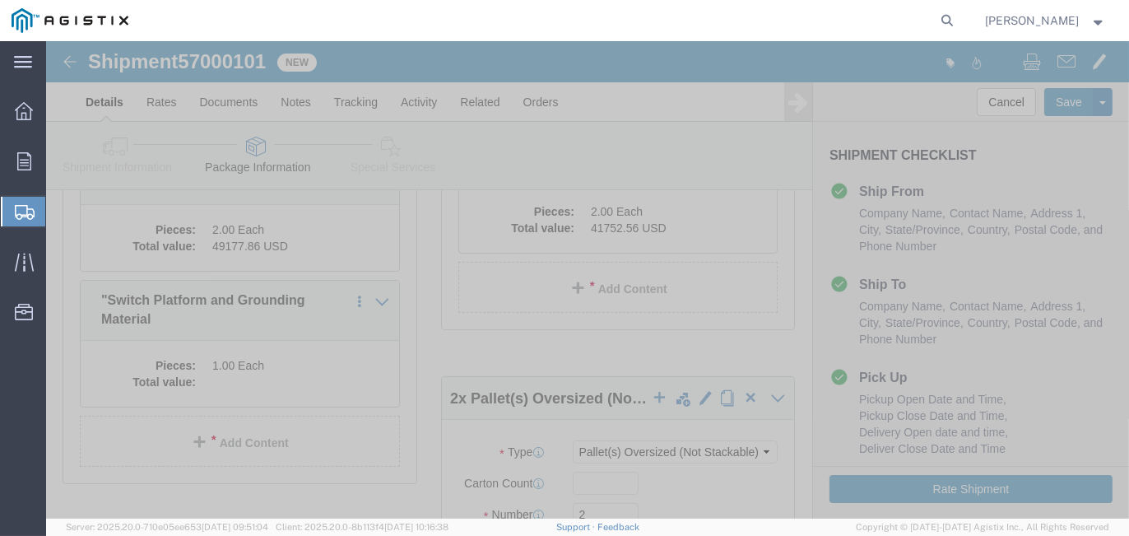
scroll to position [329, 0]
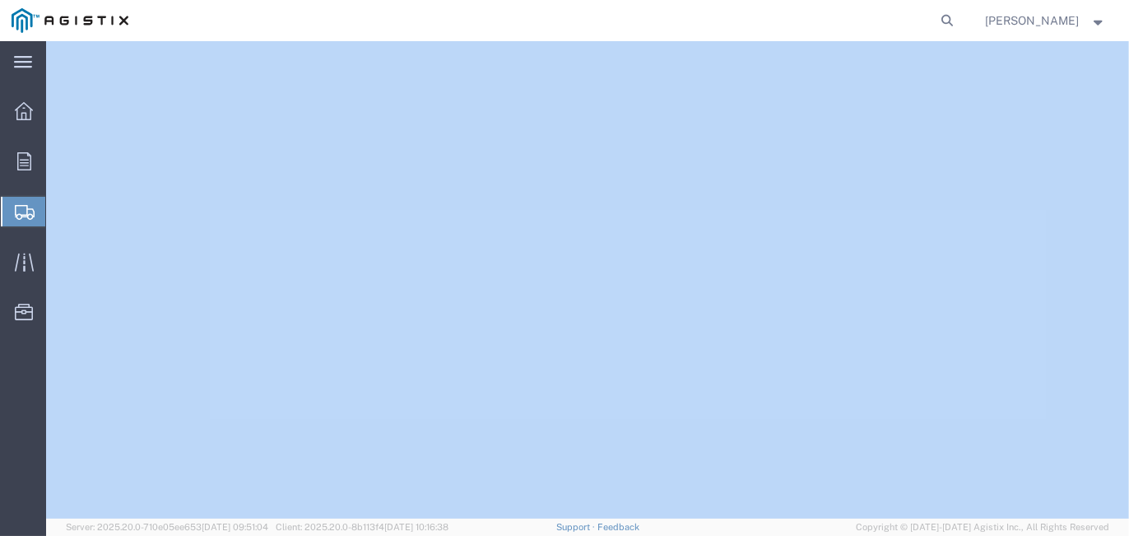
select select "PONS"
select select "BNDL"
select select "PONS"
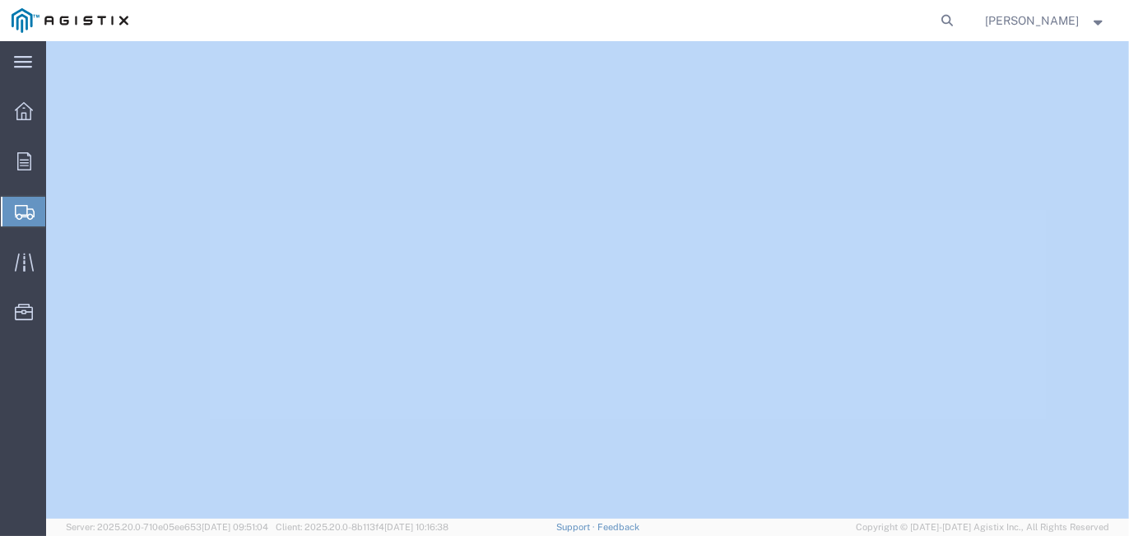
select select "PONS"
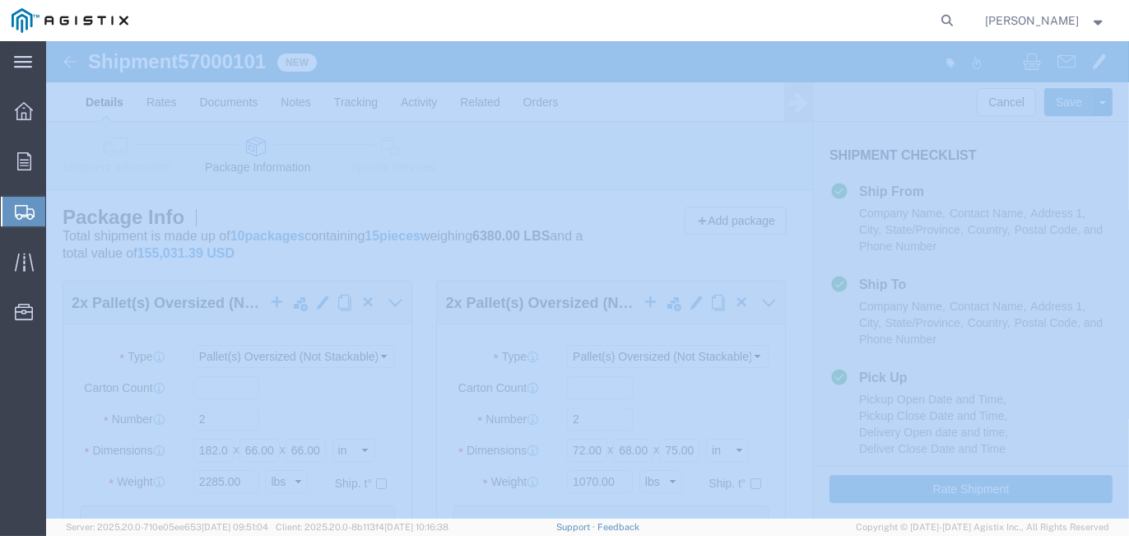
scroll to position [329, 0]
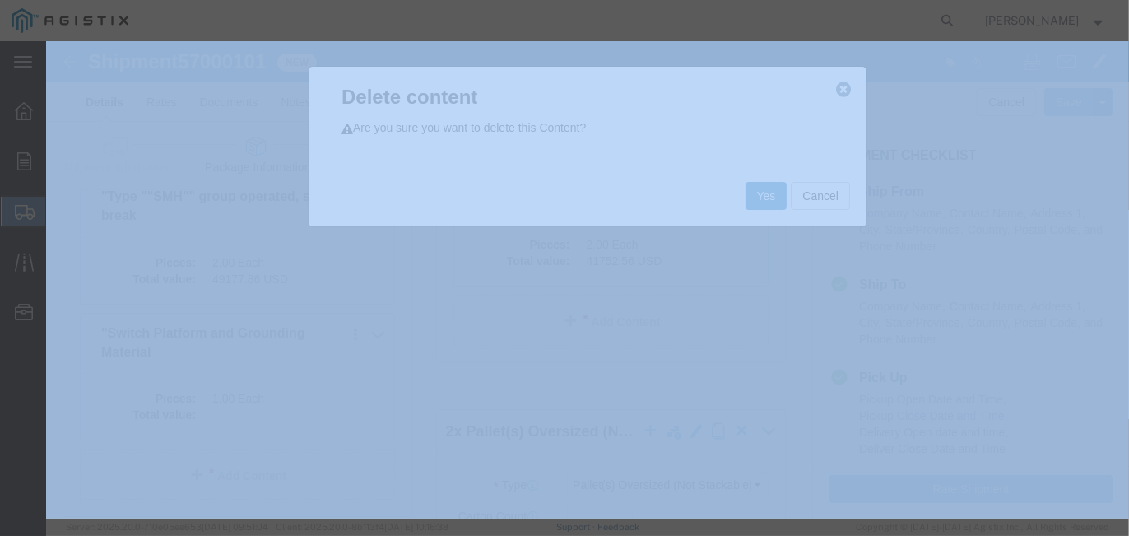
click button "Yes"
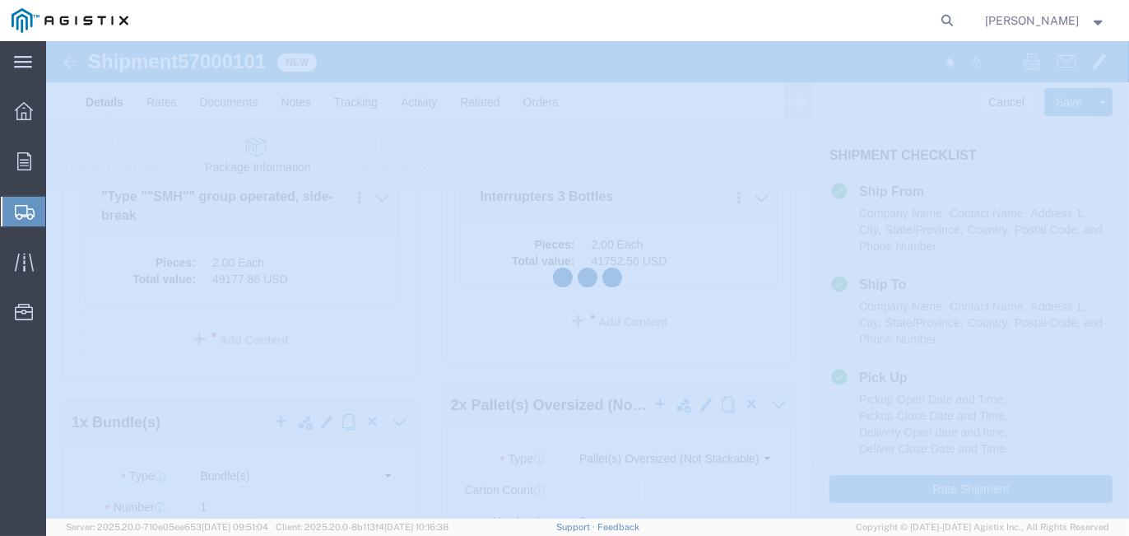
scroll to position [210, 0]
select select "PONS"
select select "BNDL"
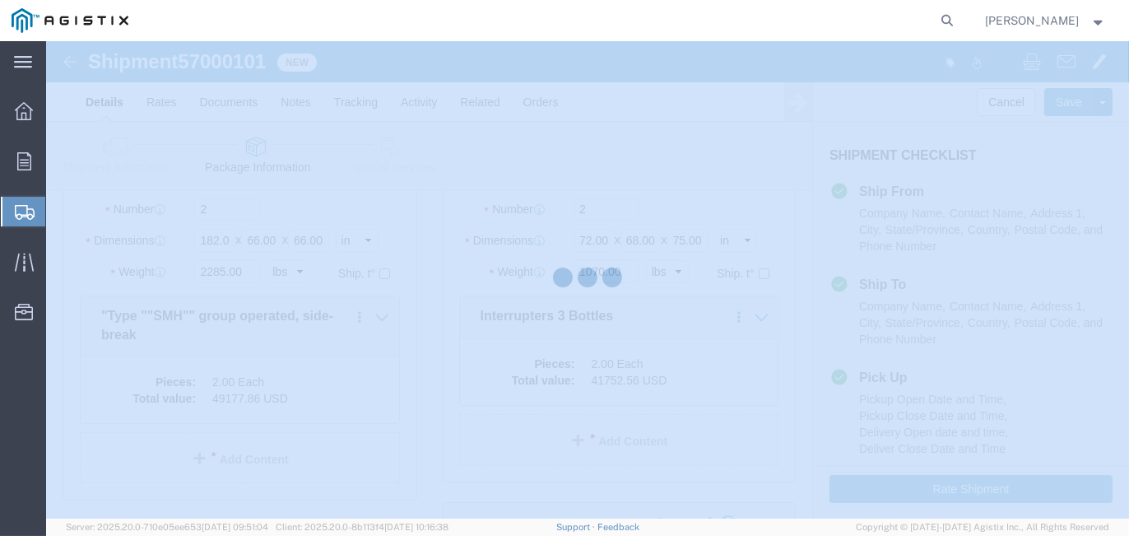
select select "PONS"
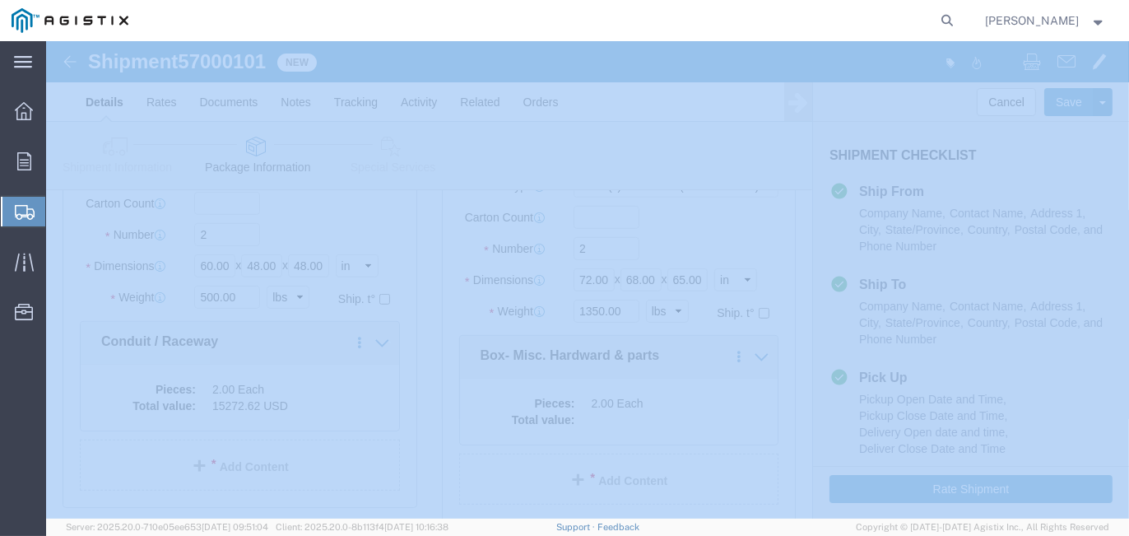
scroll to position [1115, 0]
click div "Pieces: 2.00 Each Total value:"
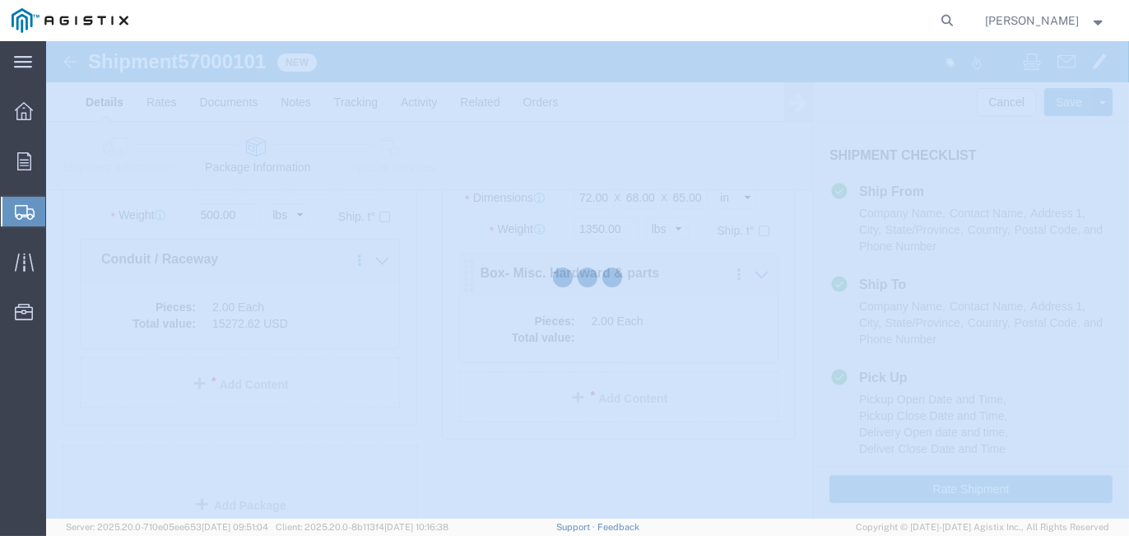
click at [645, 351] on div at bounding box center [587, 279] width 1083 height 477
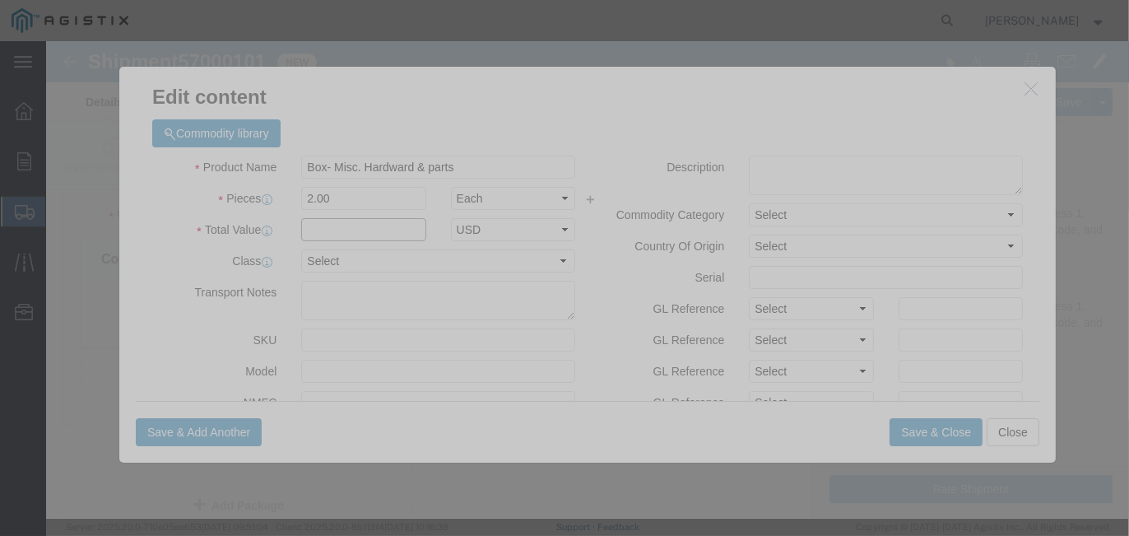
click input "text"
type input "13000"
click button "Save & Close"
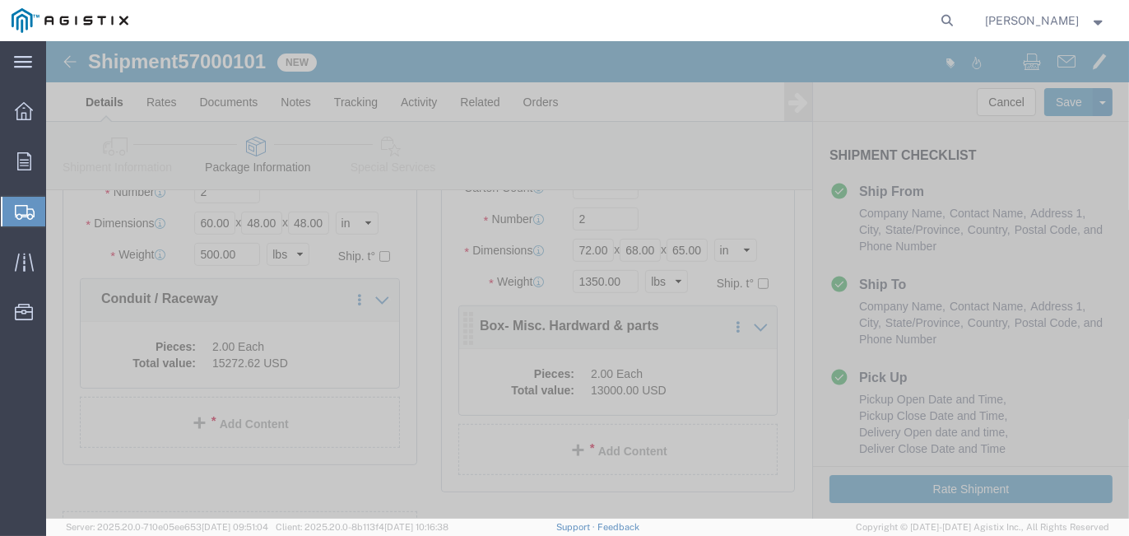
click dd "13000.00 USD"
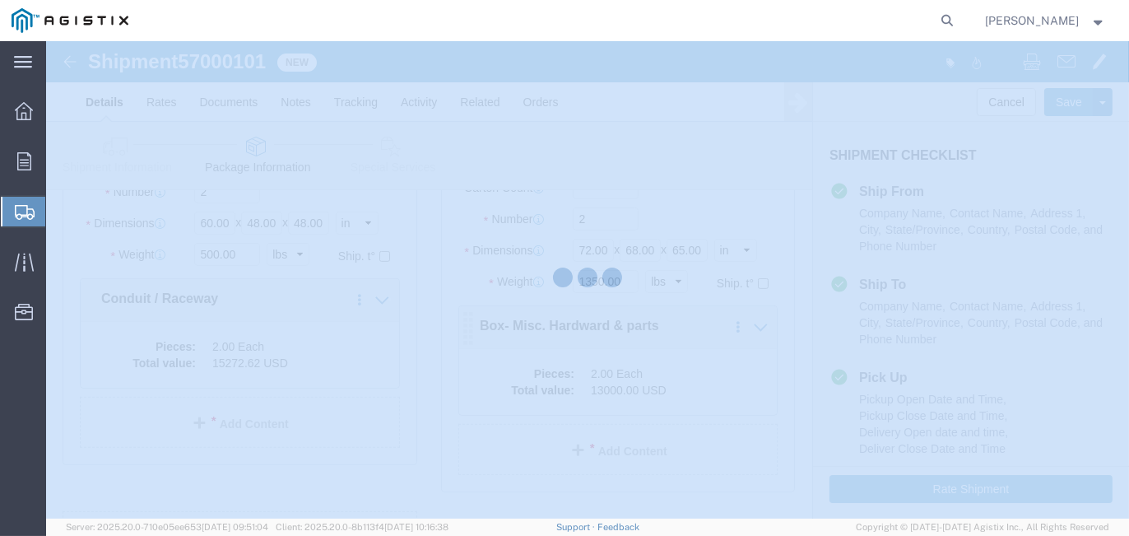
click at [701, 386] on div at bounding box center [587, 279] width 1083 height 477
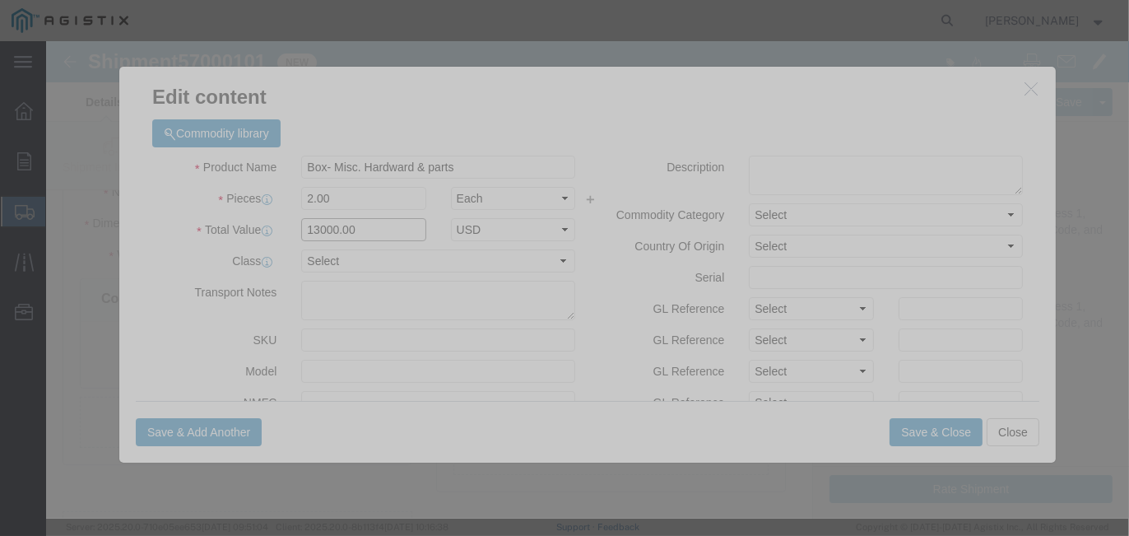
drag, startPoint x: 307, startPoint y: 188, endPoint x: 127, endPoint y: 140, distance: 186.7
click div "Product Name Box- Misc. Hardward & parts Pieces 2.00 Select Bag Barrels 100Boar…"
type input "7500"
click button "Save & Close"
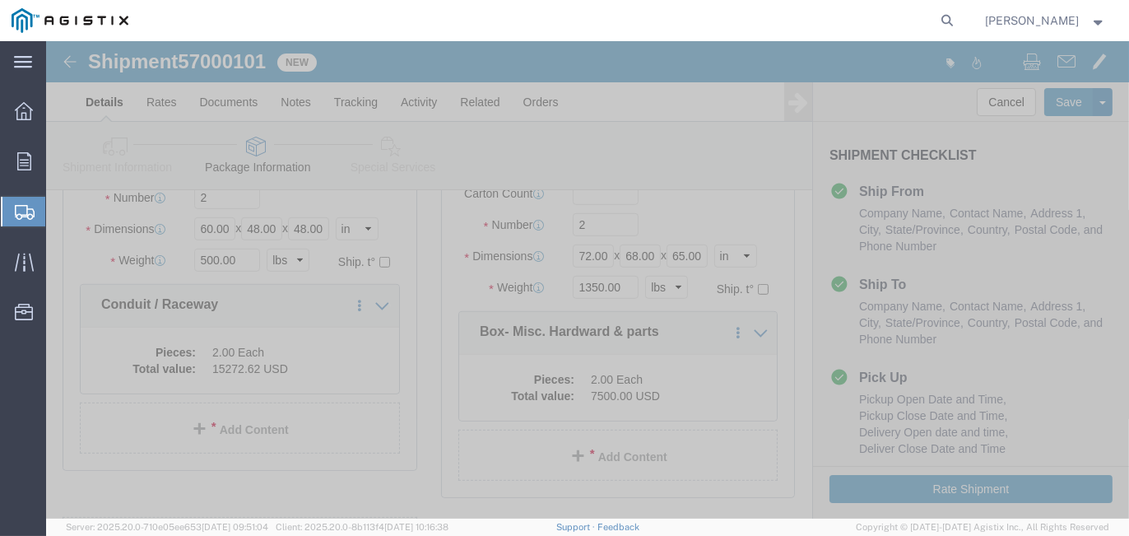
scroll to position [1235, 0]
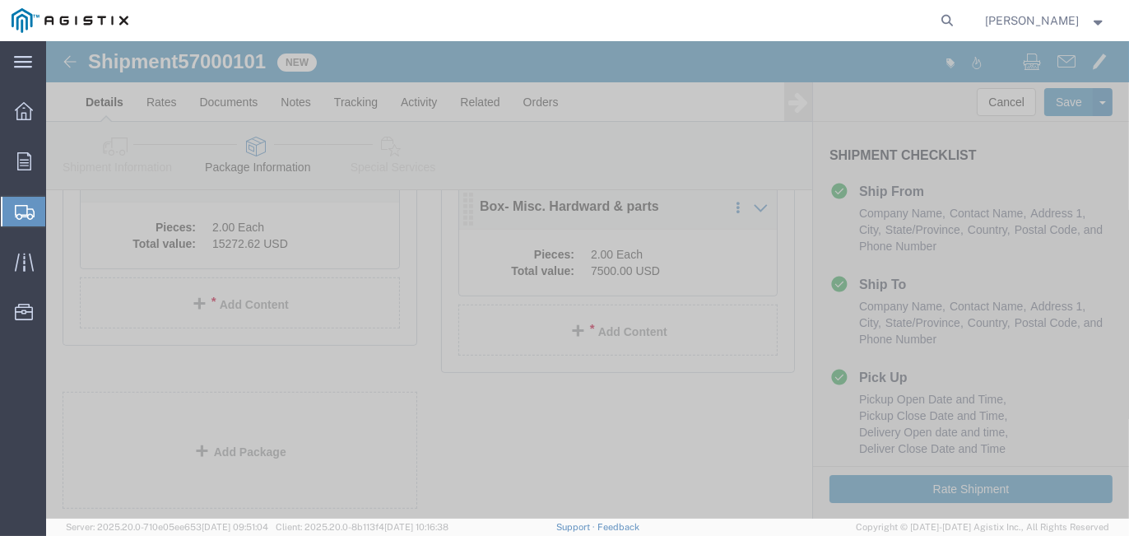
click div "Pieces: 2.00 Each Total value: 7500.00 USD"
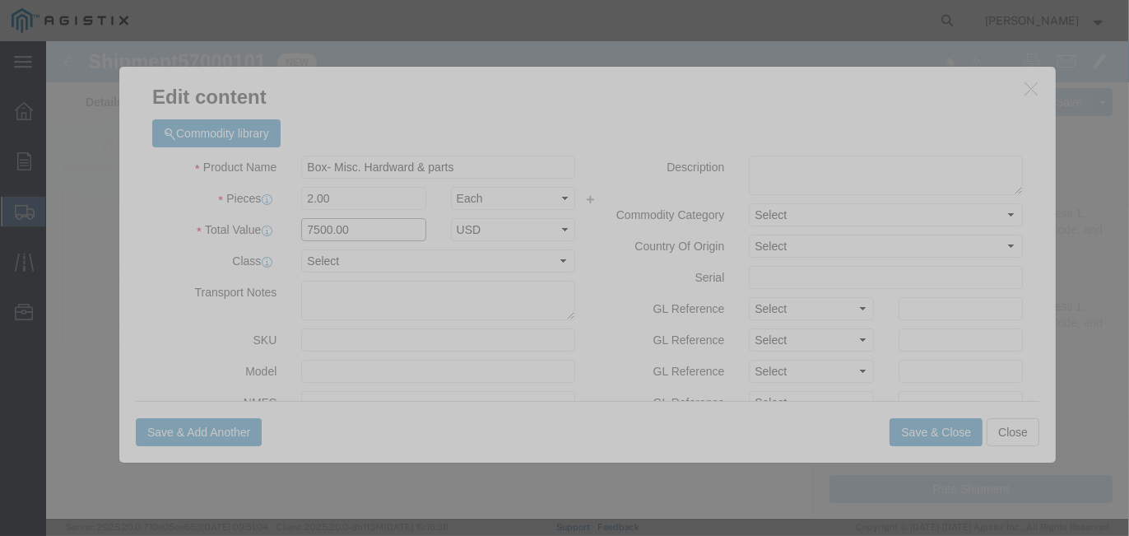
drag, startPoint x: 308, startPoint y: 190, endPoint x: 84, endPoint y: 161, distance: 225.7
click div "Product Name Box- Misc. Hardward & parts Pieces 2.00 Select Bag Barrels 100Boar…"
type input "7300"
click button "Save & Close"
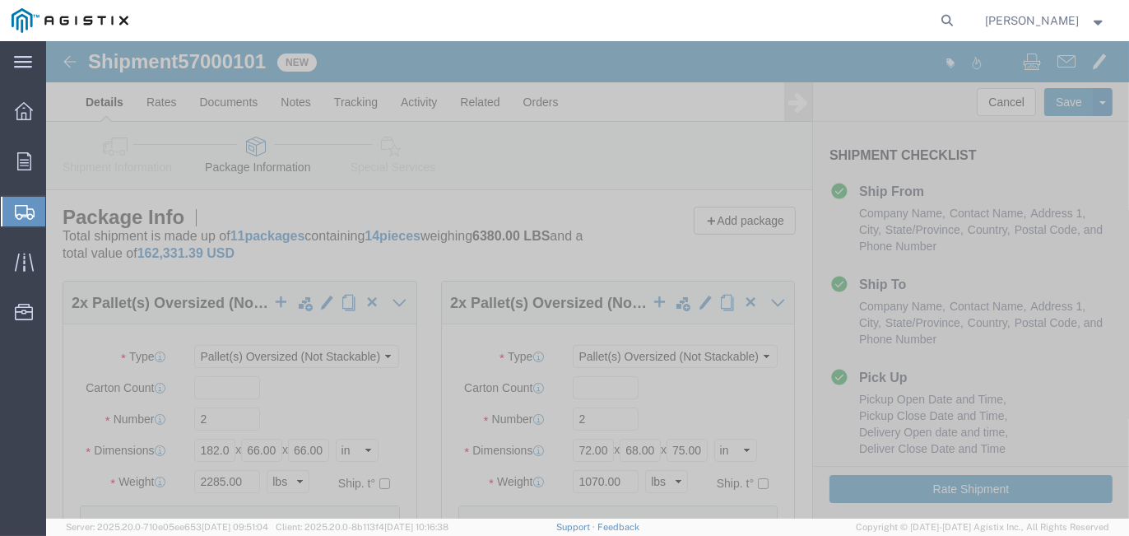
scroll to position [0, 0]
click button "Rate Shipment"
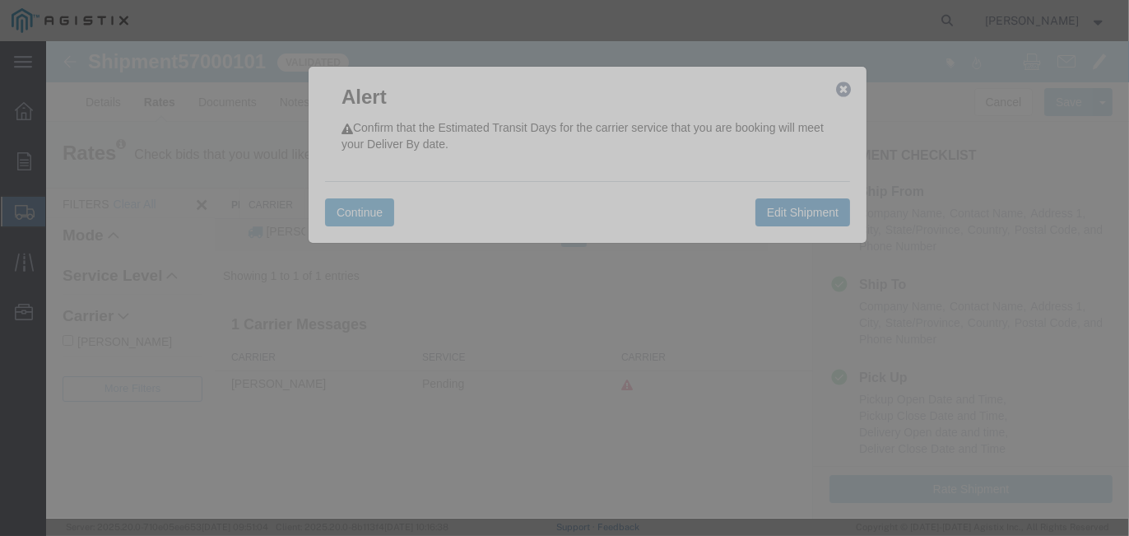
click at [793, 212] on button "Edit Shipment" at bounding box center [803, 212] width 95 height 28
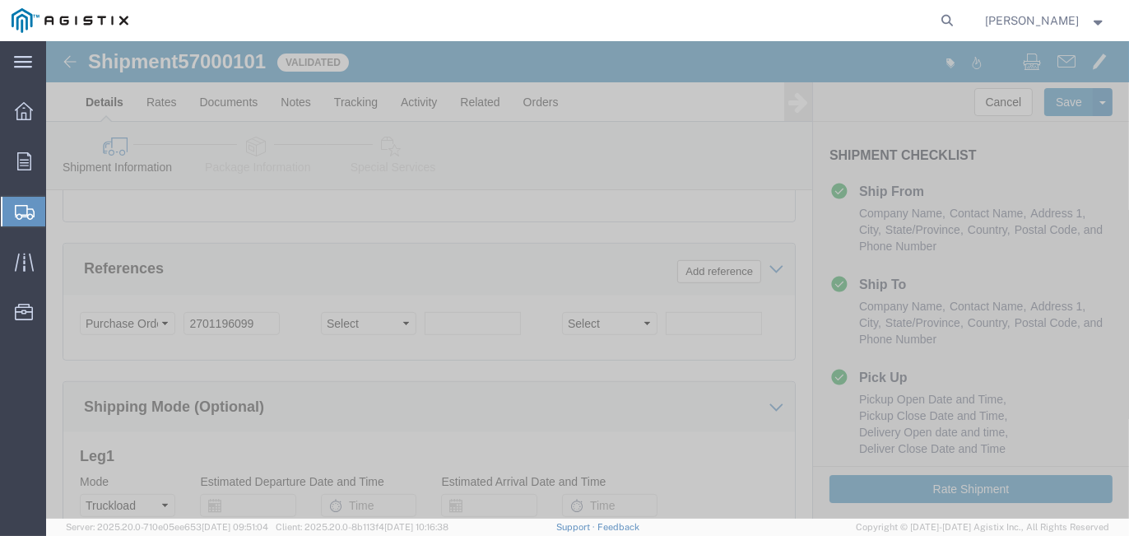
scroll to position [1226, 0]
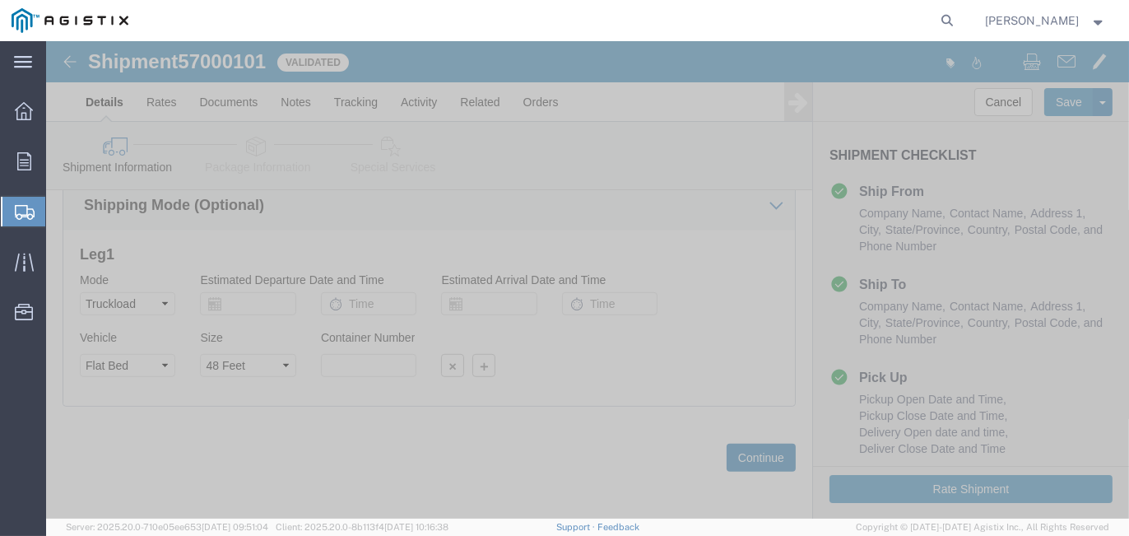
click button "Continue"
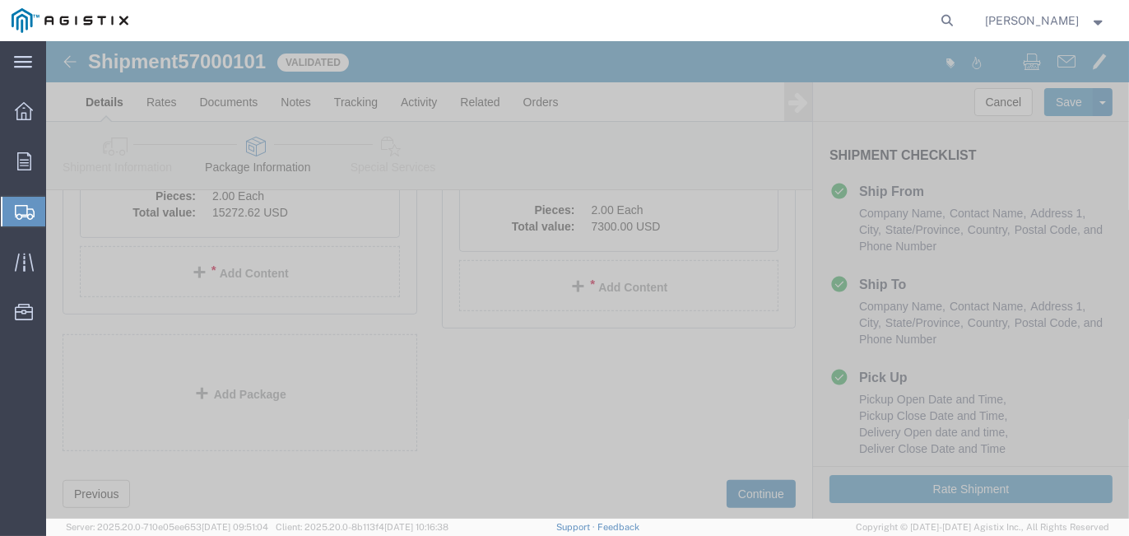
scroll to position [210, 0]
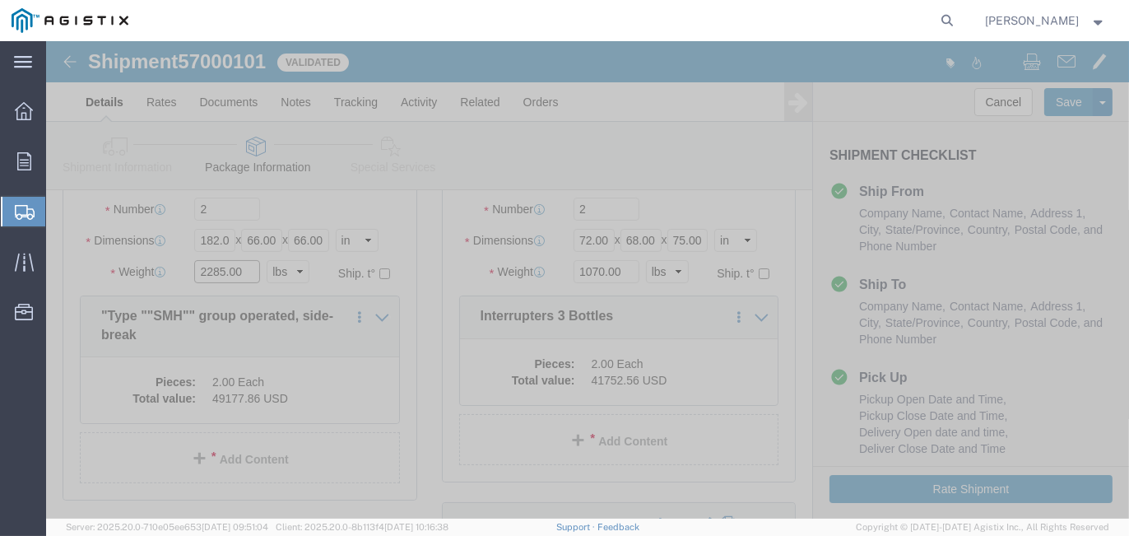
drag, startPoint x: 198, startPoint y: 230, endPoint x: 125, endPoint y: 212, distance: 75.7
click div "Package Type Select Bulk Bundle(s) Cardboard Box(es) Carton(s) Crate(s) Drum(s)…"
type input "4570"
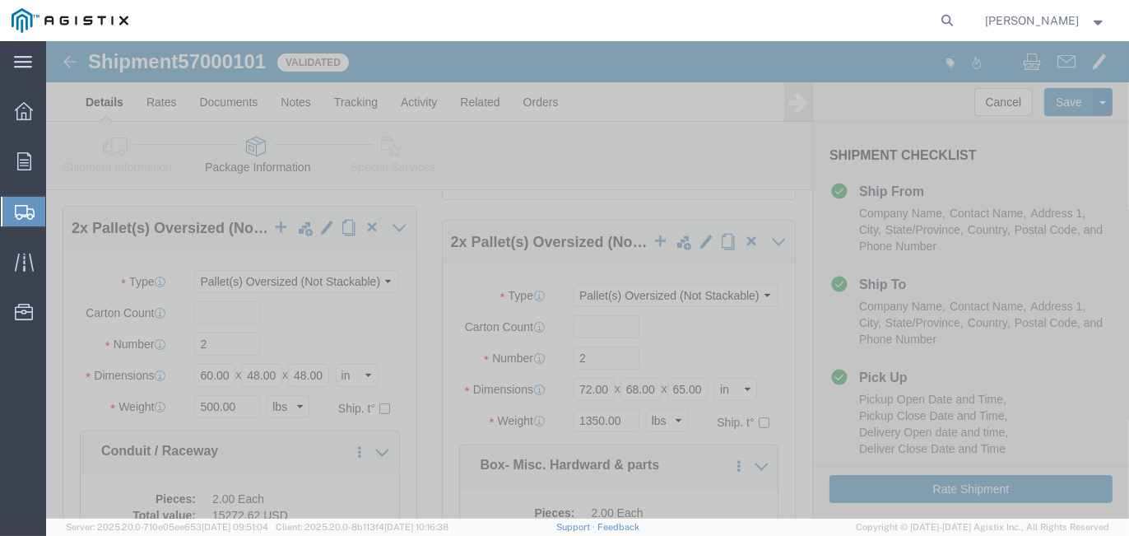
scroll to position [951, 0]
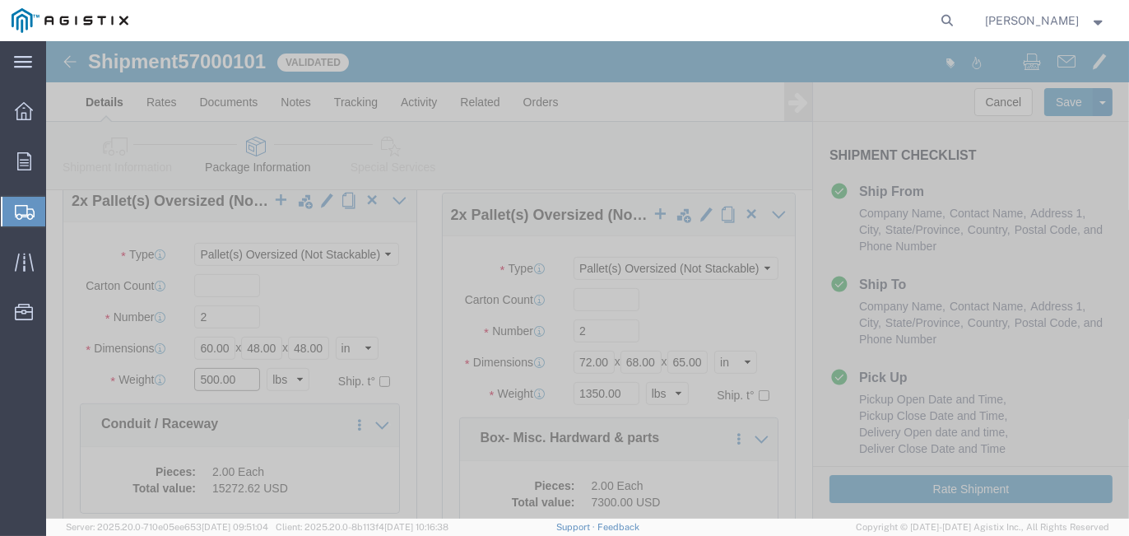
drag, startPoint x: 194, startPoint y: 340, endPoint x: 121, endPoint y: 329, distance: 74.0
click div "Weight 500.00 Select kgs lbs Ship. t°"
type input "1000"
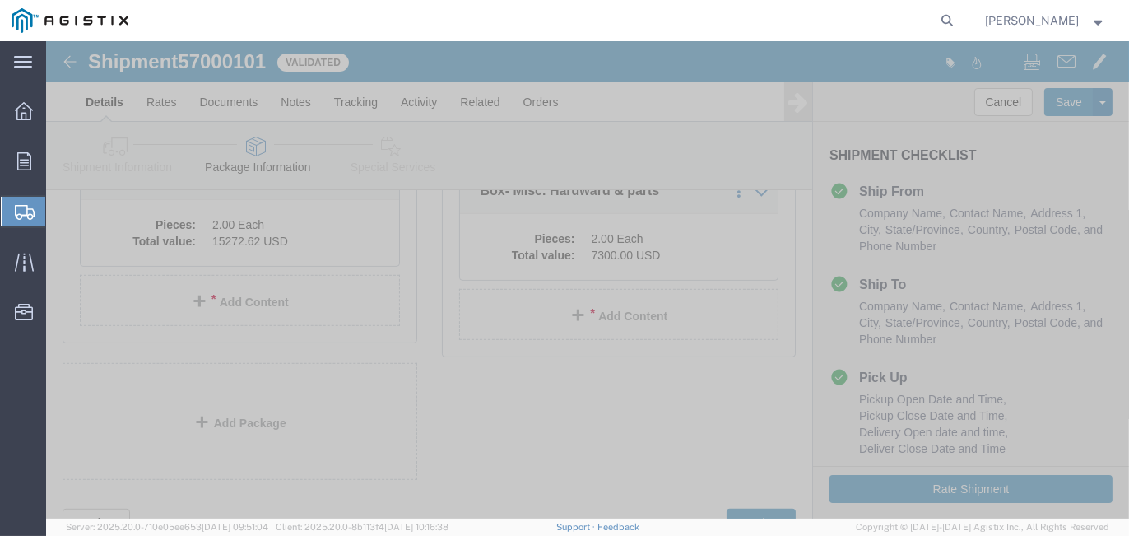
scroll to position [1265, 0]
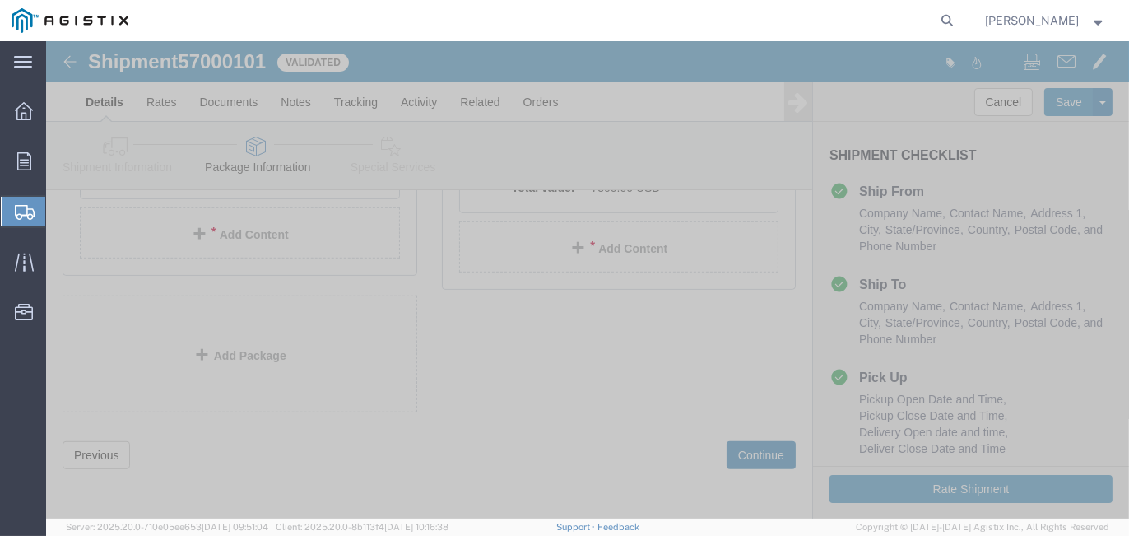
click button "Continue"
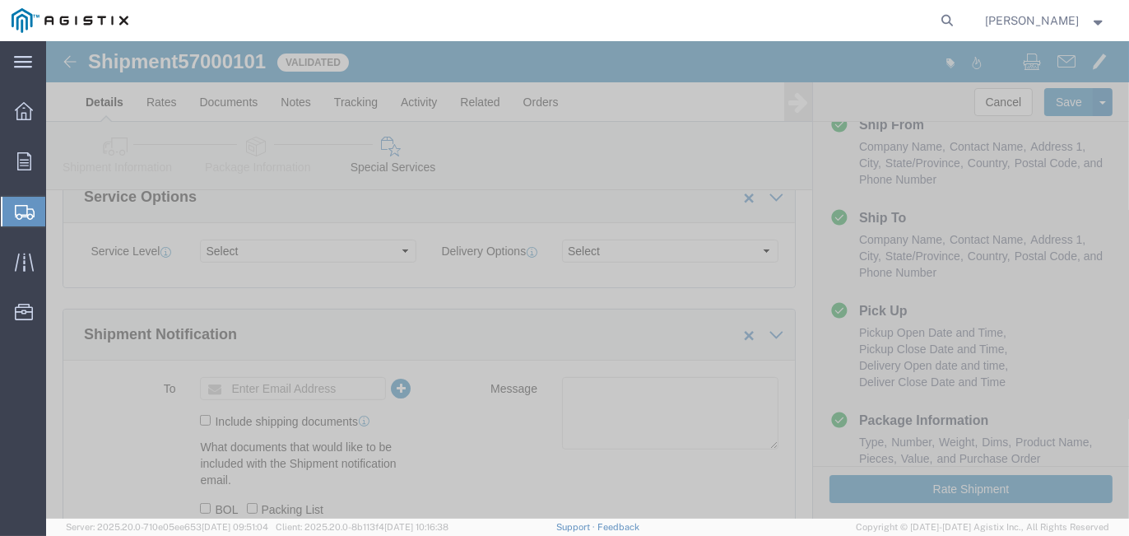
scroll to position [715, 0]
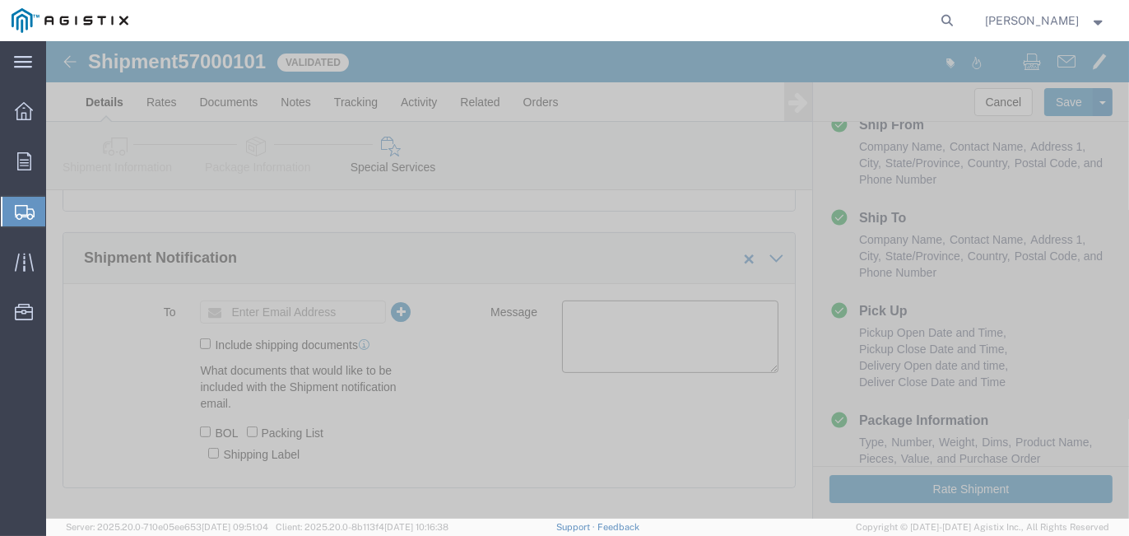
click textarea
type textarea "6-8' tarps required."
click button "Rate Shipment"
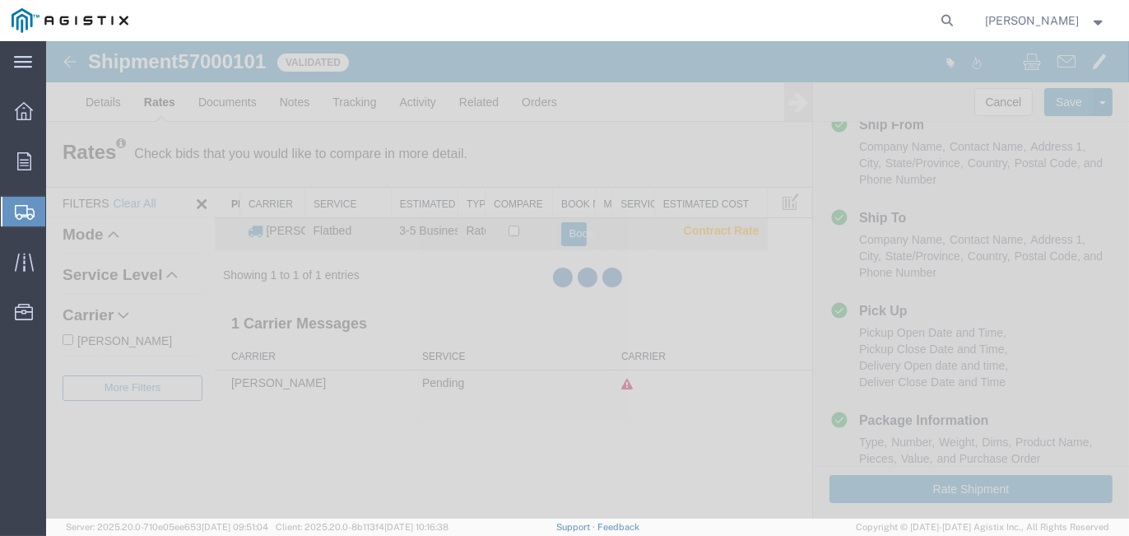
scroll to position [0, 0]
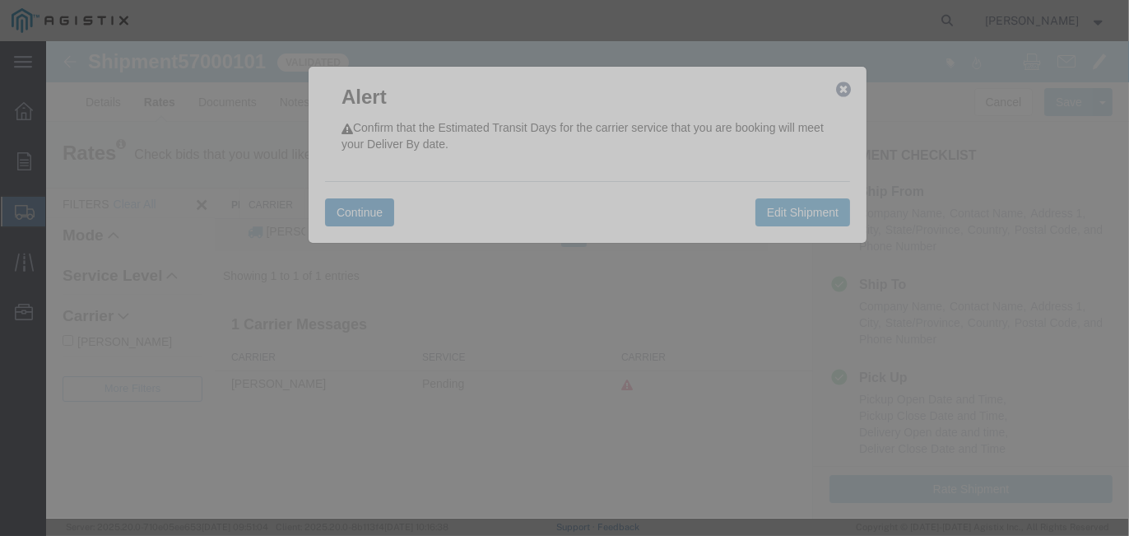
click at [349, 221] on button "Continue" at bounding box center [359, 212] width 69 height 28
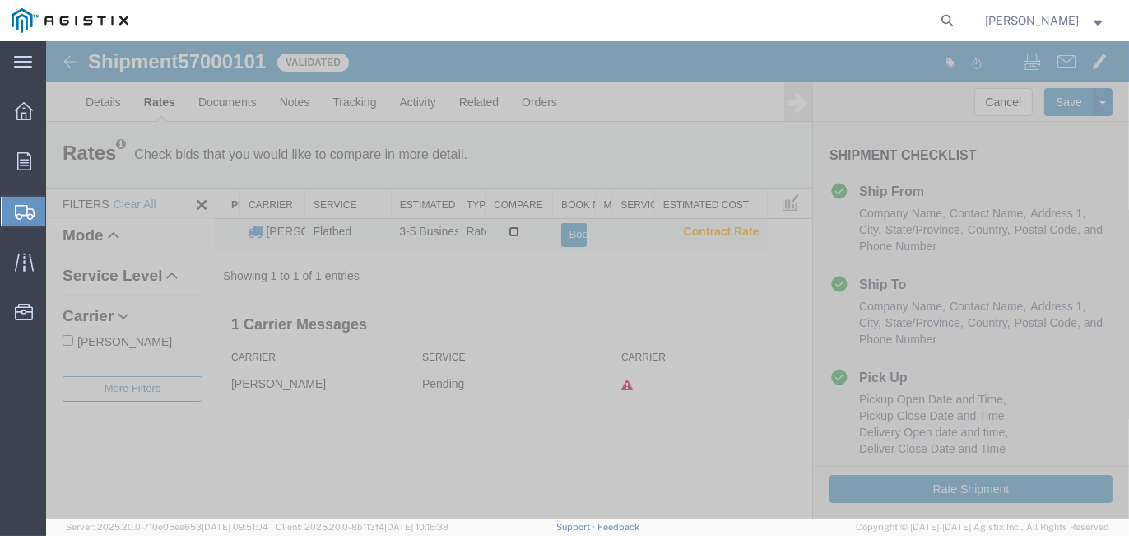
click at [509, 230] on input "checkbox" at bounding box center [514, 231] width 11 height 11
checkbox input "true"
click at [574, 234] on button "Book" at bounding box center [574, 235] width 26 height 24
